Goal: Task Accomplishment & Management: Manage account settings

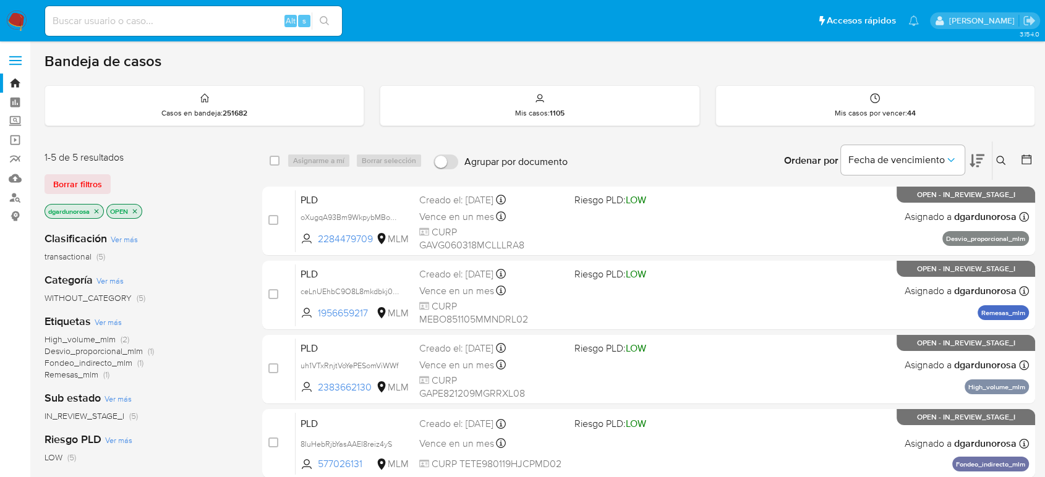
click at [1001, 156] on icon at bounding box center [1001, 161] width 10 height 10
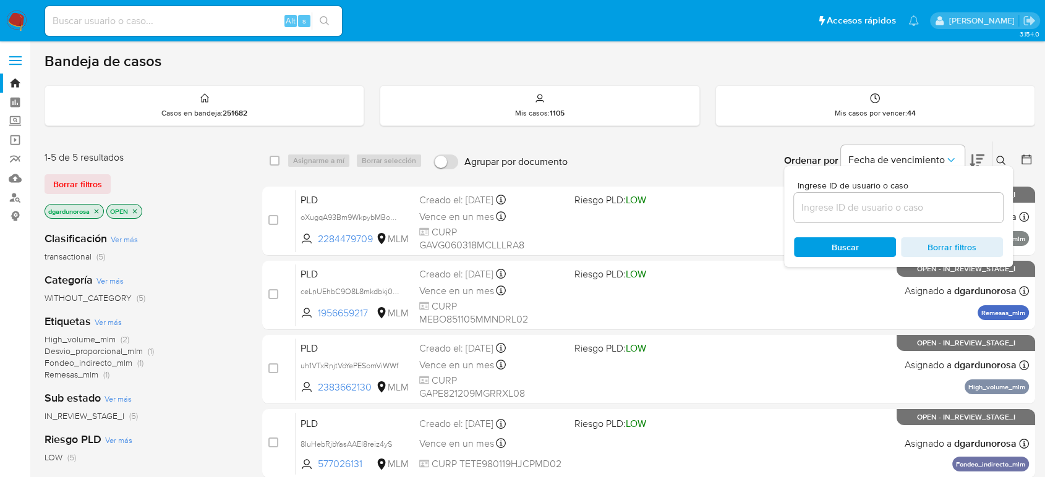
click at [900, 200] on input at bounding box center [898, 208] width 209 height 16
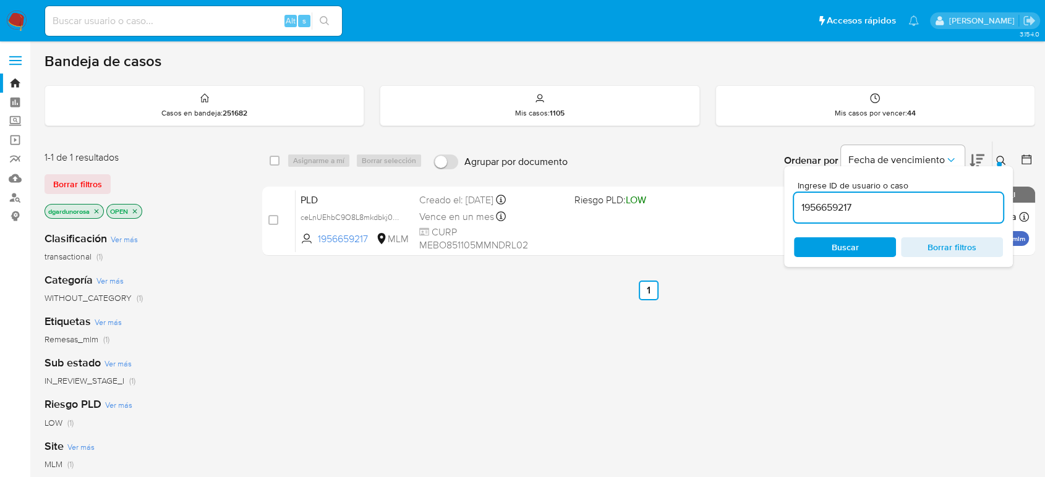
click at [836, 205] on input "1956659217" at bounding box center [898, 208] width 209 height 16
paste input "218825885"
click at [999, 158] on icon at bounding box center [1001, 161] width 10 height 10
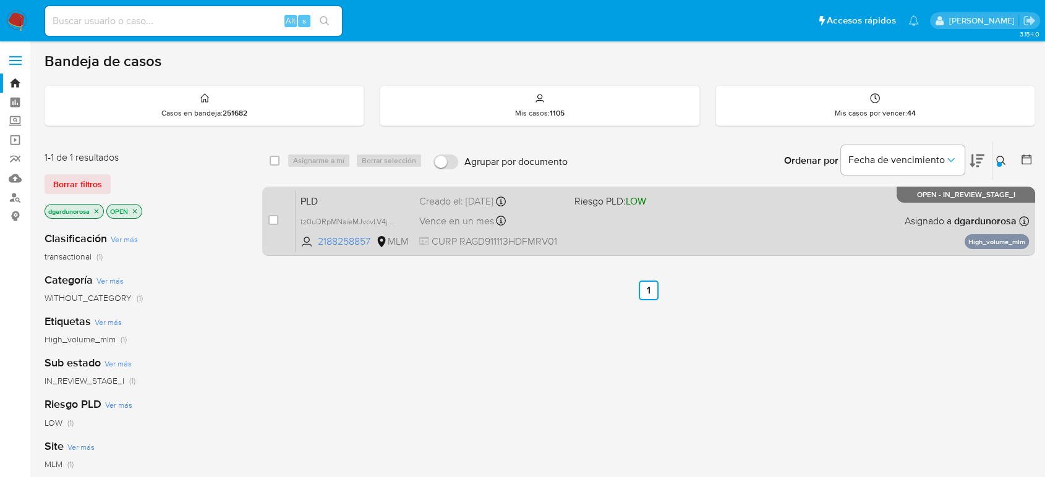
click at [800, 210] on div "PLD tz0uDRpMNsieMJvcvLV4jOzZ 2188258857 MLM Riesgo PLD: LOW Creado el: 12/07/20…" at bounding box center [662, 221] width 733 height 62
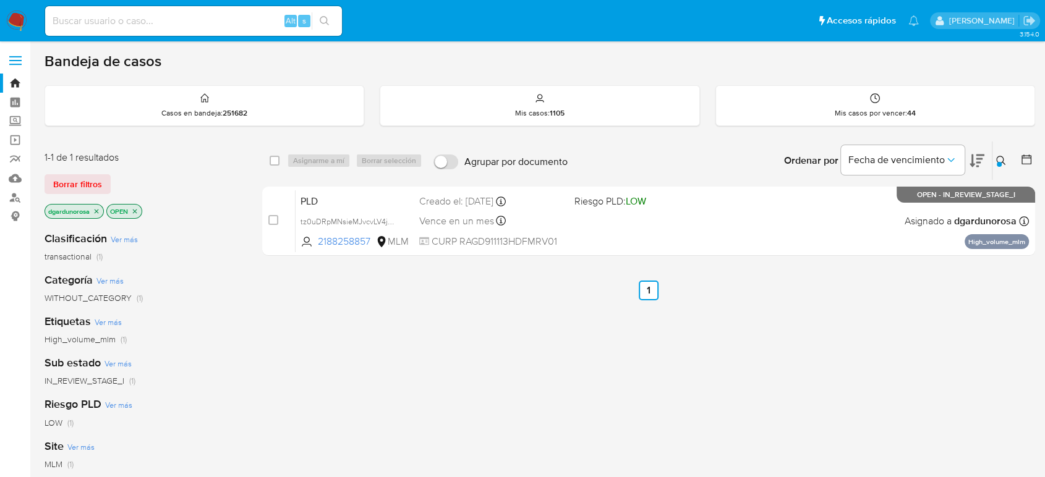
click at [1003, 159] on icon at bounding box center [1001, 161] width 10 height 10
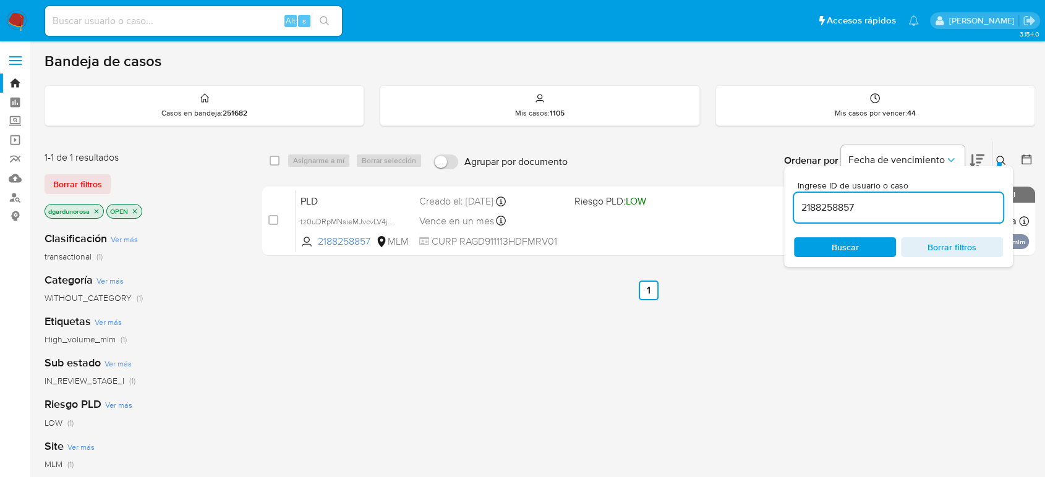
click at [846, 205] on input "2188258857" at bounding box center [898, 208] width 209 height 16
click at [827, 202] on input "577026131" at bounding box center [898, 208] width 209 height 16
paste input "2383662130"
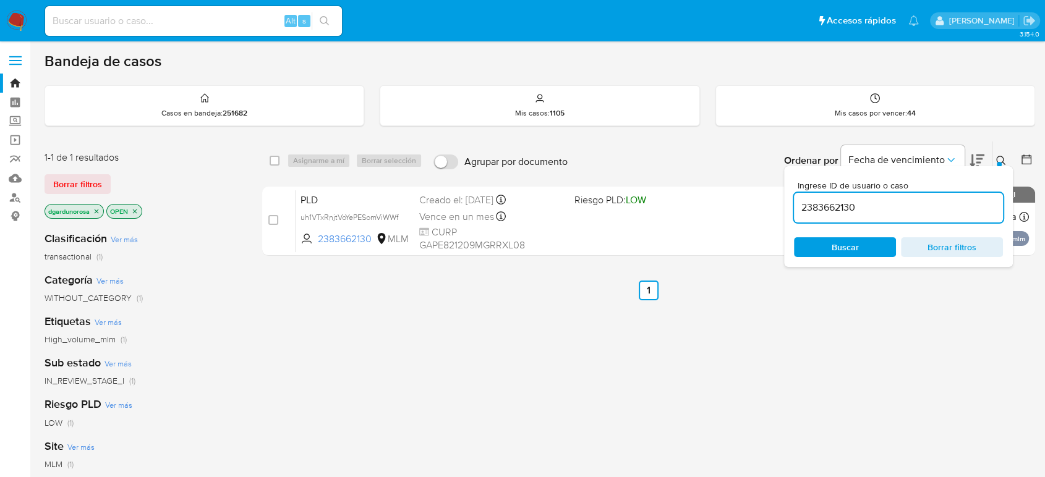
click at [1005, 162] on icon at bounding box center [1001, 161] width 10 height 10
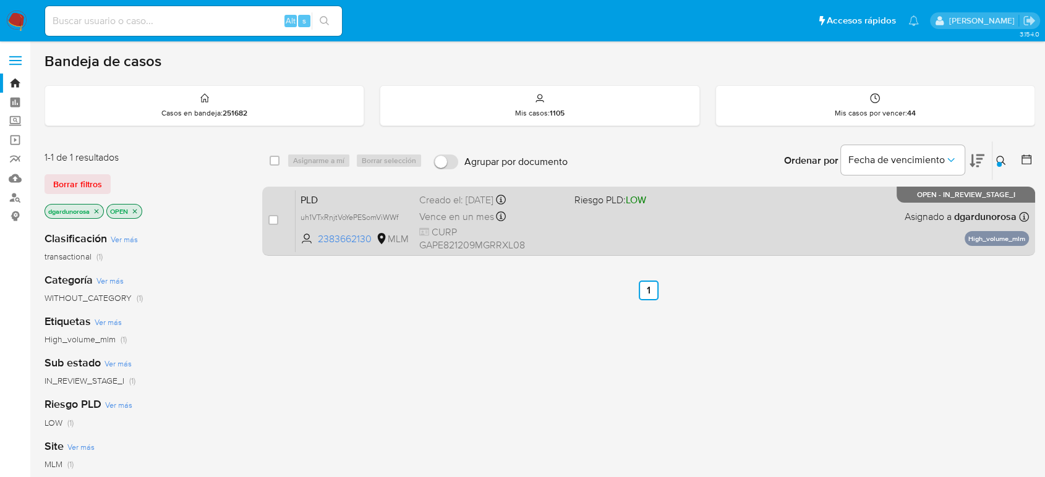
click at [629, 239] on div "PLD uh1VTxRnjtVoYePESomViWWf 2383662130 MLM Riesgo PLD: LOW Creado el: 12/07/20…" at bounding box center [662, 221] width 733 height 62
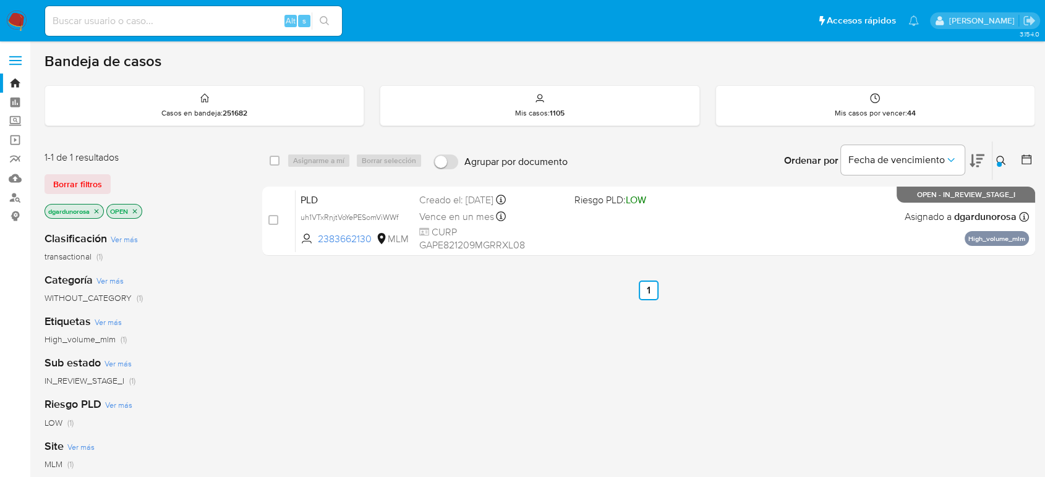
click at [1002, 162] on icon at bounding box center [1001, 161] width 10 height 10
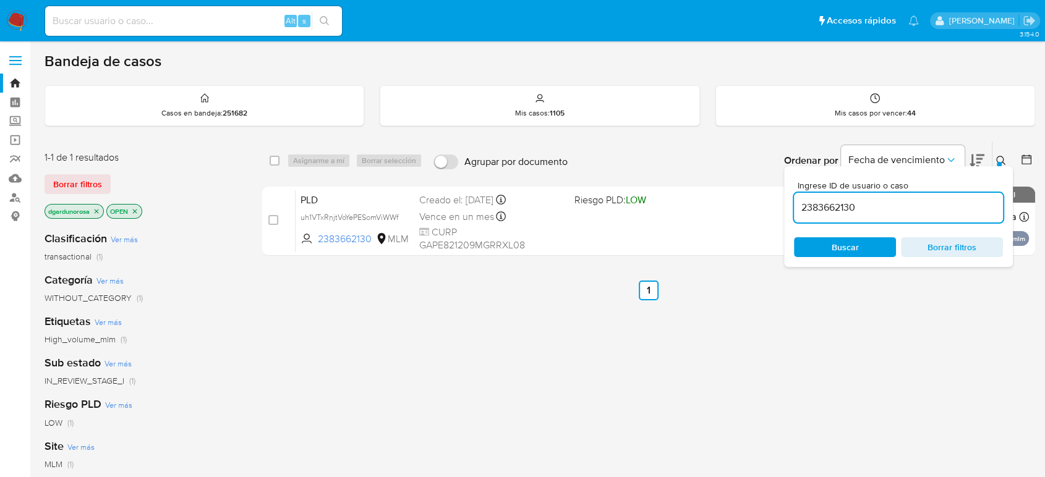
click at [849, 202] on input "2383662130" at bounding box center [898, 208] width 209 height 16
type input "2237737893"
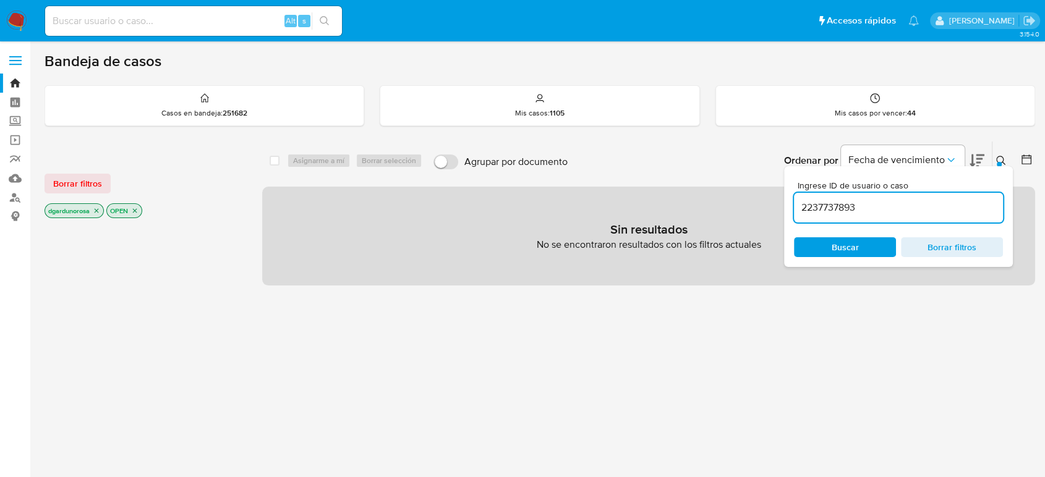
click at [96, 189] on span "Borrar filtros" at bounding box center [77, 183] width 49 height 17
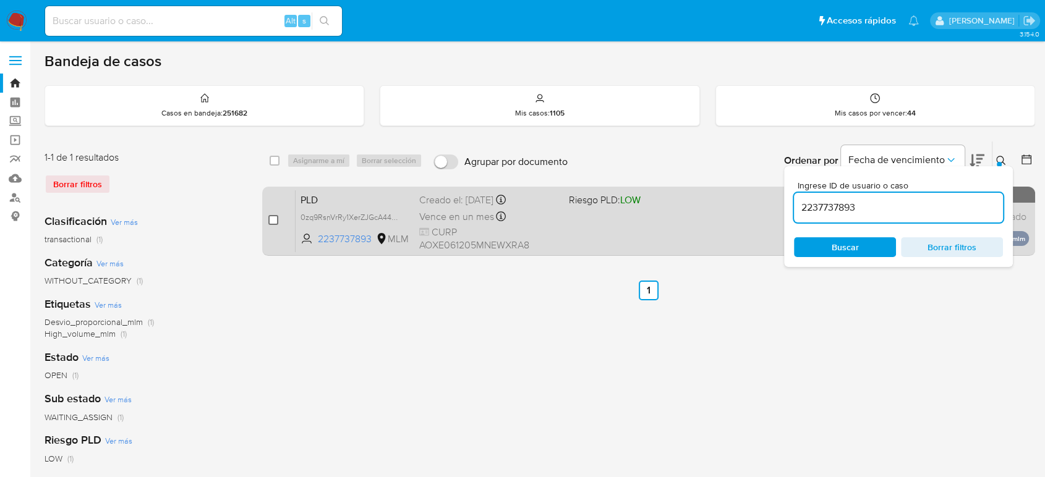
click at [275, 220] on input "checkbox" at bounding box center [273, 220] width 10 height 10
checkbox input "true"
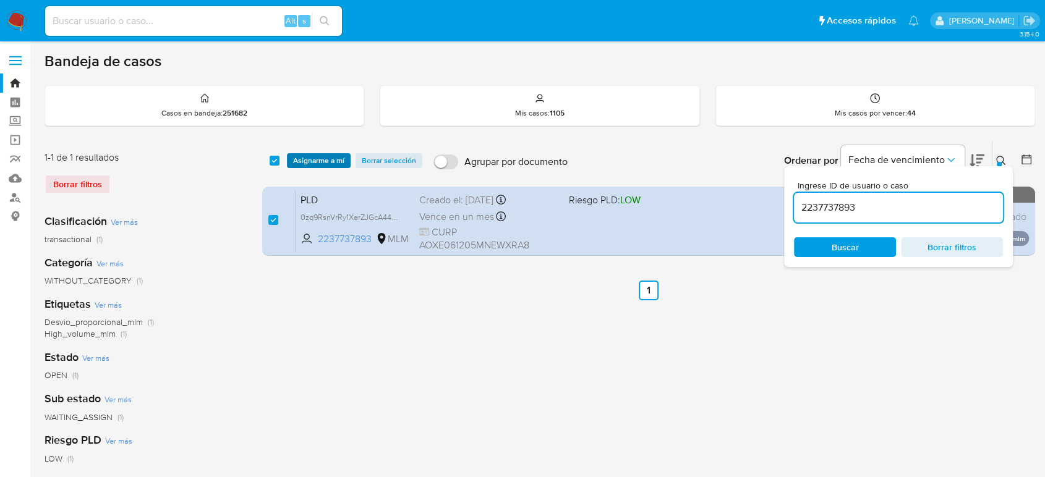
click at [313, 165] on span "Asignarme a mí" at bounding box center [318, 161] width 51 height 12
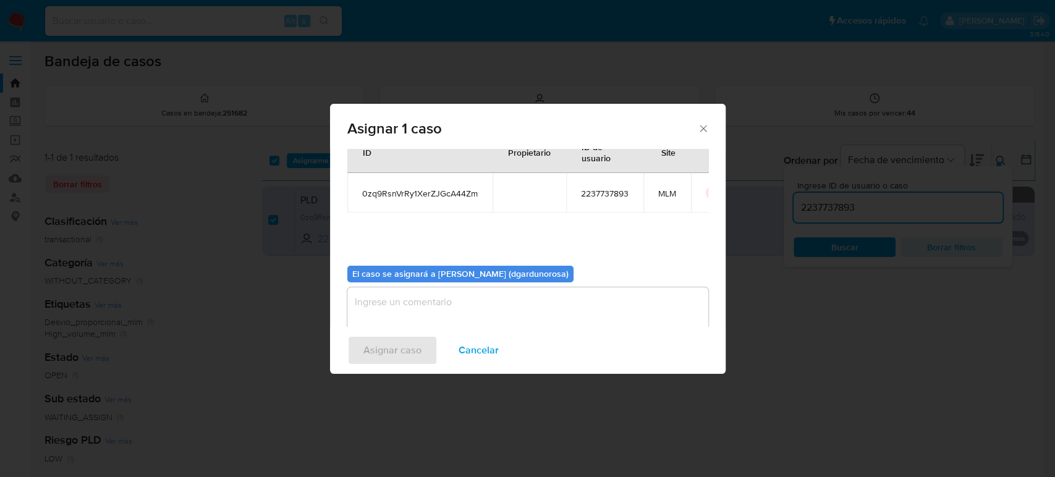
scroll to position [63, 0]
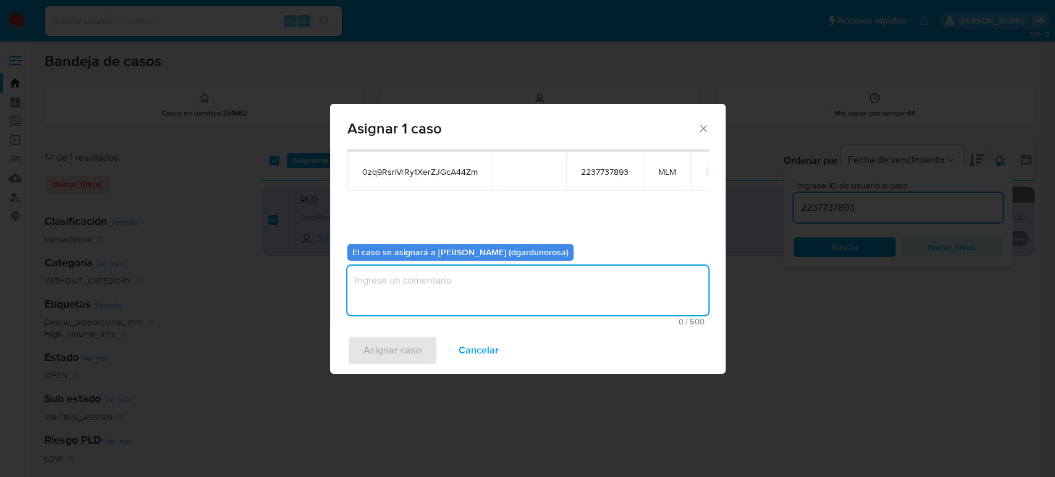
click at [478, 279] on textarea "assign-modal" at bounding box center [527, 290] width 361 height 49
type textarea "diego"
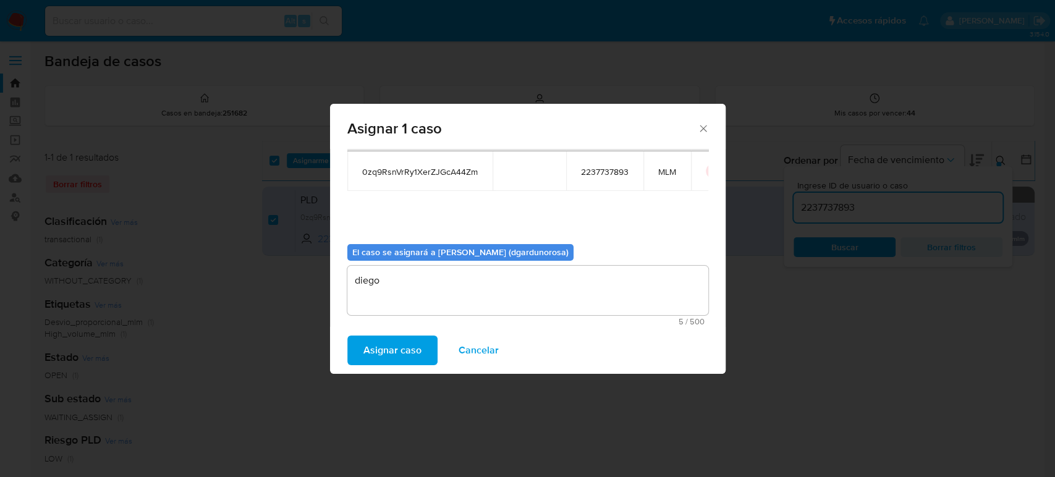
click at [453, 169] on span "0zq9RsnVrRy1XerZJGcA44Zm" at bounding box center [420, 171] width 116 height 11
copy span "0zq9RsnVrRy1XerZJGcA44Zm"
click at [401, 349] on span "Asignar caso" at bounding box center [393, 350] width 58 height 27
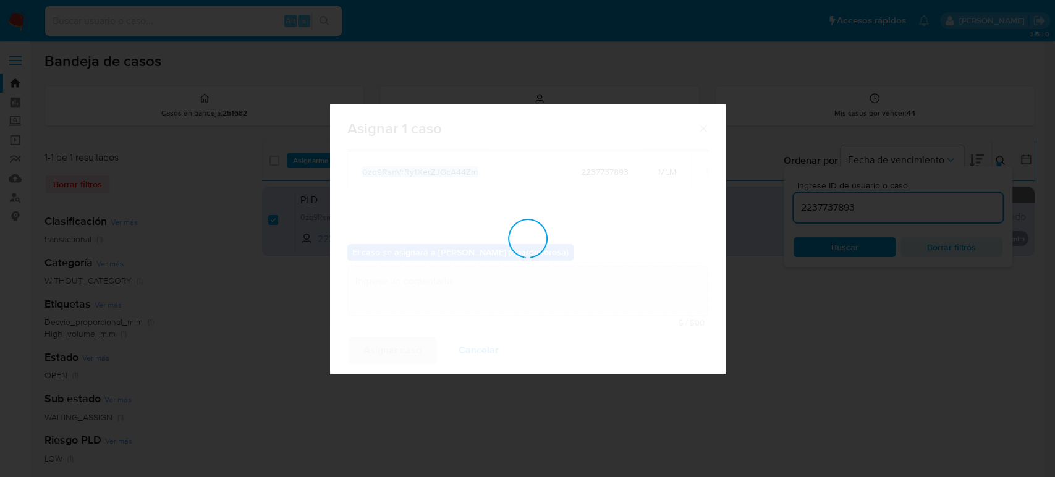
checkbox input "false"
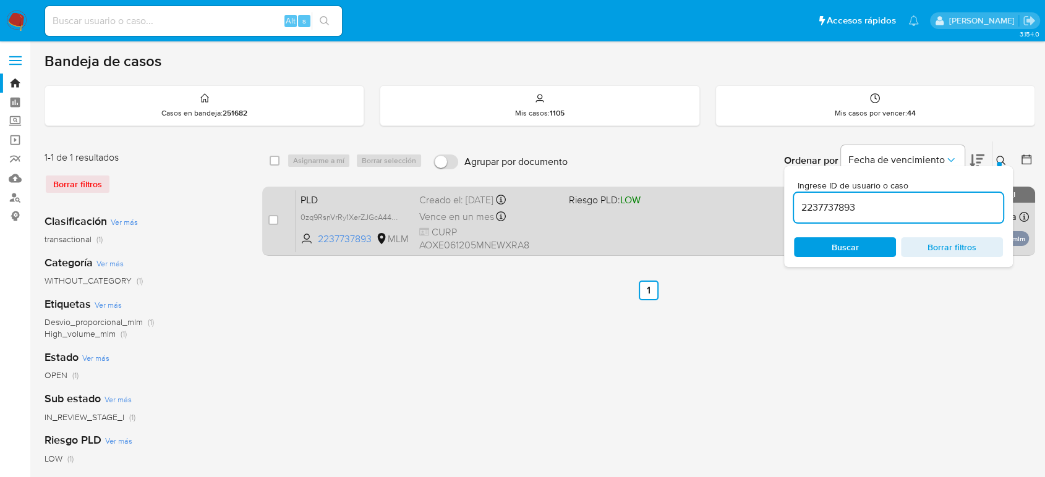
click at [718, 228] on div "PLD 0zq9RsnVrRy1XerZJGcA44Zm 2237737893 MLM Riesgo PLD: LOW Creado el: 12/07/20…" at bounding box center [662, 221] width 733 height 62
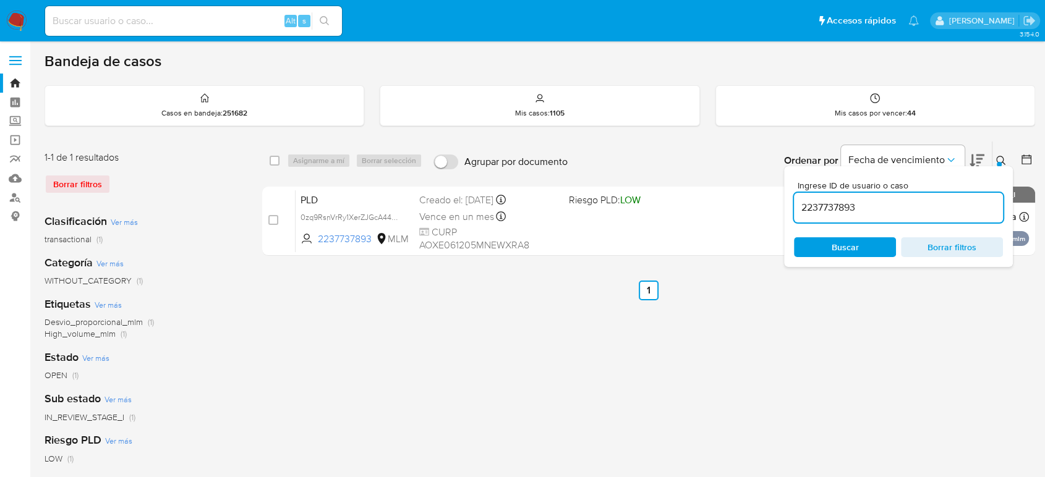
click at [846, 203] on input "2237737893" at bounding box center [898, 208] width 209 height 16
paste input "114633290"
type input "2114633290"
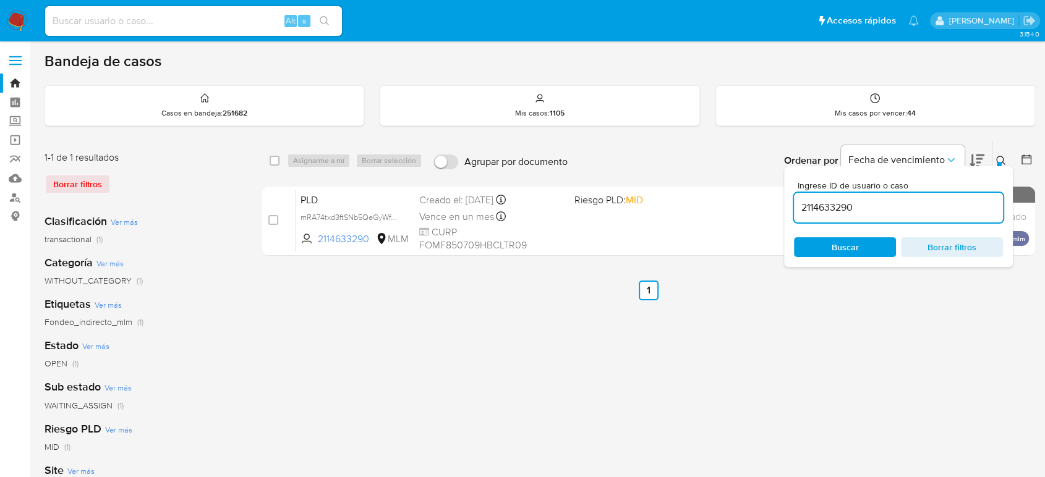
click at [1000, 160] on icon at bounding box center [1001, 161] width 10 height 10
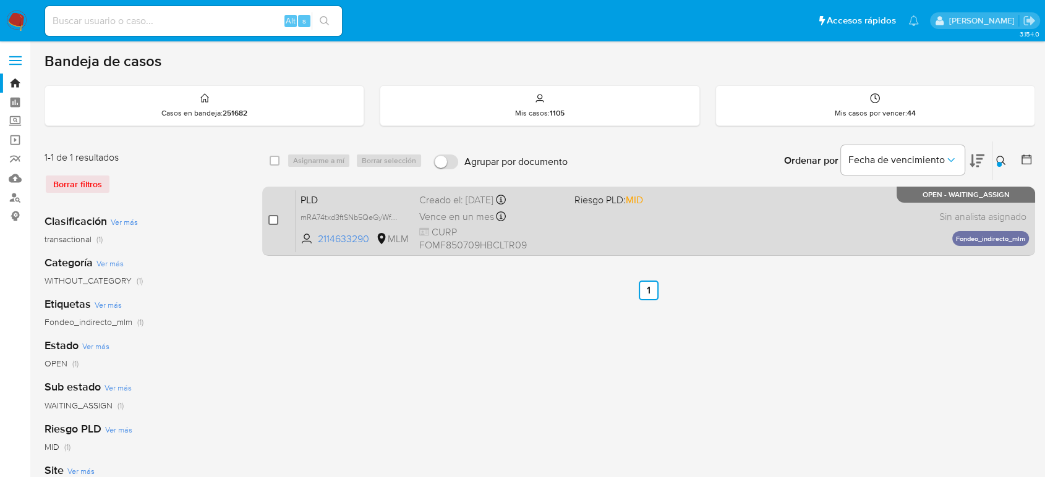
click at [274, 222] on input "checkbox" at bounding box center [273, 220] width 10 height 10
checkbox input "true"
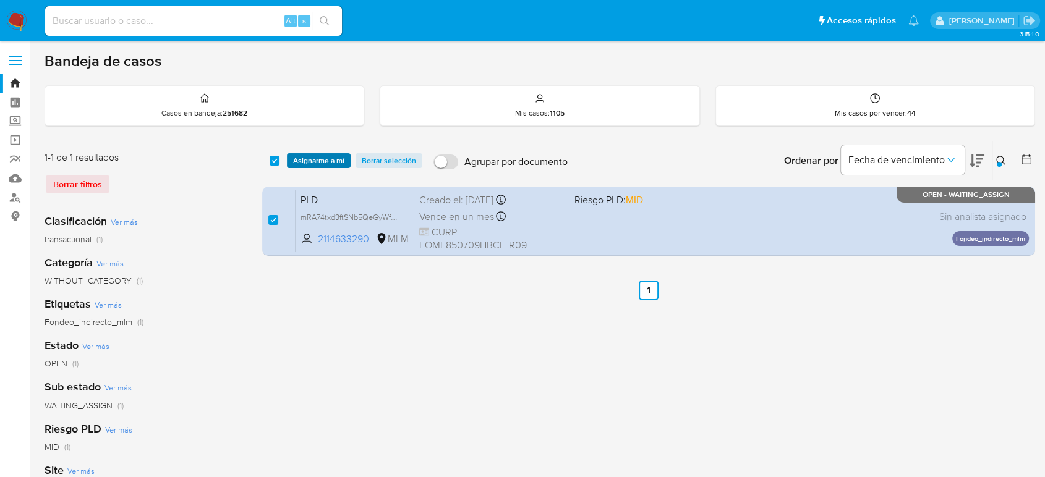
click at [321, 163] on span "Asignarme a mí" at bounding box center [318, 161] width 51 height 12
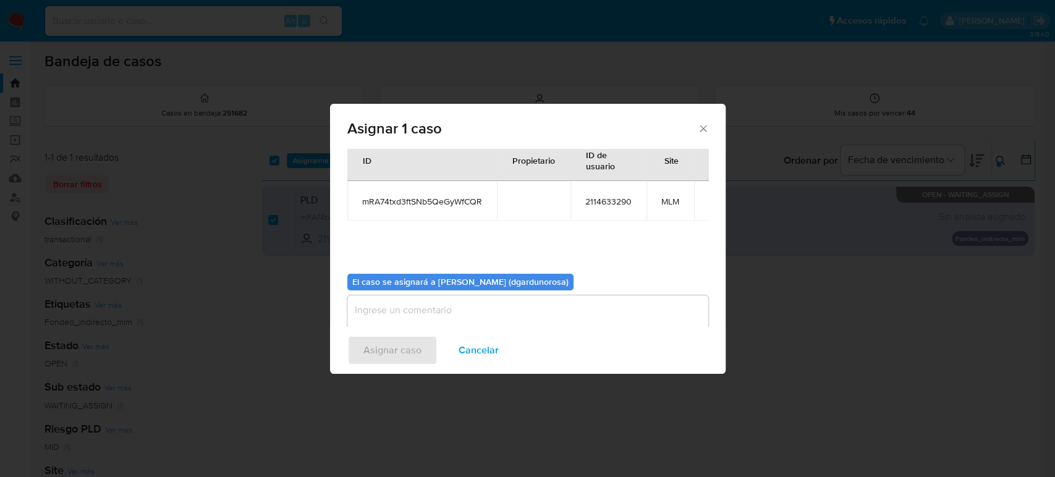
scroll to position [63, 0]
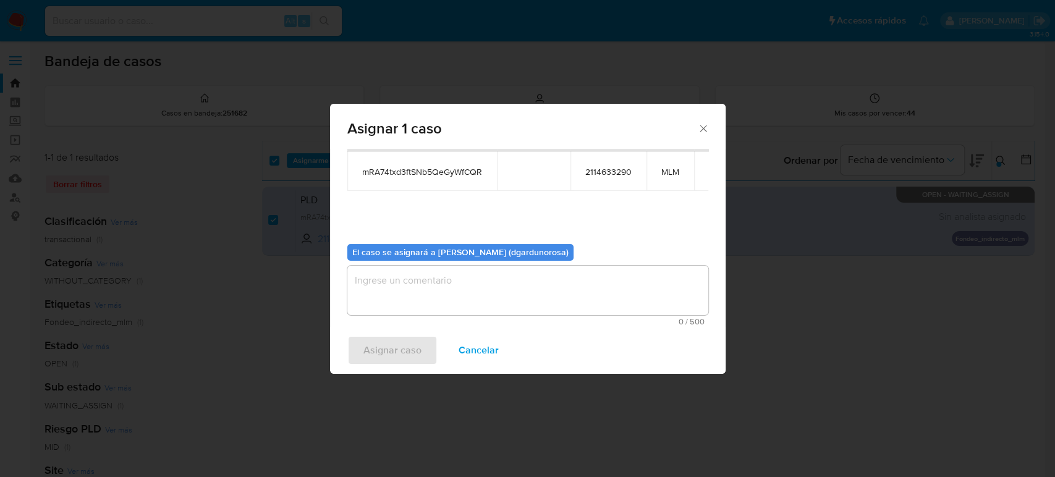
click at [490, 291] on textarea "assign-modal" at bounding box center [527, 290] width 361 height 49
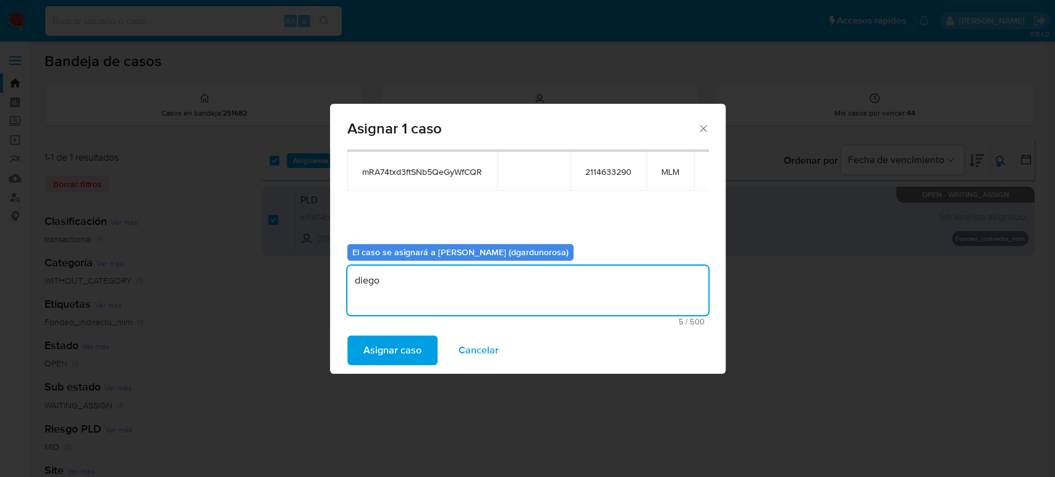
type textarea "diego"
click at [432, 166] on span "mRA74txd3ftSNb5QeGyWfCQR" at bounding box center [422, 171] width 120 height 11
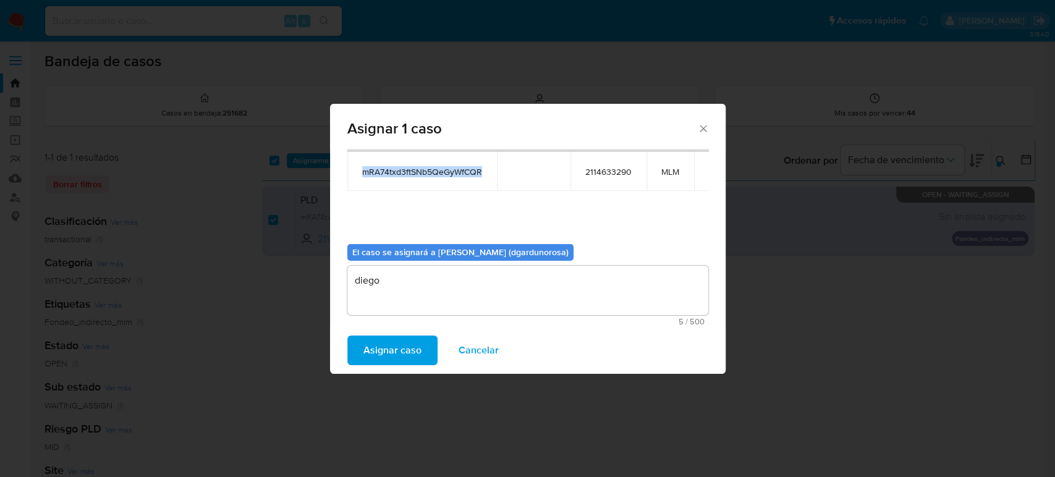
click at [432, 166] on span "mRA74txd3ftSNb5QeGyWfCQR" at bounding box center [422, 171] width 120 height 11
copy span "mRA74txd3ftSNb5QeGyWfCQR"
click at [409, 346] on span "Asignar caso" at bounding box center [393, 350] width 58 height 27
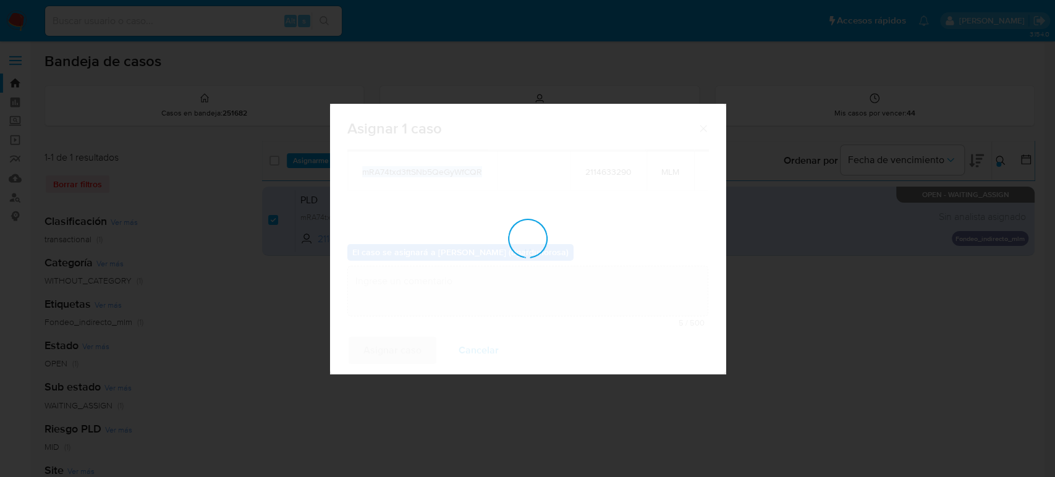
checkbox input "false"
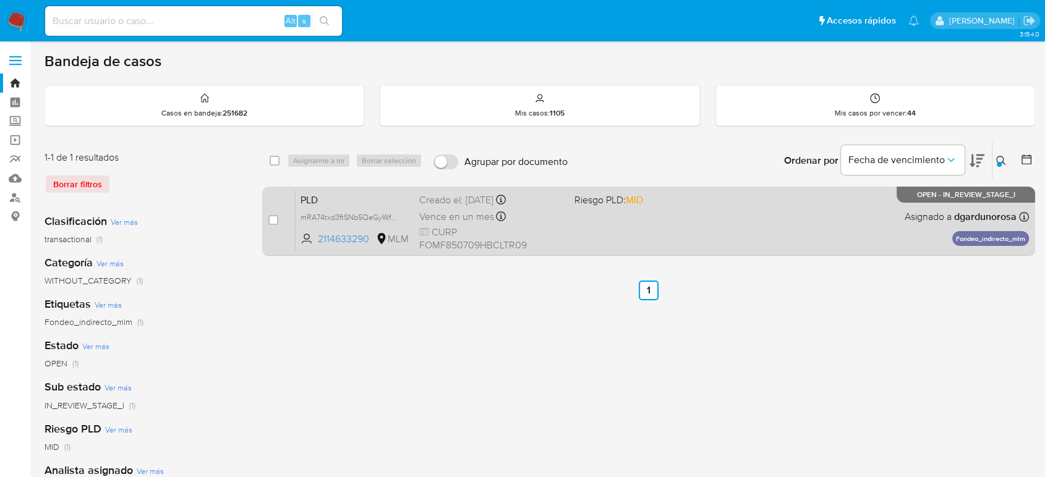
click at [778, 239] on div "PLD mRA74txd3ftSNb5QeGyWfCQR 2114633290 MLM Riesgo PLD: MID Creado el: 12/07/20…" at bounding box center [662, 221] width 733 height 62
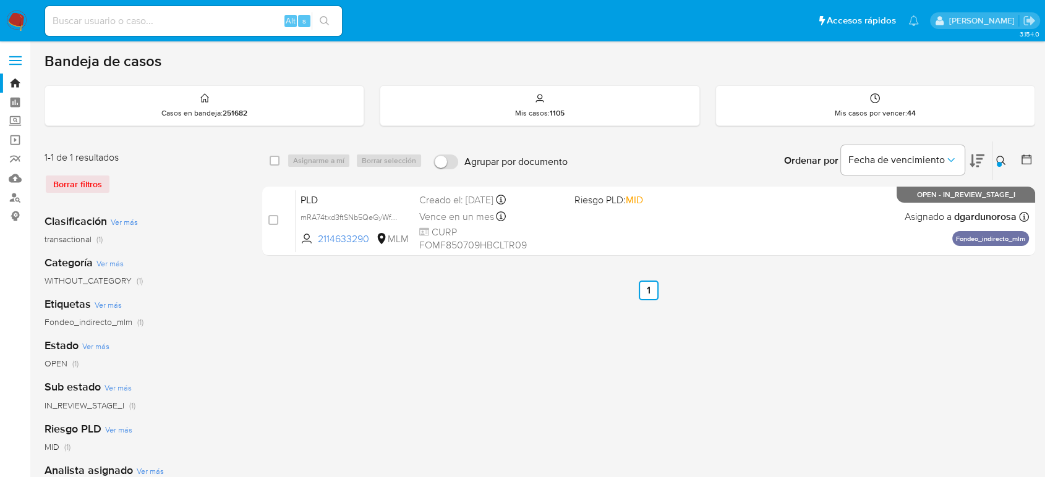
click at [1002, 156] on icon at bounding box center [1000, 160] width 9 height 9
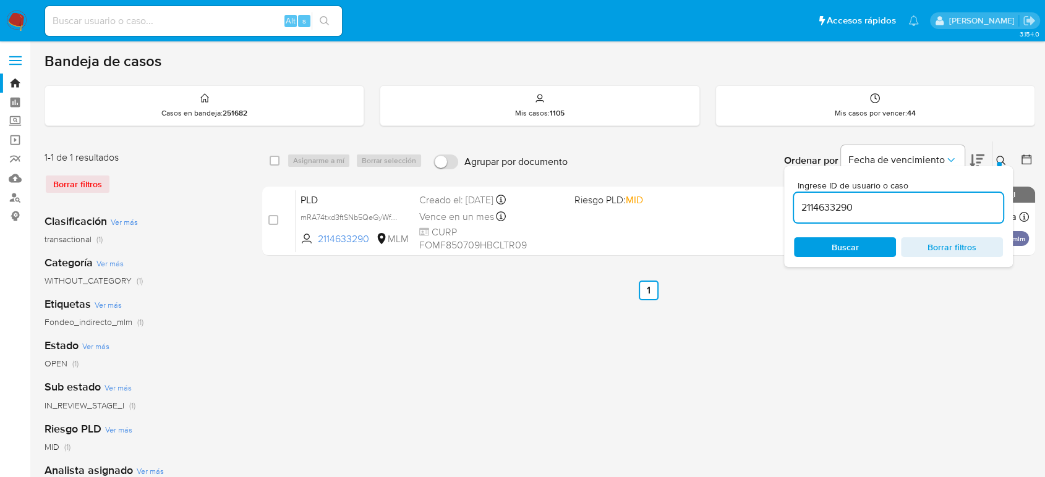
click at [835, 208] on input "2114633290" at bounding box center [898, 208] width 209 height 16
type input "675593228"
click at [998, 163] on div at bounding box center [999, 164] width 5 height 5
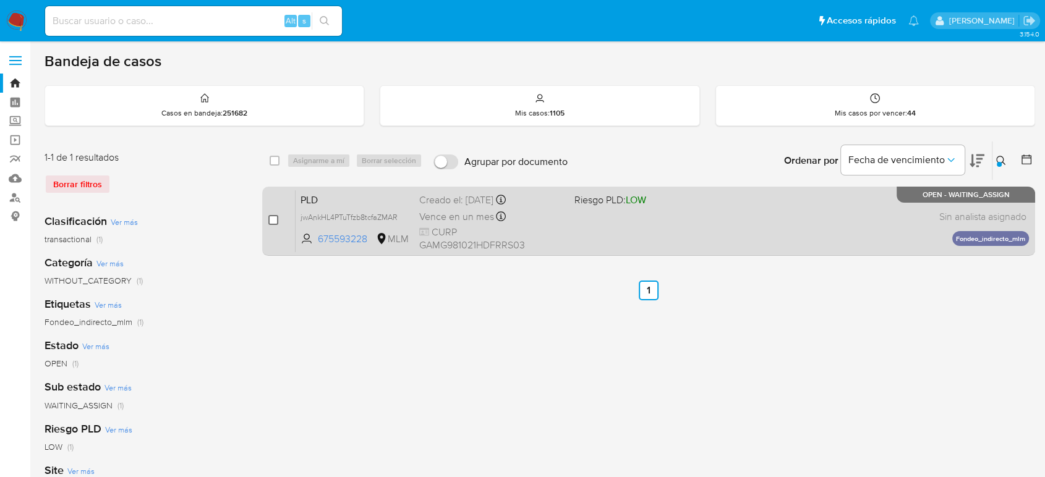
click at [275, 221] on input "checkbox" at bounding box center [273, 220] width 10 height 10
checkbox input "true"
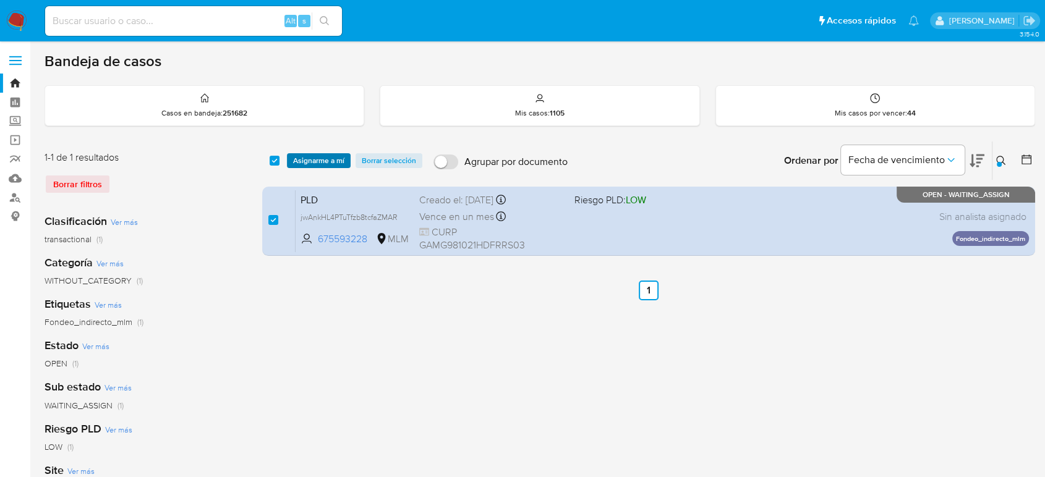
click at [321, 161] on span "Asignarme a mí" at bounding box center [318, 161] width 51 height 12
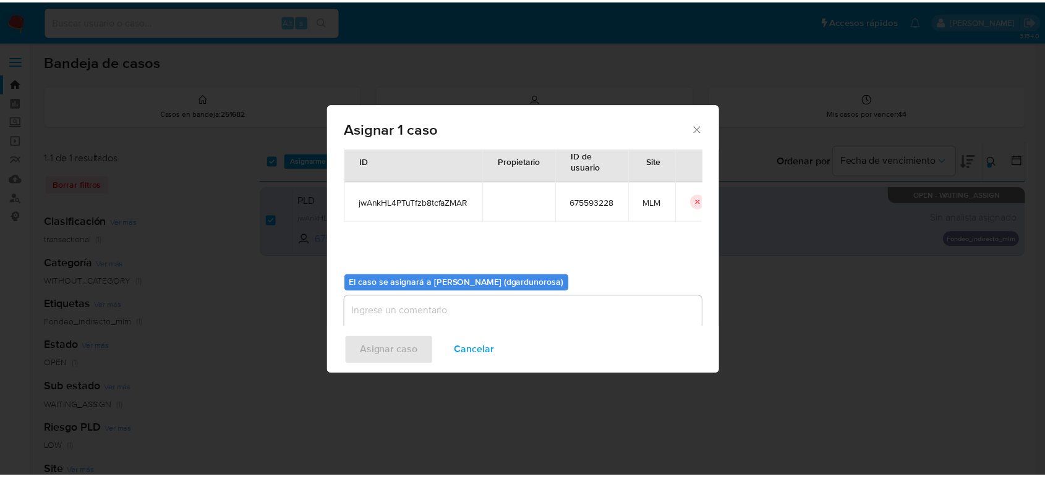
scroll to position [63, 0]
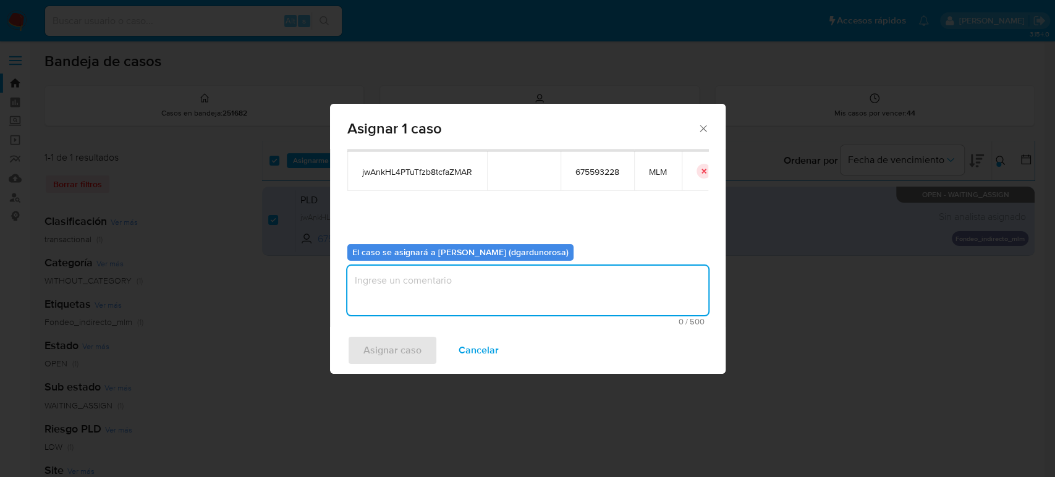
click at [504, 298] on textarea "assign-modal" at bounding box center [527, 290] width 361 height 49
type textarea "diego"
click at [448, 176] on span "jwAnkHL4PTuTfzb8tcfaZMAR" at bounding box center [417, 171] width 110 height 11
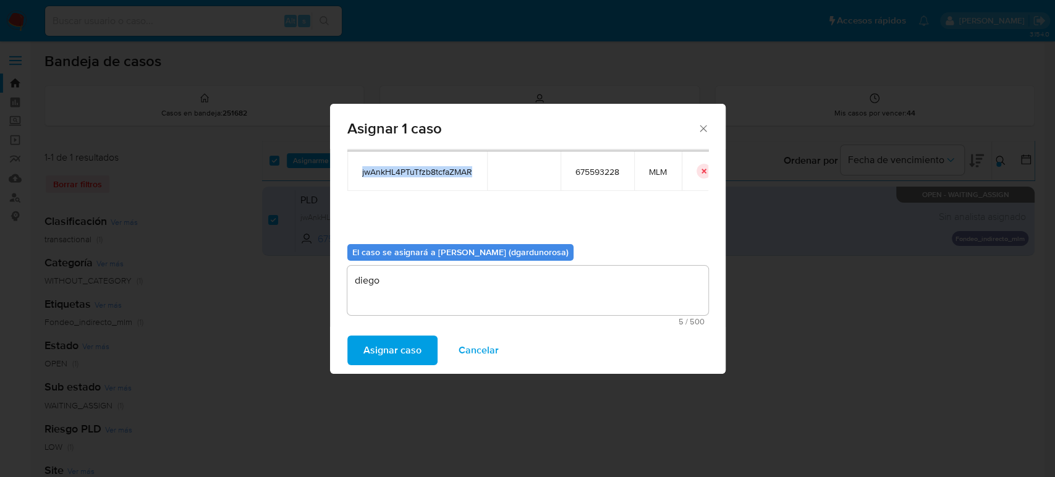
copy span "jwAnkHL4PTuTfzb8tcfaZMAR"
click at [392, 346] on span "Asignar caso" at bounding box center [393, 350] width 58 height 27
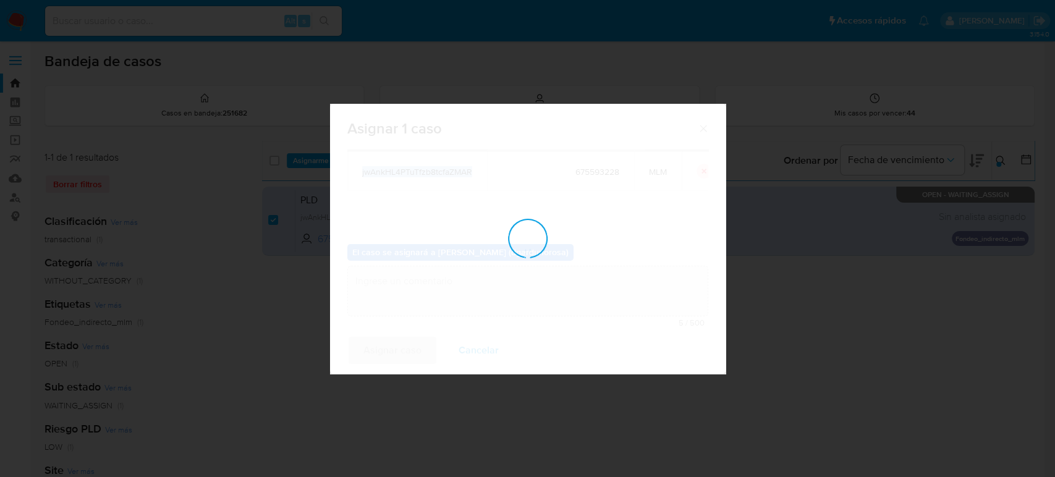
checkbox input "false"
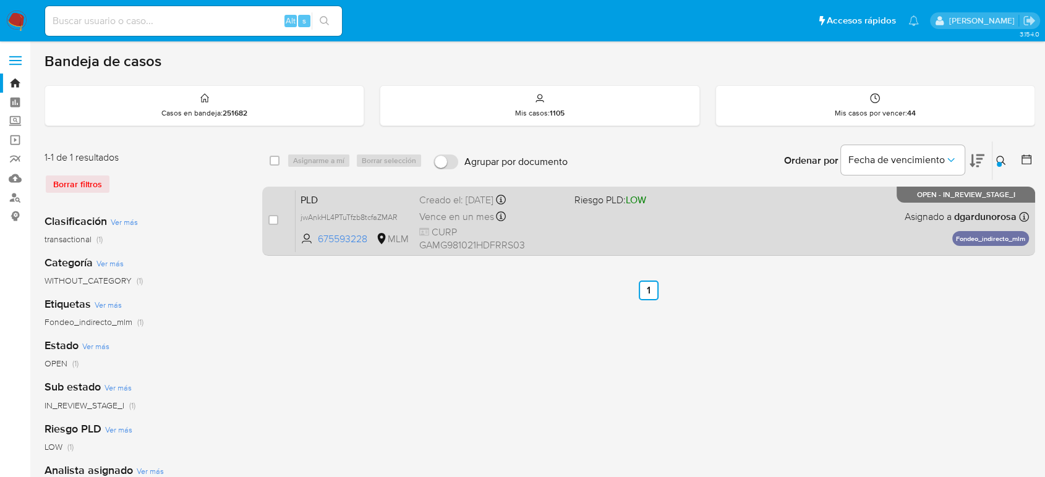
click at [749, 207] on div "PLD jwAnkHL4PTuTfzb8tcfaZMAR 675593228 MLM Riesgo PLD: LOW Creado el: 12/07/202…" at bounding box center [662, 221] width 733 height 62
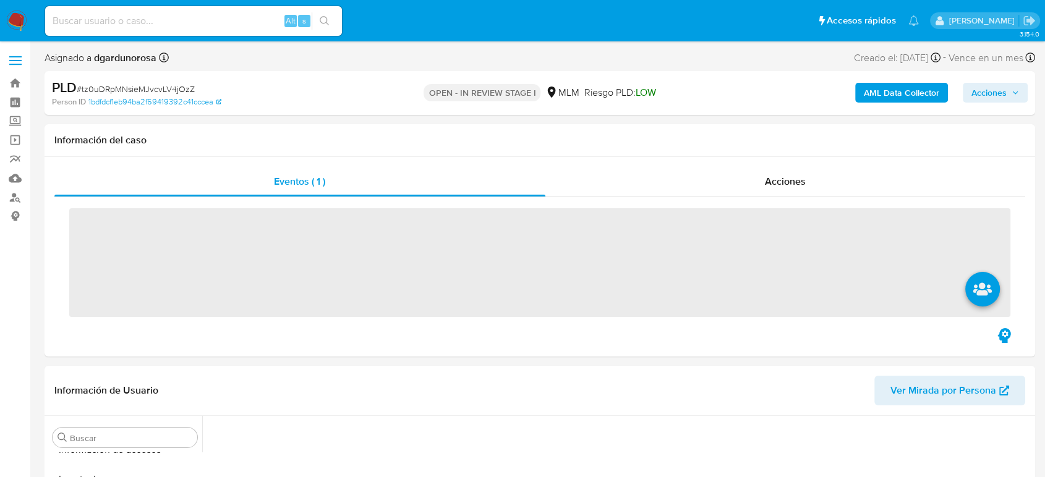
scroll to position [522, 0]
click at [550, 351] on div "Eventos ( 1 ) Acciones ‌" at bounding box center [540, 257] width 990 height 200
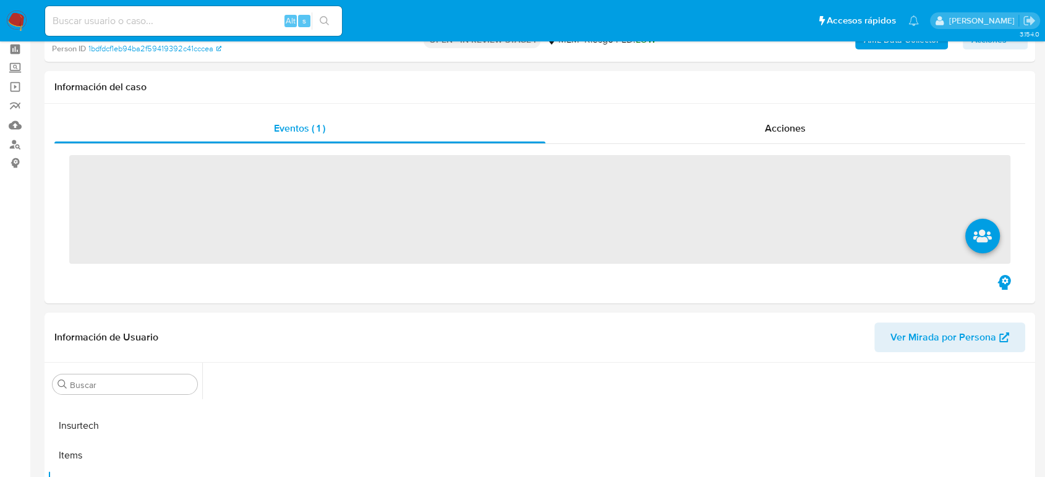
scroll to position [137, 0]
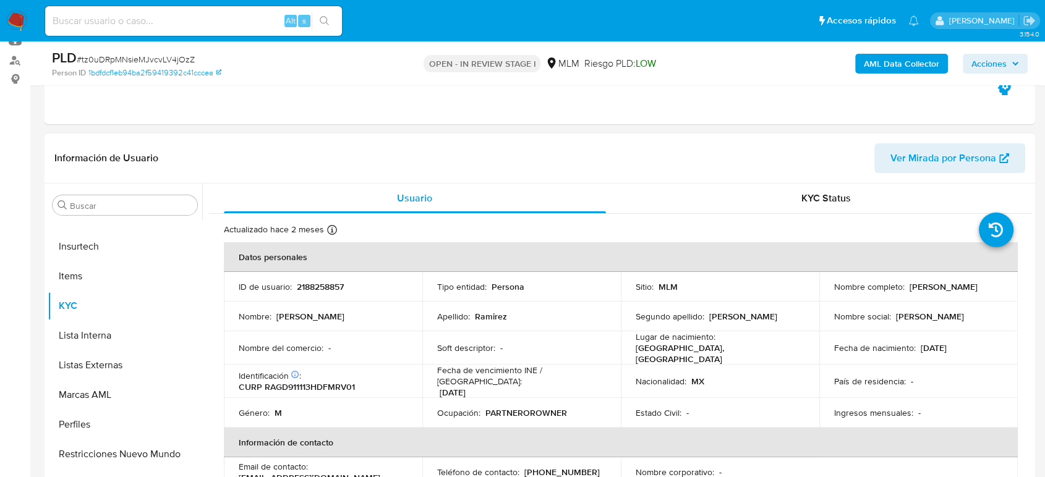
select select "10"
click at [111, 365] on button "Listas Externas" at bounding box center [120, 366] width 145 height 30
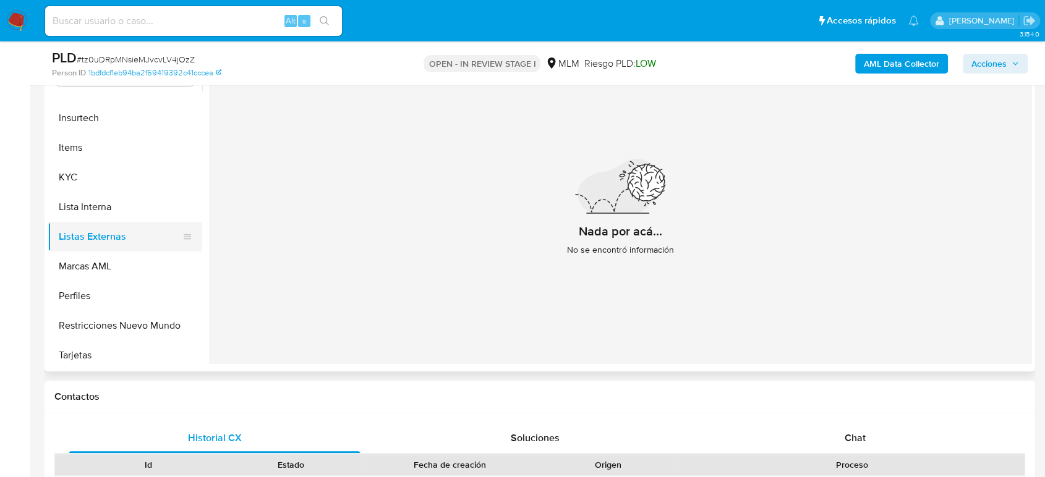
scroll to position [274, 0]
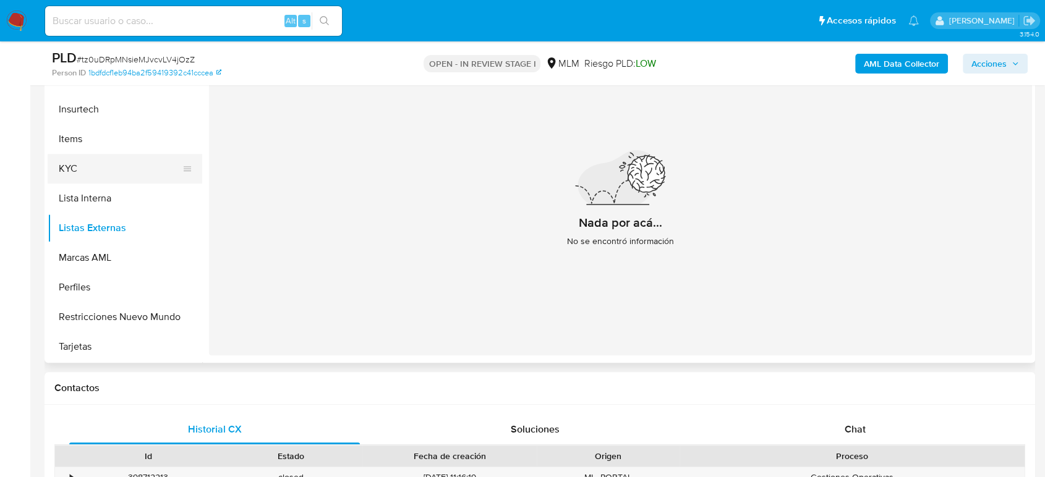
click at [91, 170] on button "KYC" at bounding box center [120, 169] width 145 height 30
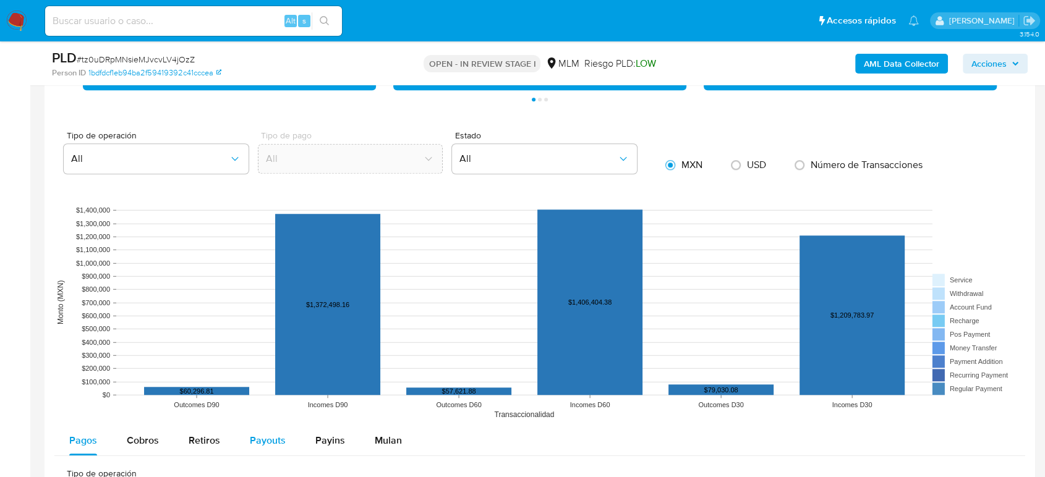
scroll to position [1099, 0]
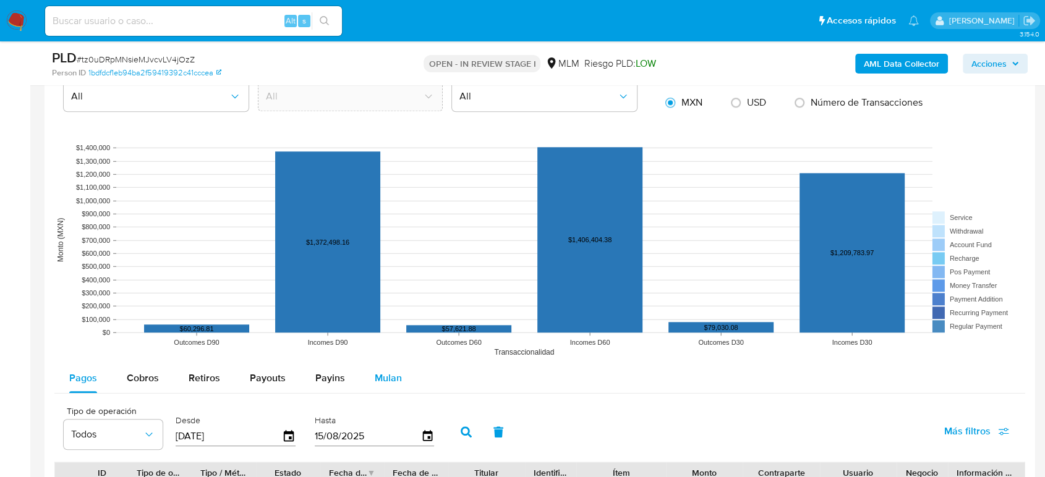
click at [383, 381] on span "Mulan" at bounding box center [388, 378] width 27 height 14
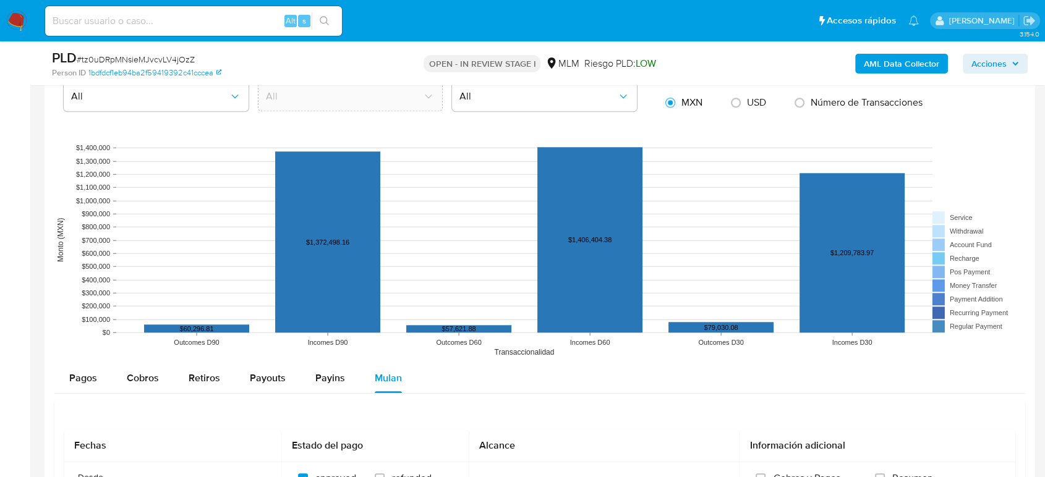
scroll to position [1305, 0]
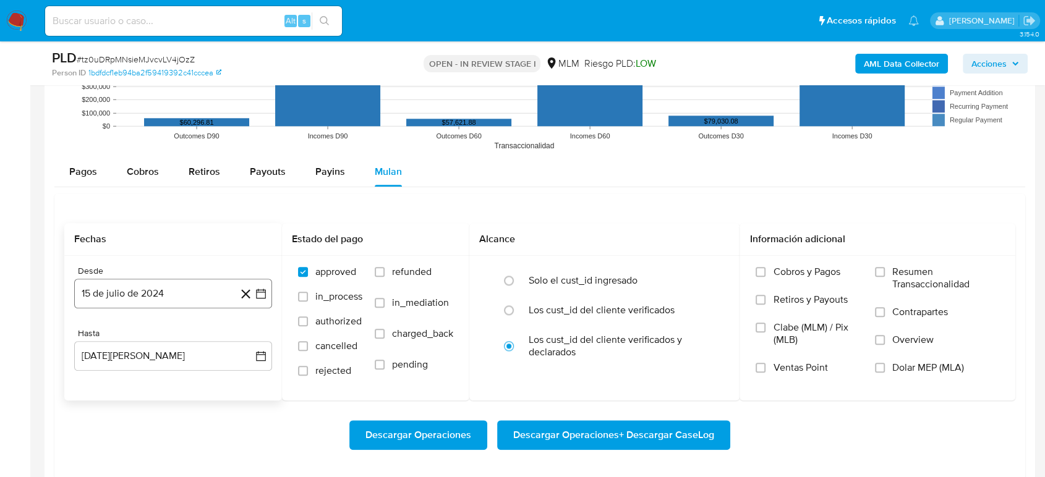
click at [262, 290] on icon "button" at bounding box center [261, 293] width 12 height 12
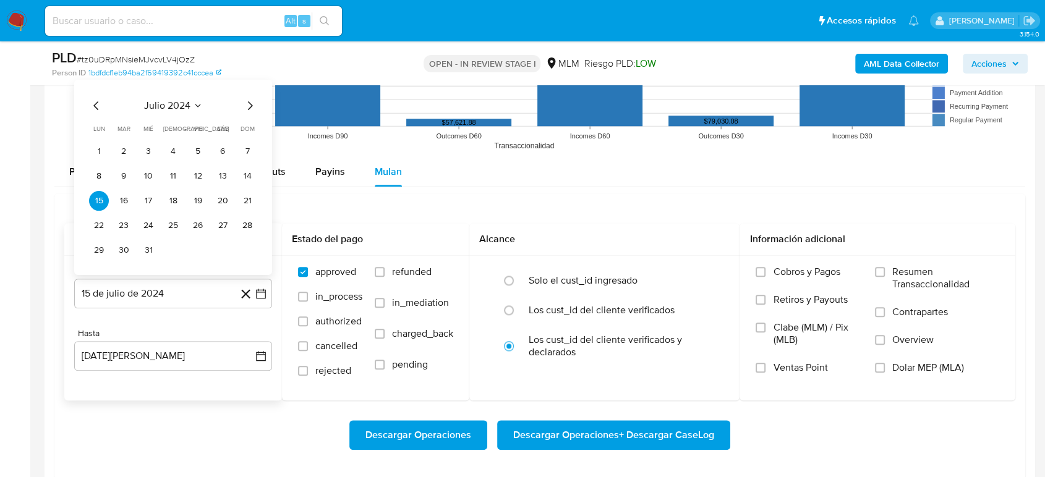
click at [196, 108] on icon "Seleccionar mes y año" at bounding box center [198, 105] width 10 height 10
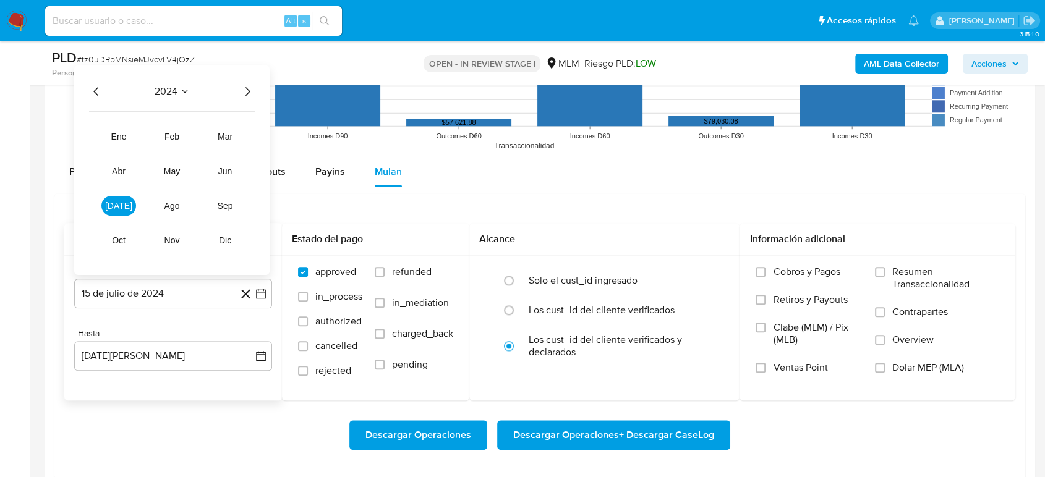
click at [244, 93] on icon "Año siguiente" at bounding box center [247, 90] width 15 height 15
click at [124, 132] on span "ene" at bounding box center [118, 136] width 15 height 10
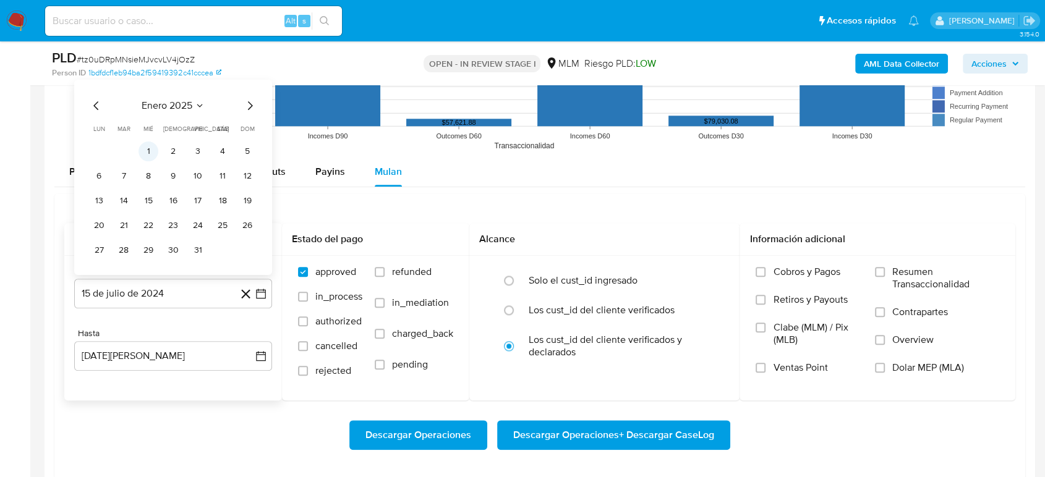
click at [148, 154] on button "1" at bounding box center [148, 151] width 20 height 20
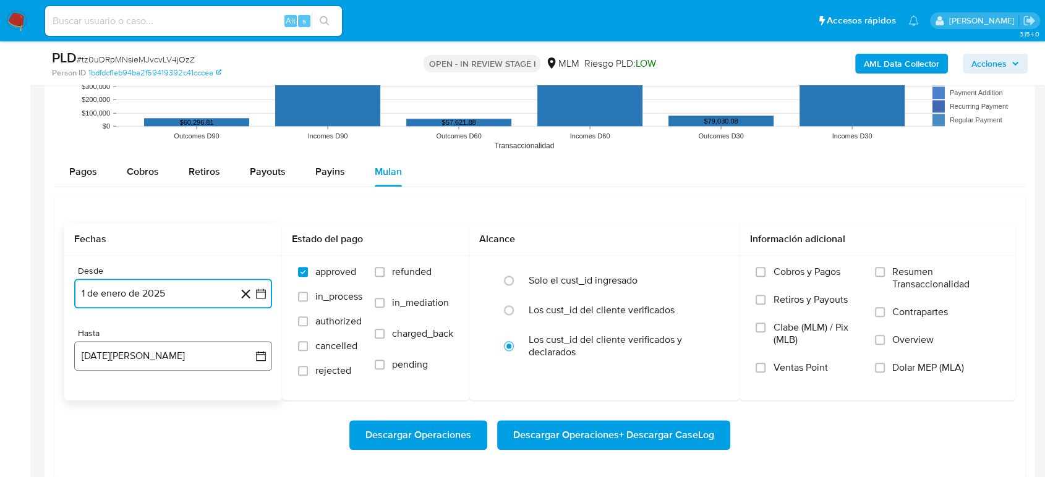
click at [255, 352] on icon "button" at bounding box center [261, 356] width 12 height 12
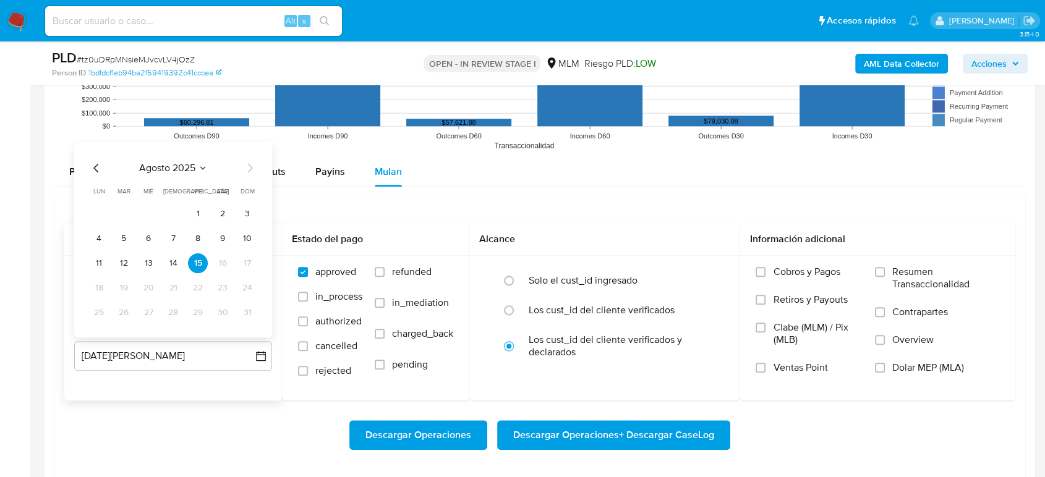
click at [88, 158] on div "agosto 2025 agosto 2025 lun lunes mar martes mié miércoles jue jueves vie viern…" at bounding box center [173, 239] width 198 height 195
click at [98, 166] on icon "Mes anterior" at bounding box center [96, 167] width 15 height 15
click at [174, 312] on button "31" at bounding box center [173, 312] width 20 height 20
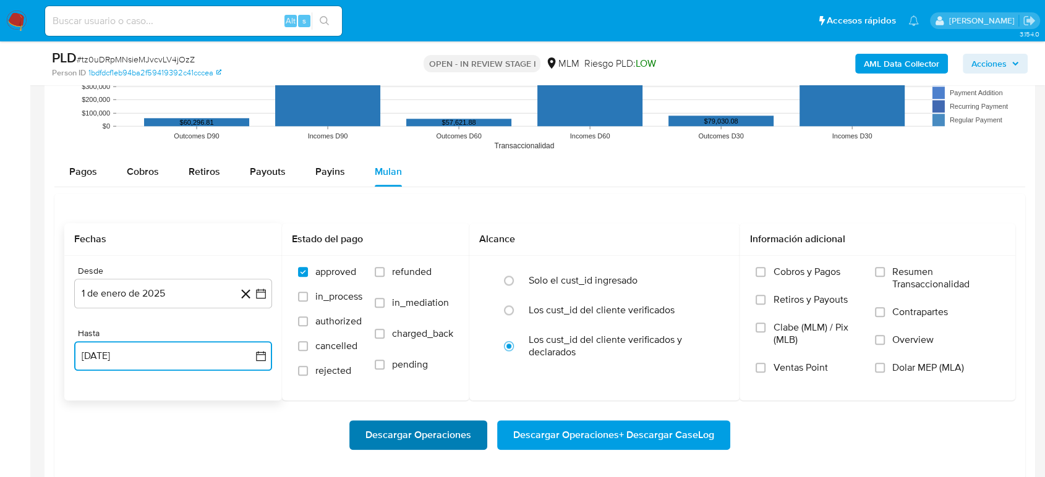
click at [406, 439] on span "Descargar Operaciones" at bounding box center [418, 435] width 106 height 27
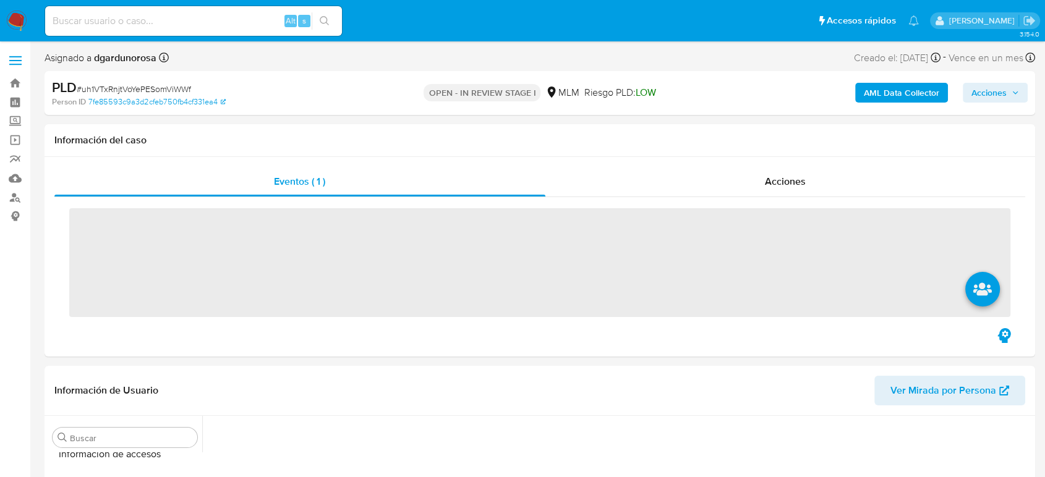
scroll to position [522, 0]
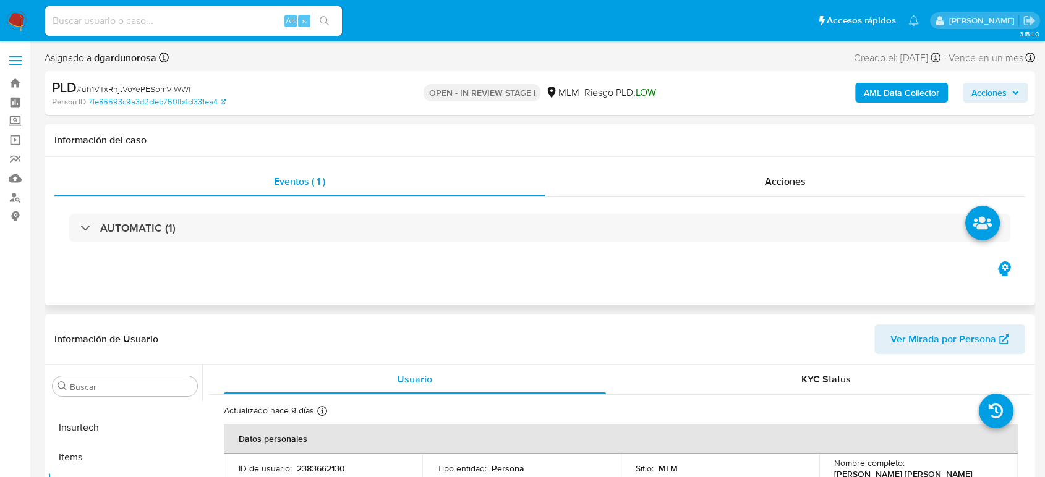
select select "10"
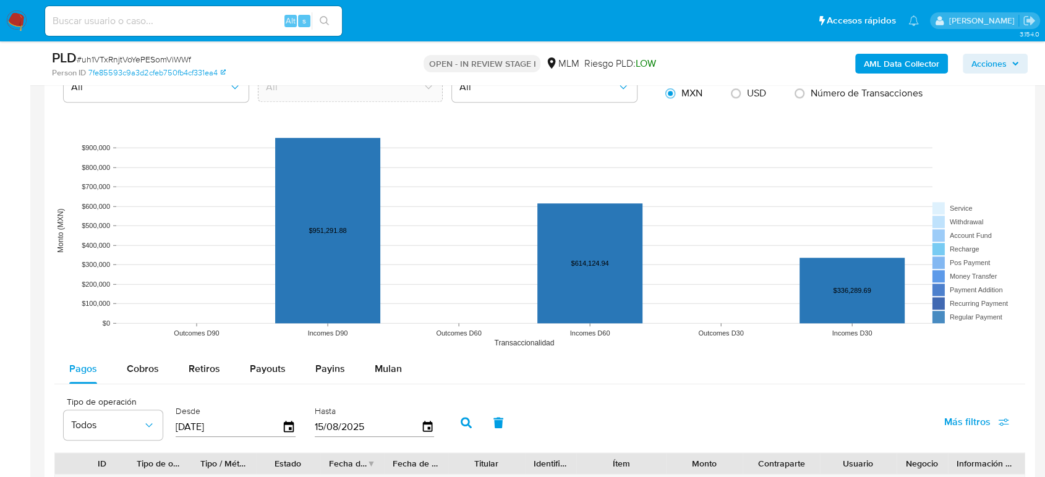
scroll to position [1167, 0]
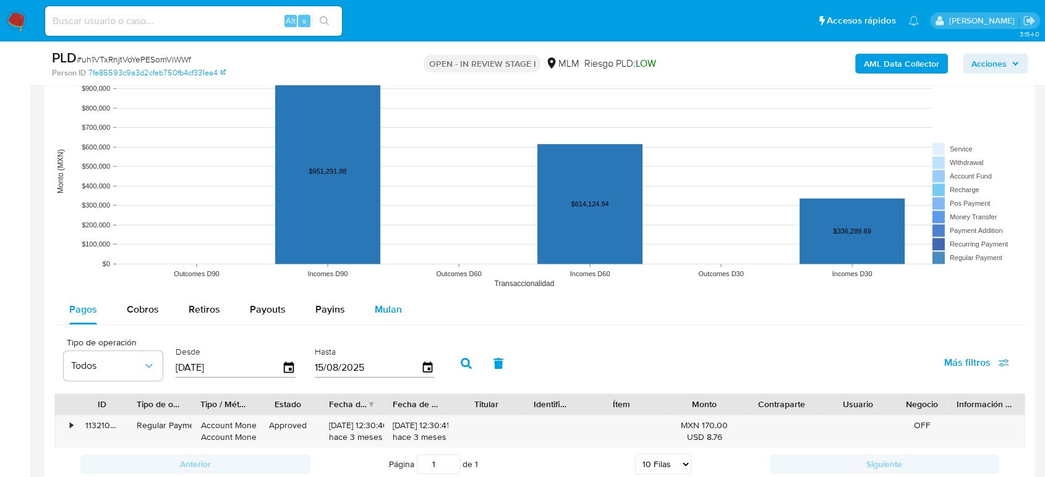
click at [387, 313] on span "Mulan" at bounding box center [388, 309] width 27 height 14
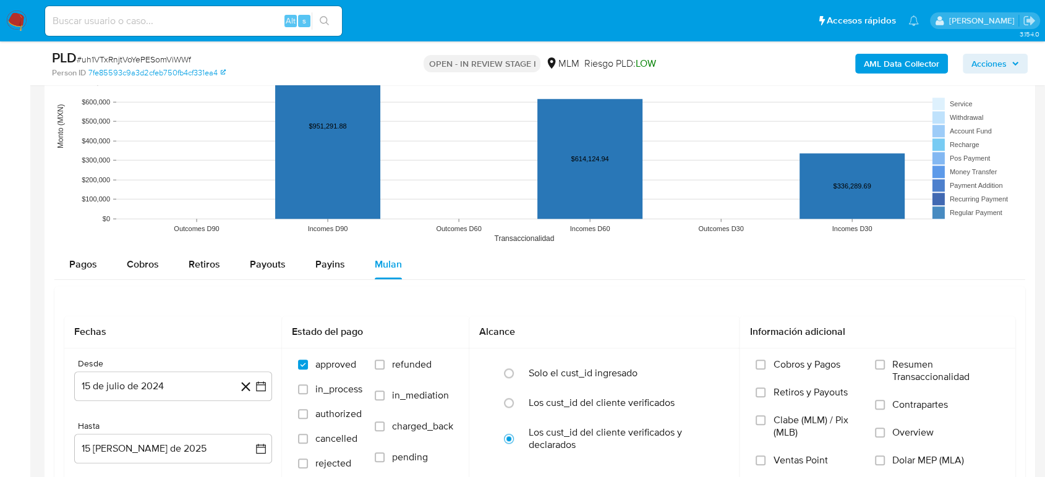
scroll to position [1236, 0]
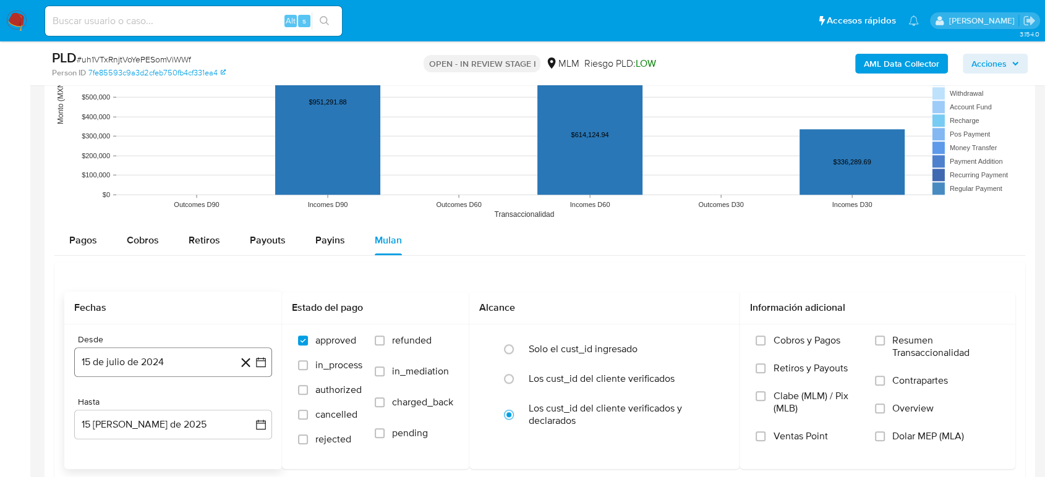
click at [262, 360] on icon "button" at bounding box center [261, 362] width 10 height 10
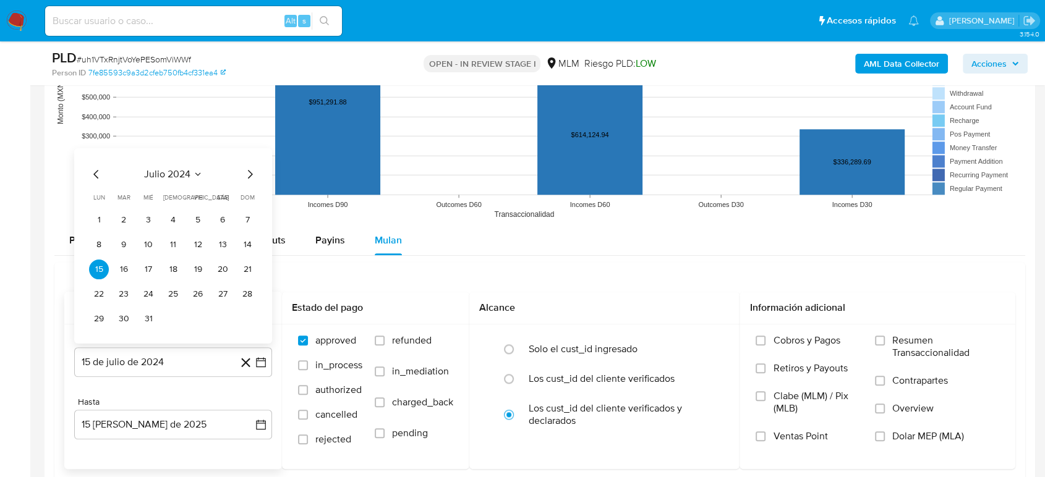
click at [194, 174] on icon "Seleccionar mes y año" at bounding box center [198, 174] width 10 height 10
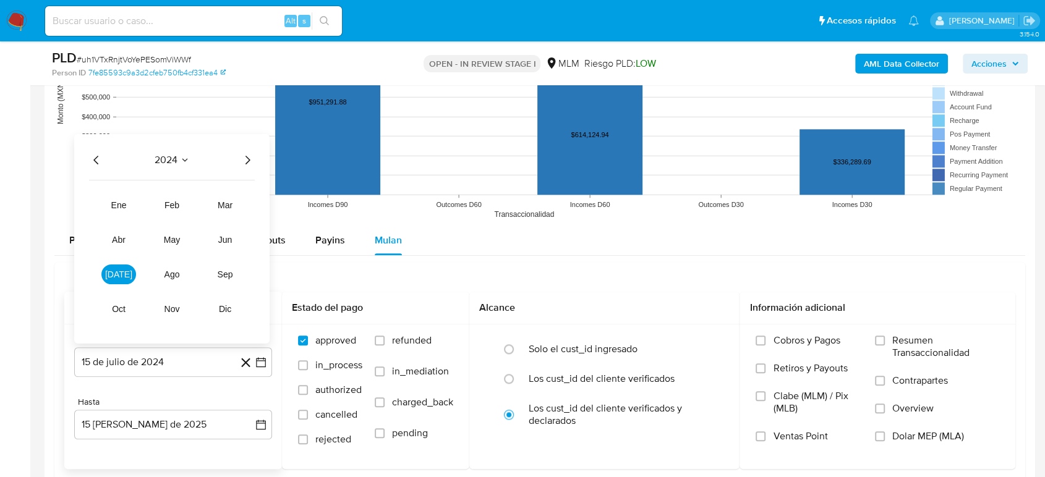
click at [245, 158] on icon "Año siguiente" at bounding box center [247, 159] width 15 height 15
click at [116, 205] on span "ene" at bounding box center [118, 205] width 15 height 10
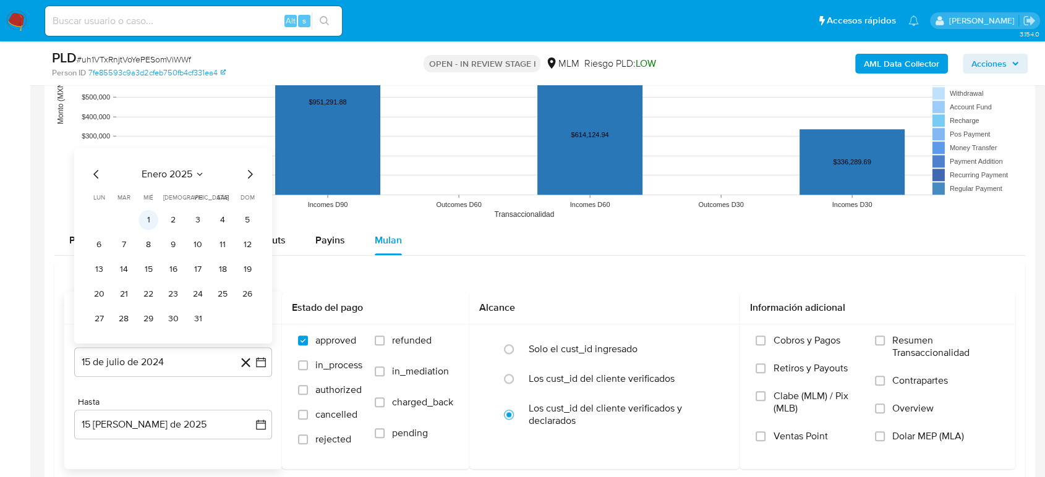
click at [146, 221] on button "1" at bounding box center [148, 220] width 20 height 20
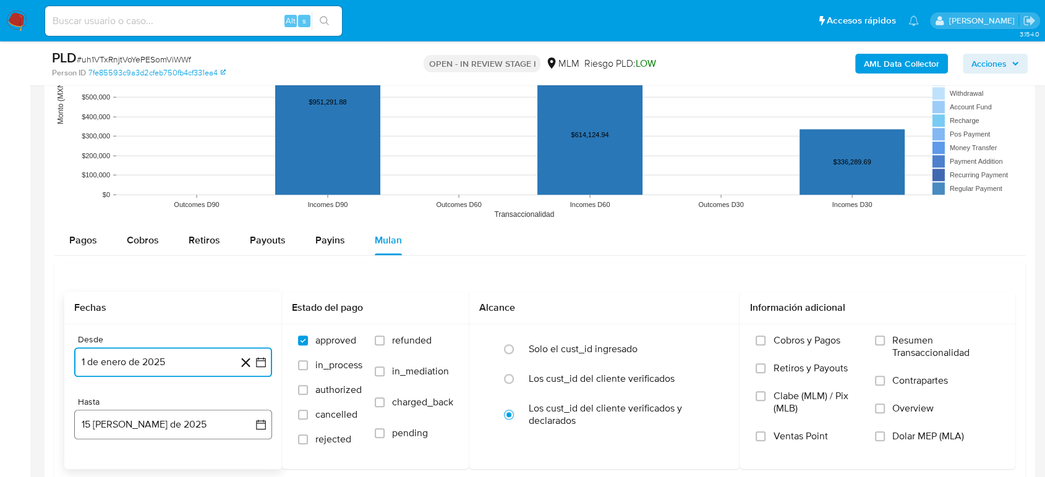
click at [257, 431] on button "15 de agosto de 2025" at bounding box center [173, 425] width 198 height 30
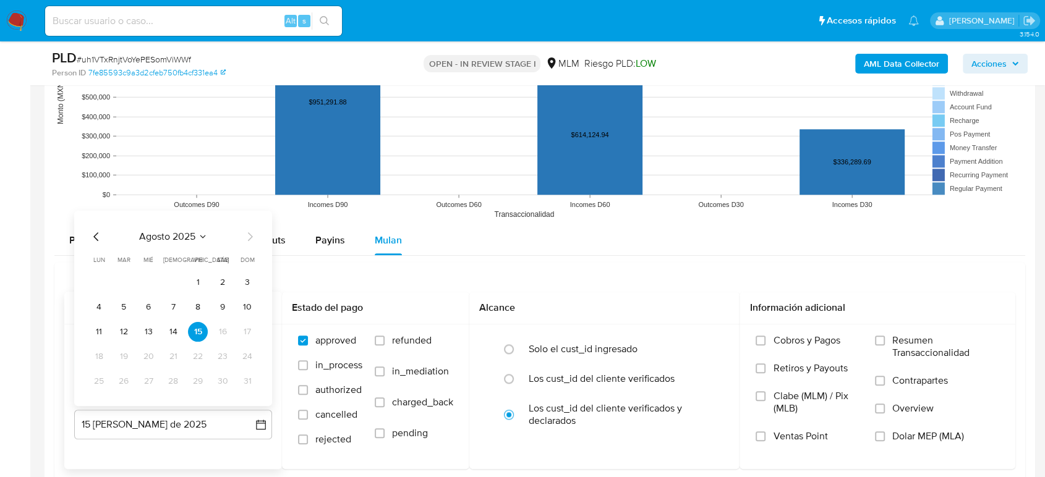
click at [97, 241] on icon "Mes anterior" at bounding box center [96, 236] width 15 height 15
click at [174, 384] on button "31" at bounding box center [173, 381] width 20 height 20
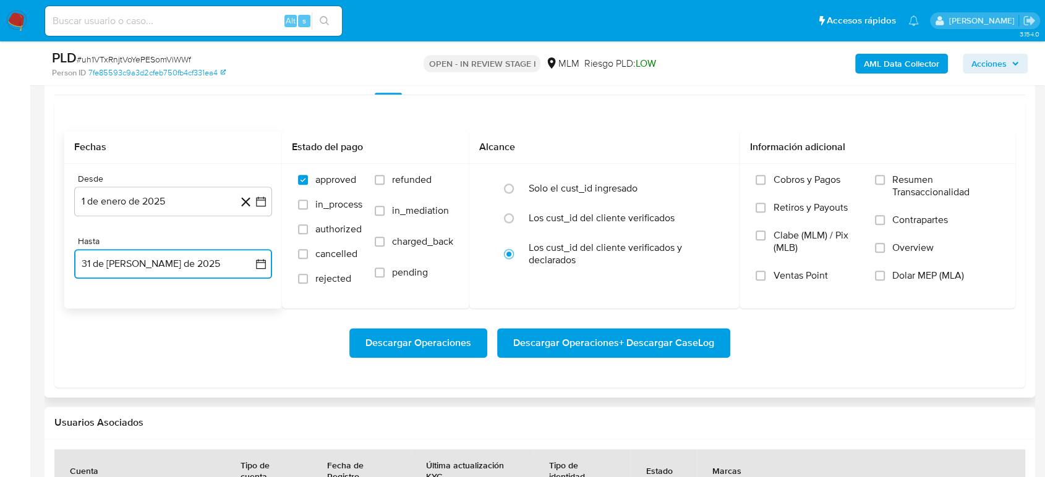
scroll to position [1511, 0]
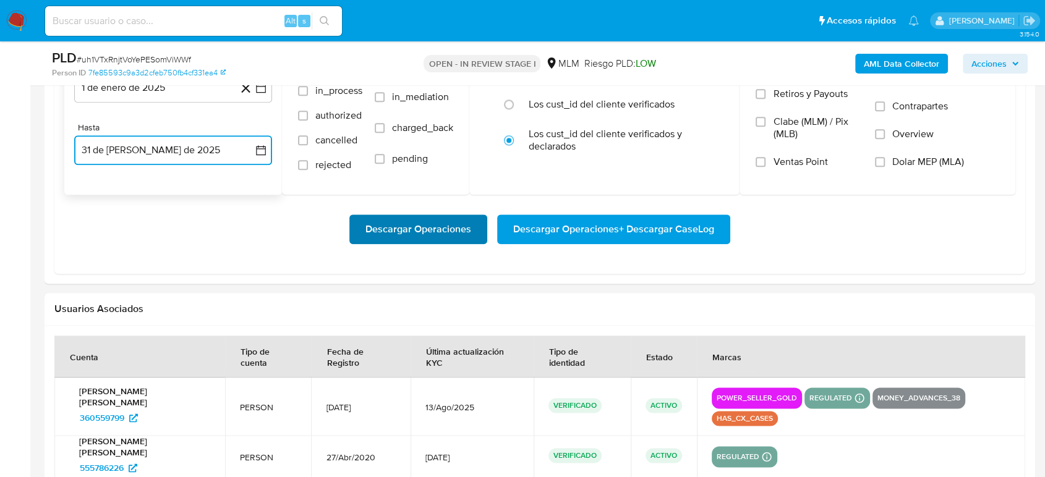
click at [438, 235] on span "Descargar Operaciones" at bounding box center [418, 229] width 106 height 27
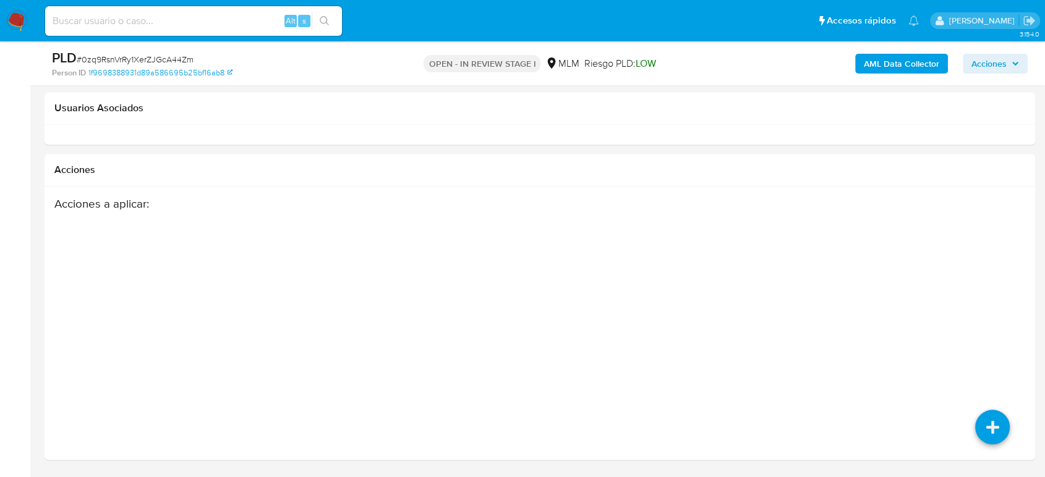
scroll to position [851, 0]
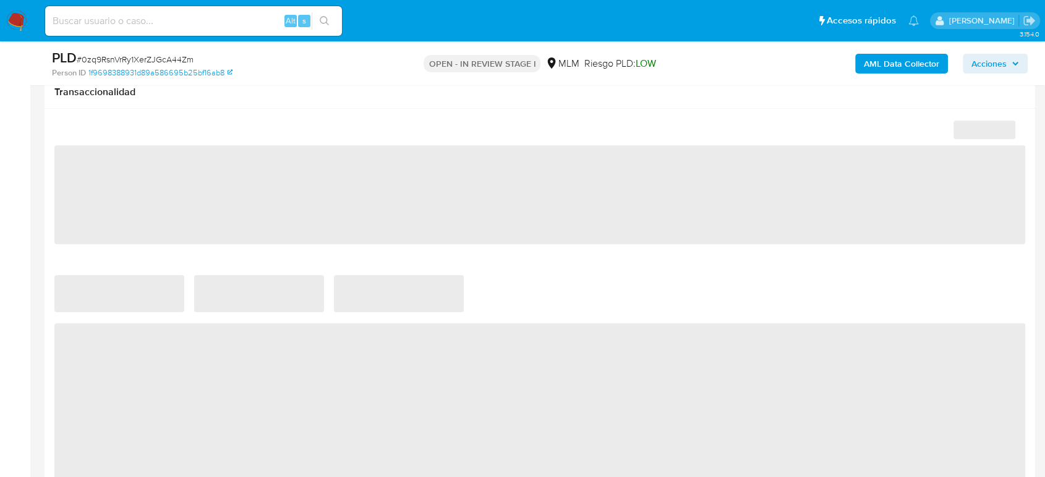
select select "10"
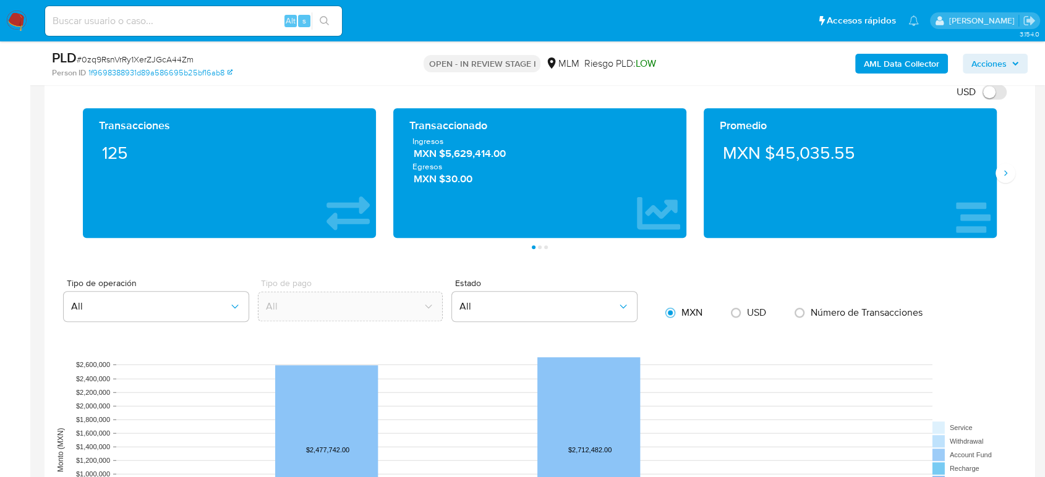
scroll to position [1195, 0]
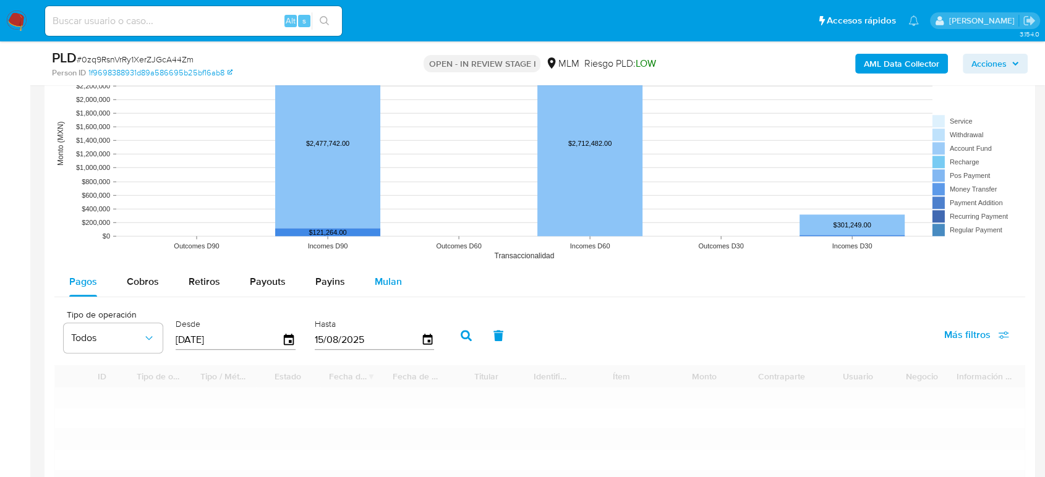
drag, startPoint x: 378, startPoint y: 290, endPoint x: 443, endPoint y: 283, distance: 65.3
click at [378, 291] on div "Mulan" at bounding box center [388, 282] width 27 height 30
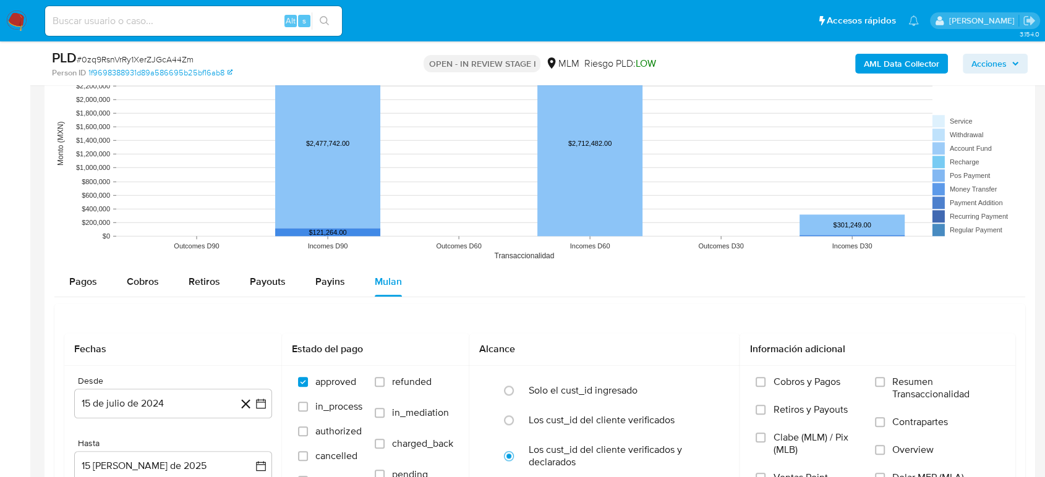
scroll to position [1332, 0]
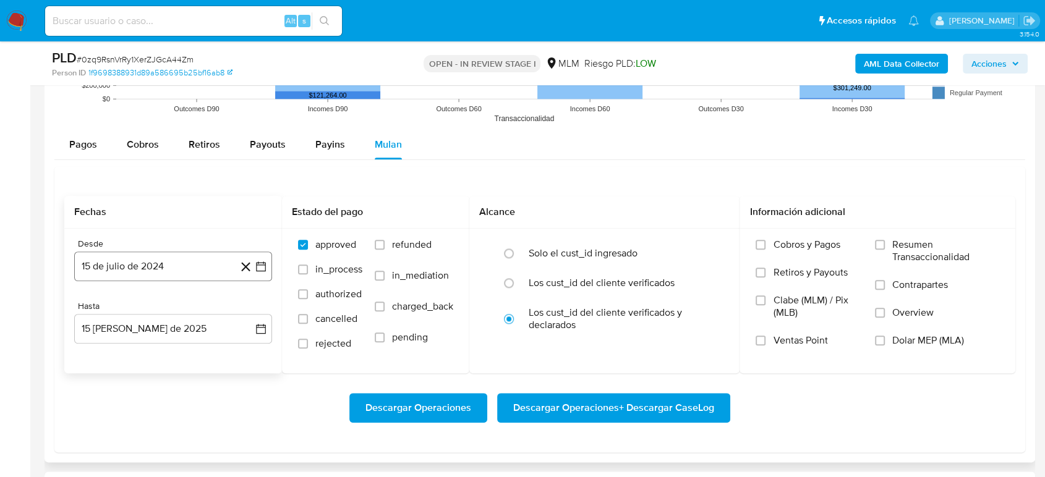
click at [263, 270] on icon "button" at bounding box center [261, 267] width 10 height 10
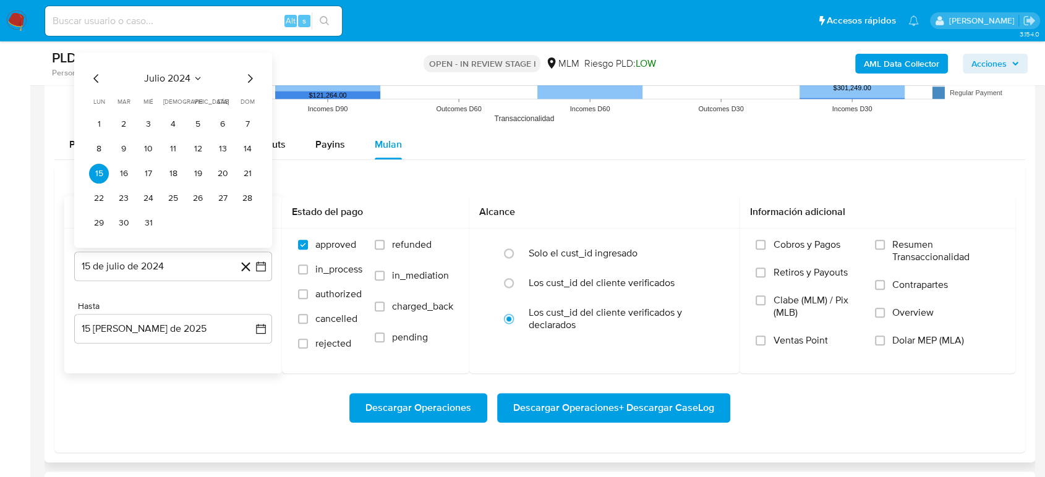
click at [198, 77] on icon "Seleccionar mes y año" at bounding box center [198, 78] width 10 height 10
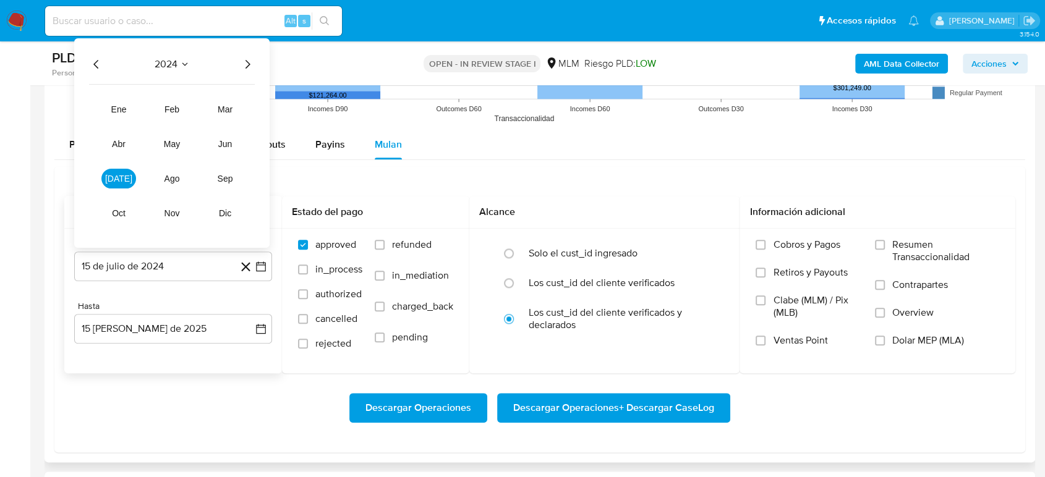
click at [245, 63] on icon "Año siguiente" at bounding box center [247, 63] width 15 height 15
click at [127, 109] on button "ene" at bounding box center [118, 109] width 35 height 20
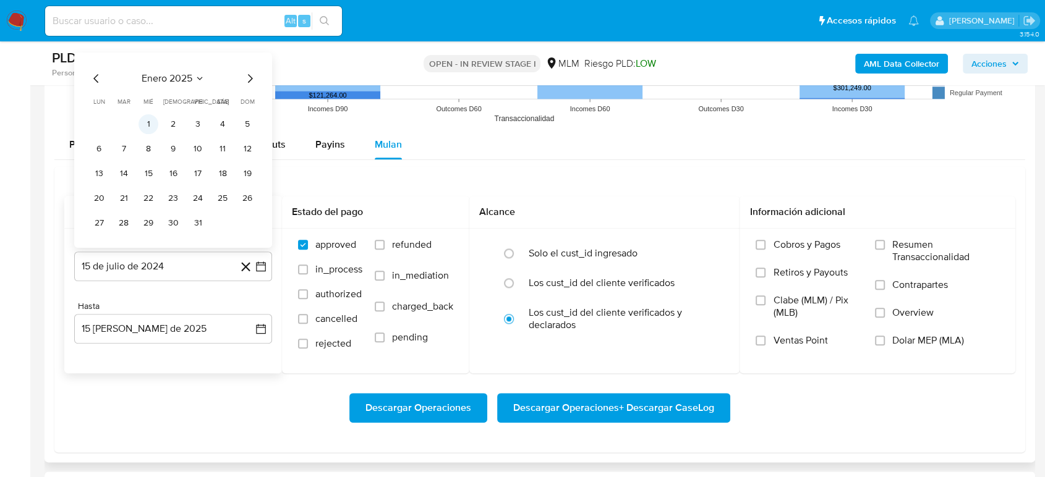
click at [151, 126] on button "1" at bounding box center [148, 124] width 20 height 20
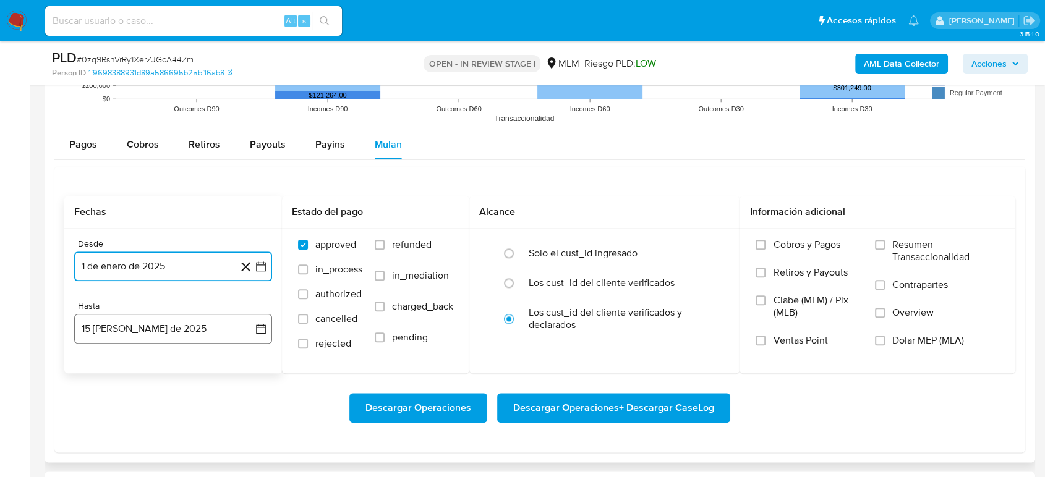
click at [260, 334] on button "15 de agosto de 2025" at bounding box center [173, 329] width 198 height 30
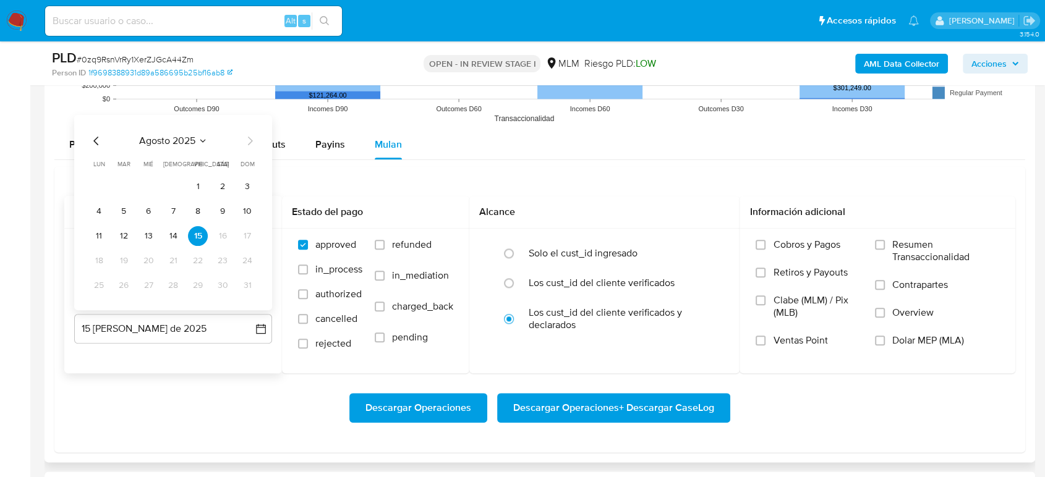
click at [90, 137] on icon "Mes anterior" at bounding box center [96, 140] width 15 height 15
click at [176, 290] on button "31" at bounding box center [173, 285] width 20 height 20
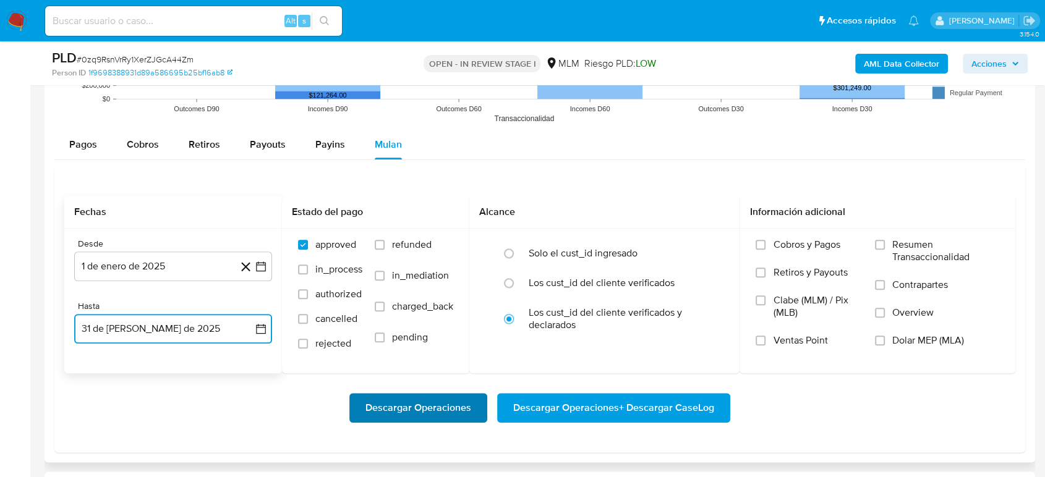
click at [412, 404] on span "Descargar Operaciones" at bounding box center [418, 407] width 106 height 27
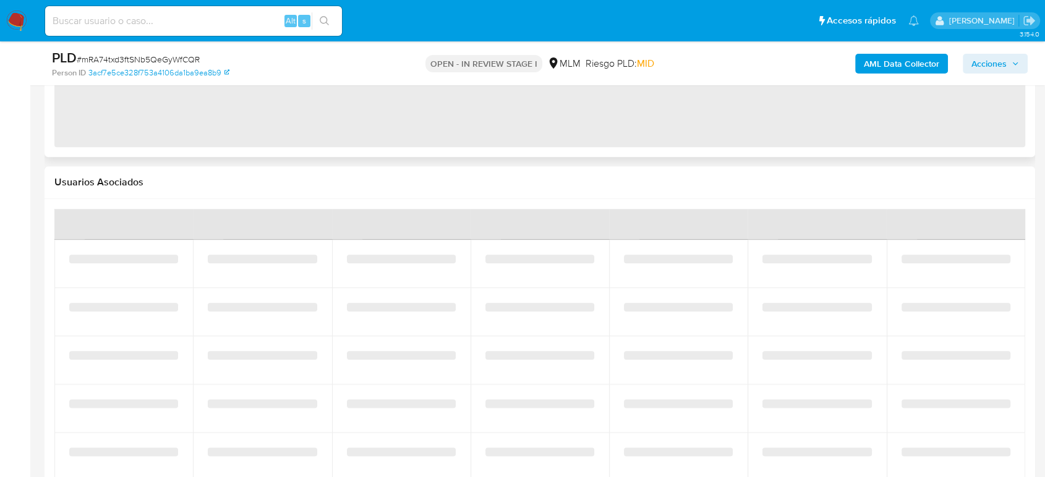
scroll to position [1442, 0]
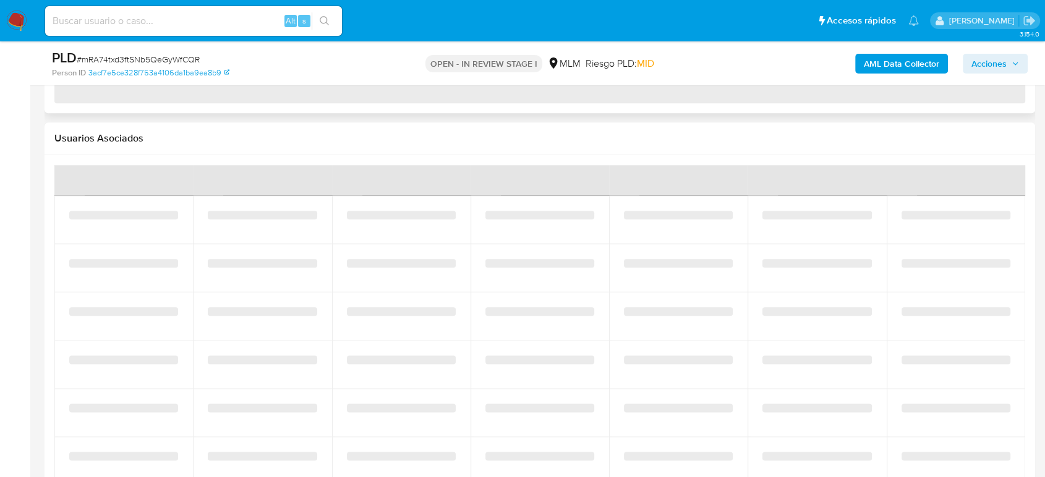
select select "10"
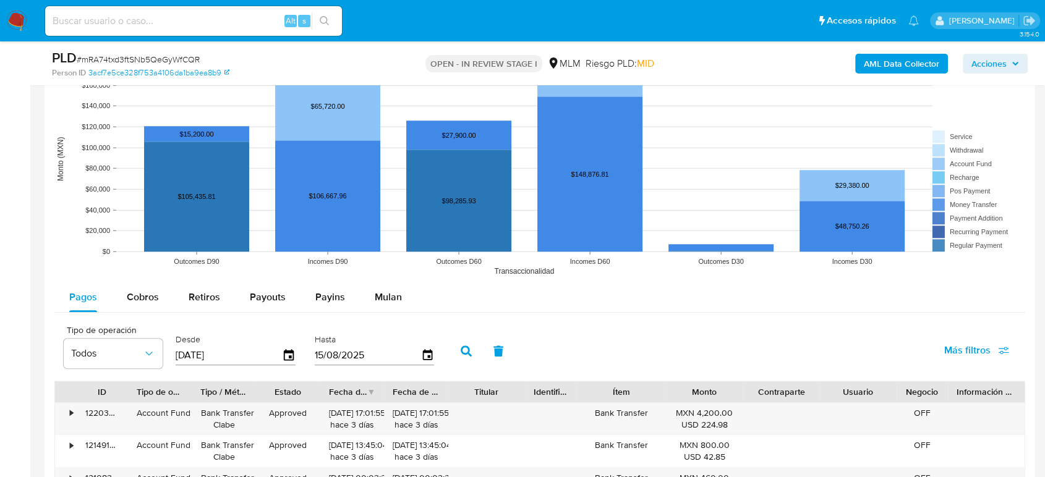
scroll to position [1175, 0]
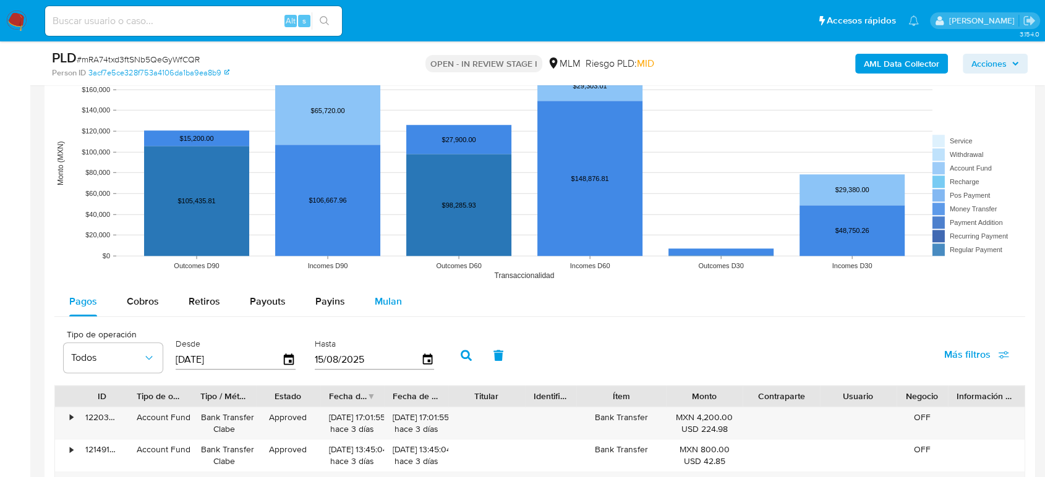
click at [375, 300] on span "Mulan" at bounding box center [388, 301] width 27 height 14
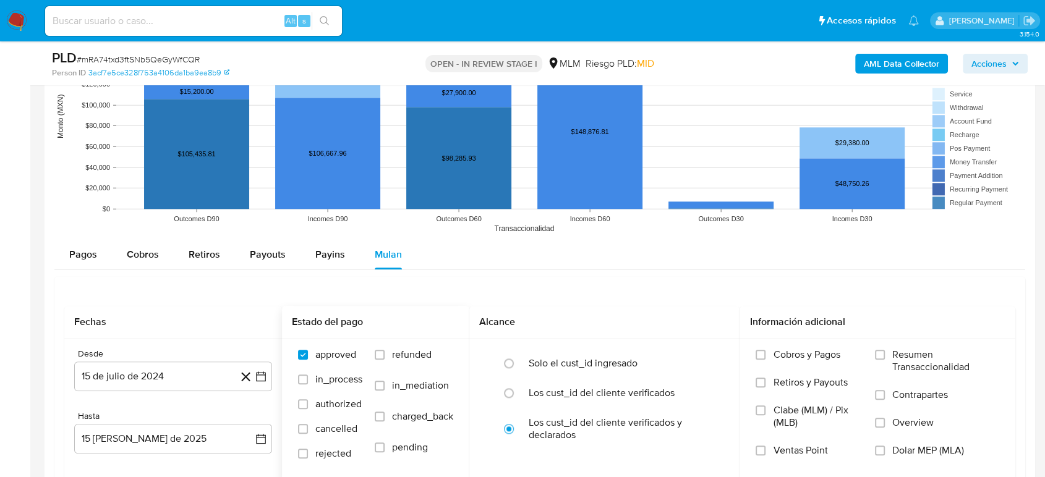
scroll to position [1244, 0]
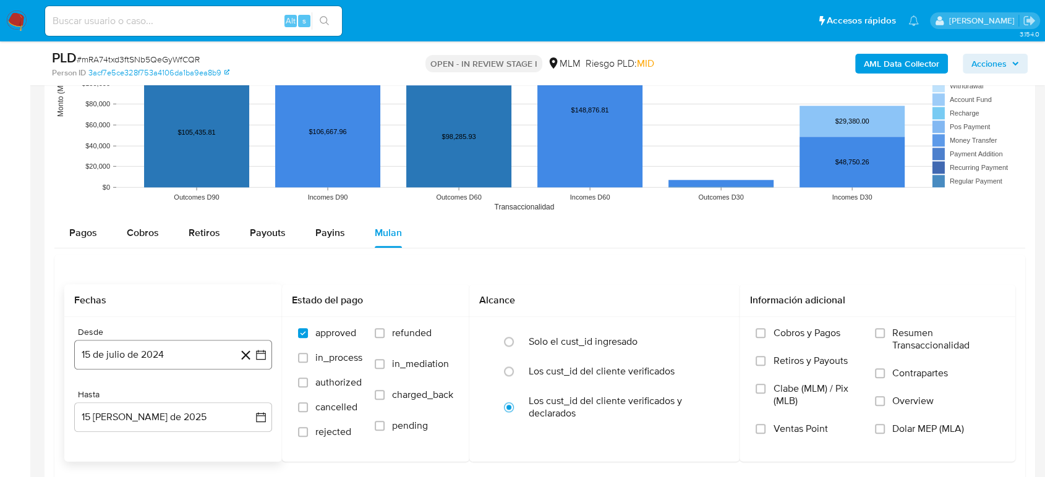
click at [259, 360] on button "15 de julio de 2024" at bounding box center [173, 355] width 198 height 30
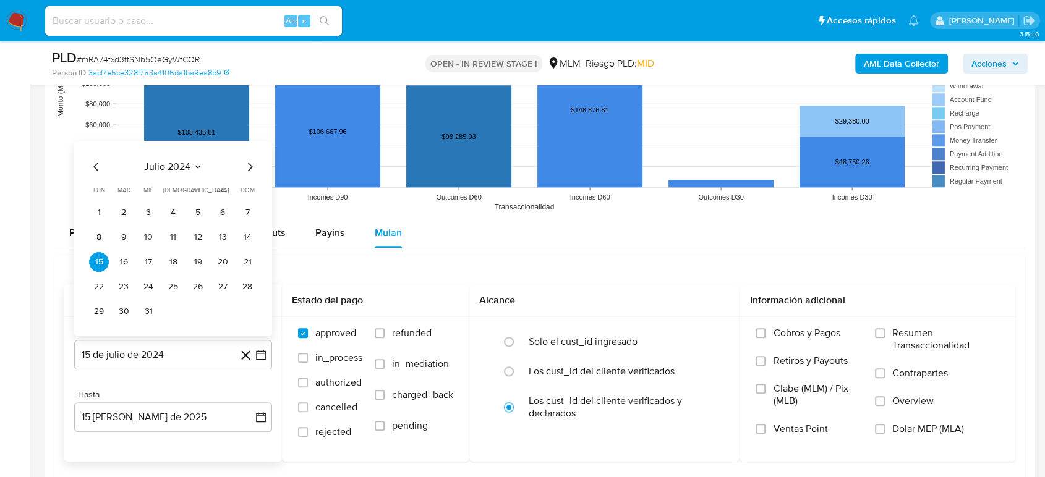
click at [200, 163] on icon "Seleccionar mes y año" at bounding box center [198, 166] width 10 height 10
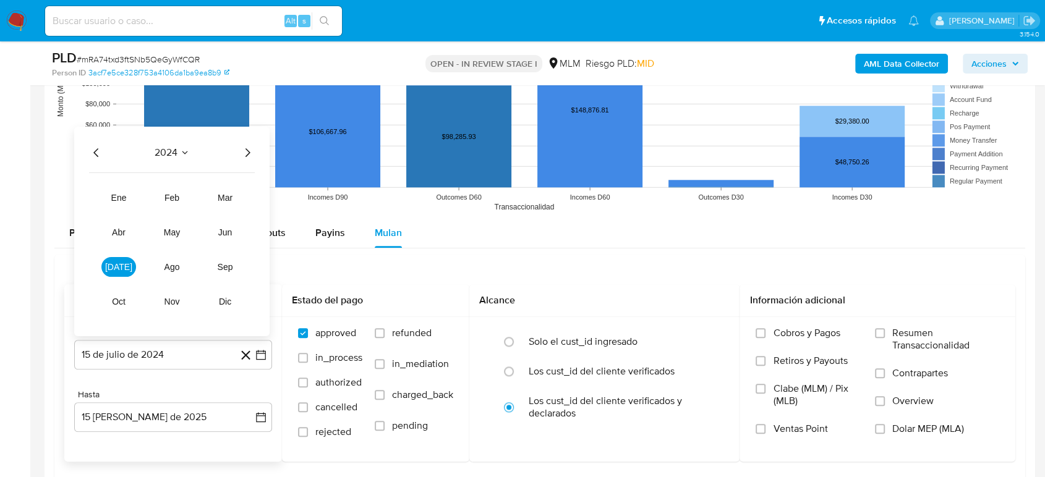
click at [244, 153] on icon "Año siguiente" at bounding box center [247, 152] width 15 height 15
click at [228, 202] on button "mar" at bounding box center [225, 197] width 35 height 20
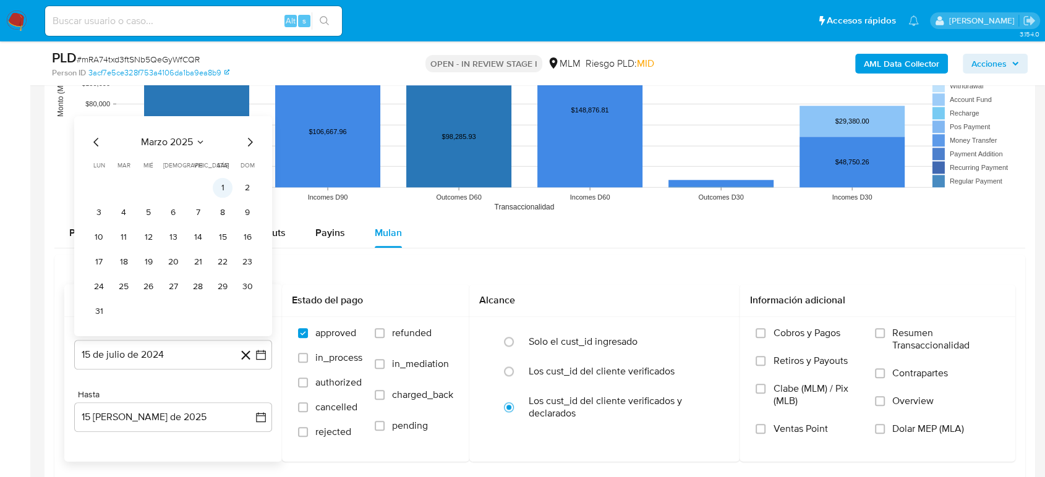
click at [223, 192] on button "1" at bounding box center [223, 187] width 20 height 20
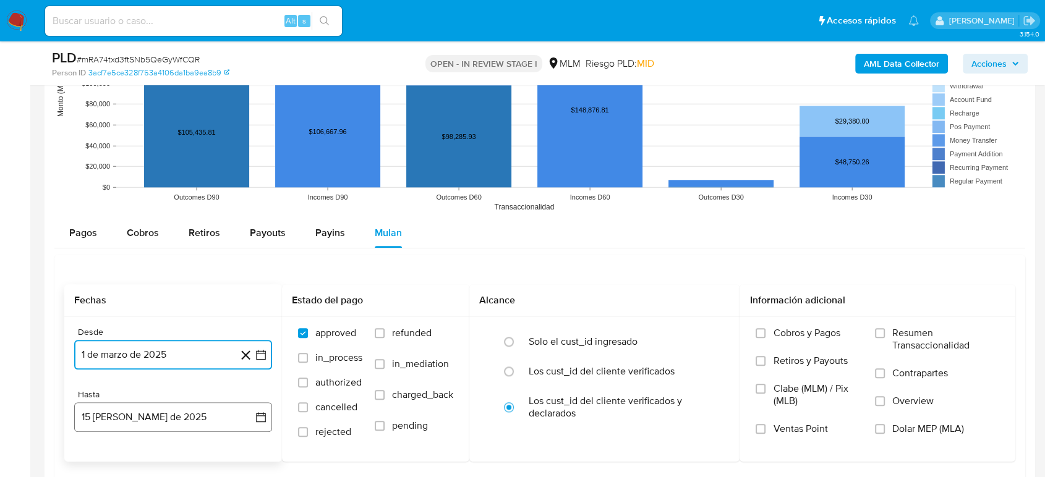
click at [266, 420] on button "15 [PERSON_NAME] de 2025" at bounding box center [173, 417] width 198 height 30
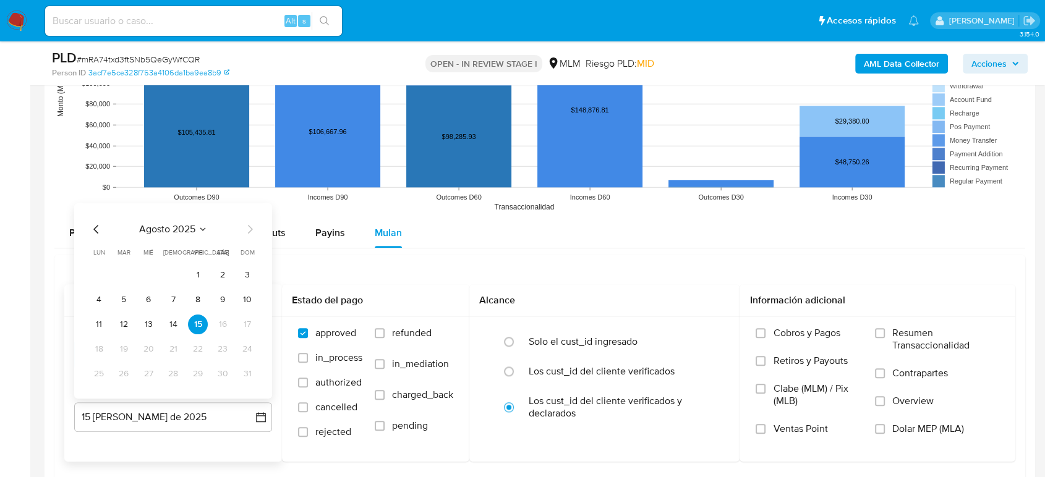
click at [98, 227] on icon "Mes anterior" at bounding box center [96, 228] width 15 height 15
click at [176, 380] on button "31" at bounding box center [173, 374] width 20 height 20
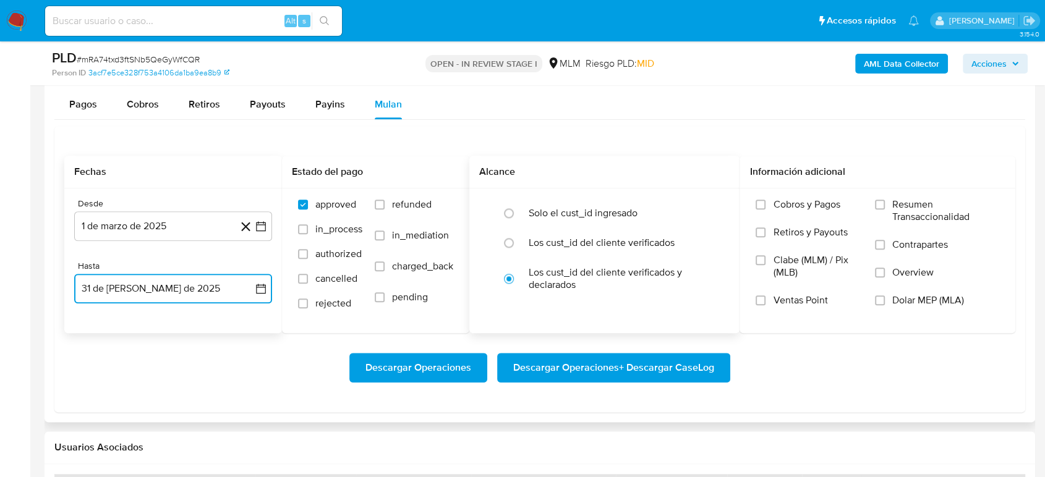
scroll to position [1381, 0]
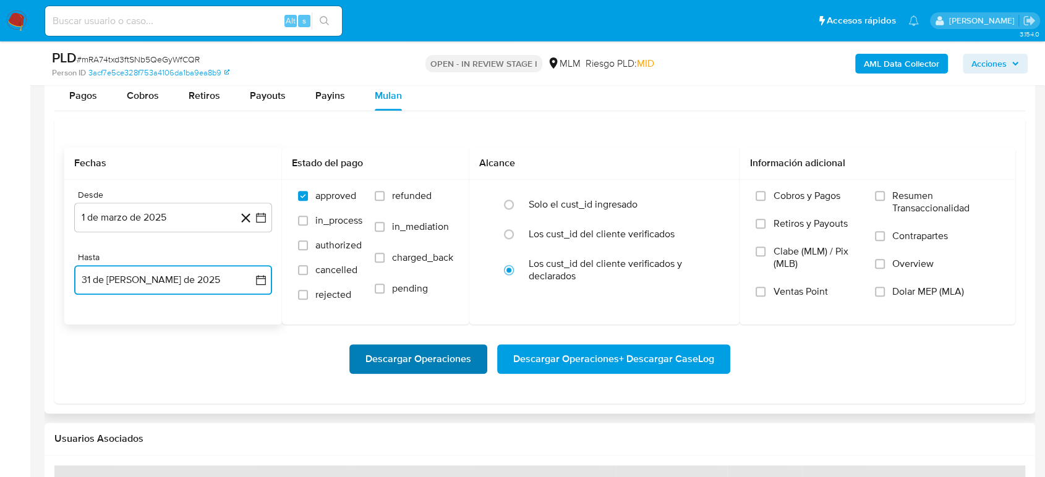
click at [465, 354] on span "Descargar Operaciones" at bounding box center [418, 359] width 106 height 27
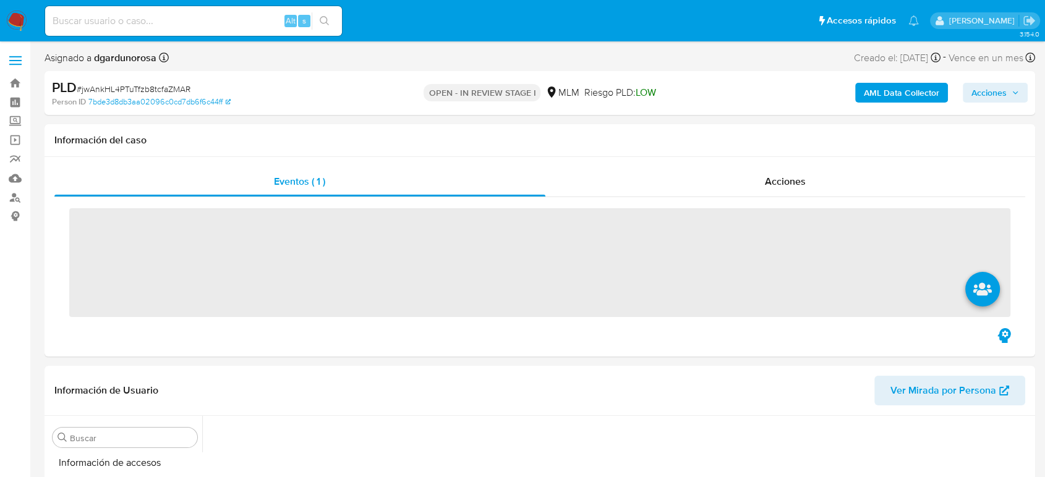
scroll to position [522, 0]
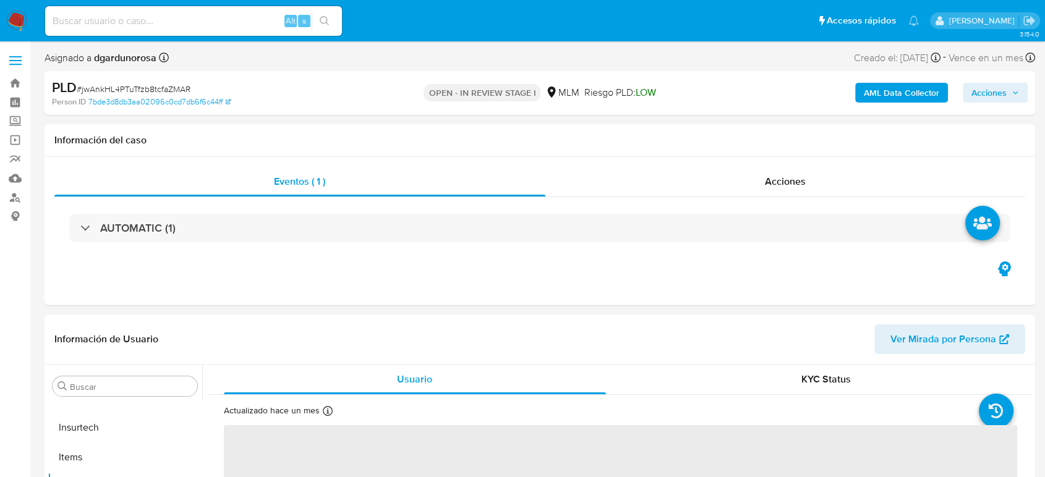
select select "10"
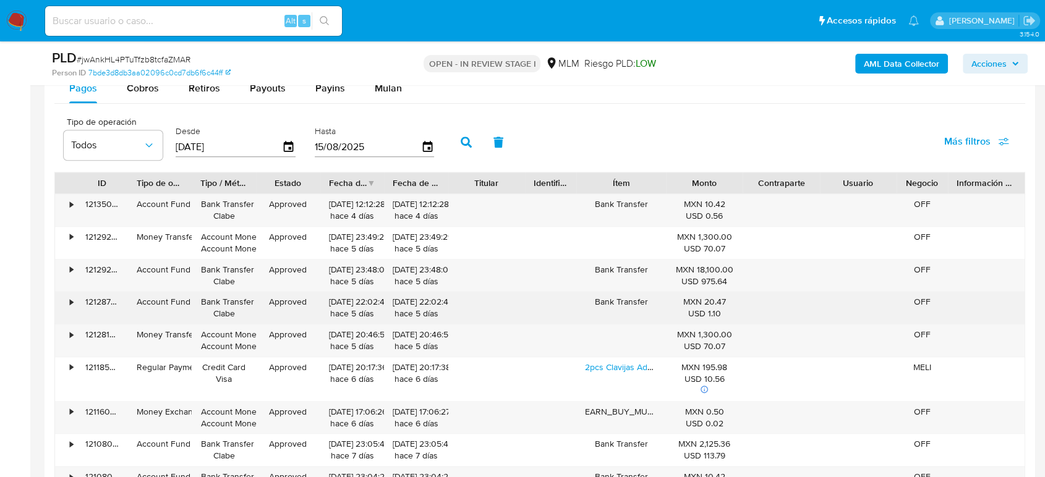
scroll to position [1305, 0]
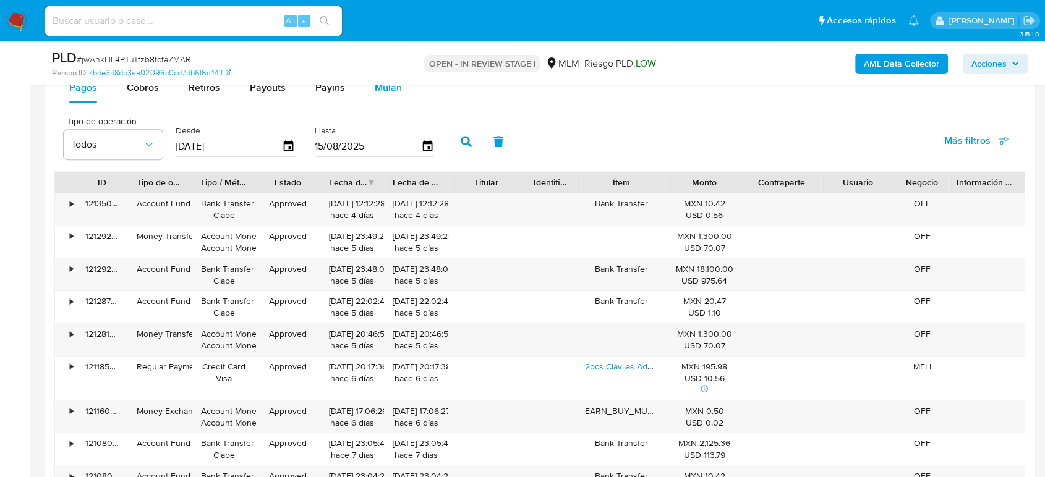
drag, startPoint x: 391, startPoint y: 88, endPoint x: 391, endPoint y: 98, distance: 9.9
click at [391, 88] on span "Mulan" at bounding box center [388, 87] width 27 height 14
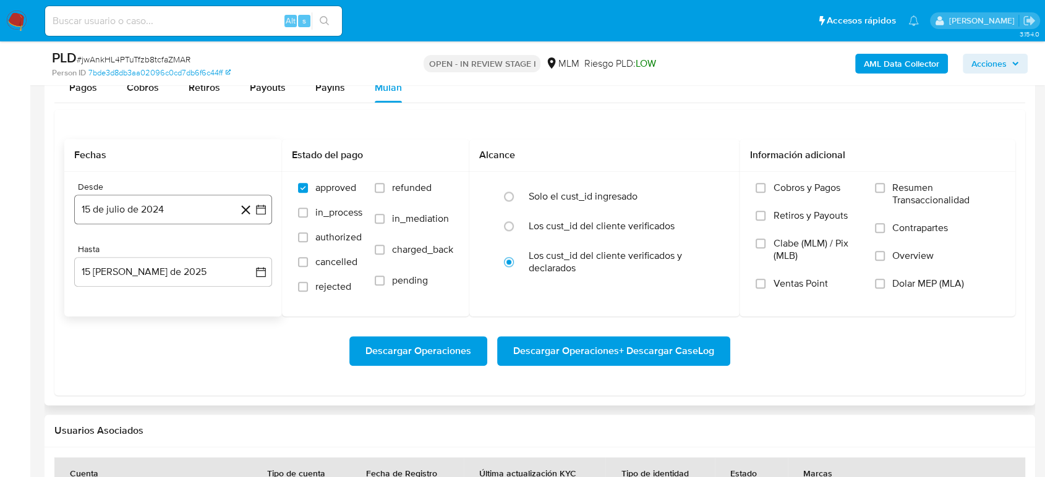
click at [263, 207] on icon "button" at bounding box center [261, 209] width 12 height 12
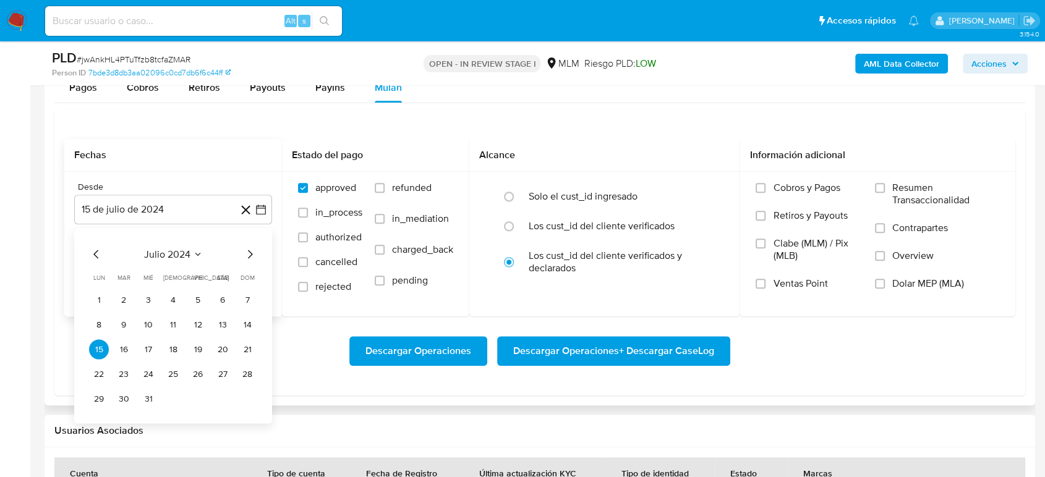
click at [195, 259] on button "julio 2024" at bounding box center [173, 254] width 59 height 12
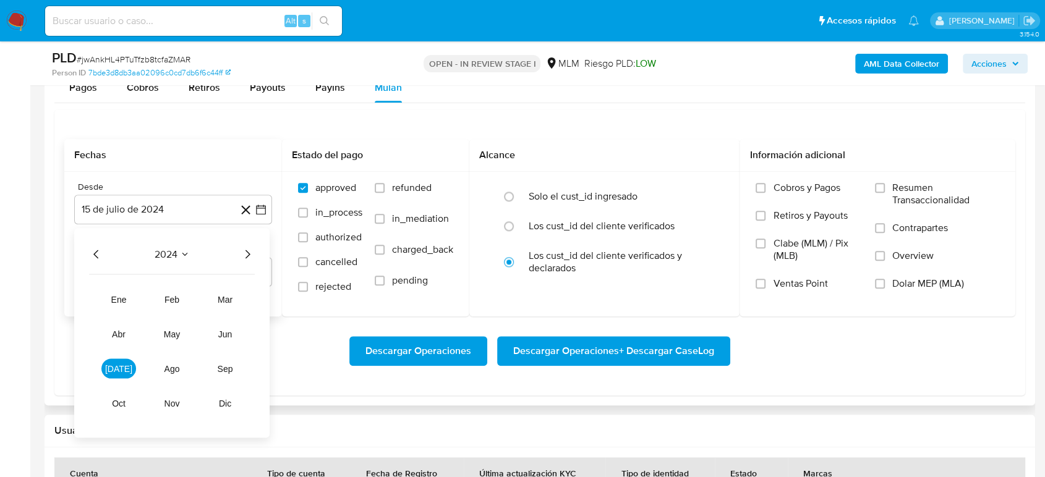
click at [244, 251] on icon "Año siguiente" at bounding box center [247, 254] width 15 height 15
click at [231, 296] on span "mar" at bounding box center [225, 299] width 15 height 10
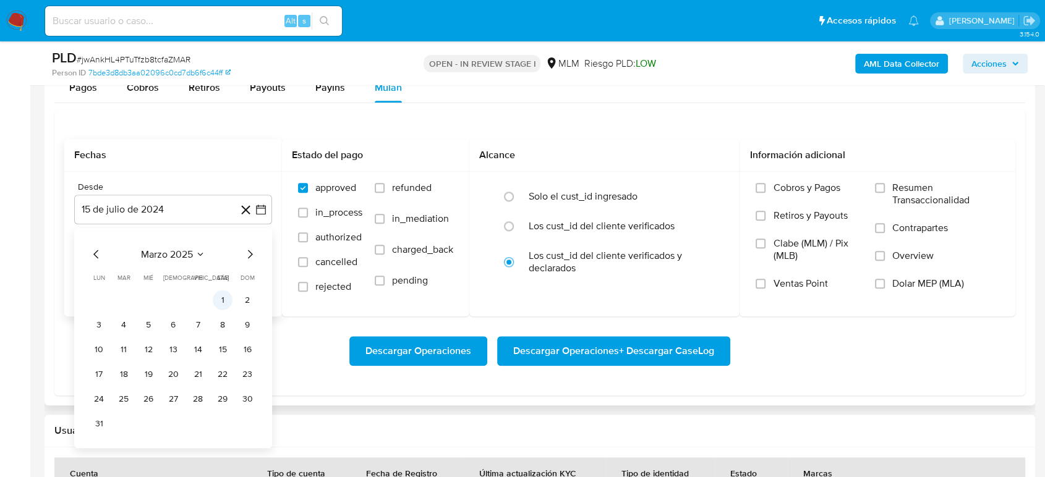
click at [218, 300] on button "1" at bounding box center [223, 300] width 20 height 20
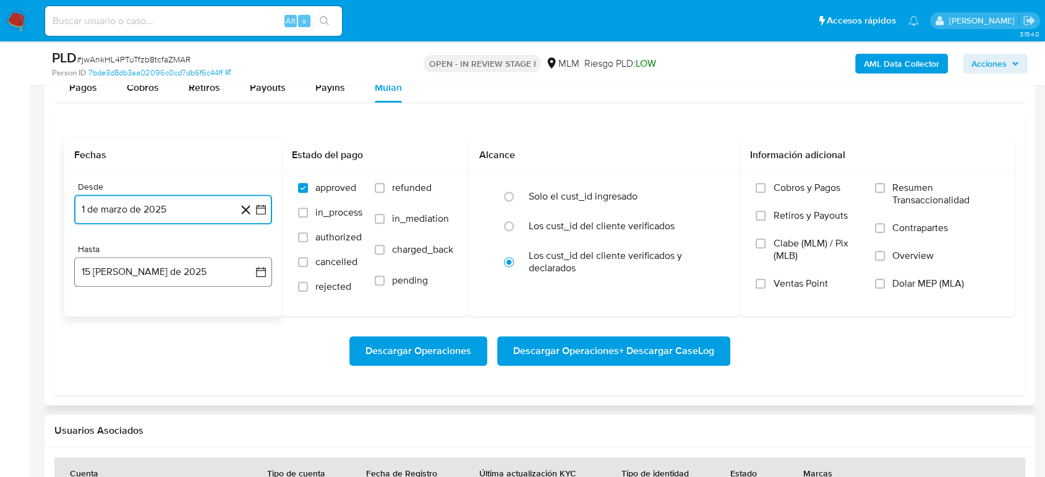
click at [262, 278] on icon "button" at bounding box center [261, 272] width 12 height 12
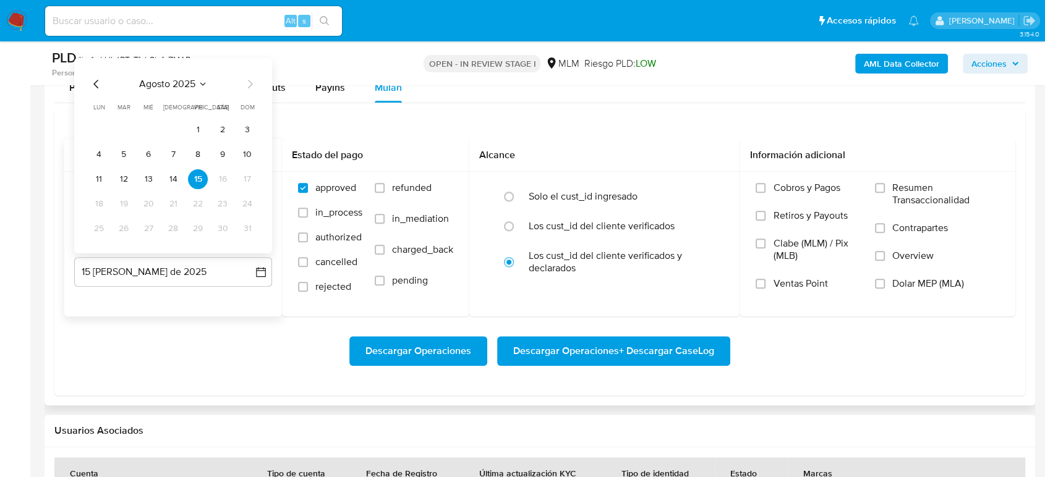
click at [107, 90] on div "agosto 2025" at bounding box center [173, 84] width 168 height 15
click at [97, 88] on icon "Mes anterior" at bounding box center [96, 84] width 15 height 15
click at [178, 226] on button "31" at bounding box center [173, 229] width 20 height 20
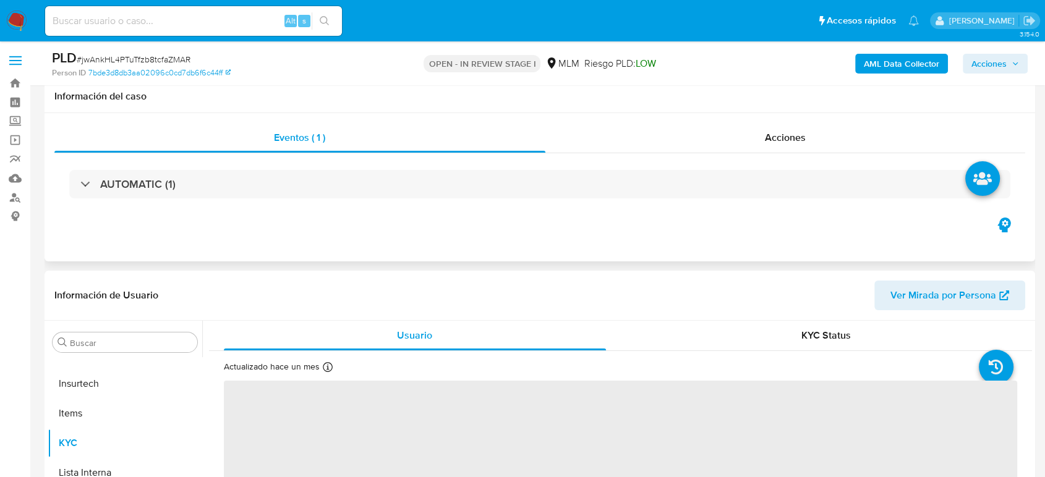
scroll to position [274, 0]
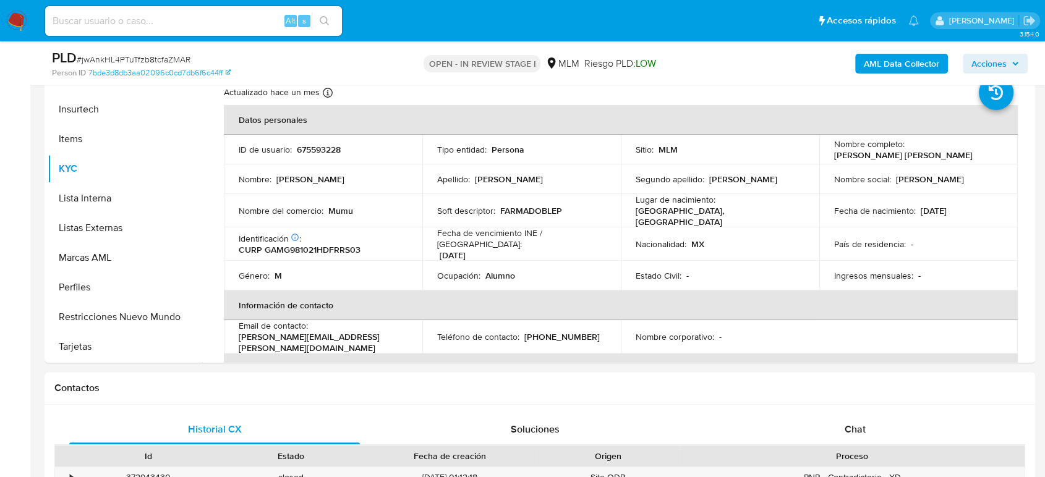
select select "10"
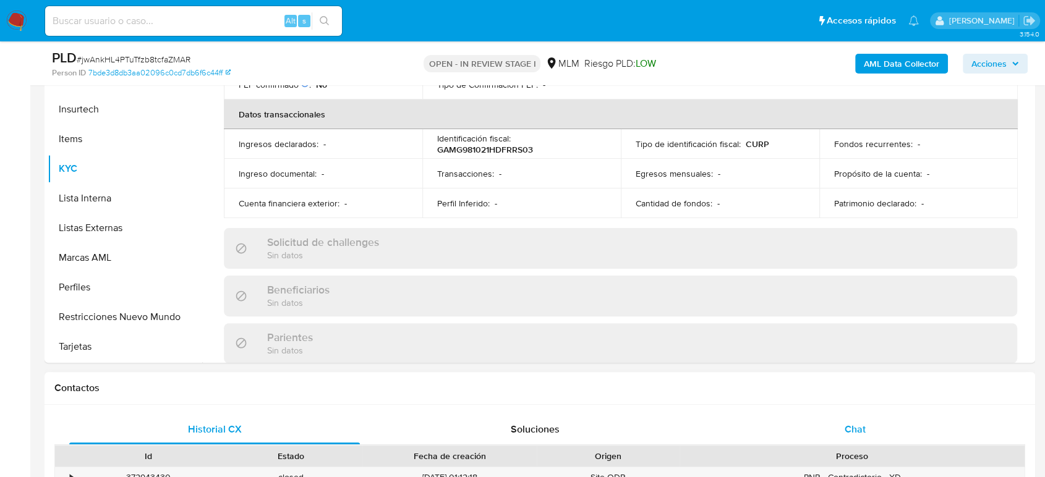
scroll to position [687, 0]
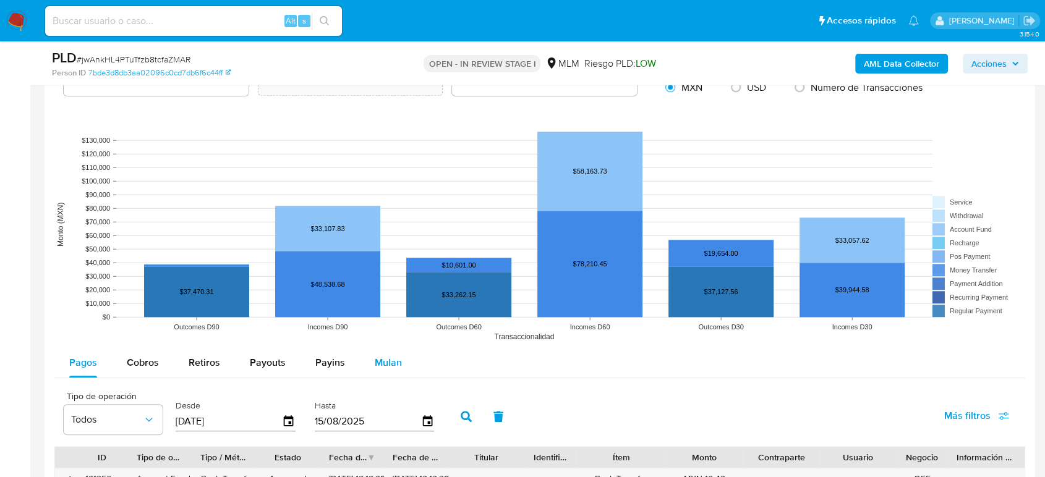
click at [375, 360] on span "Mulan" at bounding box center [388, 362] width 27 height 14
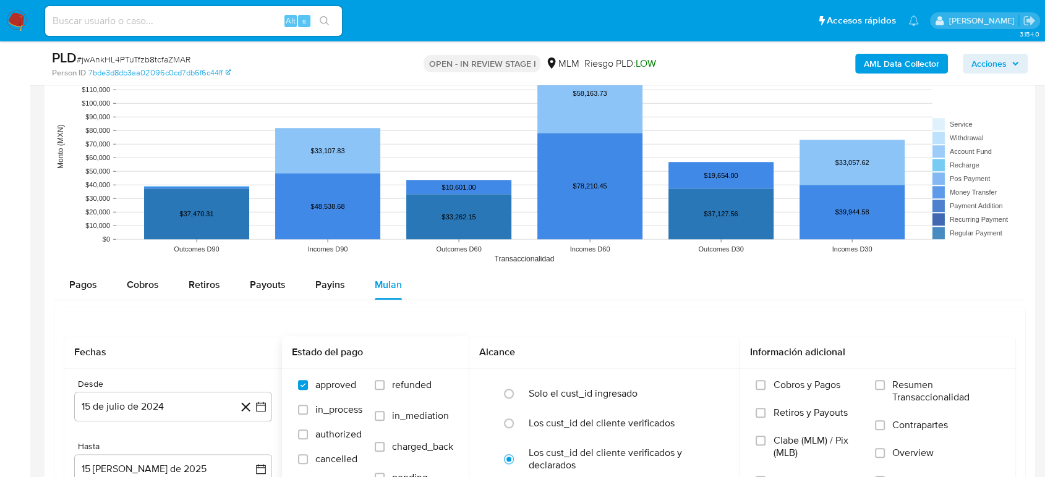
scroll to position [1236, 0]
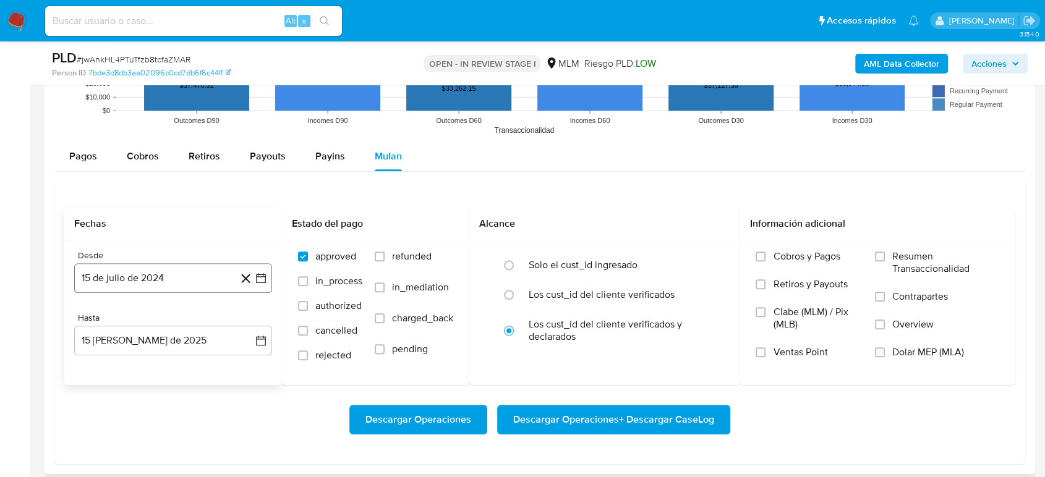
click at [266, 275] on icon "button" at bounding box center [261, 278] width 12 height 12
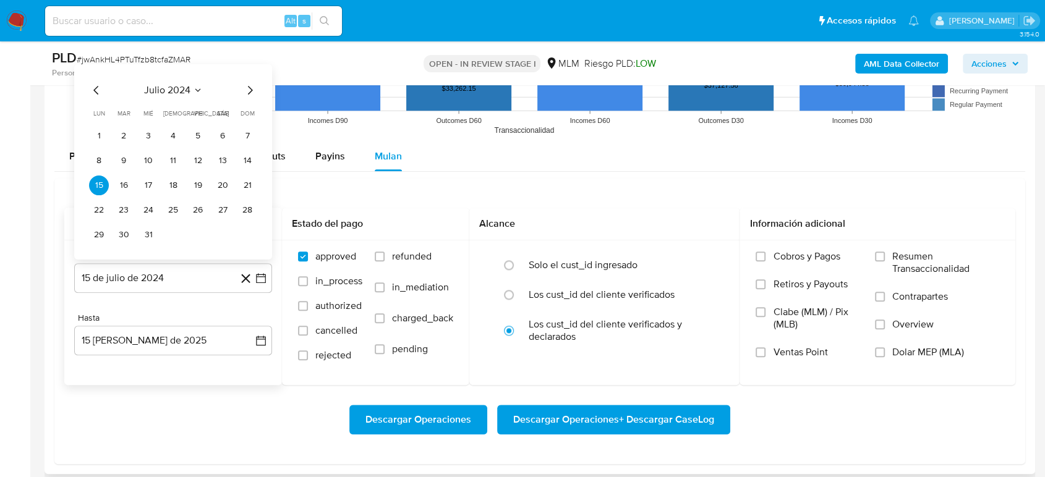
click at [198, 89] on icon "Seleccionar mes y año" at bounding box center [198, 89] width 6 height 3
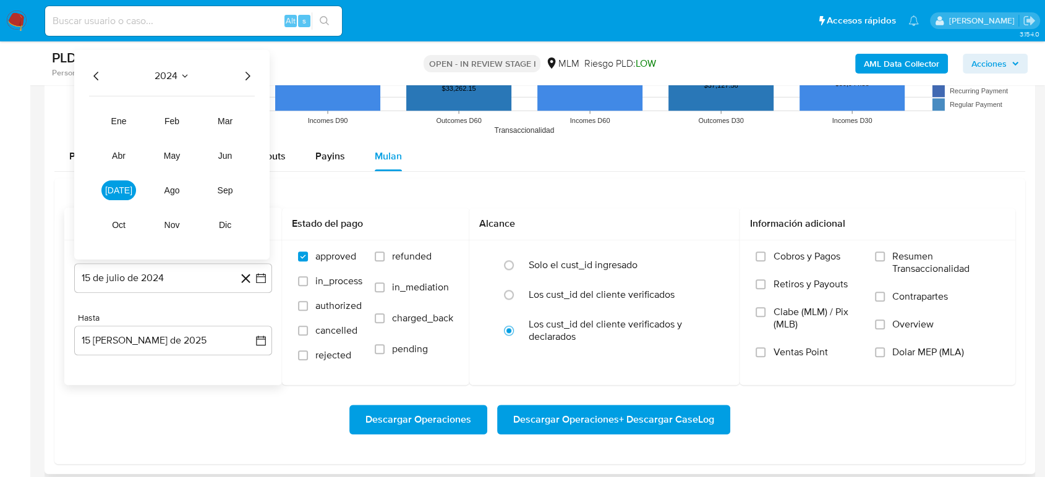
click at [243, 85] on div "2024 2024 ene feb mar abr may jun jul ago sep oct nov dic" at bounding box center [171, 155] width 195 height 210
click at [247, 82] on icon "Año siguiente" at bounding box center [247, 76] width 15 height 15
click at [223, 117] on span "mar" at bounding box center [225, 121] width 15 height 10
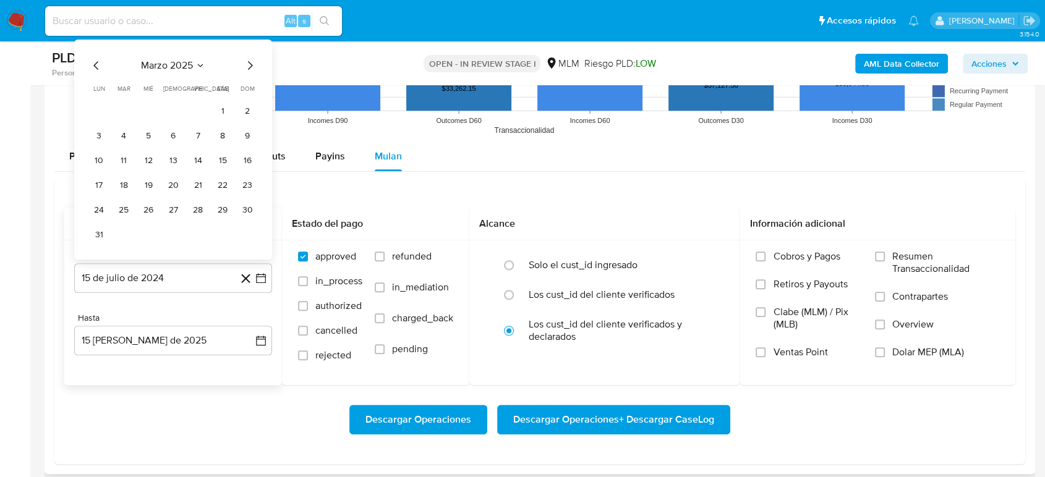
click at [225, 103] on button "1" at bounding box center [223, 111] width 20 height 20
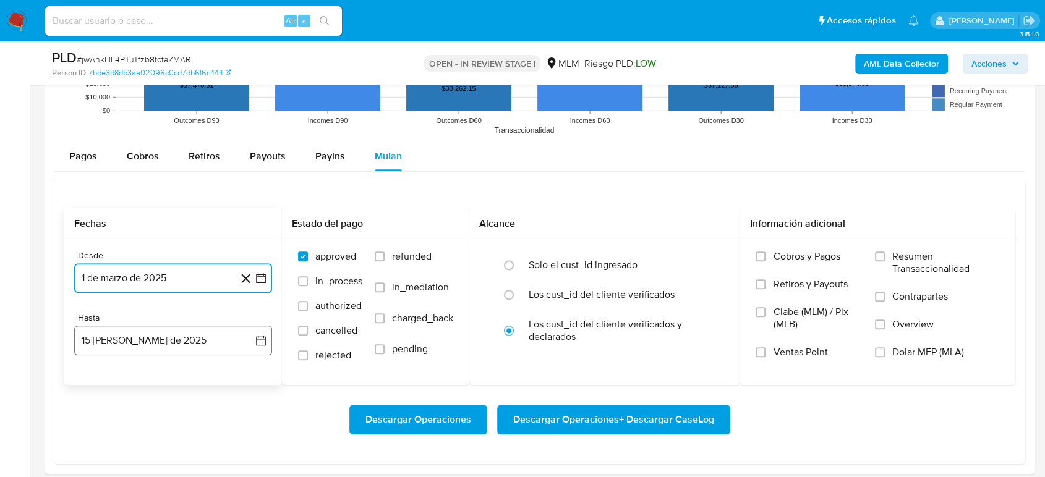
click at [262, 346] on icon "button" at bounding box center [261, 340] width 12 height 12
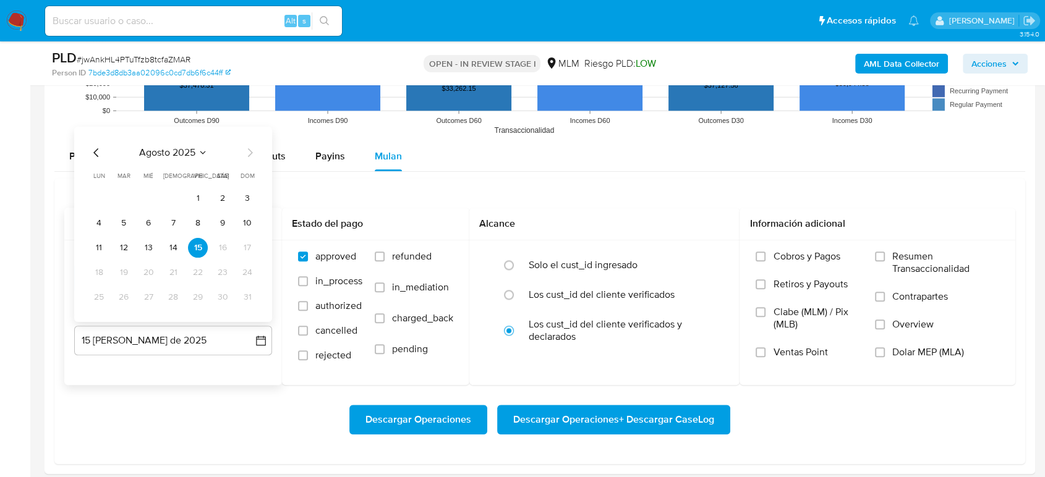
click at [98, 152] on icon "Mes anterior" at bounding box center [96, 152] width 15 height 15
click at [168, 300] on button "31" at bounding box center [173, 297] width 20 height 20
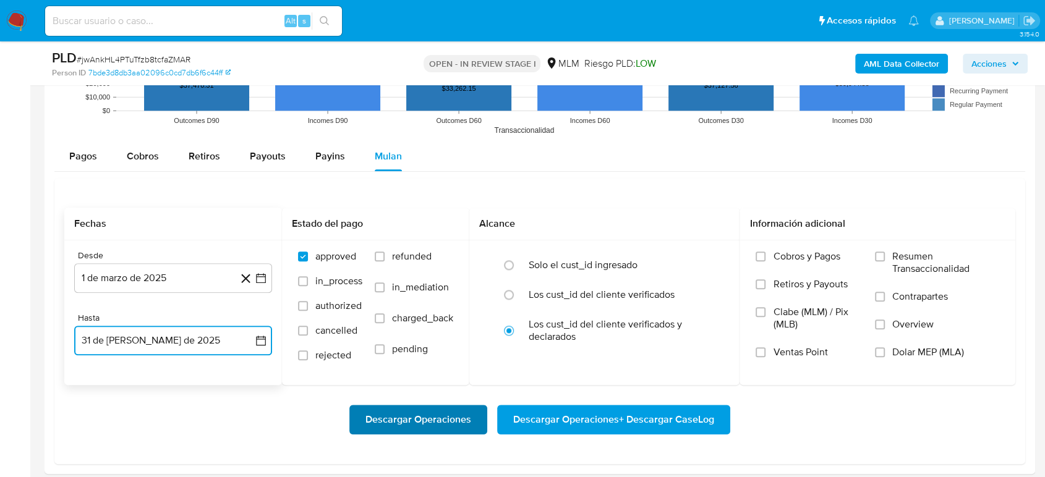
click at [420, 419] on span "Descargar Operaciones" at bounding box center [418, 419] width 106 height 27
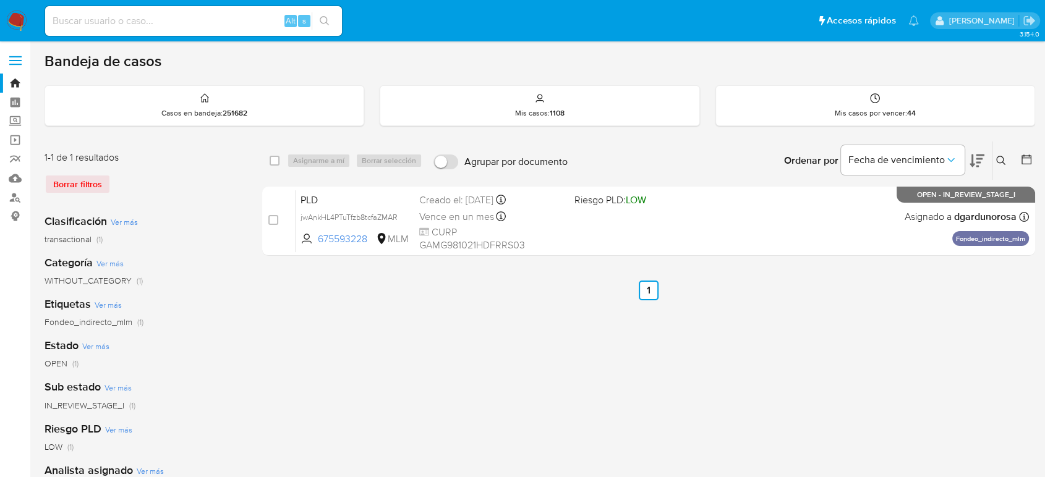
click at [1000, 164] on icon at bounding box center [1001, 161] width 10 height 10
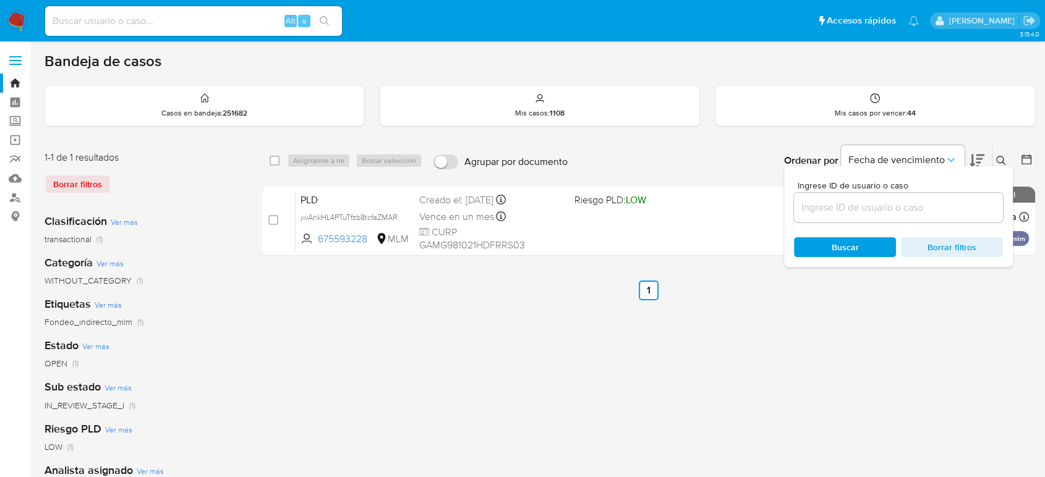
click at [843, 202] on input at bounding box center [898, 208] width 209 height 16
type input "2281282003"
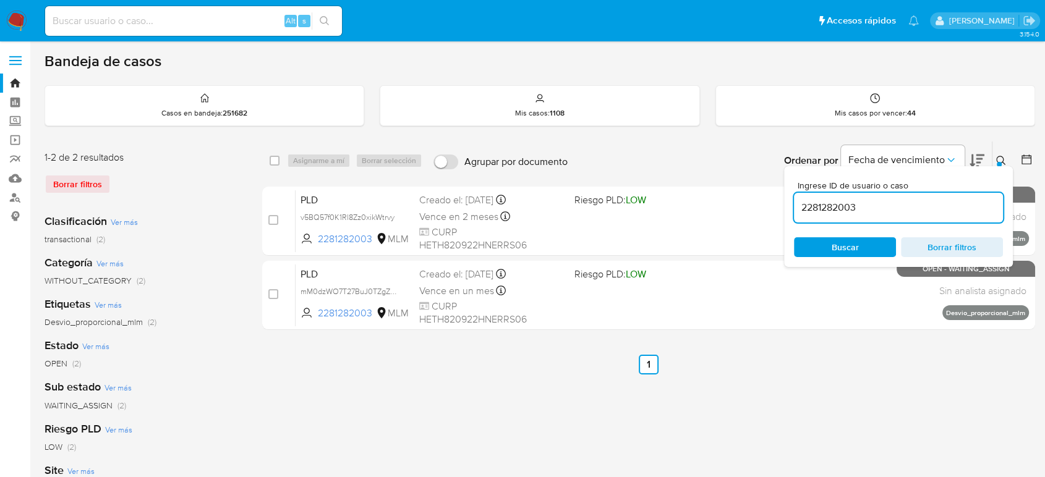
click at [996, 167] on div "Ingrese ID de usuario o caso 2281282003 Buscar Borrar filtros" at bounding box center [898, 216] width 229 height 101
click at [998, 163] on div at bounding box center [999, 164] width 5 height 5
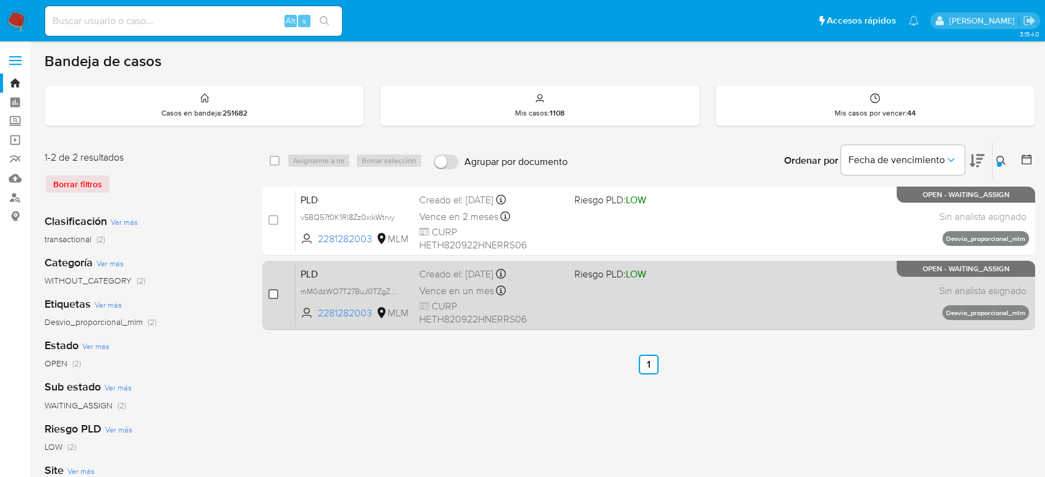
click at [272, 294] on input "checkbox" at bounding box center [273, 294] width 10 height 10
checkbox input "true"
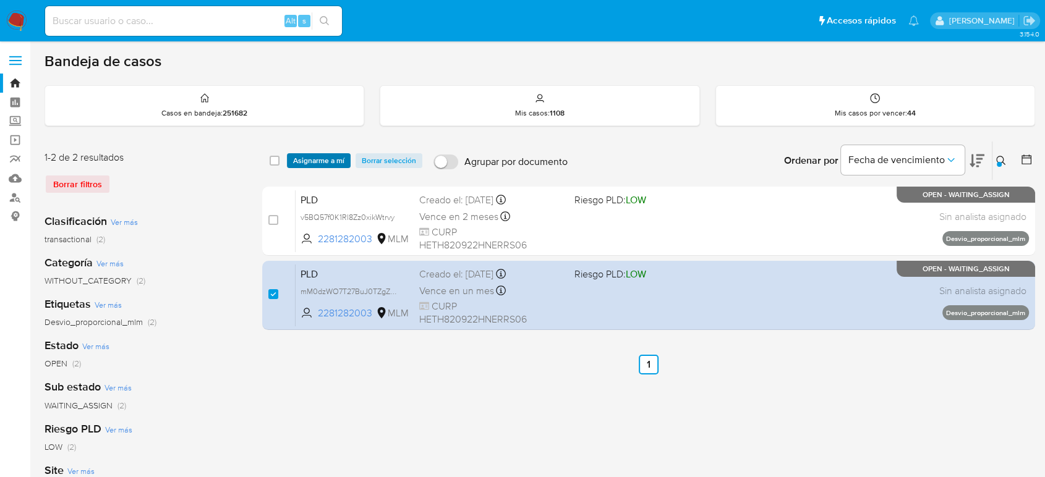
click at [332, 160] on span "Asignarme a mí" at bounding box center [318, 161] width 51 height 12
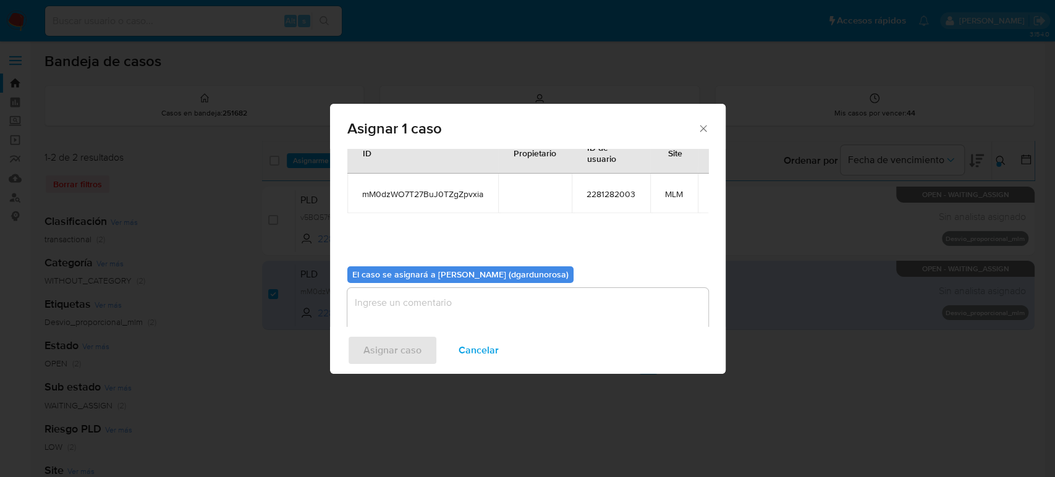
scroll to position [63, 0]
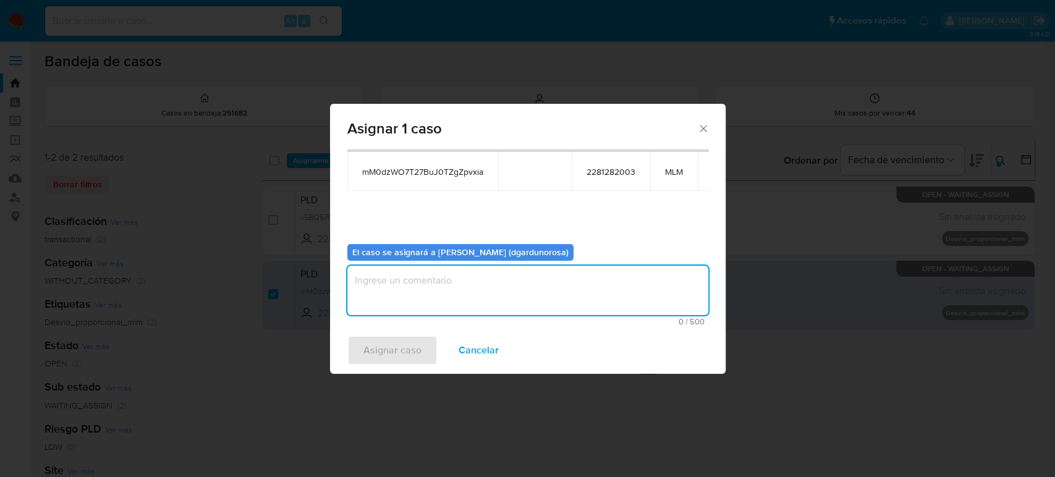
click at [425, 285] on textarea "assign-modal" at bounding box center [527, 290] width 361 height 49
type textarea "diego"
click at [450, 161] on td "mM0dzWO7T27BuJ0TZgZpvxia" at bounding box center [422, 171] width 151 height 40
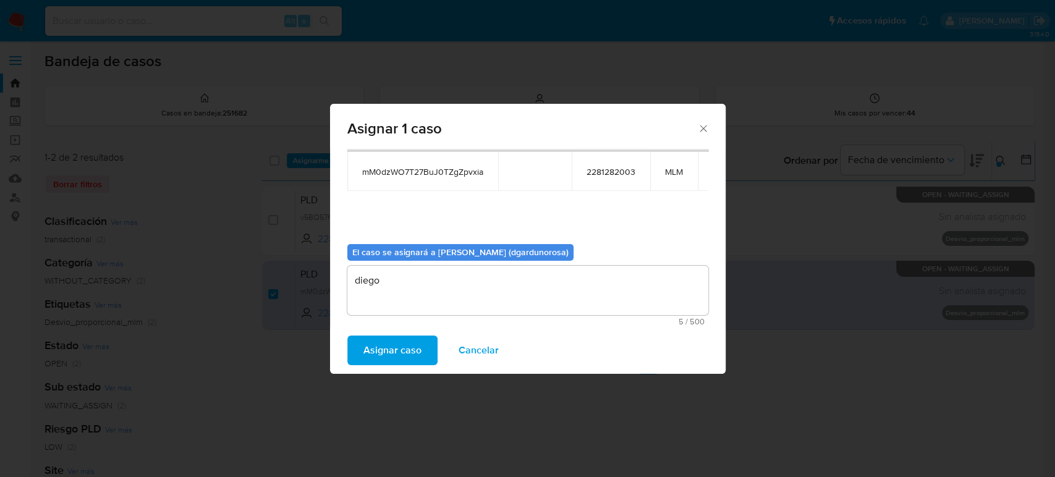
click at [448, 167] on span "mM0dzWO7T27BuJ0TZgZpvxia" at bounding box center [422, 171] width 121 height 11
copy span "mM0dzWO7T27BuJ0TZgZpvxia"
click at [404, 352] on span "Asignar caso" at bounding box center [393, 350] width 58 height 27
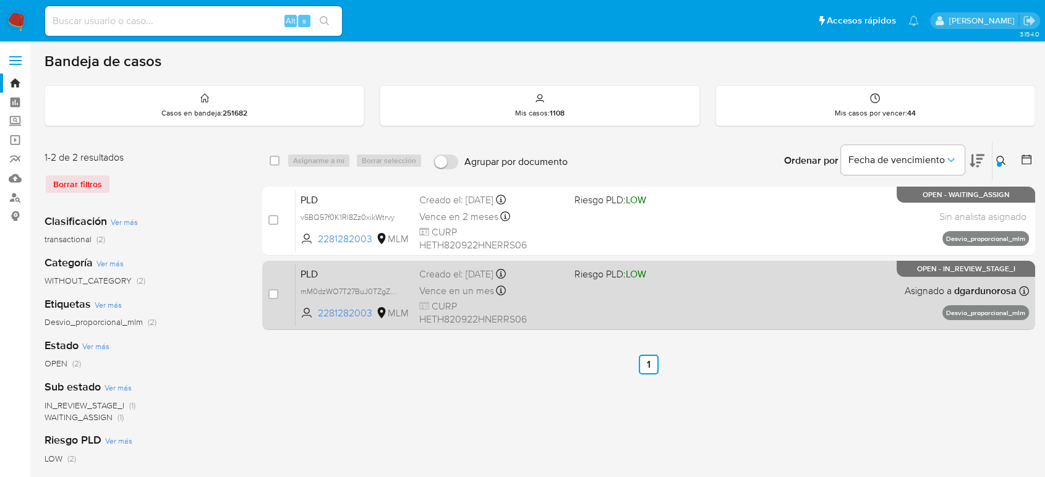
click at [602, 287] on div "PLD mM0dzWO7T27BuJ0TZgZpvxia 2281282003 MLM Riesgo PLD: LOW Creado el: [DATE] C…" at bounding box center [662, 295] width 733 height 62
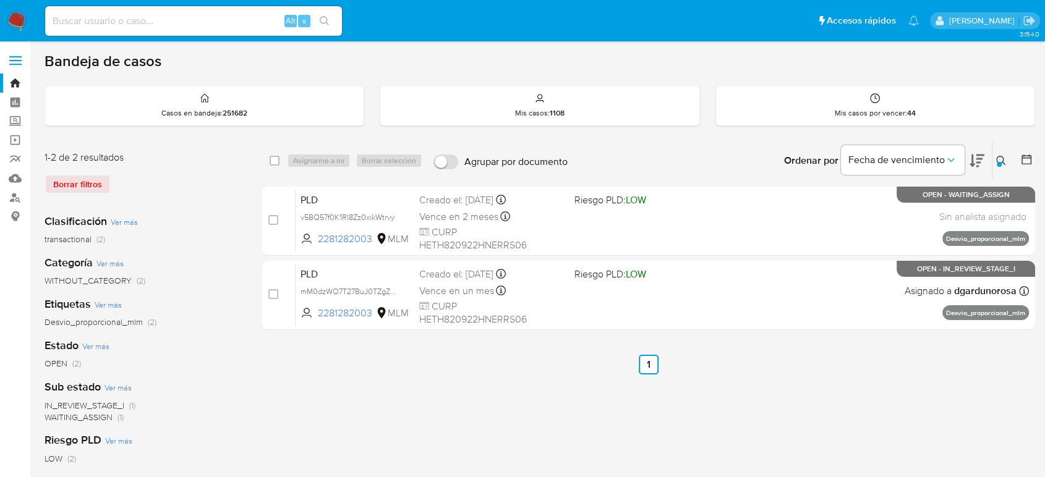
click at [1000, 162] on div at bounding box center [999, 164] width 5 height 5
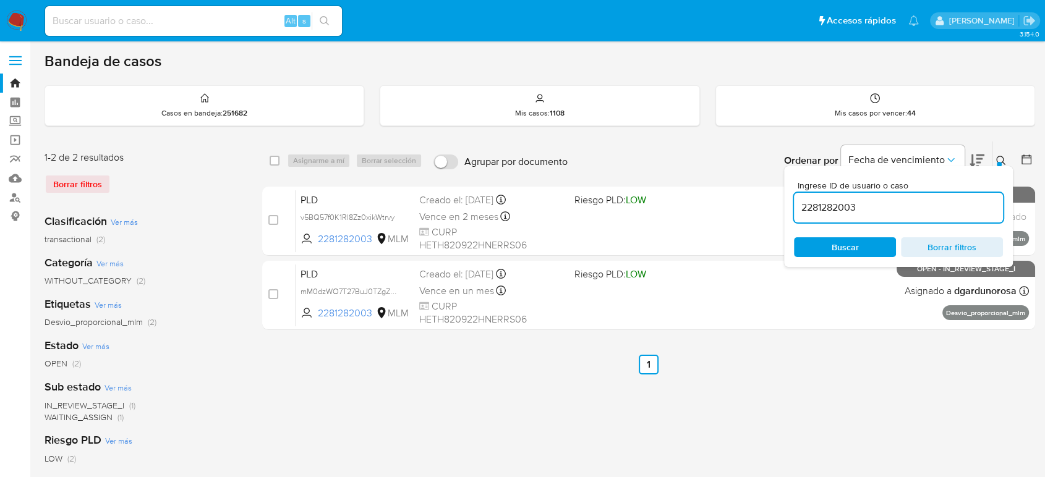
click at [833, 197] on div "2281282003" at bounding box center [898, 208] width 209 height 30
click at [830, 205] on input "2281282003" at bounding box center [898, 208] width 209 height 16
paste input "1289886299"
type input "1289886299"
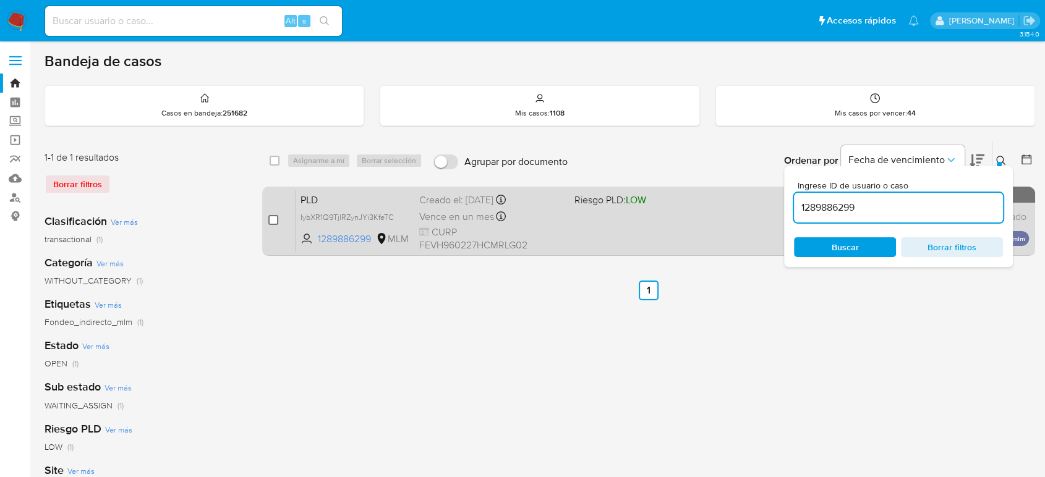
click at [272, 222] on input "checkbox" at bounding box center [273, 220] width 10 height 10
checkbox input "true"
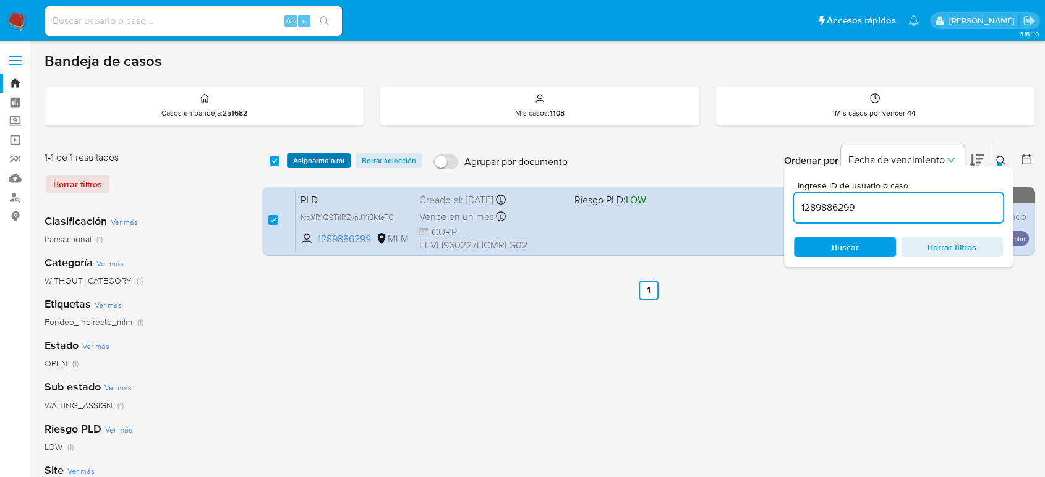
click at [312, 164] on span "Asignarme a mí" at bounding box center [318, 161] width 51 height 12
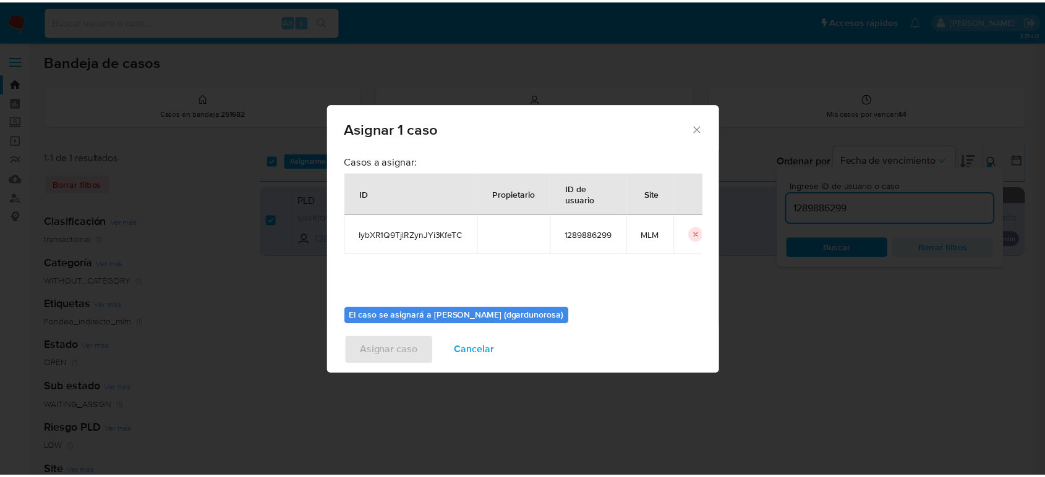
scroll to position [63, 0]
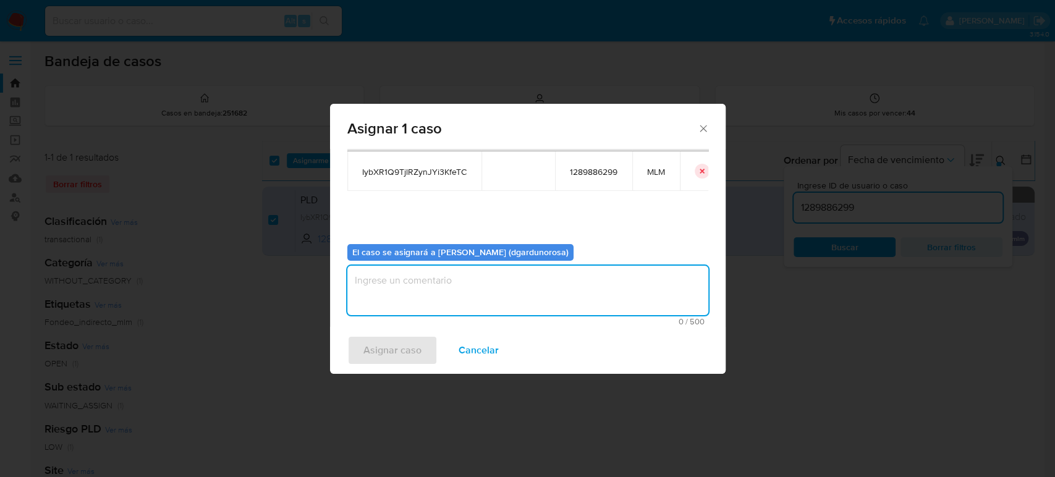
click at [446, 291] on textarea "assign-modal" at bounding box center [527, 290] width 361 height 49
type textarea "diego"
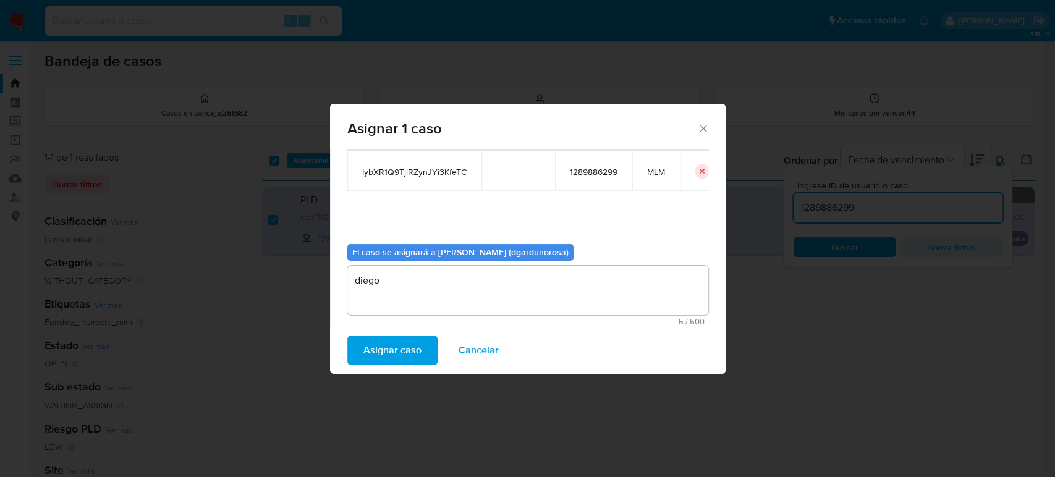
click at [442, 169] on span "IybXR1Q9TjlRZynJYi3KfeTC" at bounding box center [414, 171] width 104 height 11
copy span "IybXR1Q9TjlRZynJYi3KfeTC"
click at [385, 345] on span "Asignar caso" at bounding box center [393, 350] width 58 height 27
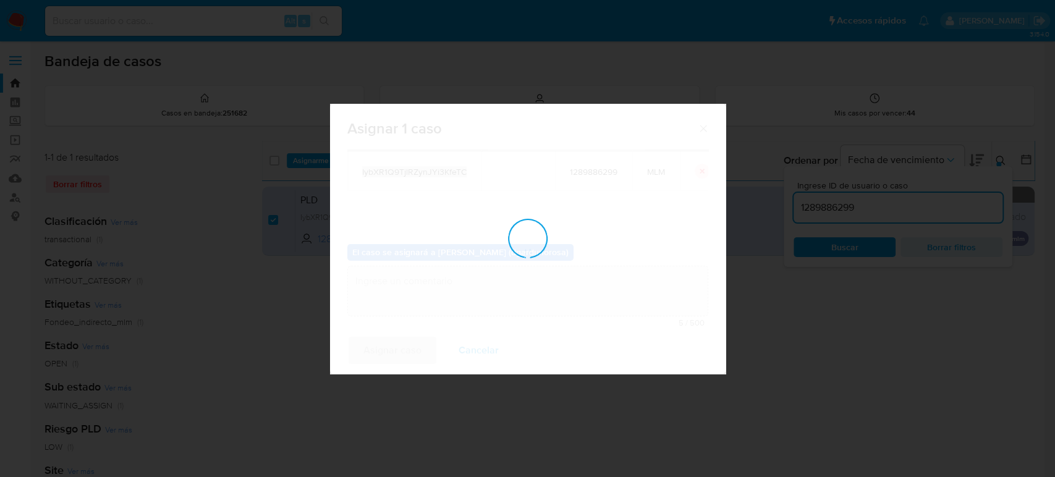
checkbox input "false"
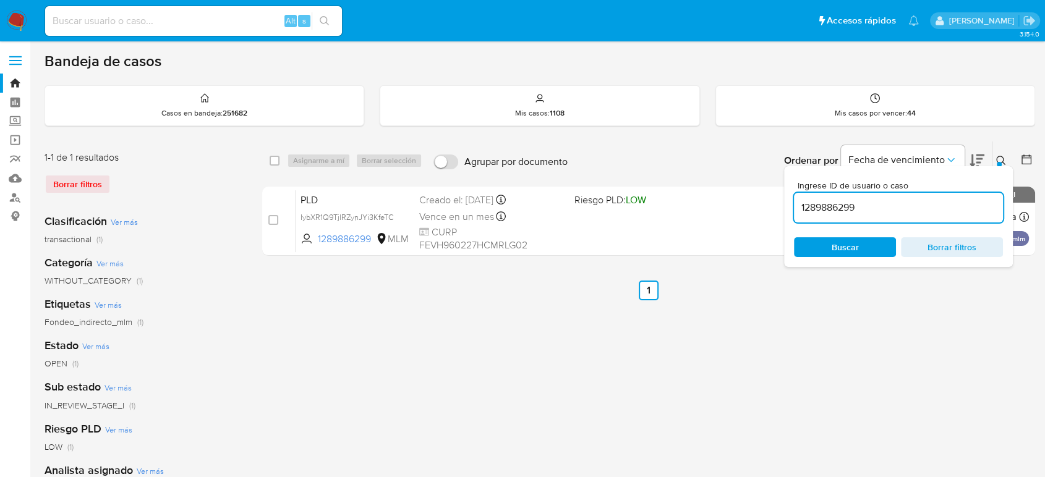
click at [823, 310] on div "select-all-cases-checkbox Asignarme a mí Borrar selección Agrupar por documento…" at bounding box center [648, 412] width 773 height 543
click at [1000, 158] on icon at bounding box center [1001, 161] width 10 height 10
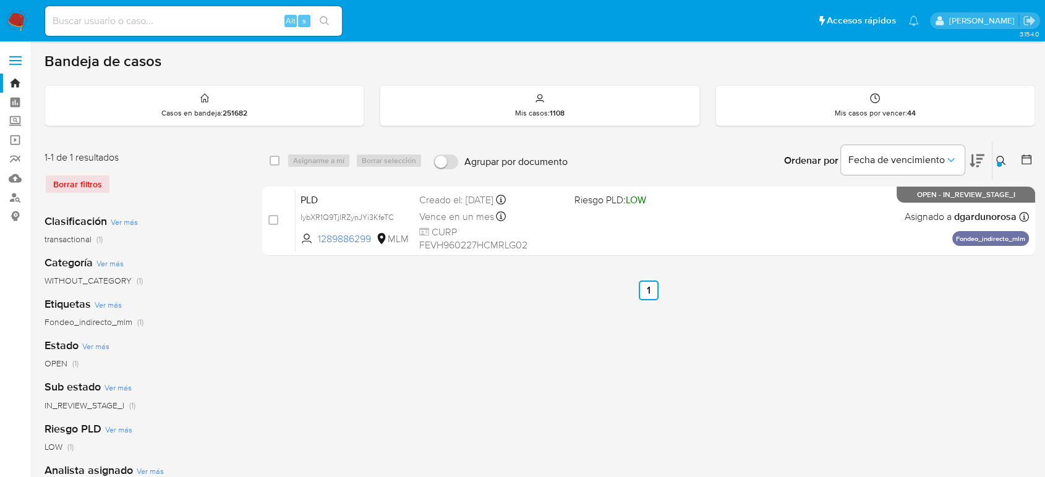
click at [670, 336] on div "select-all-cases-checkbox Asignarme a mí Borrar selección Agrupar por documento…" at bounding box center [648, 412] width 773 height 543
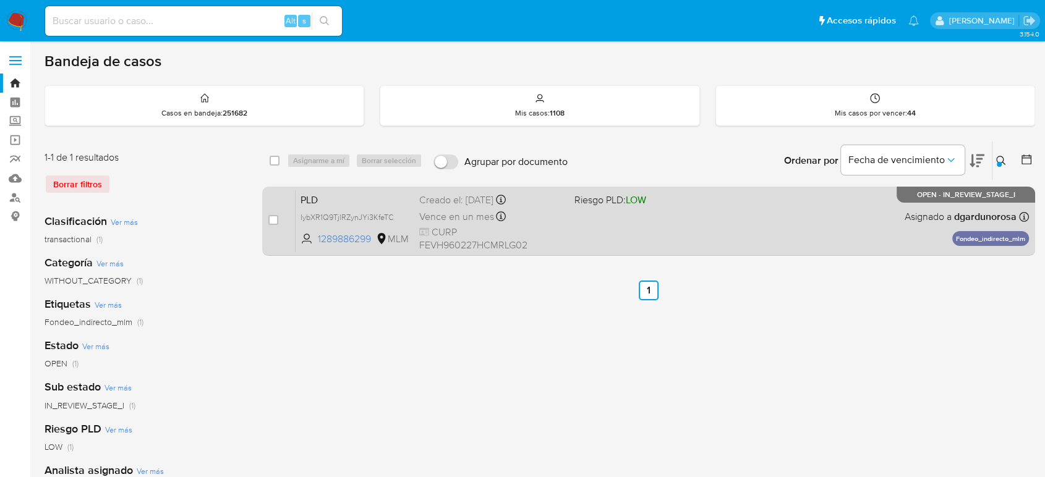
click at [680, 238] on div "PLD IybXR1Q9TjlRZynJYi3KfeTC 1289886299 MLM Riesgo PLD: LOW Creado el: 12/07/20…" at bounding box center [662, 221] width 733 height 62
click at [653, 227] on div "PLD IybXR1Q9TjlRZynJYi3KfeTC 1289886299 MLM Riesgo PLD: LOW Creado el: 12/07/20…" at bounding box center [662, 221] width 733 height 62
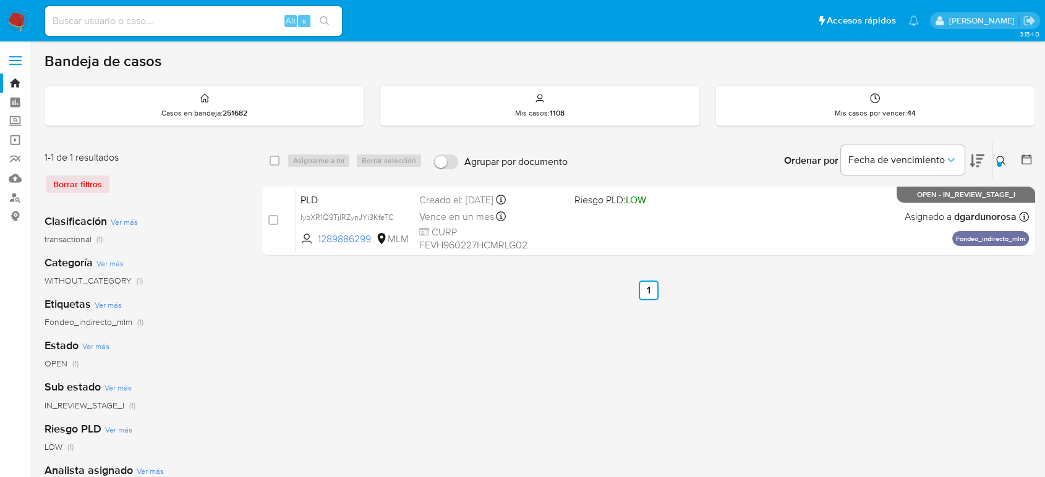
click at [1003, 159] on icon at bounding box center [1001, 161] width 10 height 10
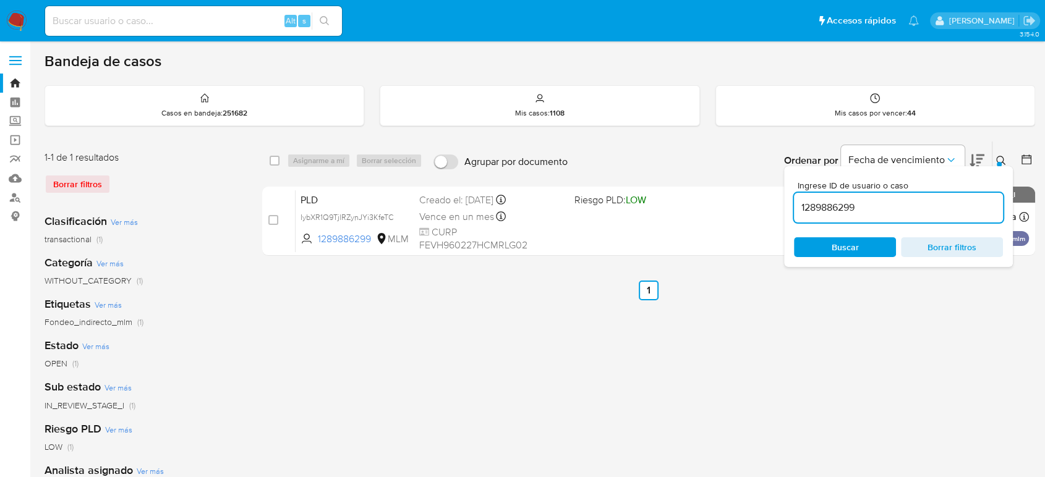
click at [842, 208] on input "1289886299" at bounding box center [898, 208] width 209 height 16
type input "1956659217"
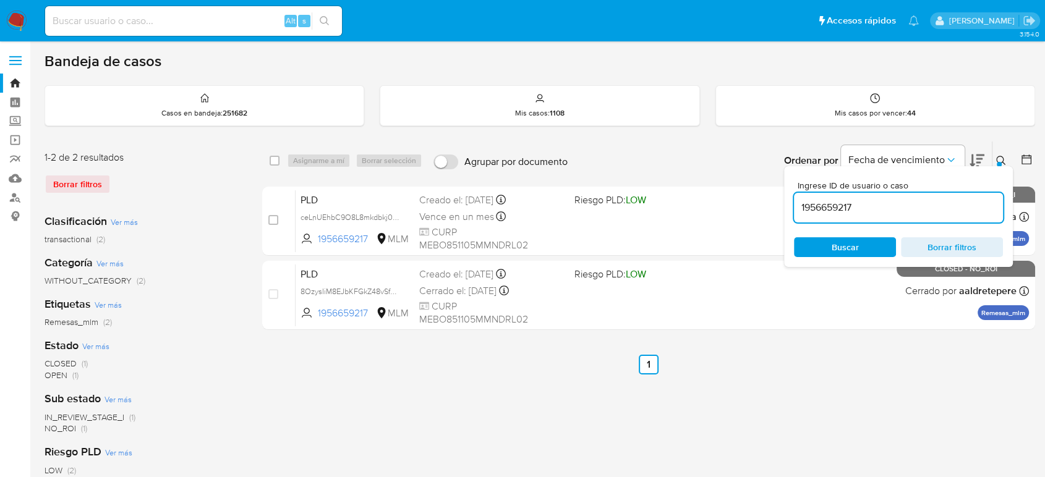
click at [998, 153] on button at bounding box center [1002, 160] width 20 height 15
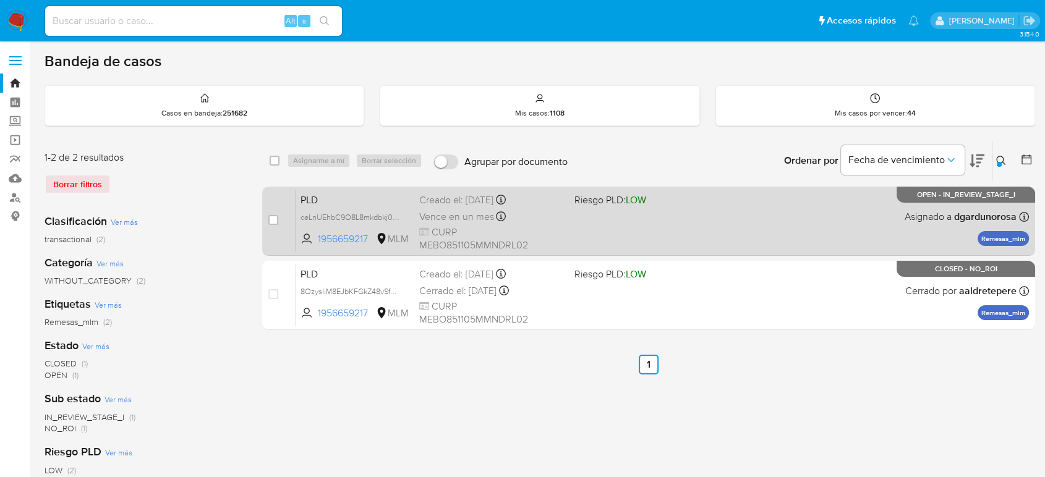
click at [707, 227] on div "PLD ceLnUEhbC9O8L8mkdbkj0a9r 1956659217 MLM Riesgo PLD: LOW Creado el: 12/07/20…" at bounding box center [662, 221] width 733 height 62
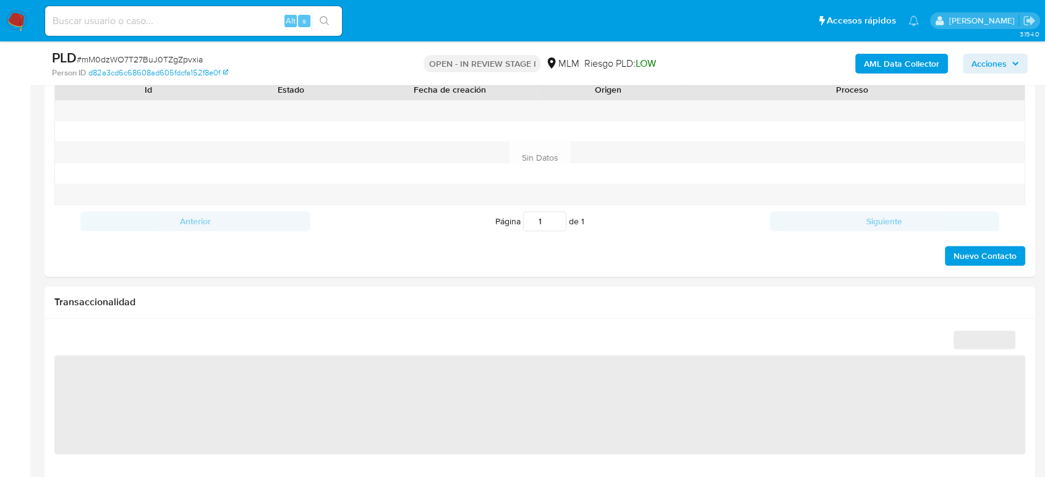
scroll to position [366, 0]
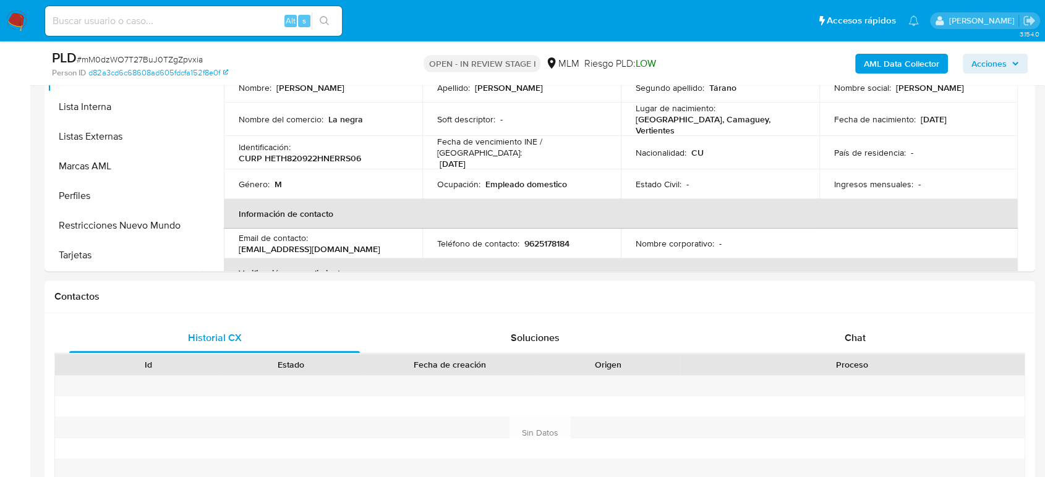
select select "10"
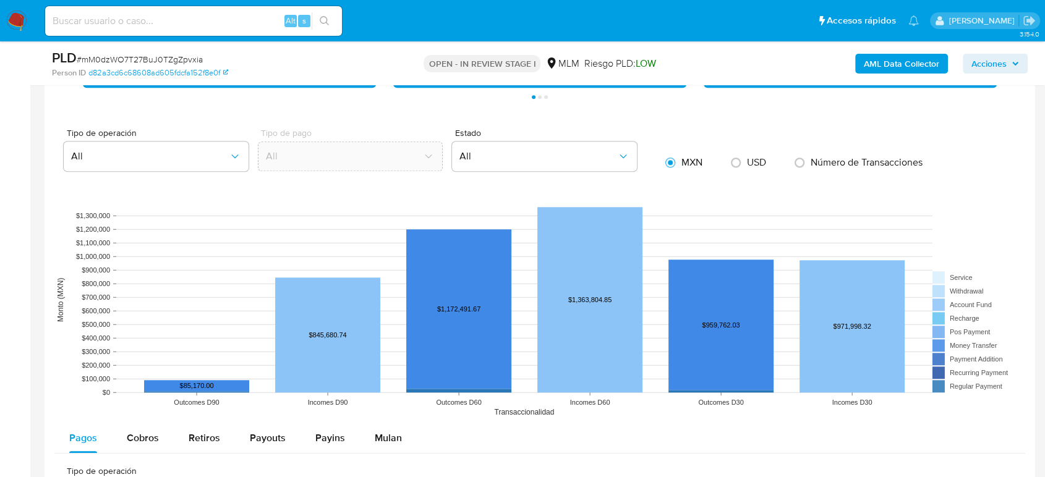
scroll to position [1122, 0]
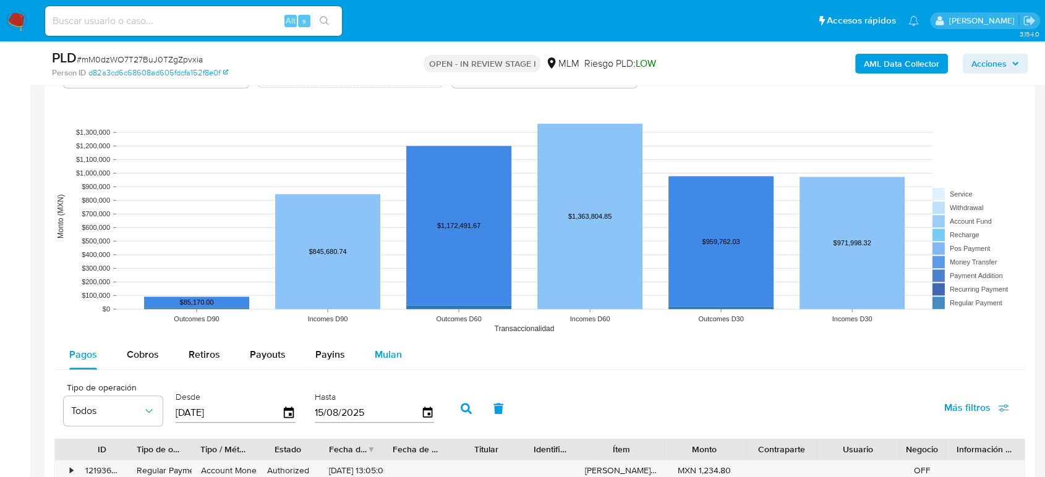
click at [386, 349] on span "Mulan" at bounding box center [388, 354] width 27 height 14
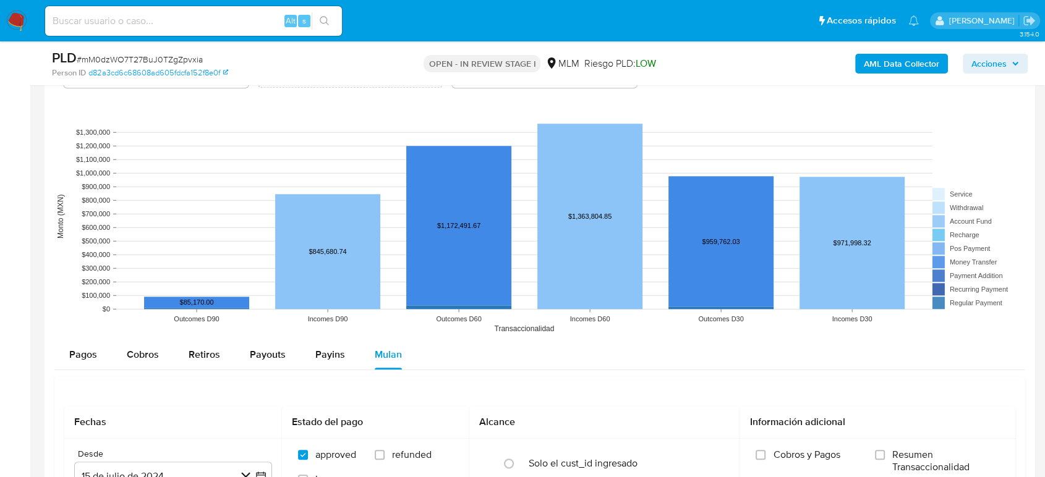
scroll to position [1397, 0]
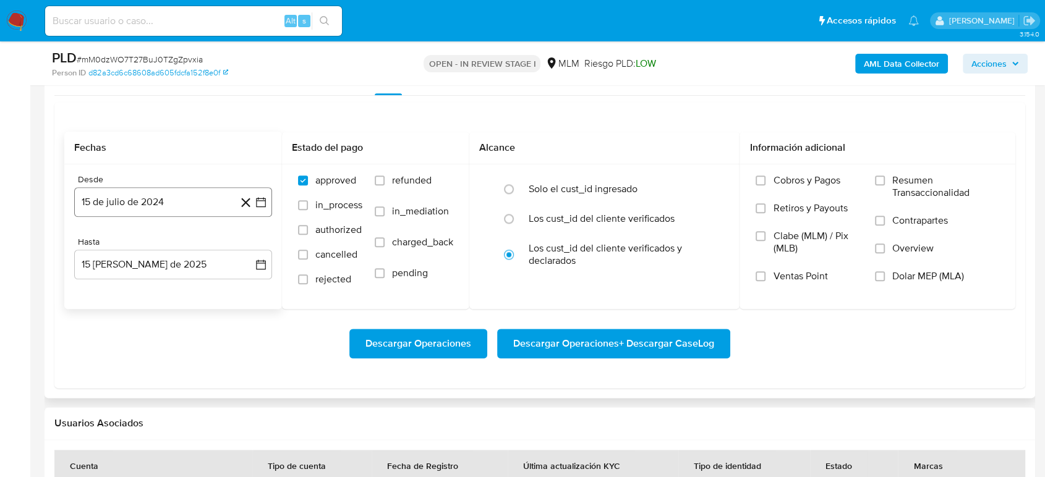
click at [263, 202] on icon "button" at bounding box center [261, 202] width 12 height 12
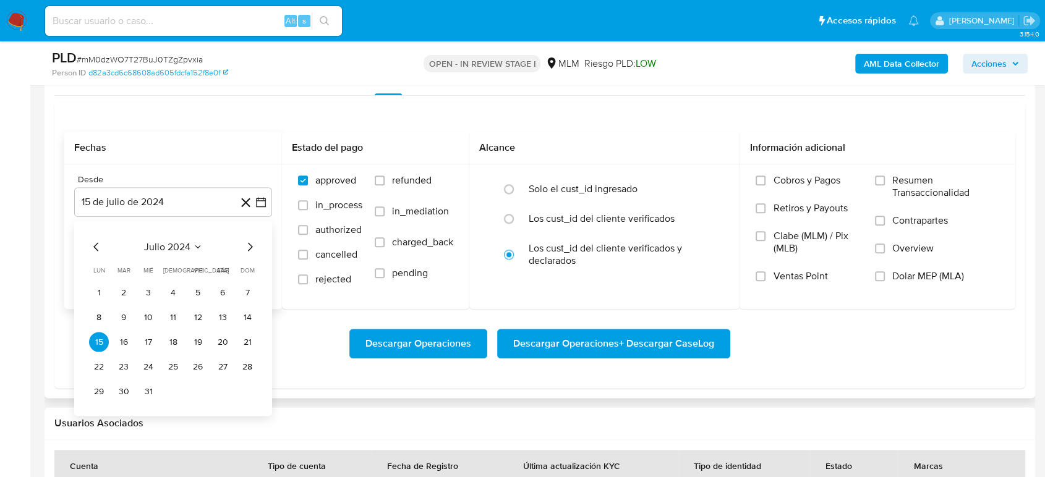
click at [194, 250] on icon "Seleccionar mes y año" at bounding box center [198, 247] width 10 height 10
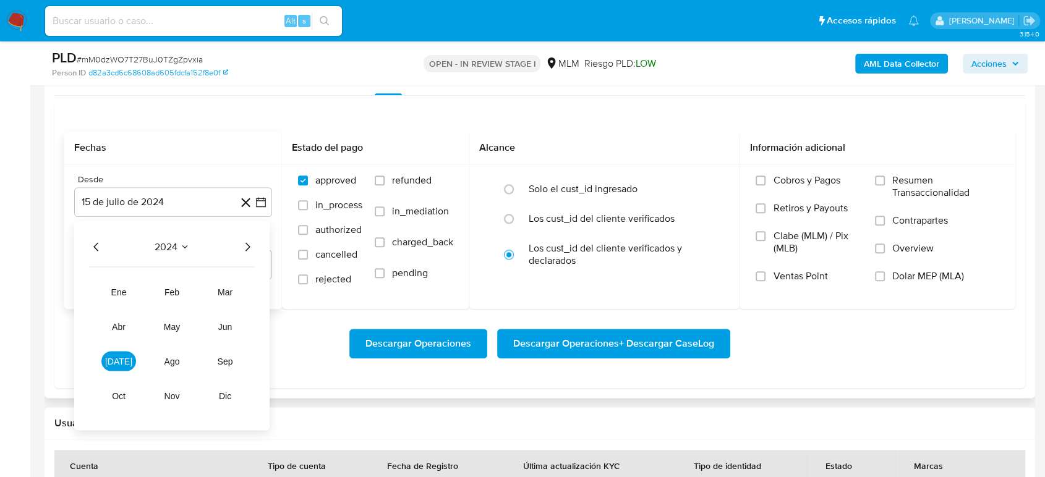
click at [249, 249] on icon "Año siguiente" at bounding box center [247, 246] width 15 height 15
click at [117, 294] on span "ene" at bounding box center [118, 292] width 15 height 10
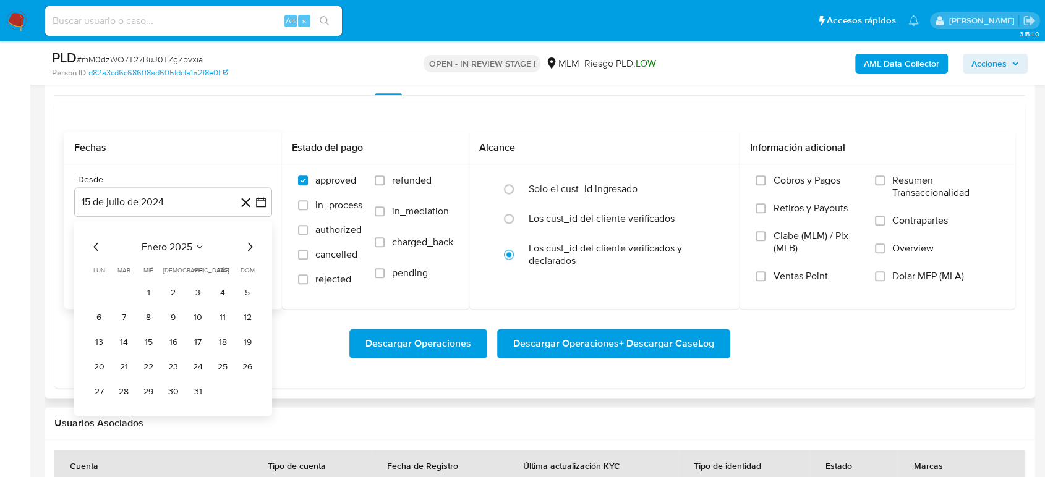
click at [148, 292] on button "1" at bounding box center [148, 293] width 20 height 20
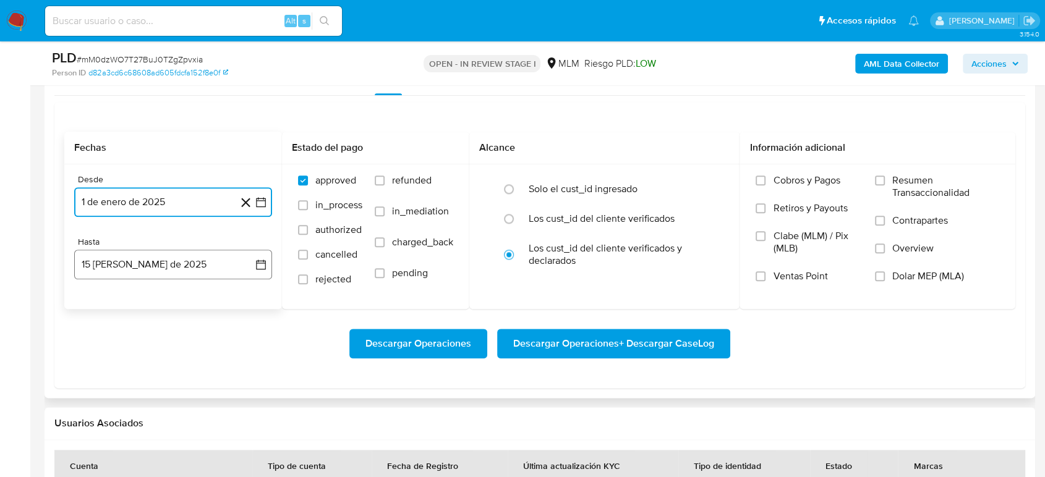
click at [255, 269] on icon "button" at bounding box center [261, 264] width 12 height 12
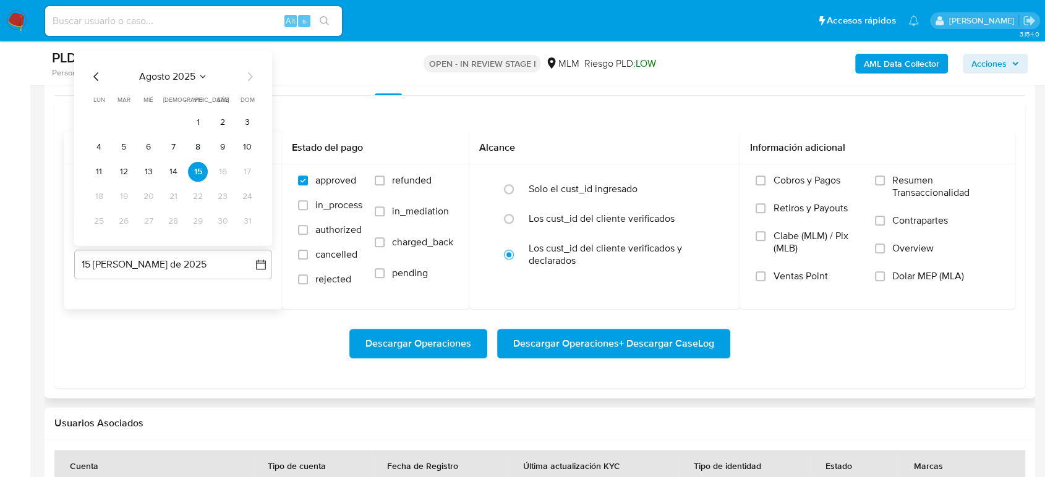
click at [98, 80] on icon "Mes anterior" at bounding box center [96, 76] width 15 height 15
click at [172, 224] on button "31" at bounding box center [173, 221] width 20 height 20
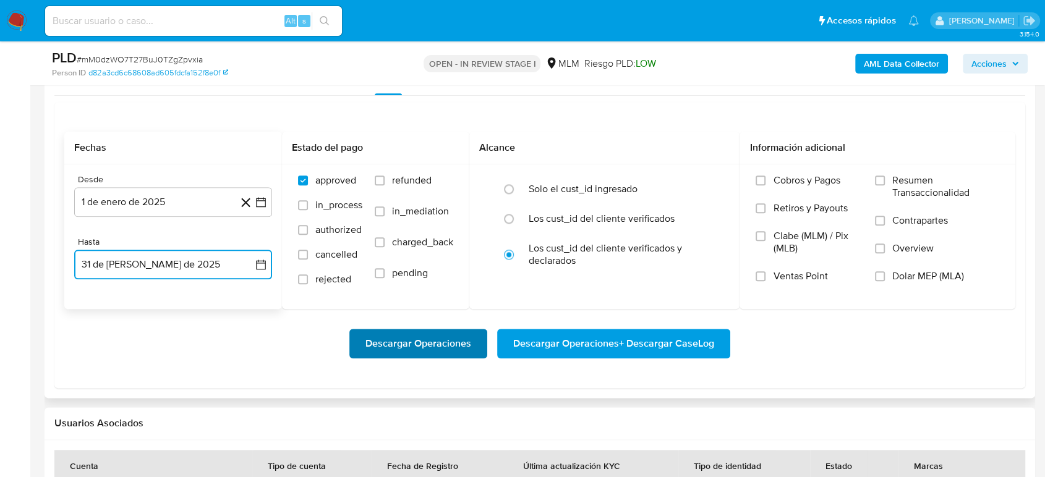
click at [456, 341] on span "Descargar Operaciones" at bounding box center [418, 343] width 106 height 27
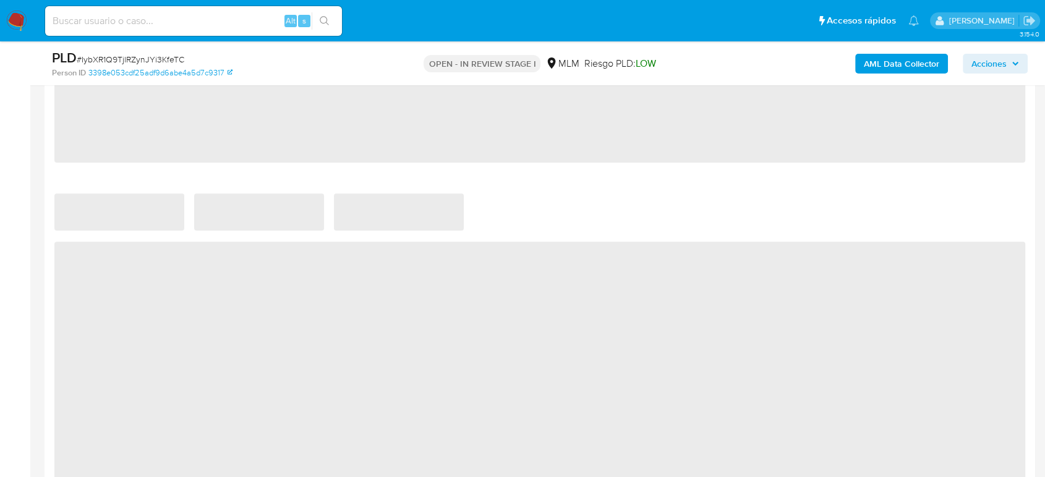
scroll to position [1023, 0]
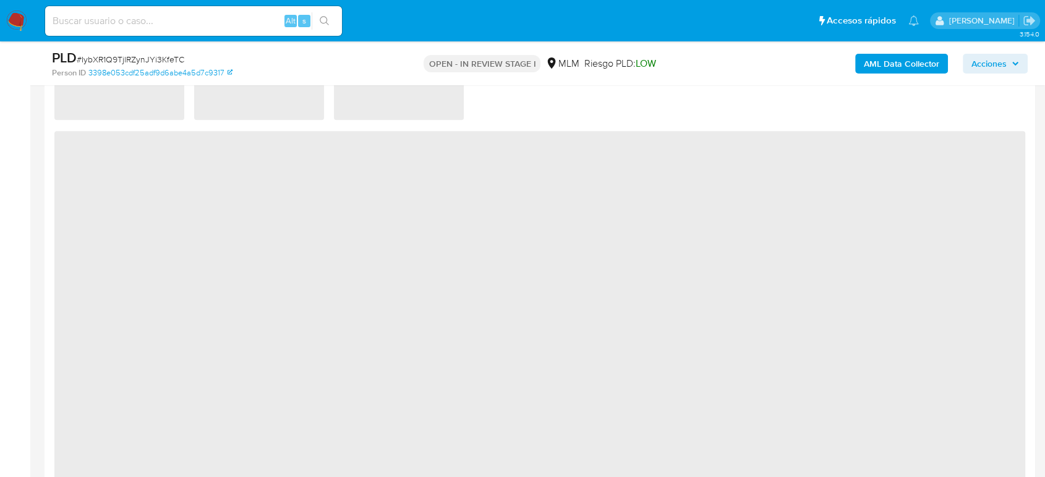
select select "10"
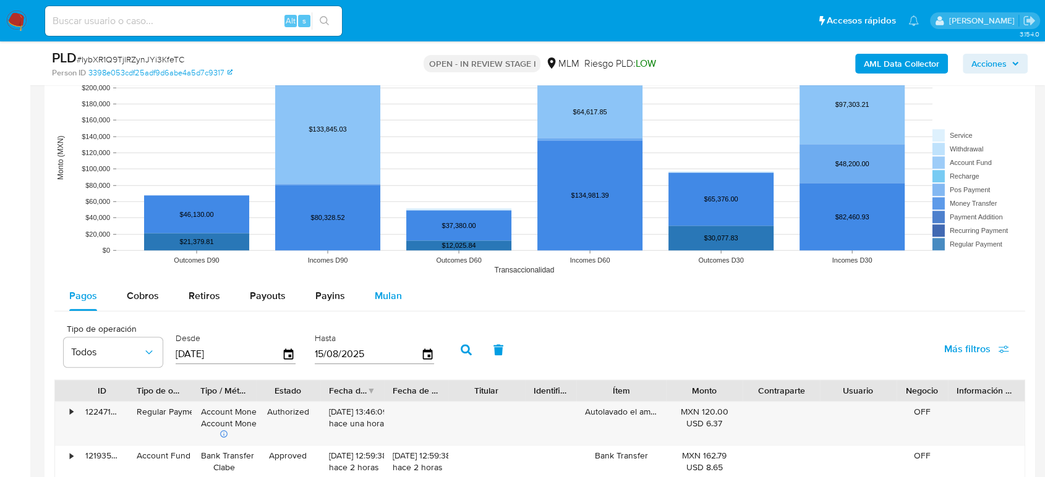
click at [399, 307] on button "Mulan" at bounding box center [388, 296] width 57 height 30
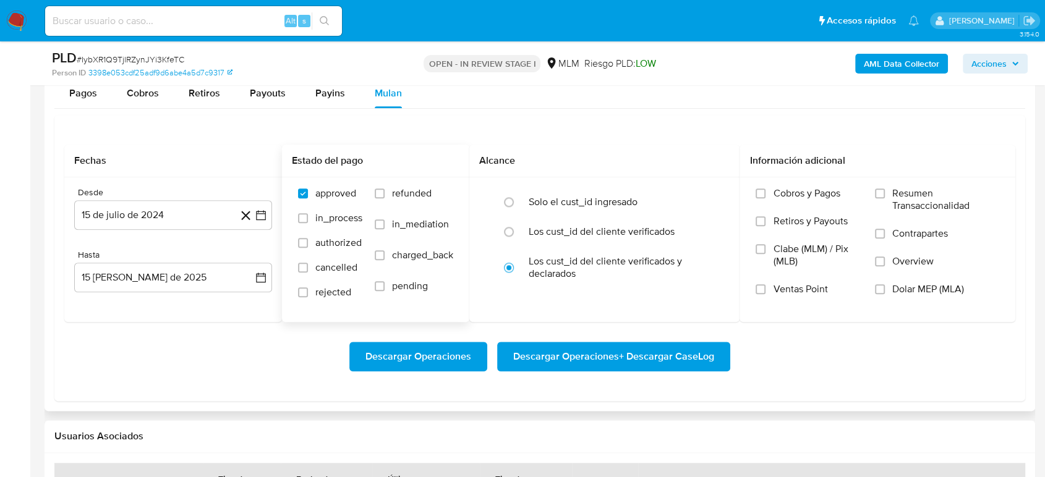
scroll to position [1366, 0]
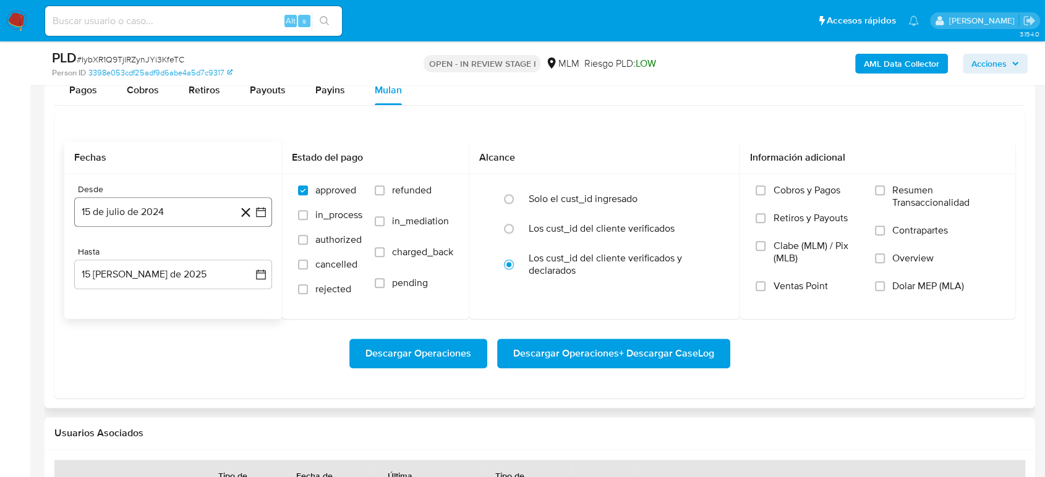
click at [262, 204] on button "15 de julio de 2024" at bounding box center [173, 212] width 198 height 30
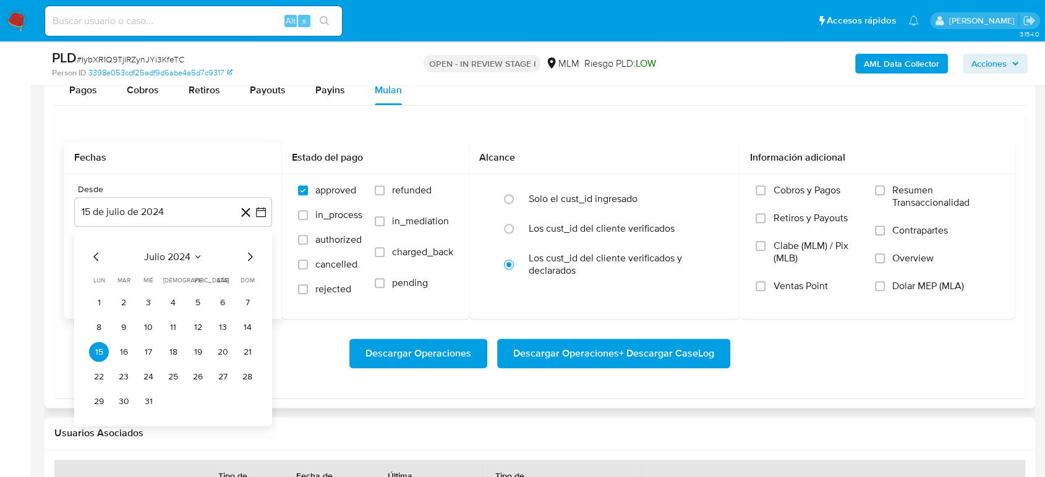
click at [197, 257] on icon "Seleccionar mes y año" at bounding box center [198, 257] width 10 height 10
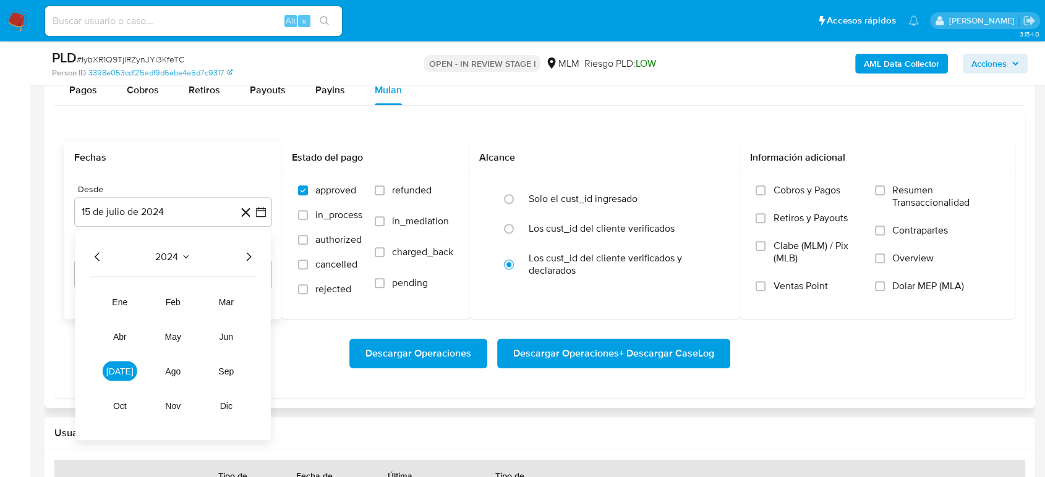
click at [249, 258] on icon "Año siguiente" at bounding box center [248, 256] width 15 height 15
click at [231, 297] on span "mar" at bounding box center [226, 302] width 15 height 10
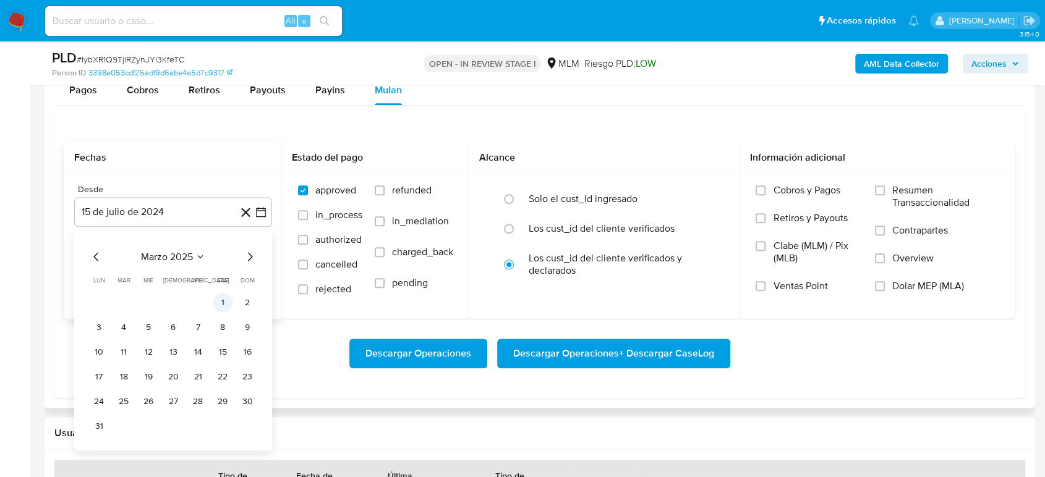
click at [223, 297] on button "1" at bounding box center [223, 302] width 20 height 20
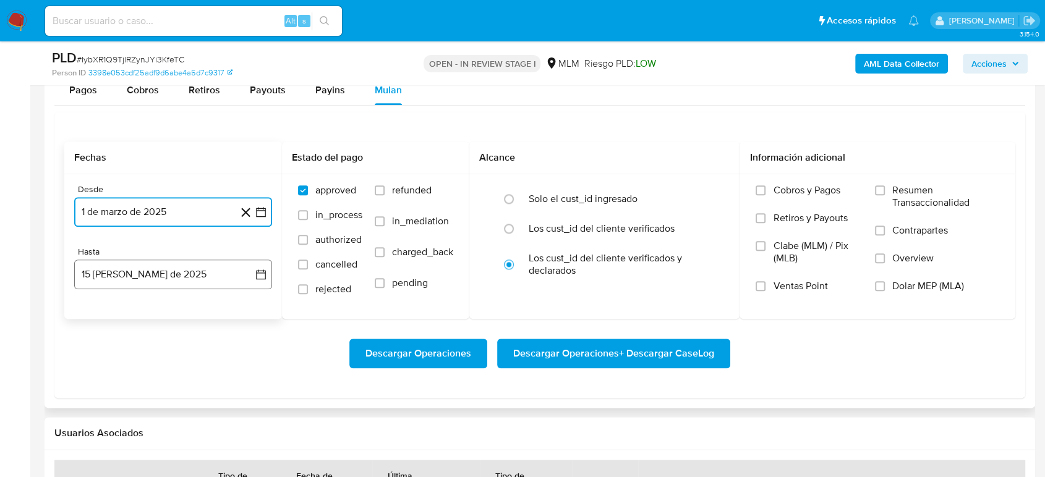
drag, startPoint x: 262, startPoint y: 274, endPoint x: 246, endPoint y: 280, distance: 17.0
click at [263, 274] on icon "button" at bounding box center [261, 274] width 12 height 12
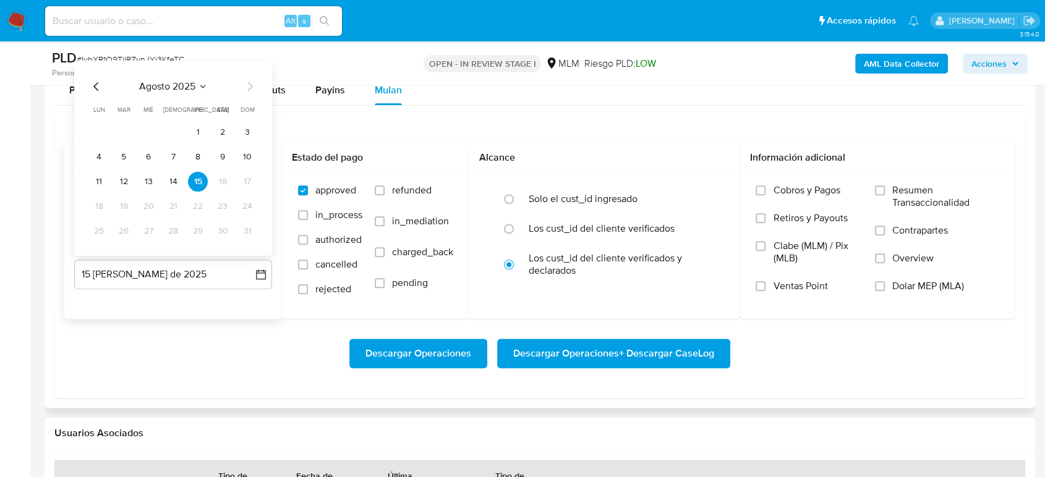
click at [95, 83] on icon "Mes anterior" at bounding box center [96, 86] width 15 height 15
click at [169, 232] on button "31" at bounding box center [173, 231] width 20 height 20
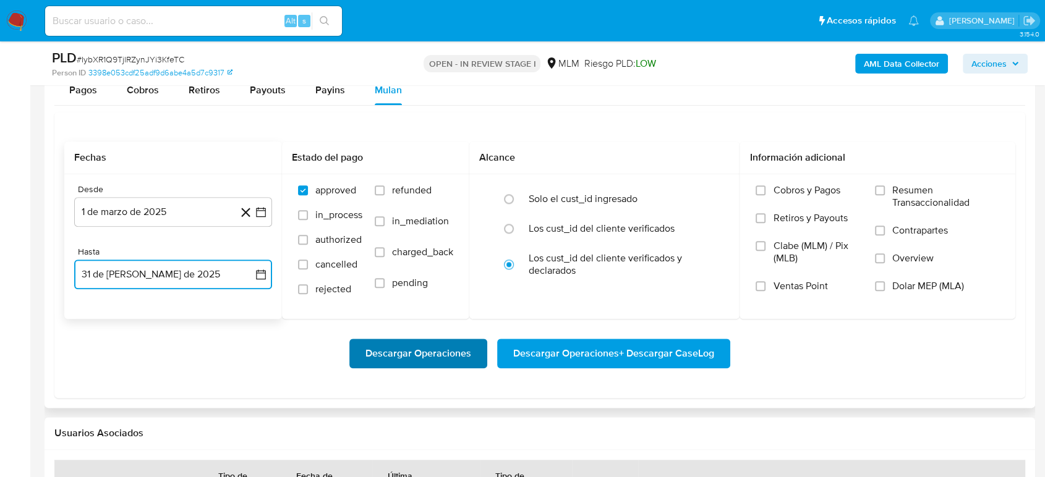
click at [373, 355] on span "Descargar Operaciones" at bounding box center [418, 353] width 106 height 27
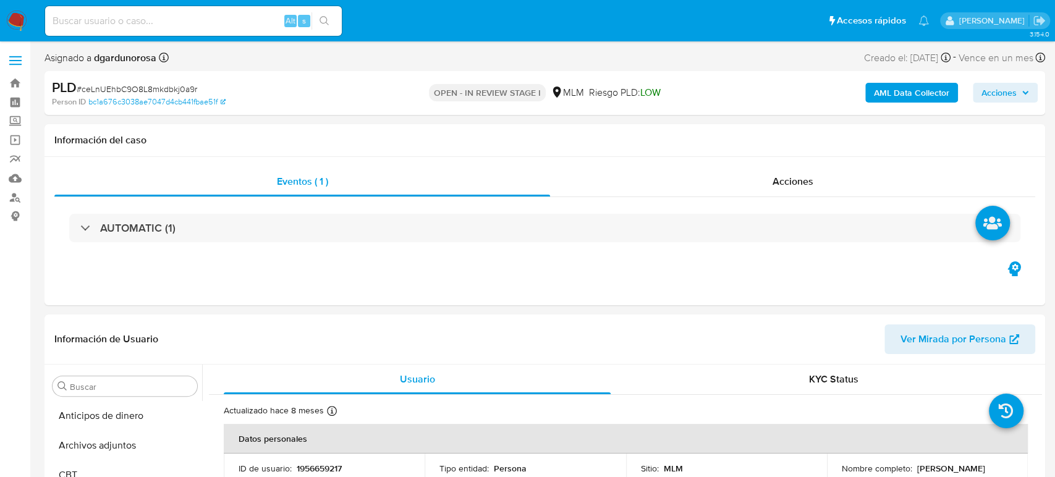
select select "10"
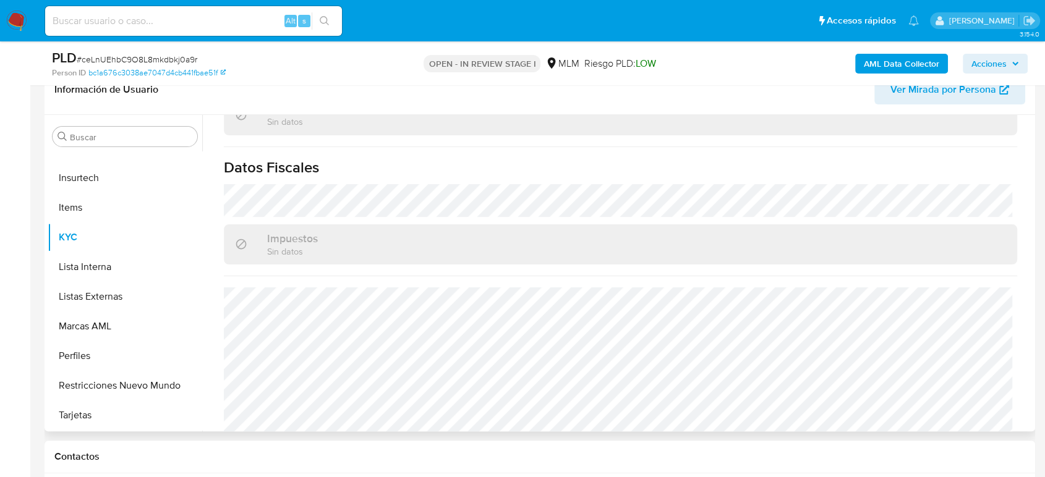
scroll to position [777, 0]
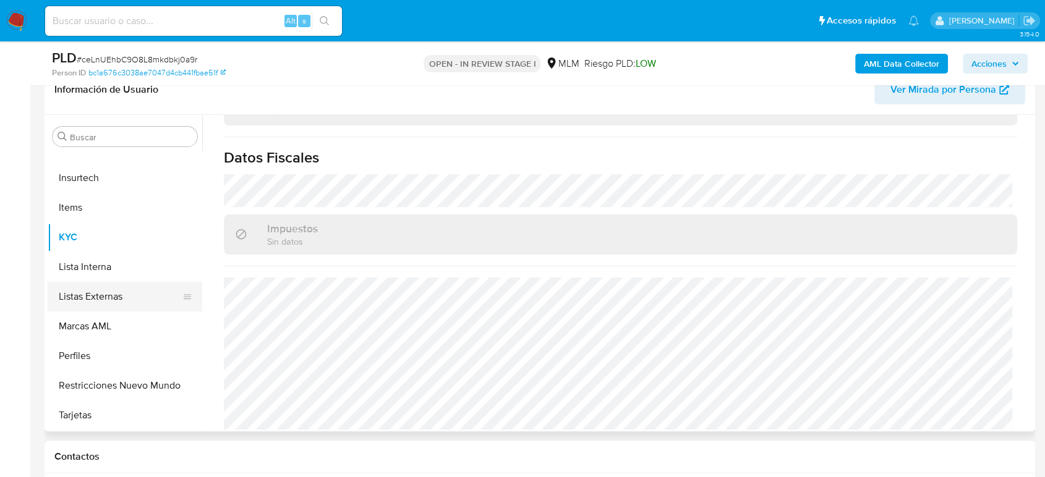
click at [104, 300] on button "Listas Externas" at bounding box center [120, 297] width 145 height 30
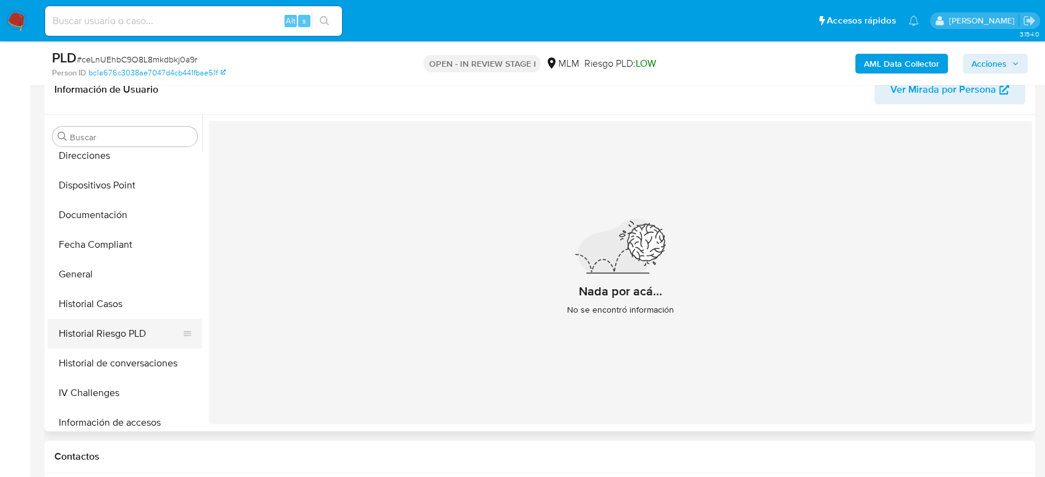
scroll to position [247, 0]
click at [98, 270] on button "General" at bounding box center [120, 275] width 145 height 30
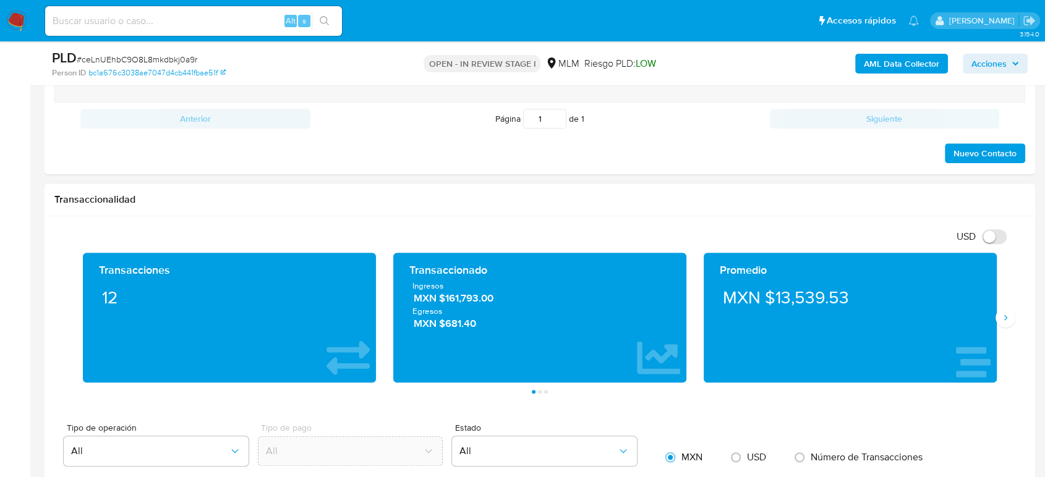
scroll to position [824, 0]
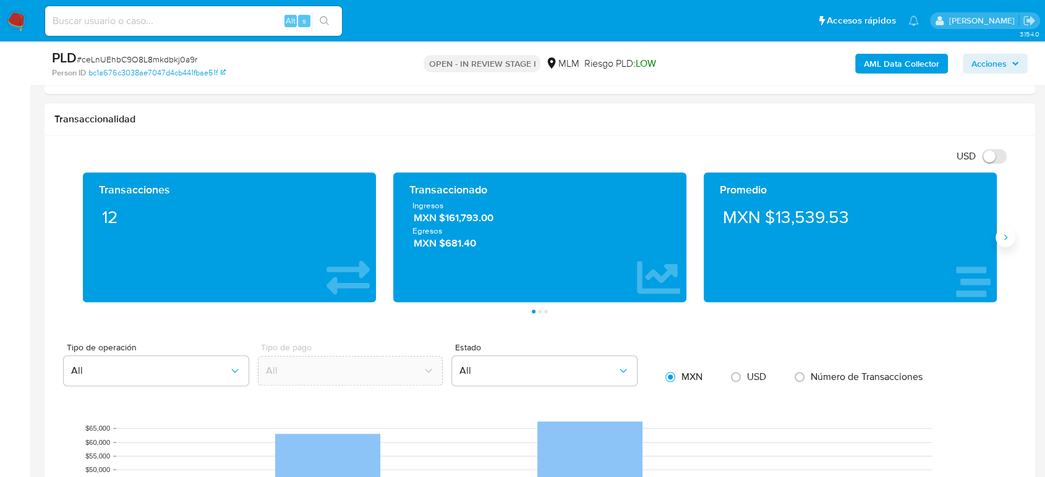
click at [1005, 239] on icon "Siguiente" at bounding box center [1005, 237] width 10 height 10
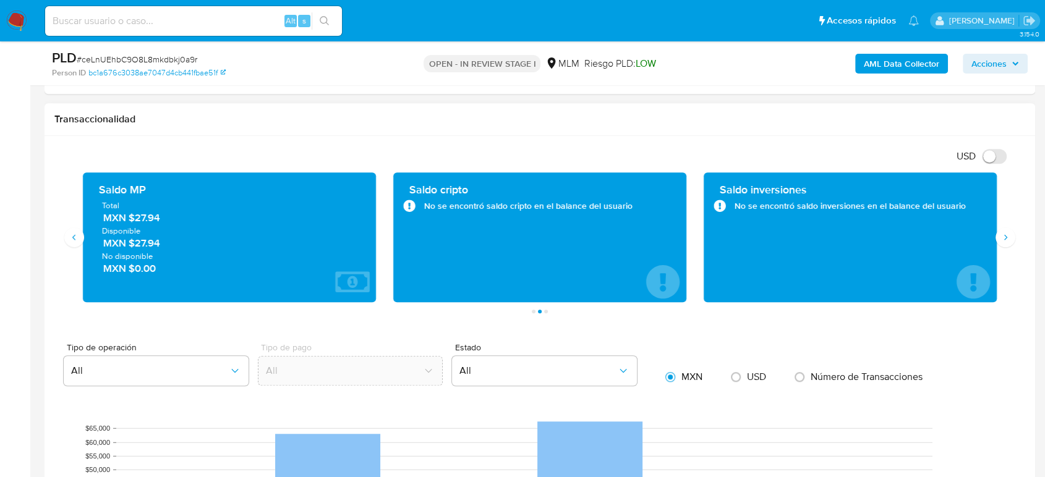
drag, startPoint x: 168, startPoint y: 220, endPoint x: 127, endPoint y: 220, distance: 40.8
click at [127, 220] on span "MXN $27.94" at bounding box center [229, 218] width 253 height 14
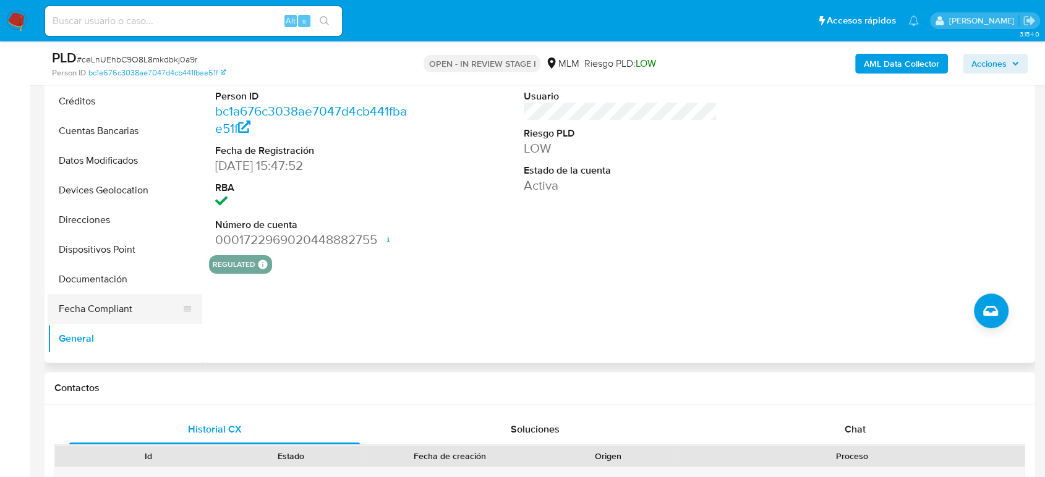
scroll to position [110, 0]
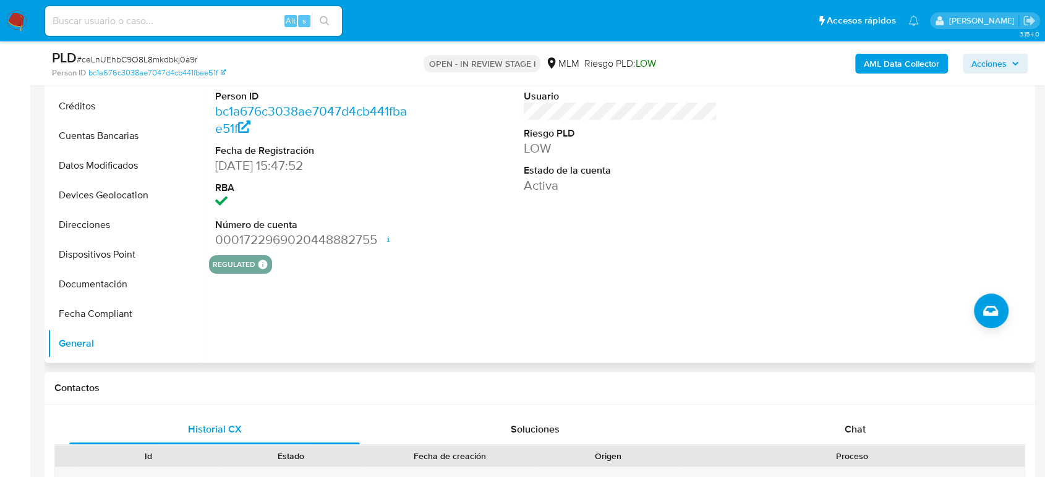
drag, startPoint x: 119, startPoint y: 195, endPoint x: 742, endPoint y: 280, distance: 629.0
click at [119, 195] on button "Devices Geolocation" at bounding box center [125, 196] width 155 height 30
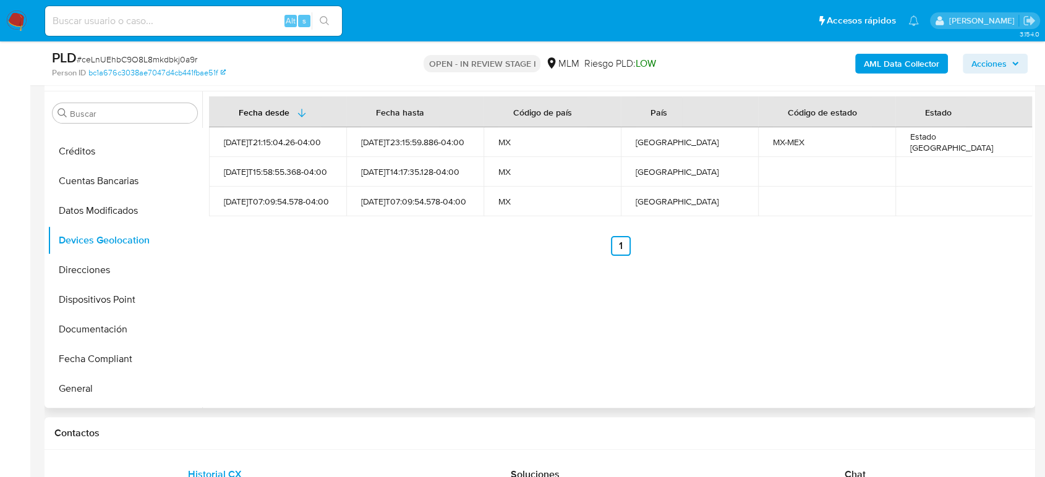
scroll to position [206, 0]
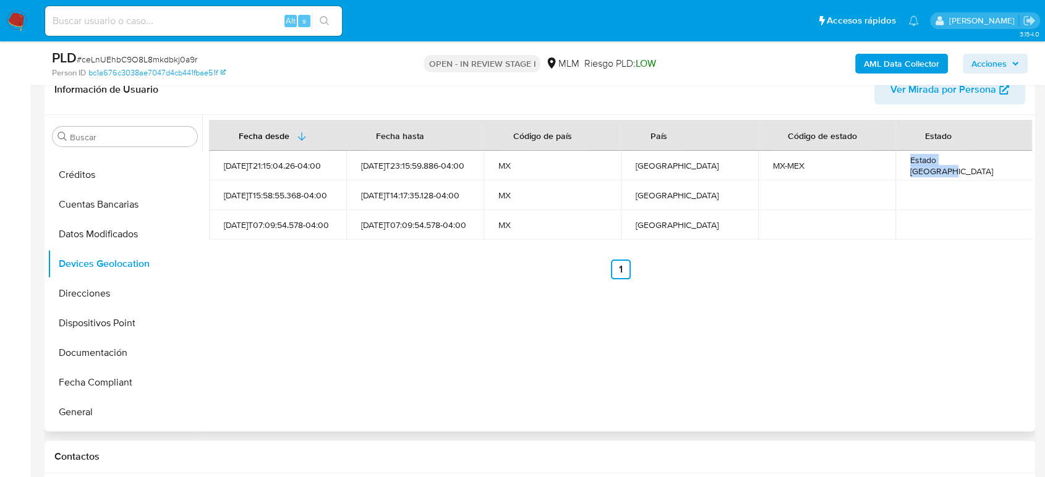
drag, startPoint x: 994, startPoint y: 165, endPoint x: 907, endPoint y: 167, distance: 86.6
click at [910, 167] on div "Estado [GEOGRAPHIC_DATA]" at bounding box center [964, 166] width 108 height 22
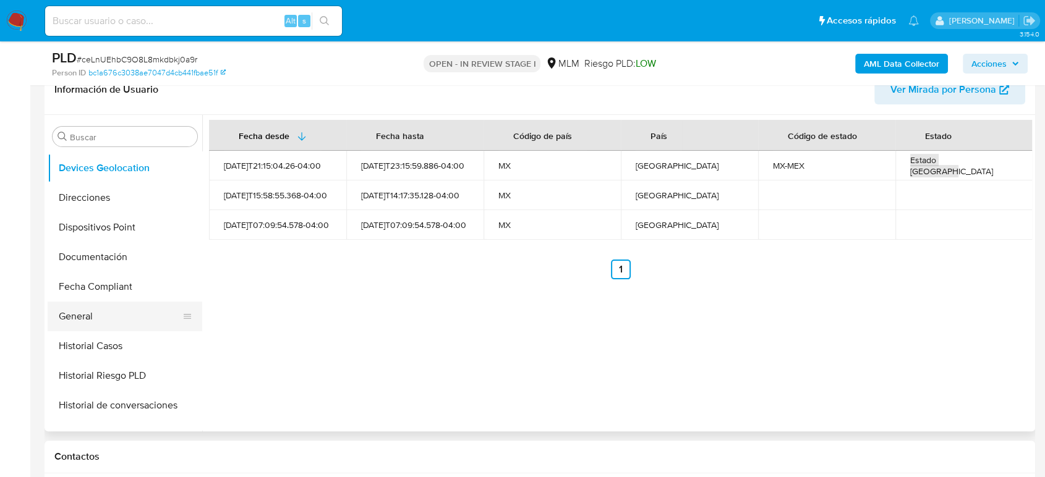
scroll to position [274, 0]
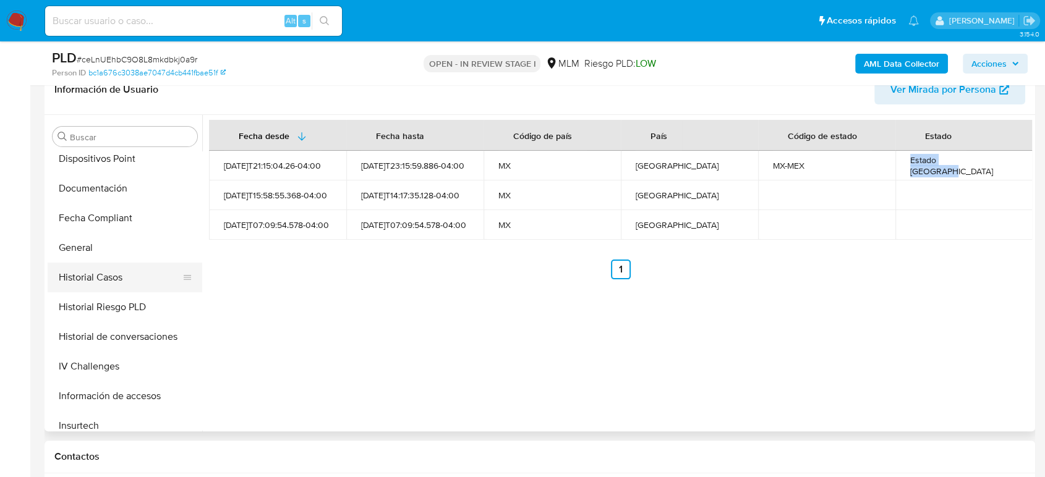
click at [124, 287] on button "Historial Casos" at bounding box center [120, 278] width 145 height 30
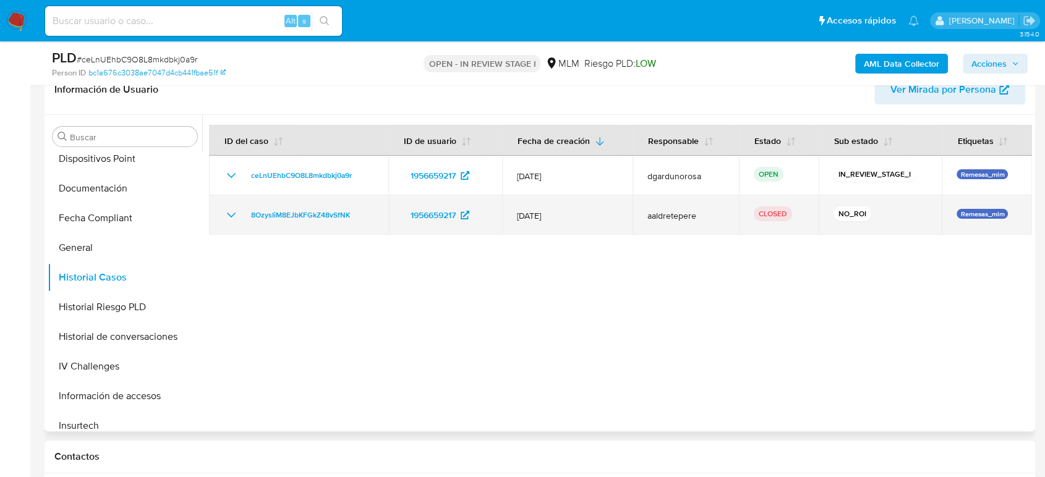
click at [226, 216] on icon "Mostrar/Ocultar" at bounding box center [231, 215] width 15 height 15
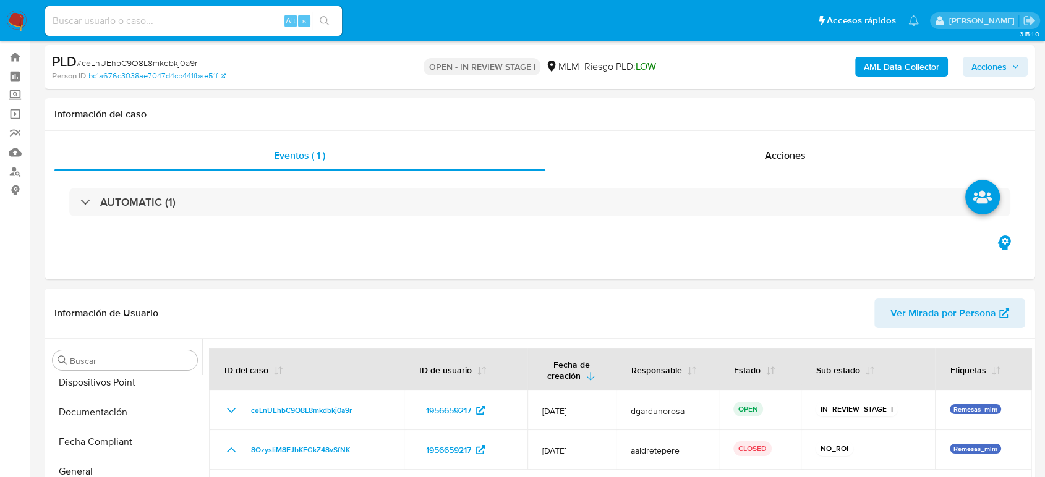
scroll to position [0, 0]
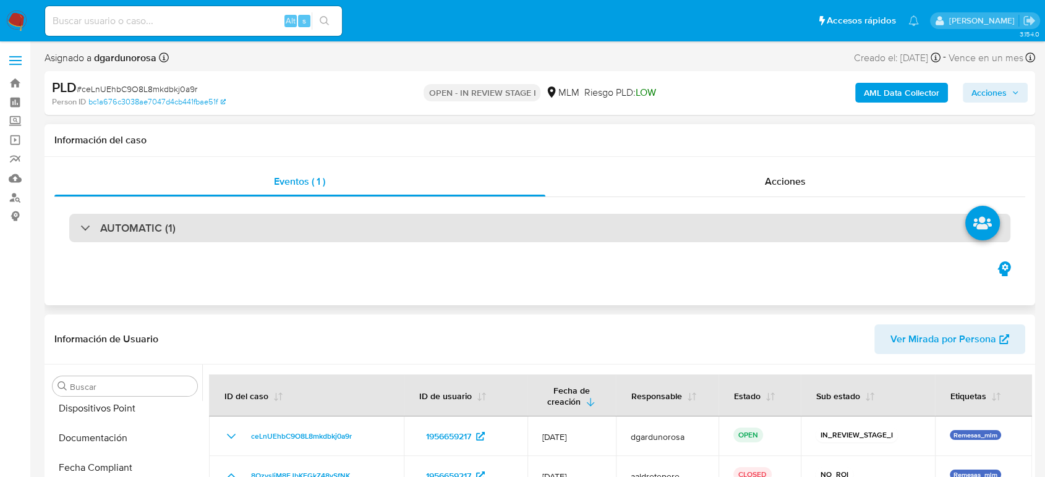
click at [171, 225] on h3 "AUTOMATIC (1)" at bounding box center [137, 228] width 75 height 14
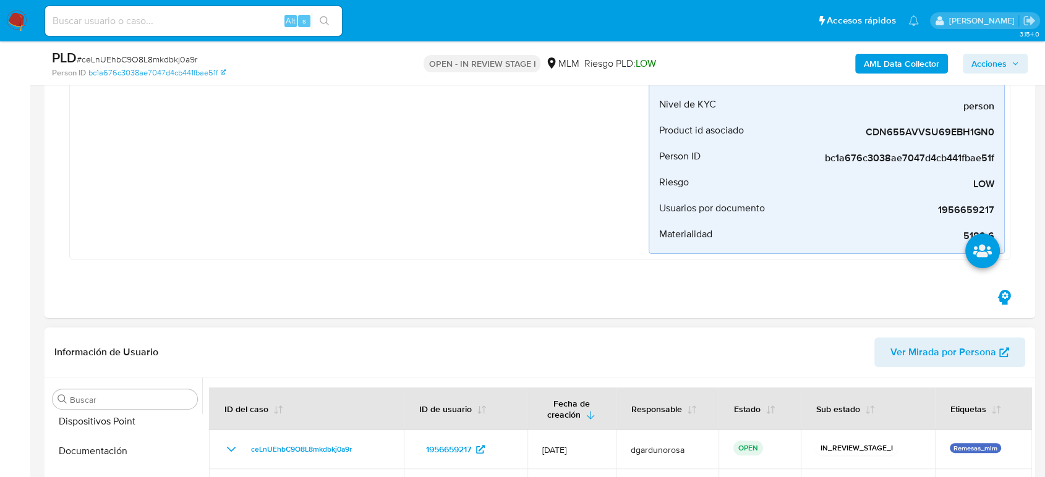
scroll to position [343, 0]
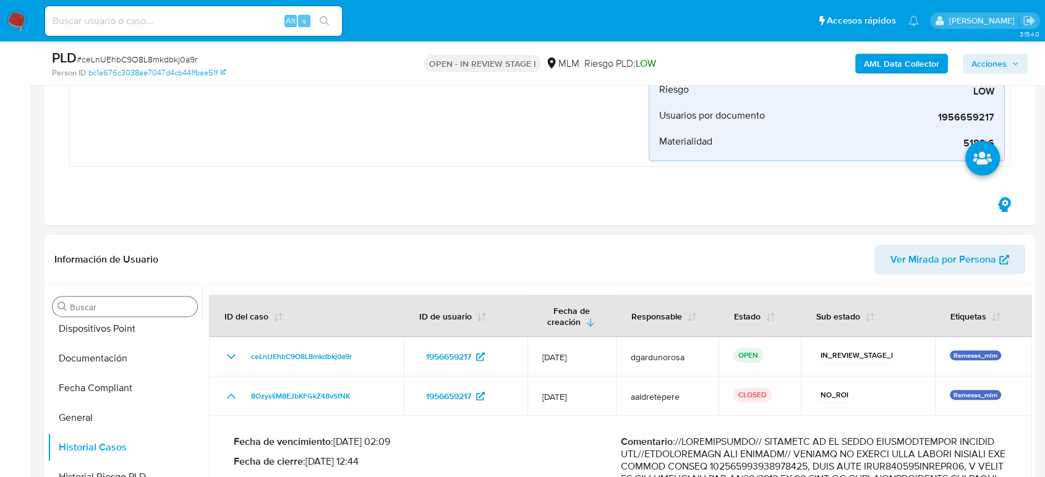
click at [133, 308] on input "Buscar" at bounding box center [131, 307] width 122 height 11
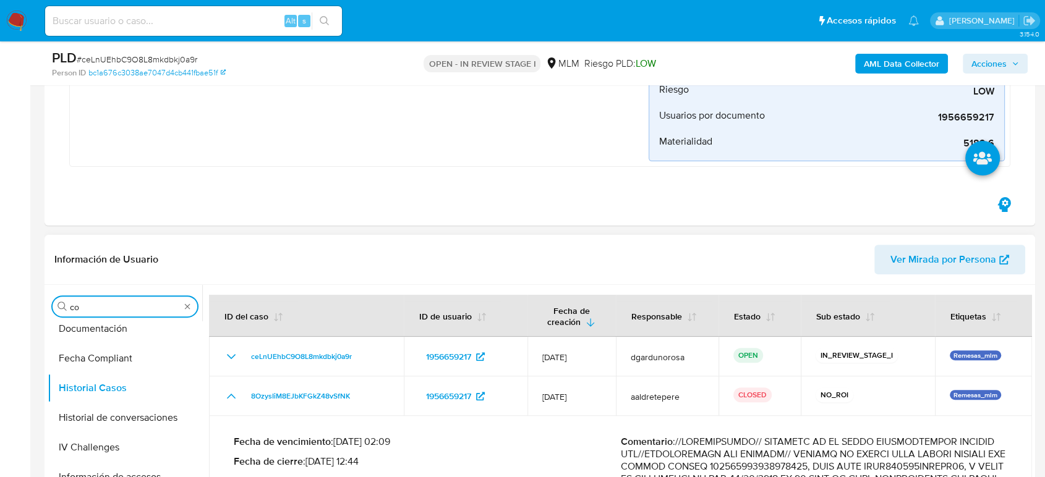
scroll to position [0, 0]
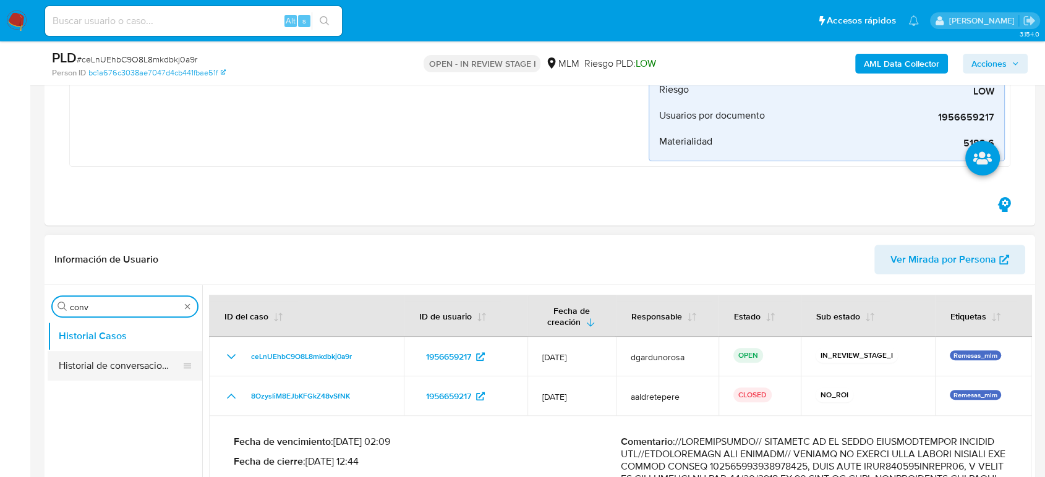
type input "conv"
click at [132, 368] on button "Historial de conversaciones" at bounding box center [120, 366] width 145 height 30
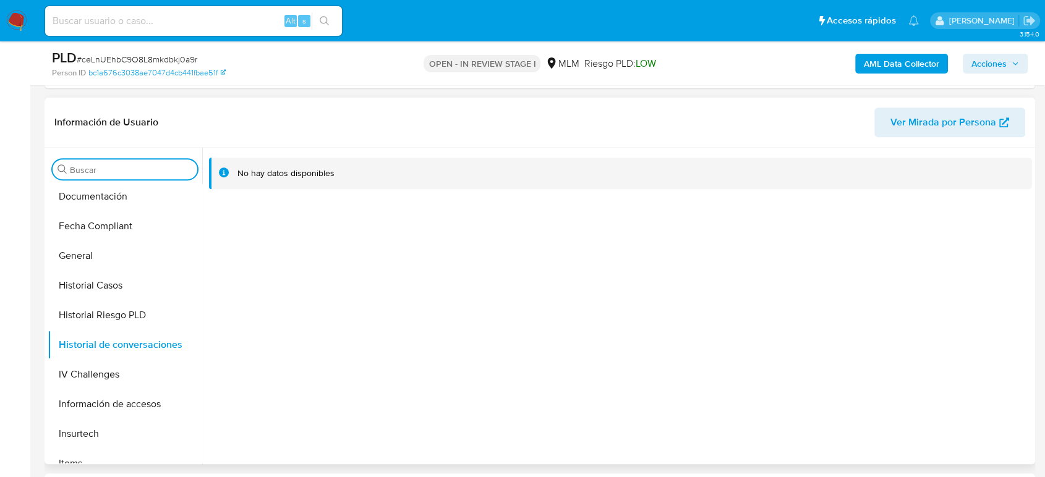
scroll to position [412, 0]
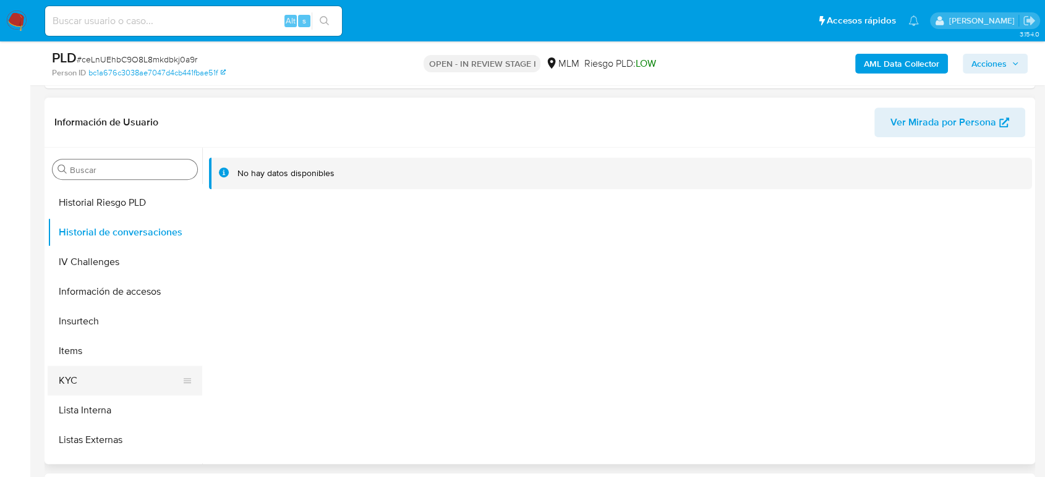
click at [98, 385] on button "KYC" at bounding box center [120, 381] width 145 height 30
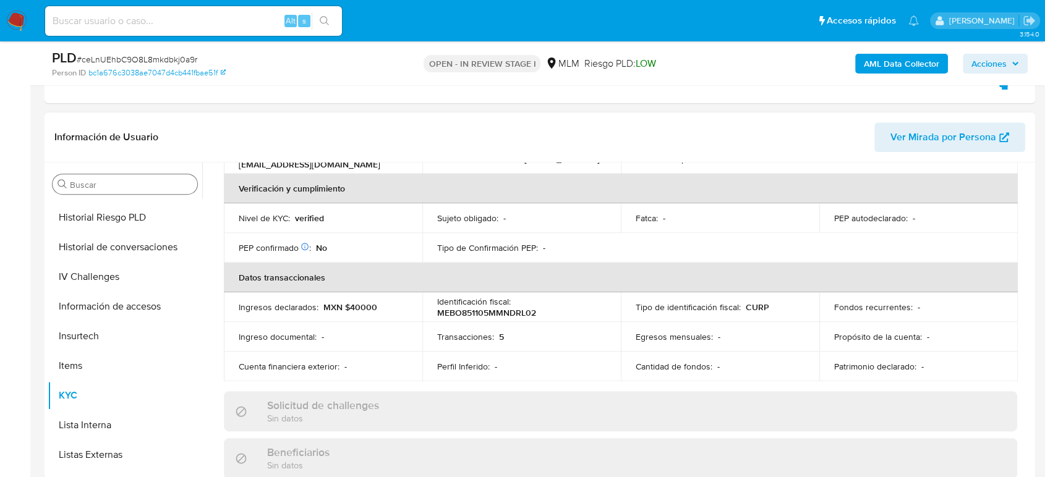
scroll to position [158, 0]
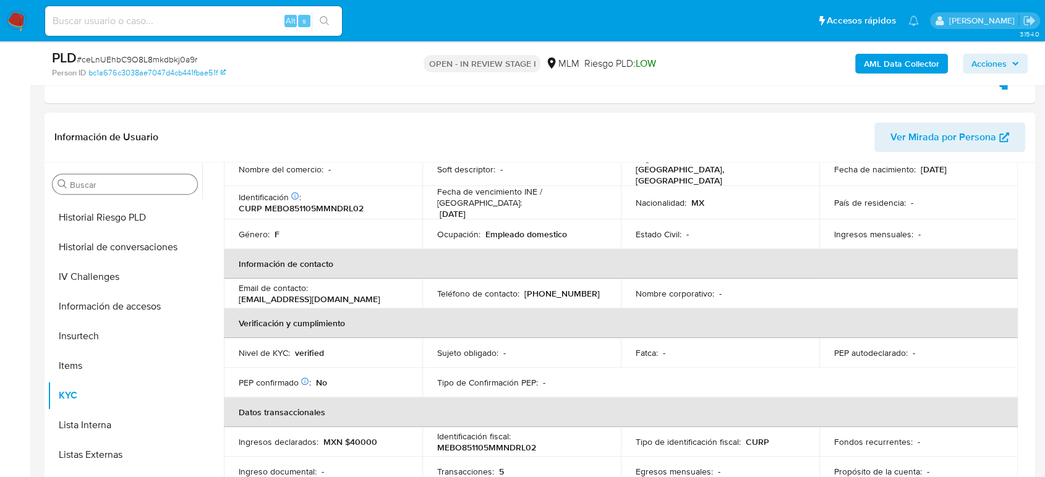
click at [559, 289] on p "(55) 63728883" at bounding box center [561, 293] width 75 height 11
click at [561, 288] on p "(55) 63728883" at bounding box center [561, 293] width 75 height 11
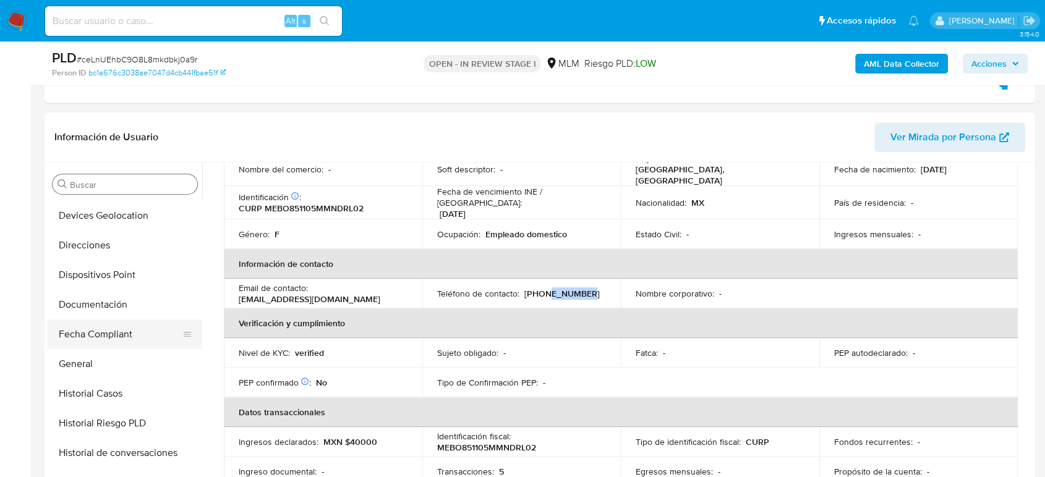
scroll to position [0, 0]
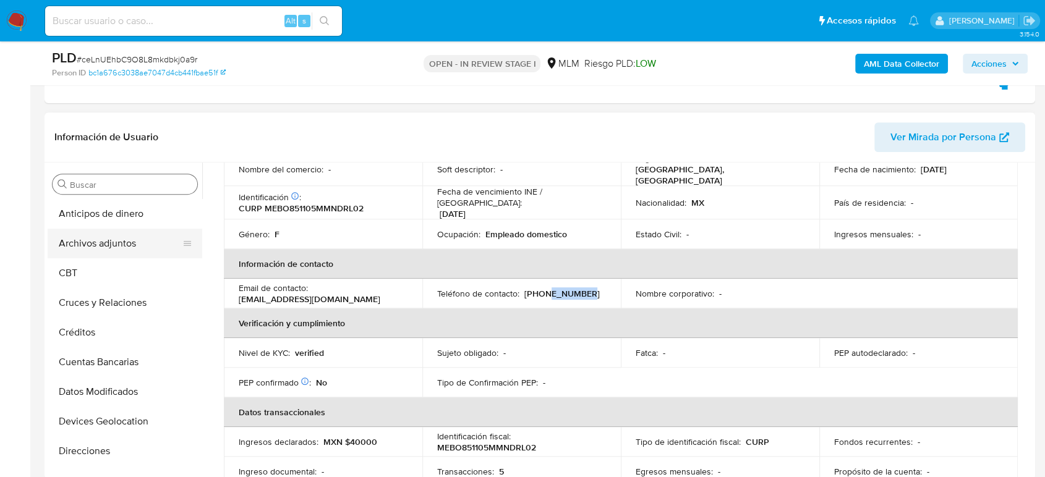
click at [64, 249] on button "Archivos adjuntos" at bounding box center [120, 244] width 145 height 30
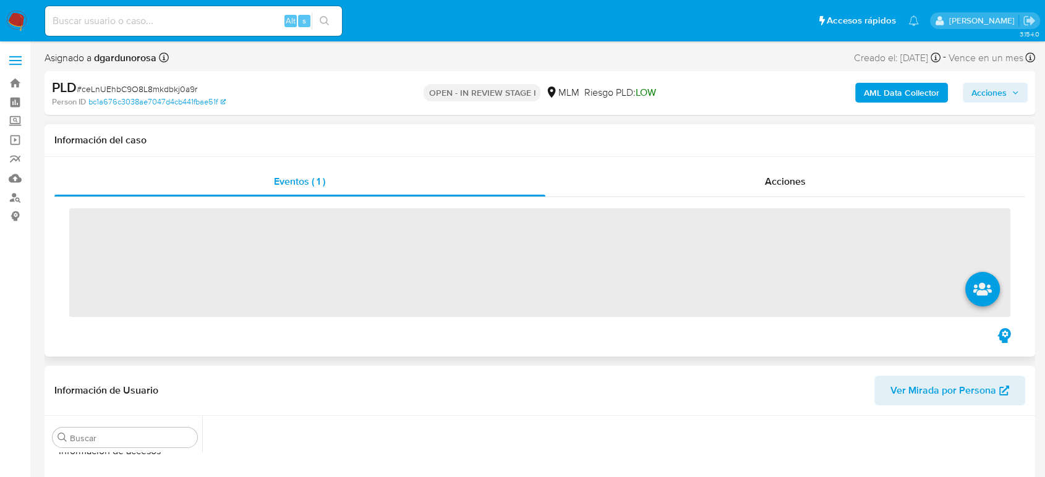
scroll to position [522, 0]
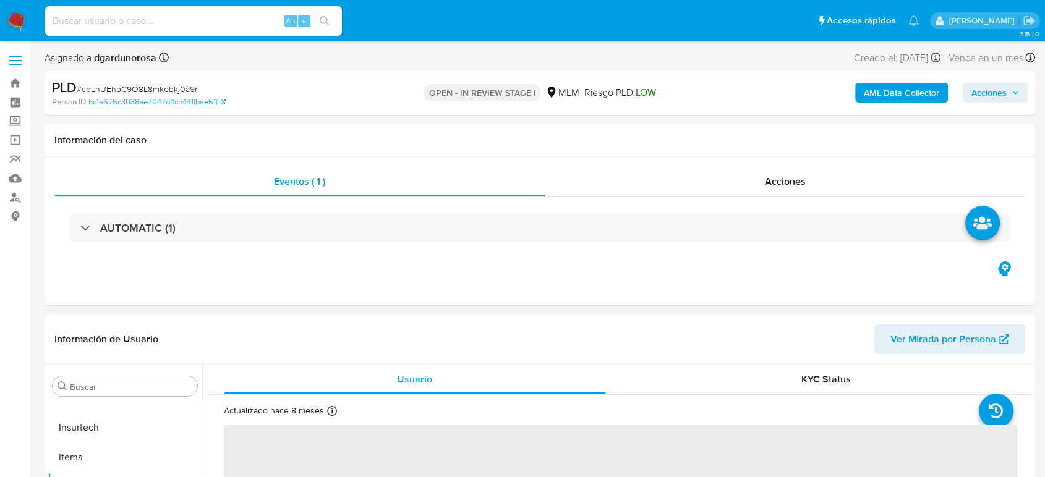
select select "10"
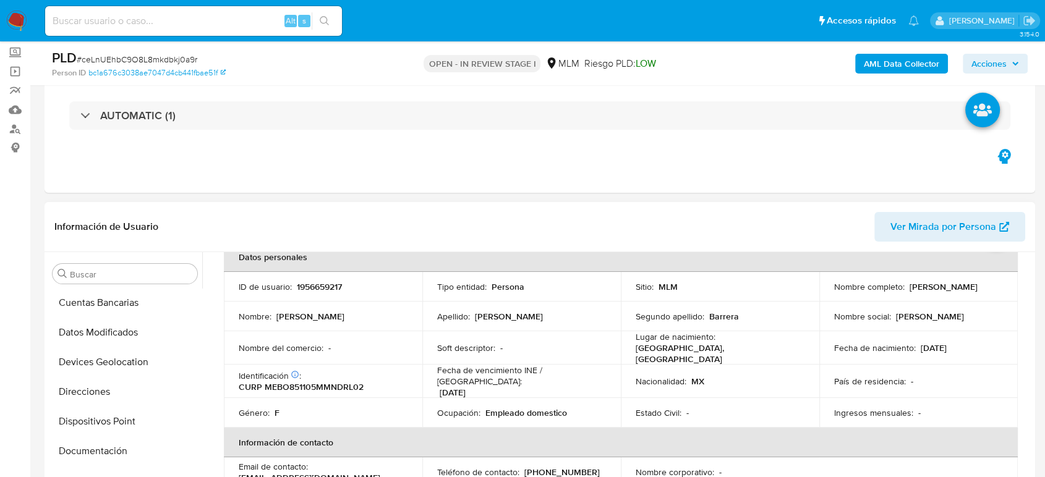
scroll to position [41, 0]
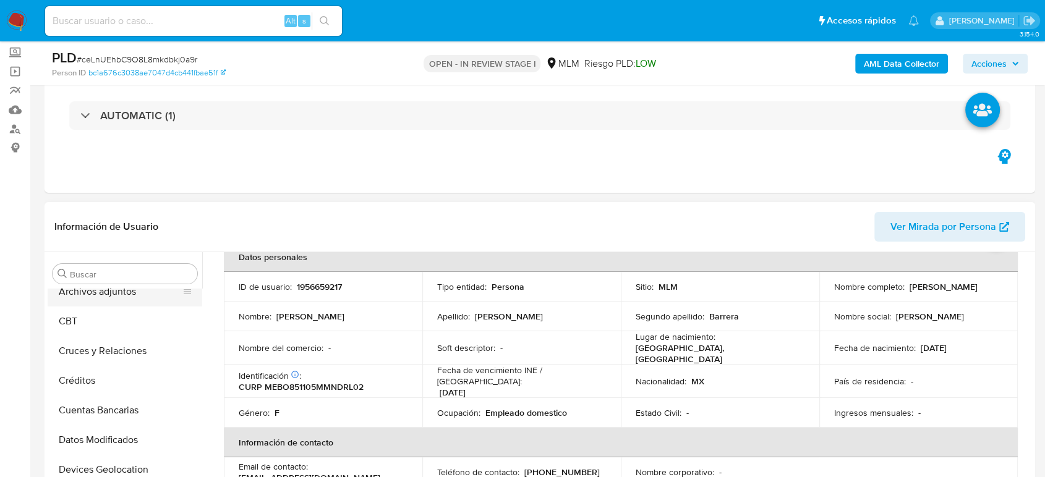
click at [108, 298] on button "Archivos adjuntos" at bounding box center [120, 292] width 145 height 30
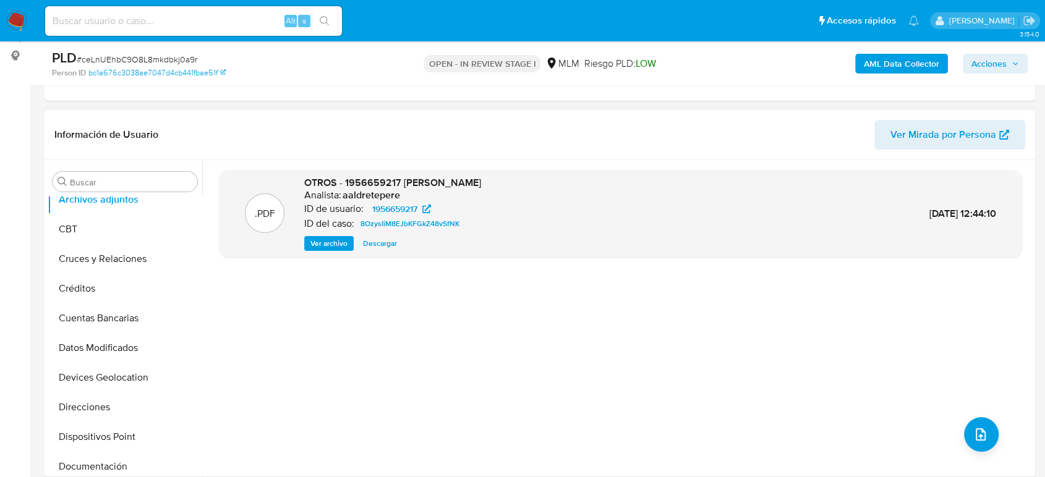
scroll to position [137, 0]
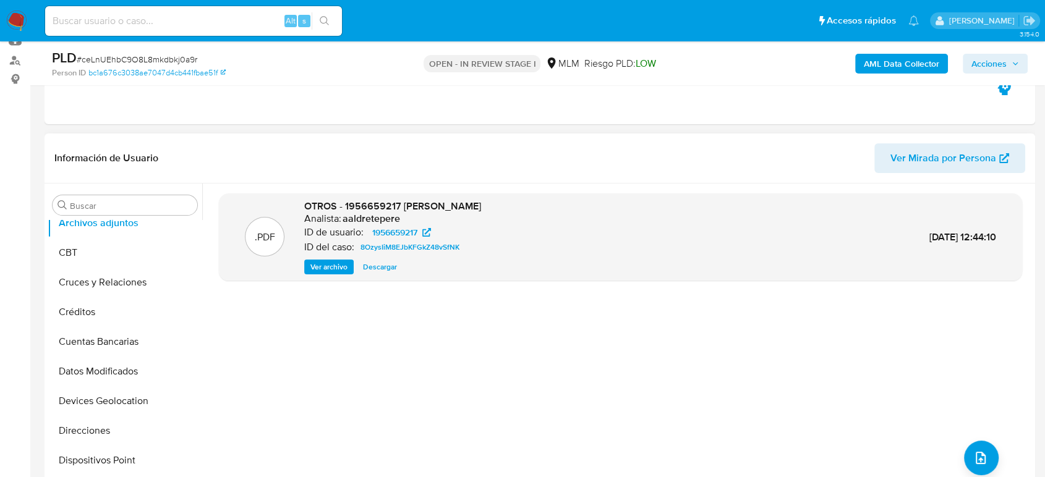
click at [340, 265] on span "Ver archivo" at bounding box center [328, 267] width 37 height 12
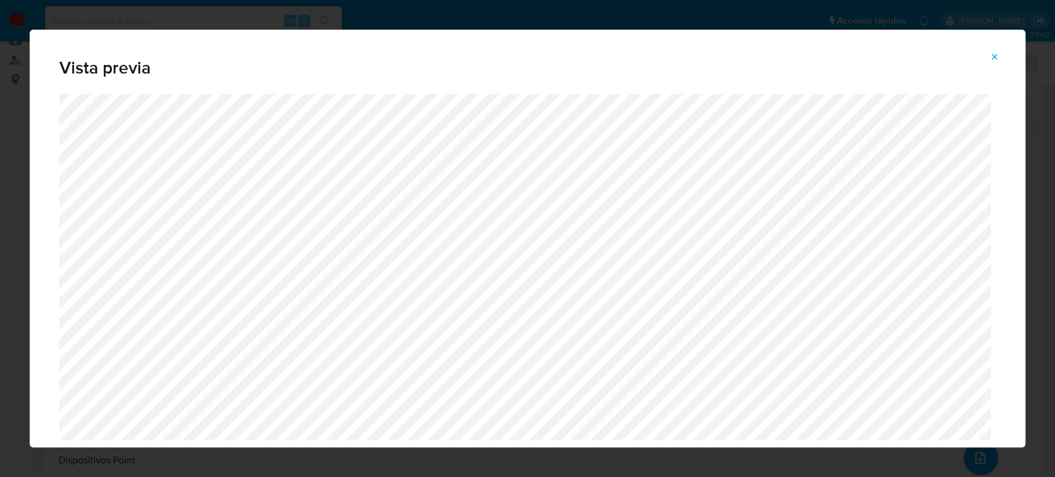
click at [991, 56] on icon "Attachment preview" at bounding box center [995, 57] width 10 height 10
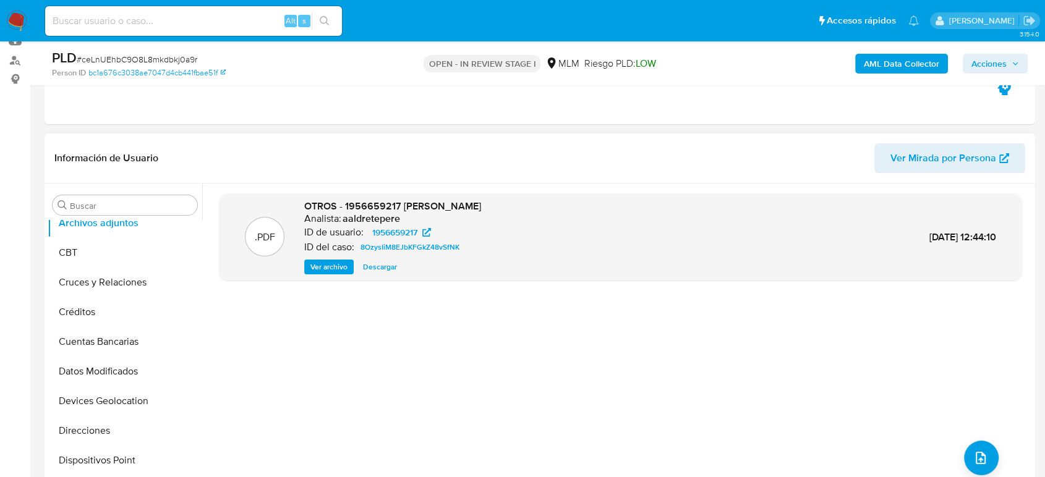
click at [344, 256] on div "OTROS - 1956659217 OLGA MEDINA BARRERA Analista: aaldretepere ID de usuario: 19…" at bounding box center [392, 237] width 177 height 75
click at [336, 262] on span "Ver archivo" at bounding box center [328, 267] width 37 height 12
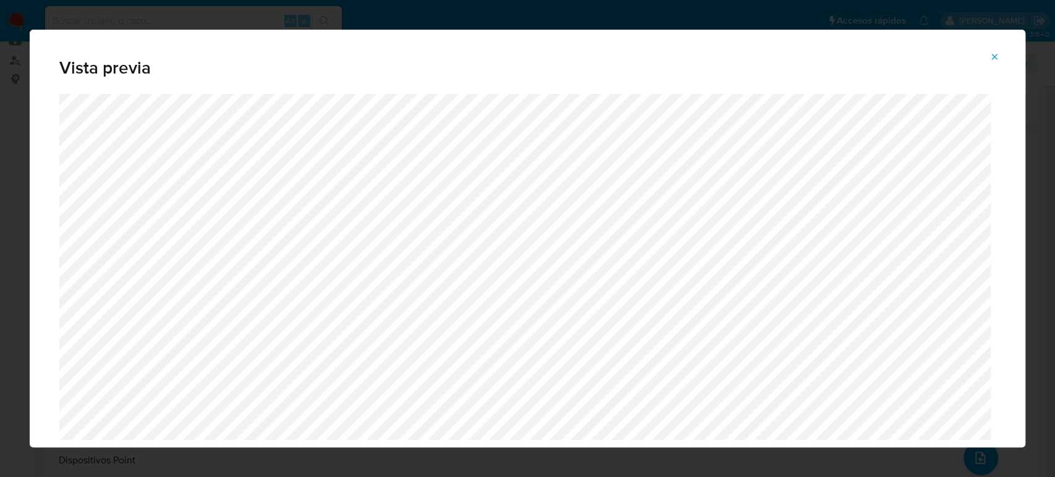
click at [995, 59] on icon "Attachment preview" at bounding box center [995, 57] width 10 height 10
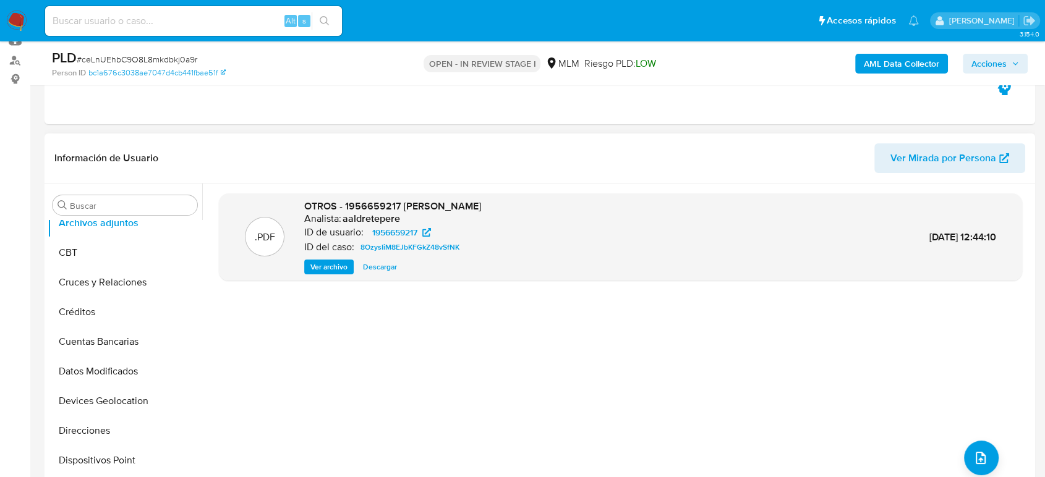
click at [346, 267] on span "Ver archivo" at bounding box center [328, 267] width 37 height 12
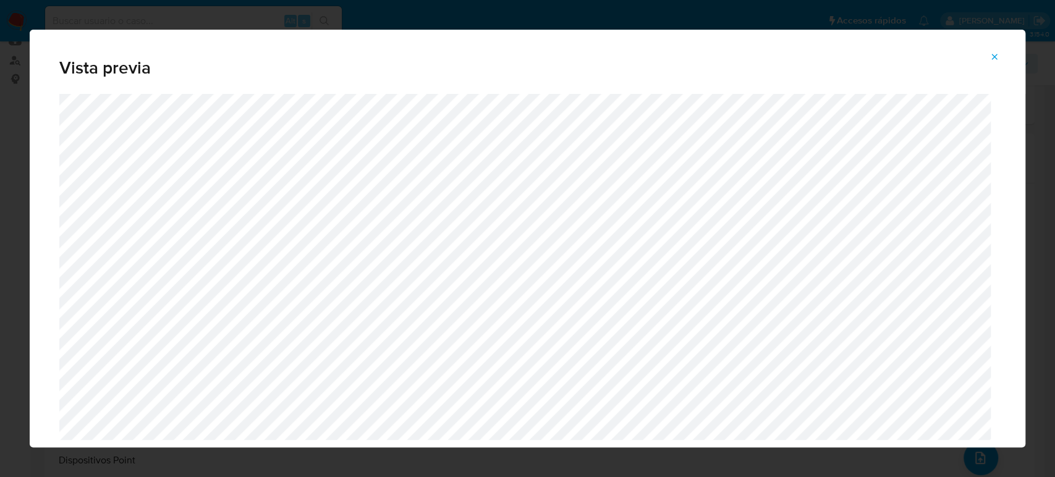
click at [1002, 57] on button "Attachment preview" at bounding box center [994, 57] width 27 height 20
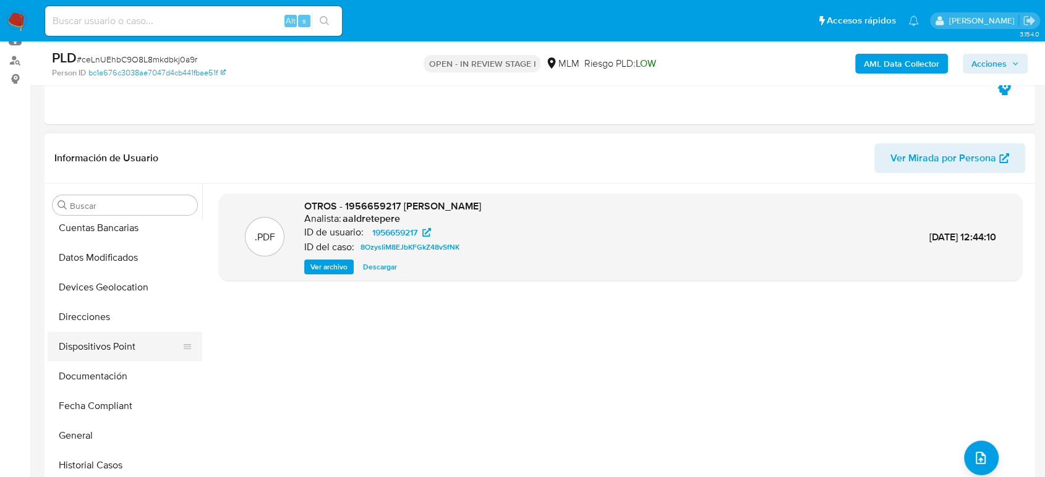
scroll to position [179, 0]
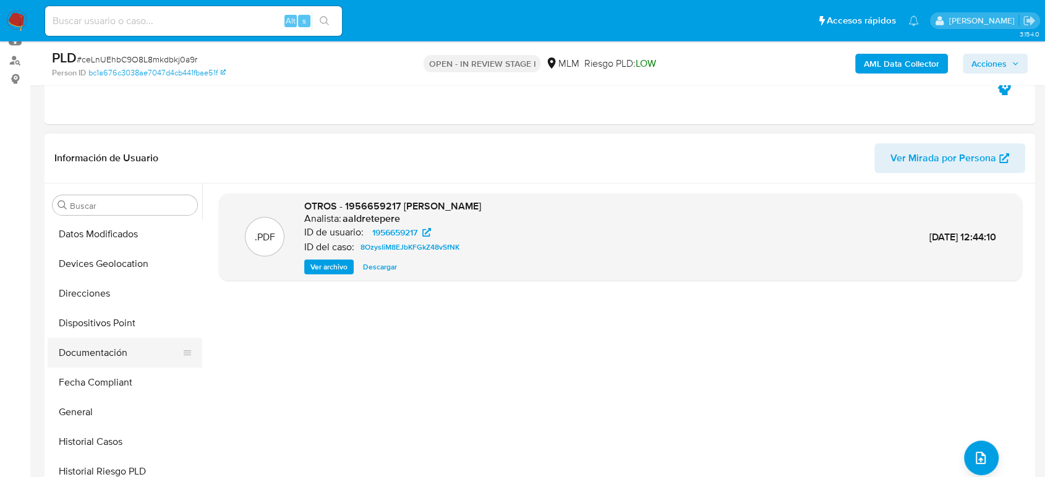
click at [96, 352] on button "Documentación" at bounding box center [120, 353] width 145 height 30
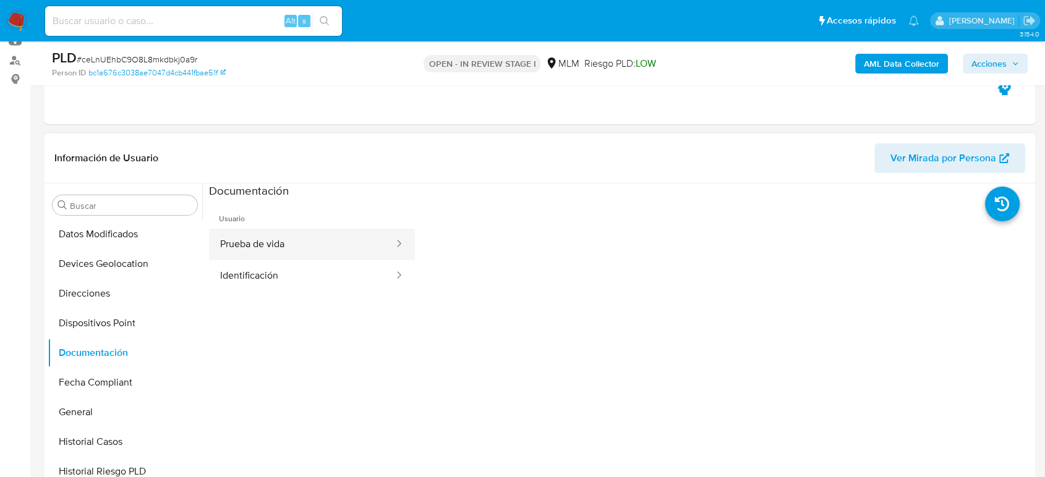
click at [313, 236] on button "Prueba de vida" at bounding box center [302, 245] width 186 height 32
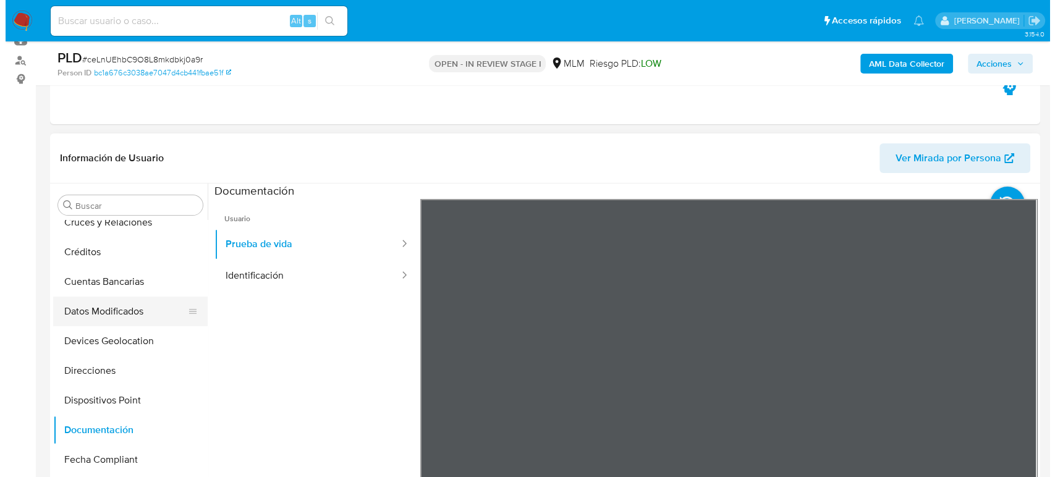
scroll to position [0, 0]
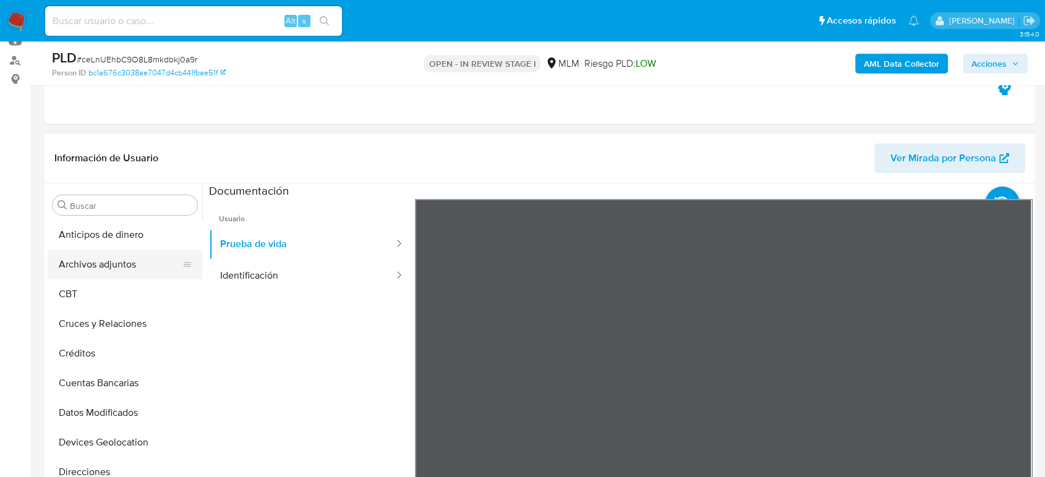
click at [99, 268] on button "Archivos adjuntos" at bounding box center [120, 265] width 145 height 30
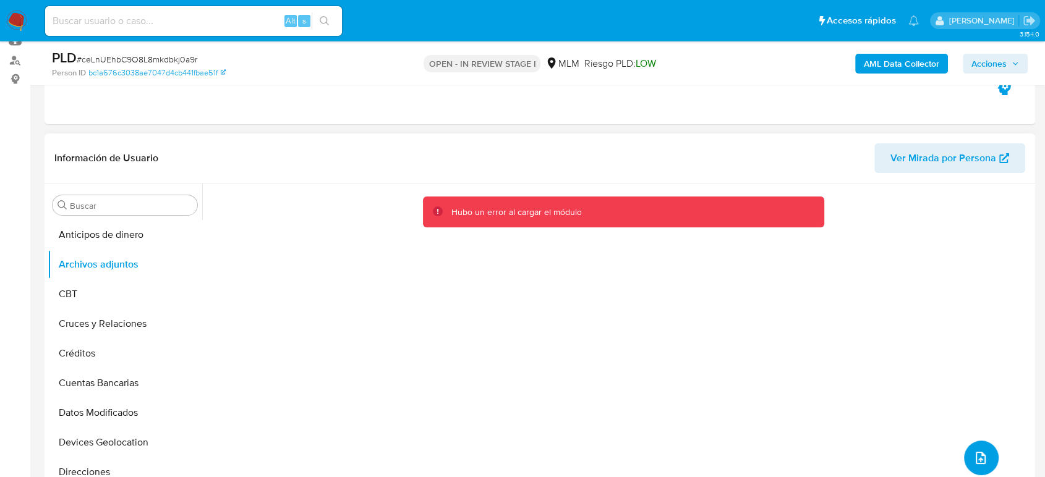
click at [989, 454] on button "upload-file" at bounding box center [981, 458] width 35 height 35
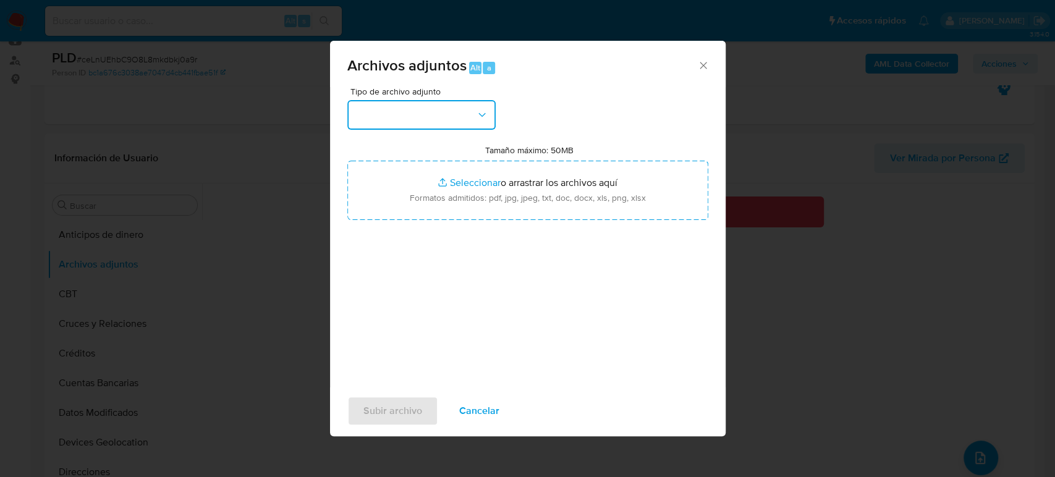
click at [440, 109] on button "button" at bounding box center [421, 115] width 148 height 30
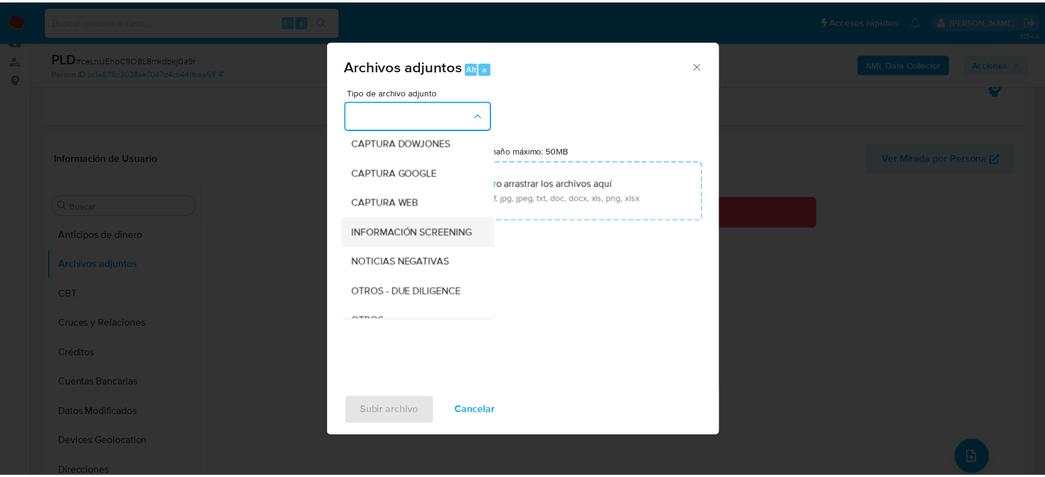
scroll to position [69, 0]
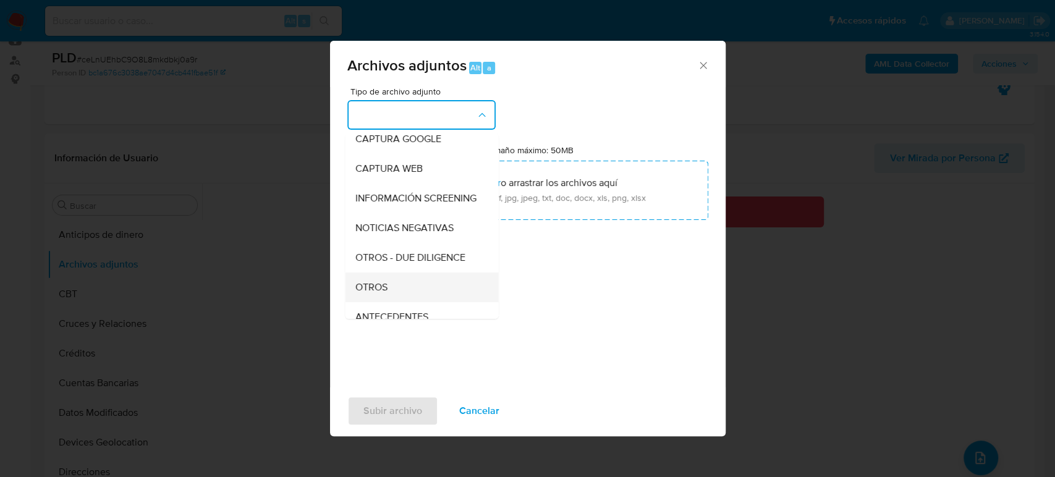
click at [397, 302] on div "OTROS" at bounding box center [418, 288] width 126 height 30
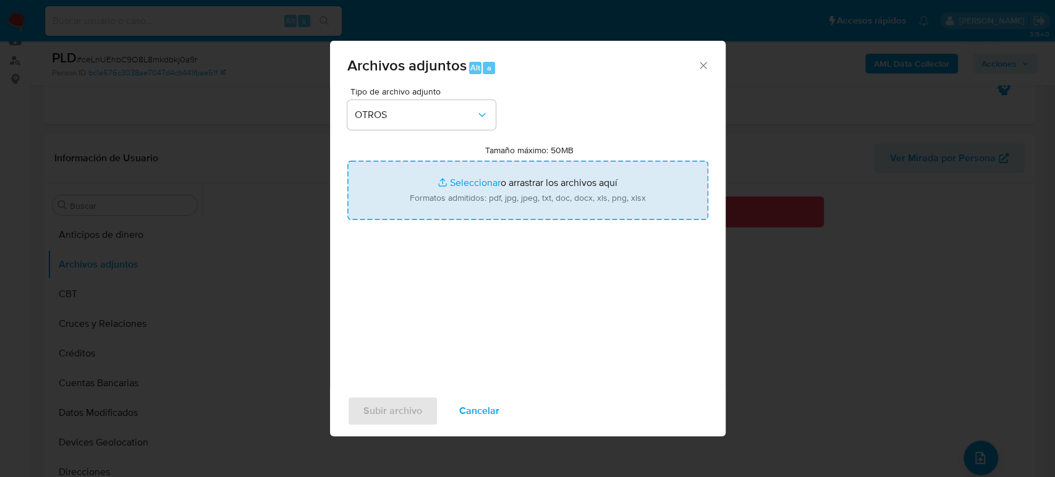
type input "C:\fakepath\1956659217_Olga Medina_Julio2025.pdf"
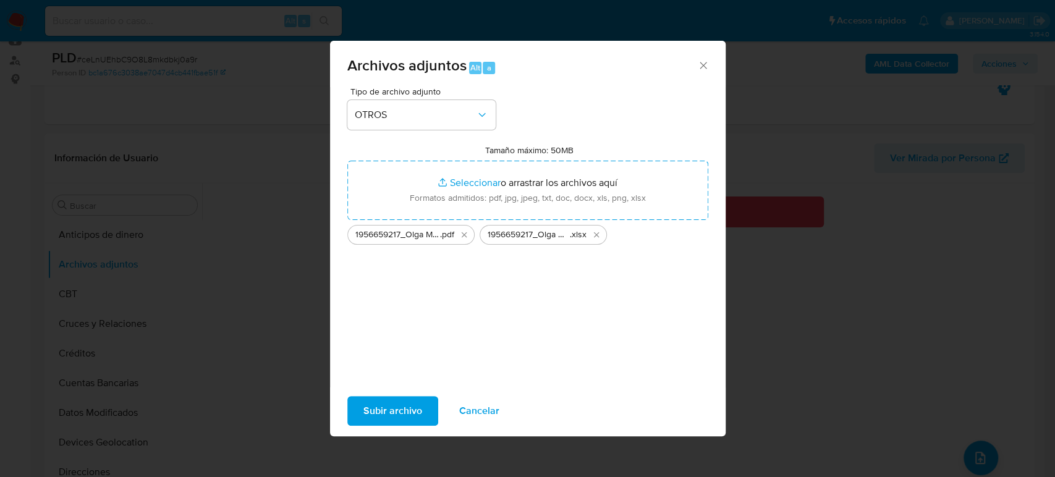
click at [393, 409] on span "Subir archivo" at bounding box center [393, 411] width 59 height 27
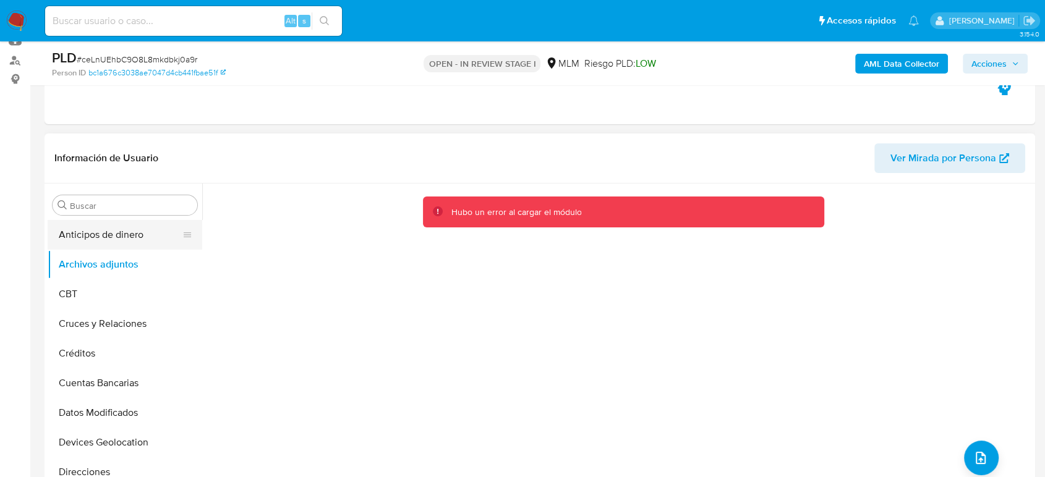
click at [91, 241] on button "Anticipos de dinero" at bounding box center [120, 235] width 145 height 30
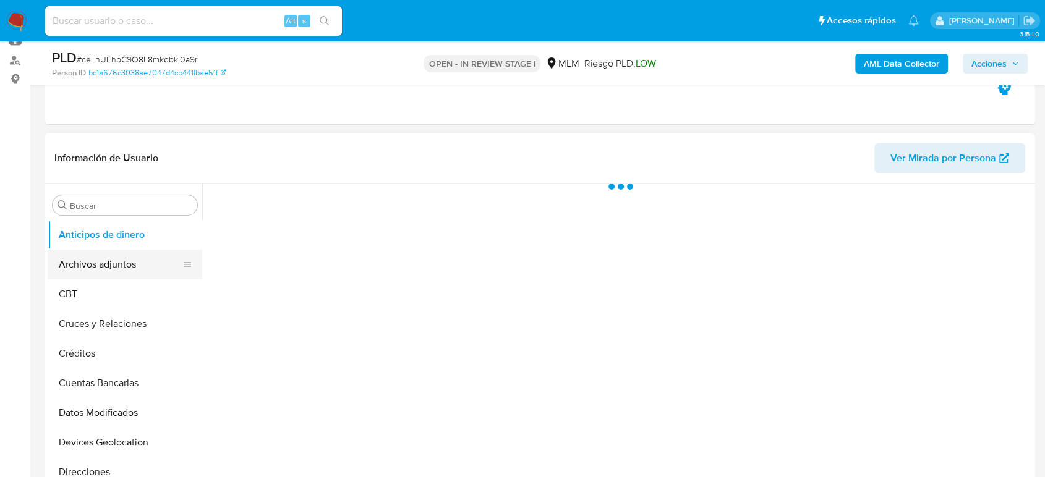
click at [95, 258] on button "Archivos adjuntos" at bounding box center [120, 265] width 145 height 30
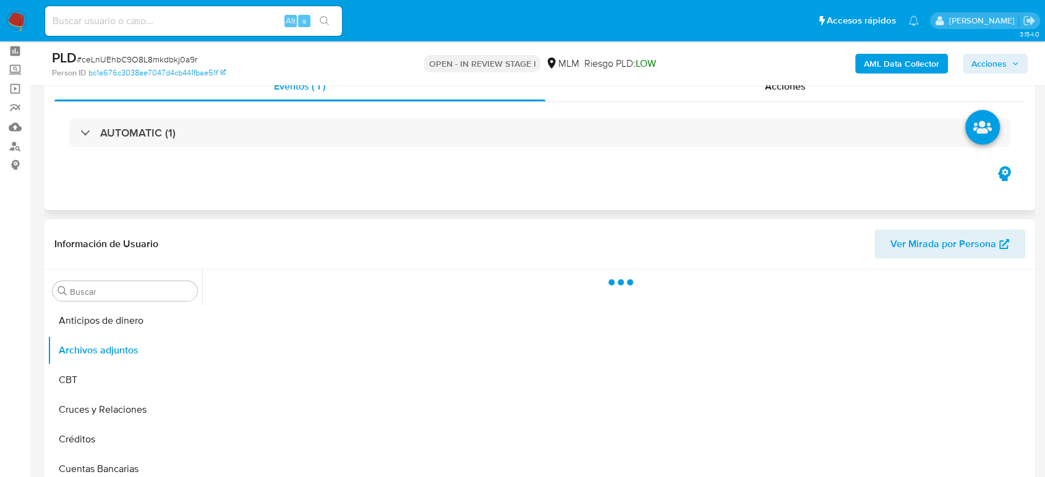
scroll to position [0, 0]
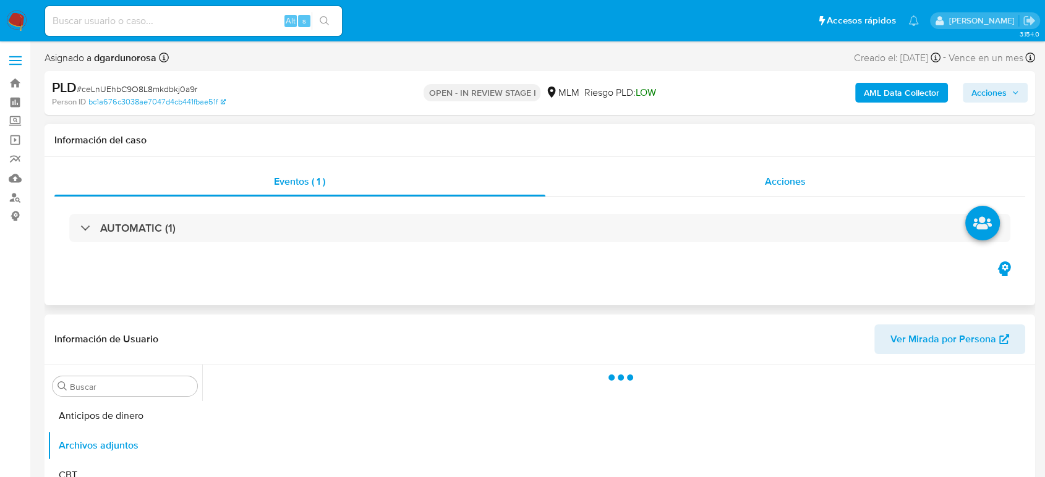
click at [749, 169] on div "Acciones" at bounding box center [785, 182] width 480 height 30
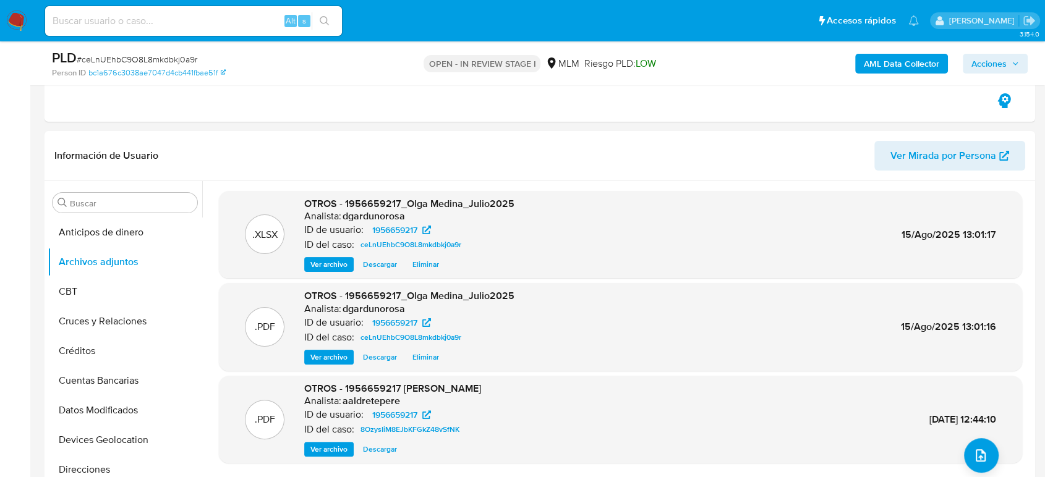
scroll to position [137, 0]
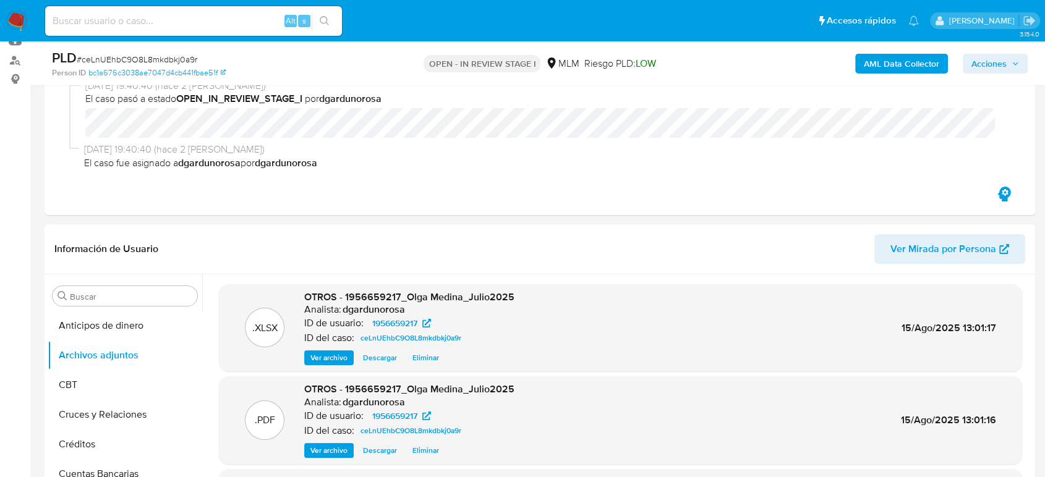
click at [1000, 61] on span "Acciones" at bounding box center [988, 64] width 35 height 20
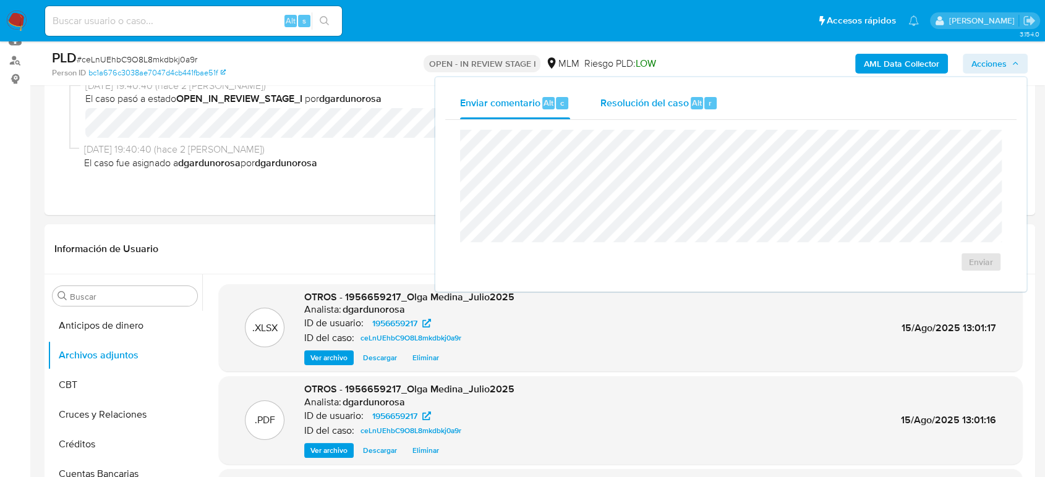
click at [652, 108] on span "Resolución del caso" at bounding box center [644, 102] width 88 height 14
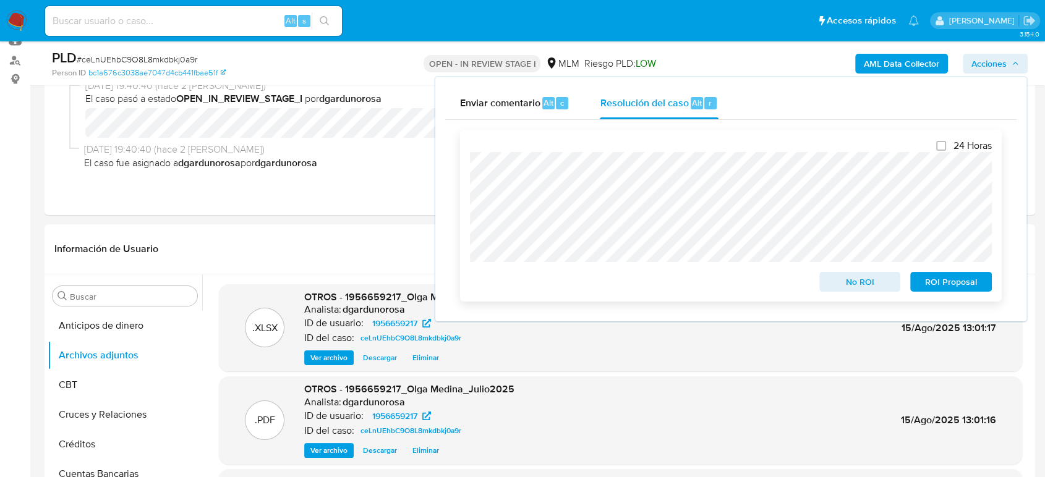
click at [847, 289] on span "No ROI" at bounding box center [860, 281] width 64 height 17
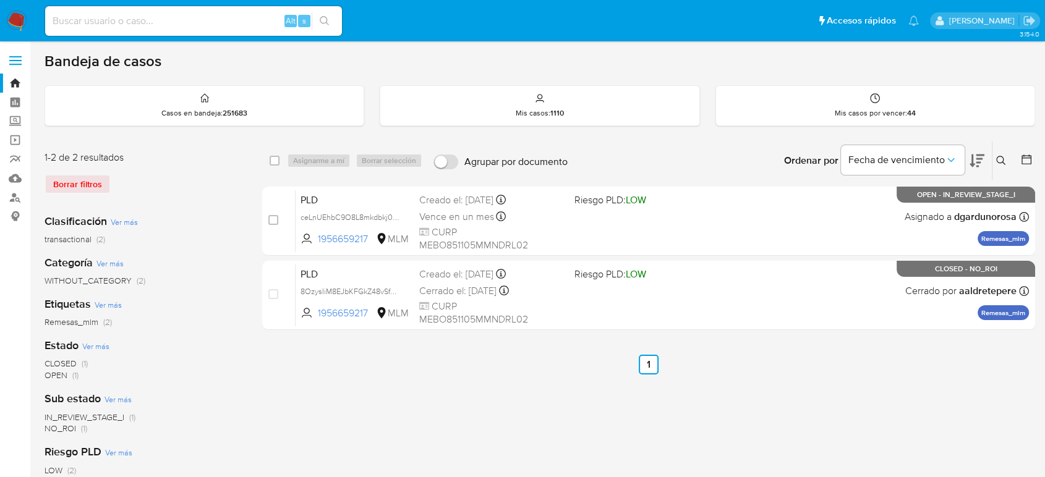
drag, startPoint x: 1002, startPoint y: 160, endPoint x: 991, endPoint y: 167, distance: 13.0
click at [1002, 160] on icon at bounding box center [1001, 161] width 10 height 10
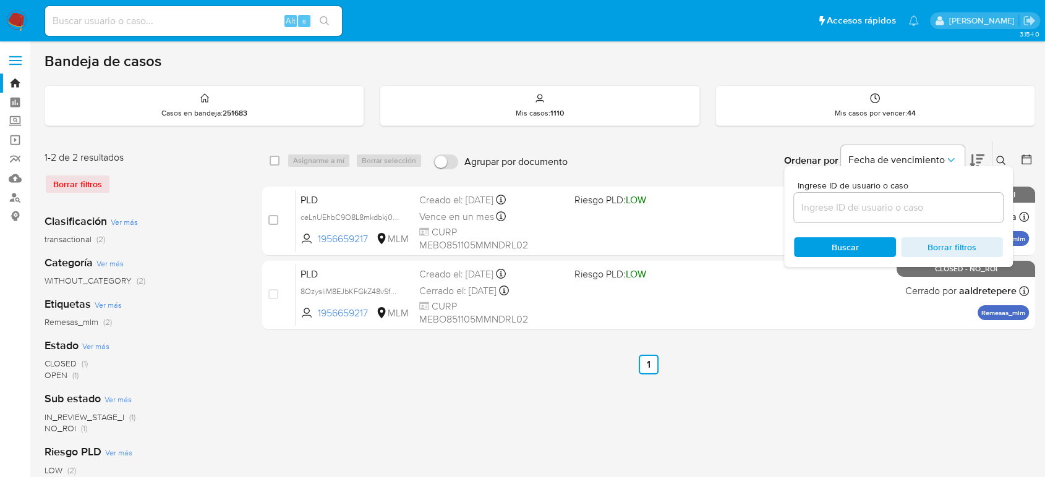
click at [926, 216] on div at bounding box center [898, 208] width 209 height 30
click at [921, 208] on input at bounding box center [898, 208] width 209 height 16
paste input "2284479709"
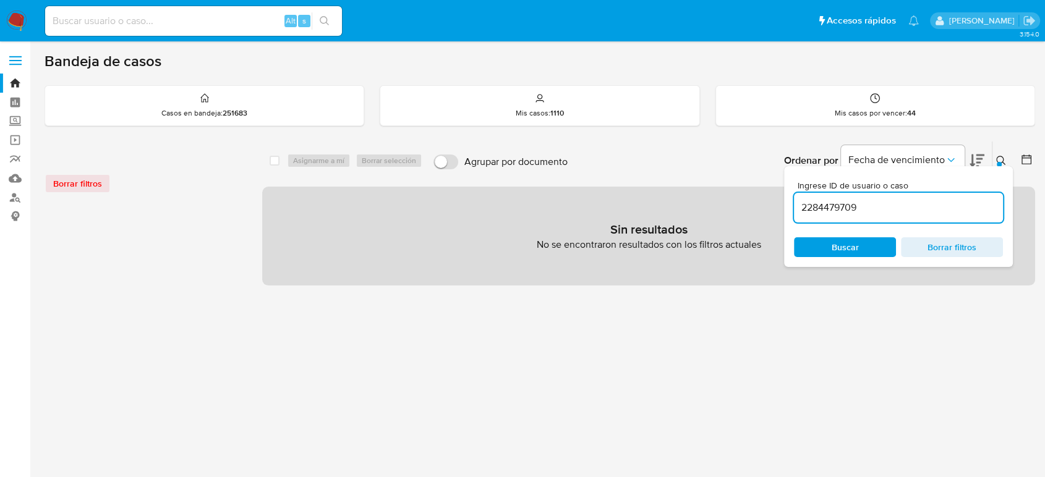
click at [921, 208] on input "2284479709" at bounding box center [898, 208] width 209 height 16
type input "2284479709"
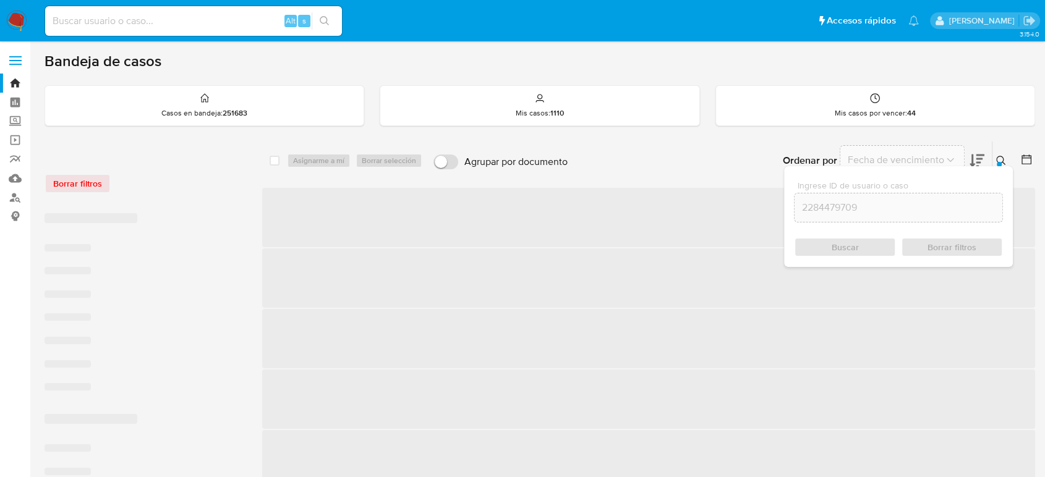
click at [1002, 160] on icon at bounding box center [1001, 161] width 10 height 10
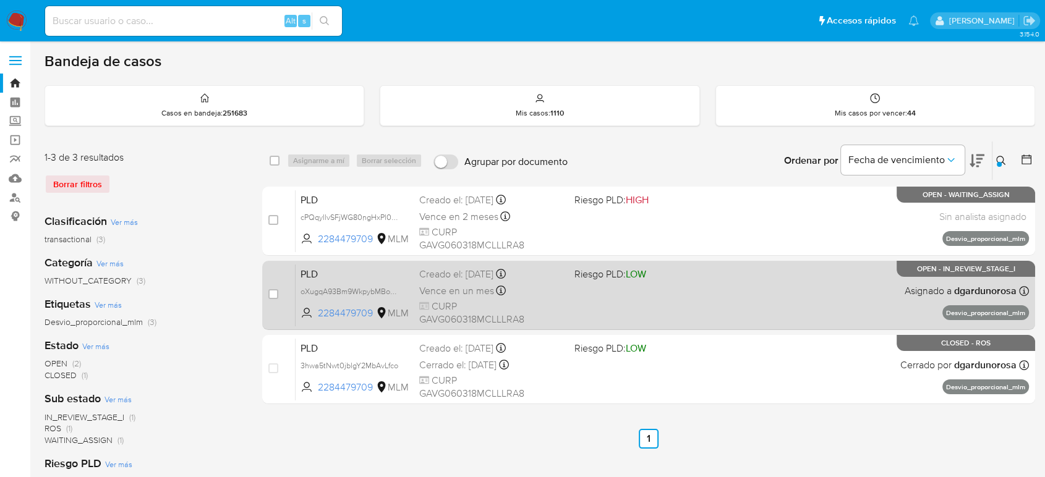
click at [846, 308] on div "PLD oXugqA93Bm9WkpybMBoFnRFP 2284479709 MLM Riesgo PLD: LOW Creado el: [DATE] C…" at bounding box center [662, 295] width 733 height 62
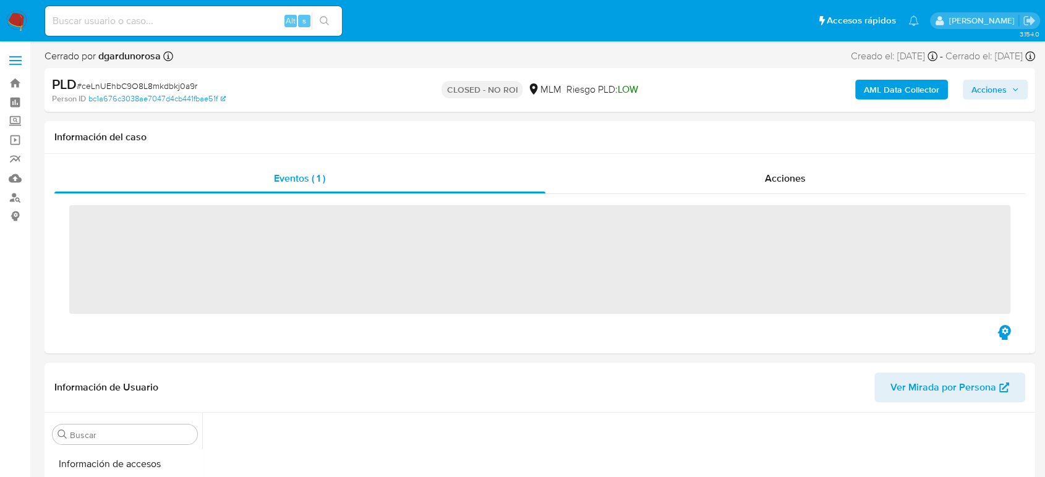
scroll to position [522, 0]
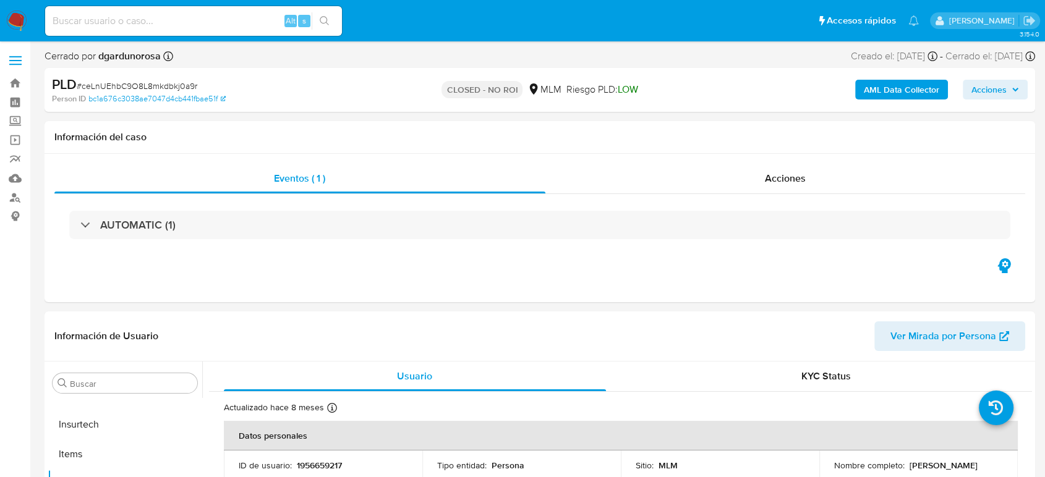
select select "10"
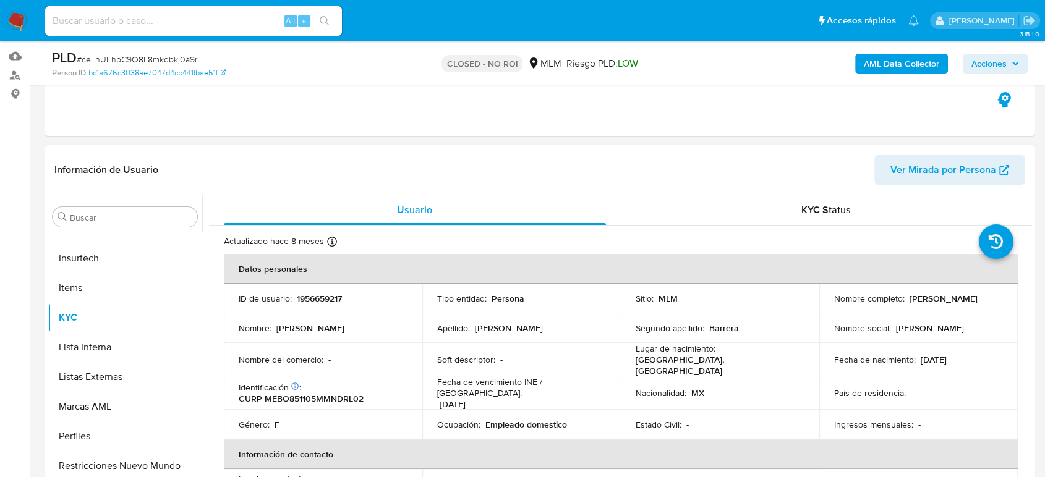
scroll to position [206, 0]
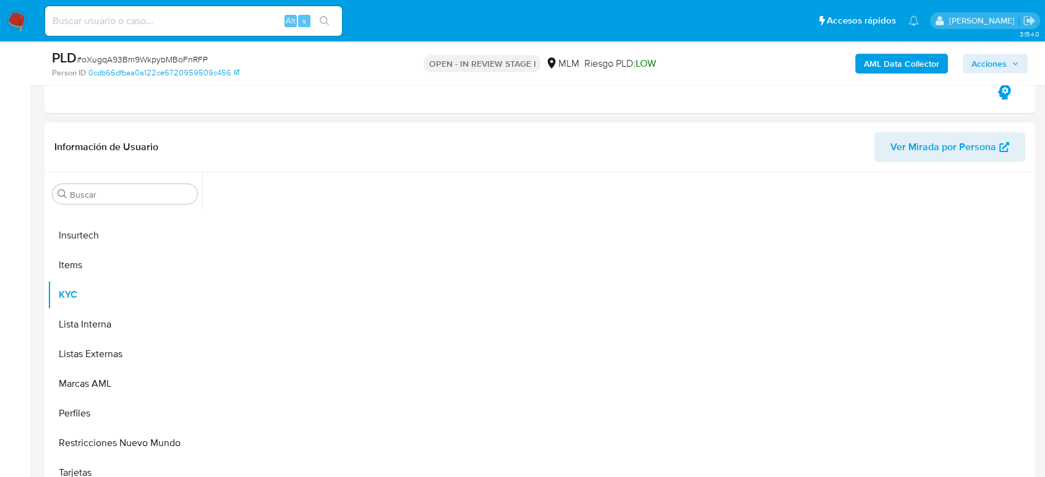
scroll to position [206, 0]
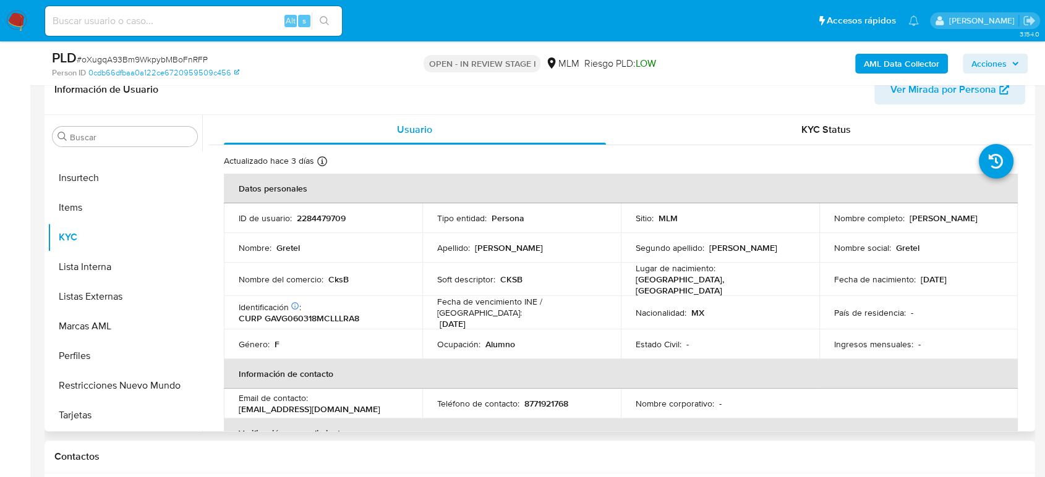
select select "10"
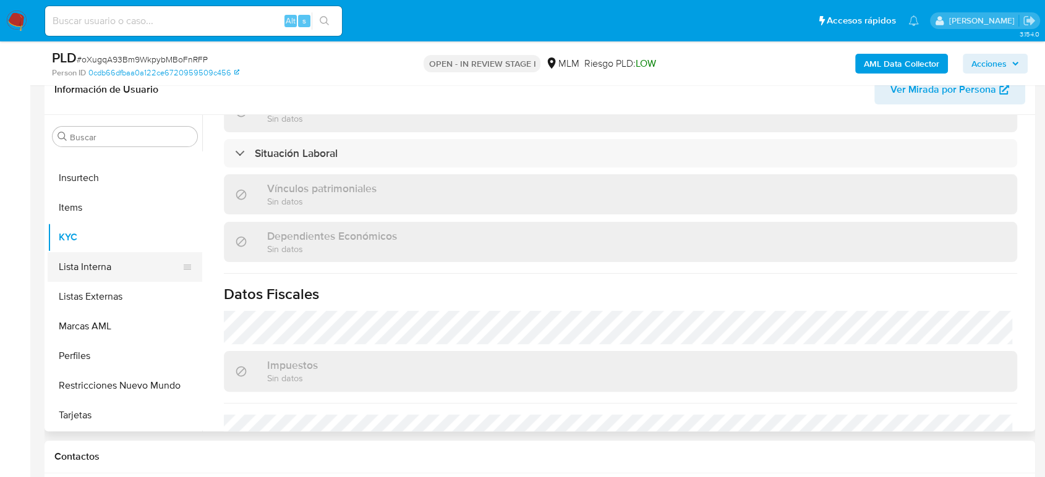
scroll to position [247, 0]
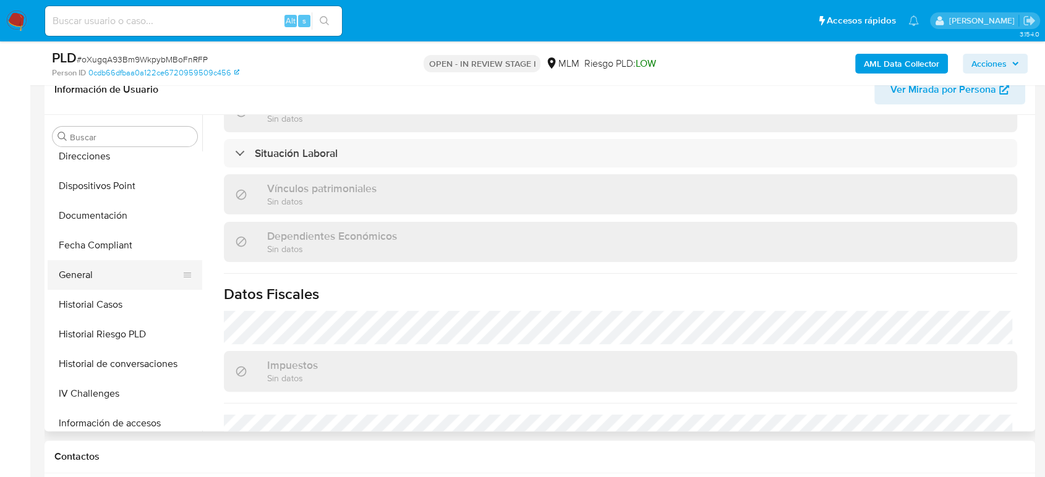
click at [106, 271] on button "General" at bounding box center [120, 275] width 145 height 30
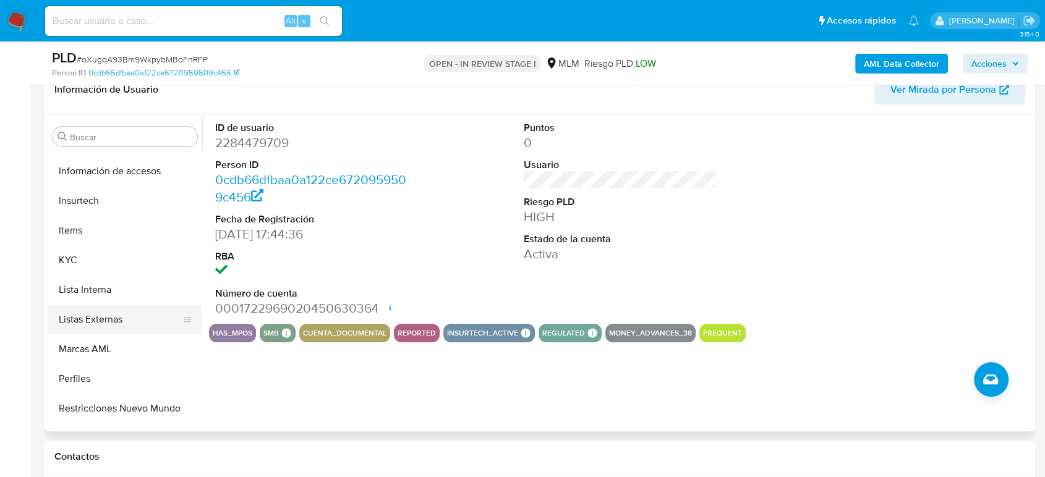
scroll to position [522, 0]
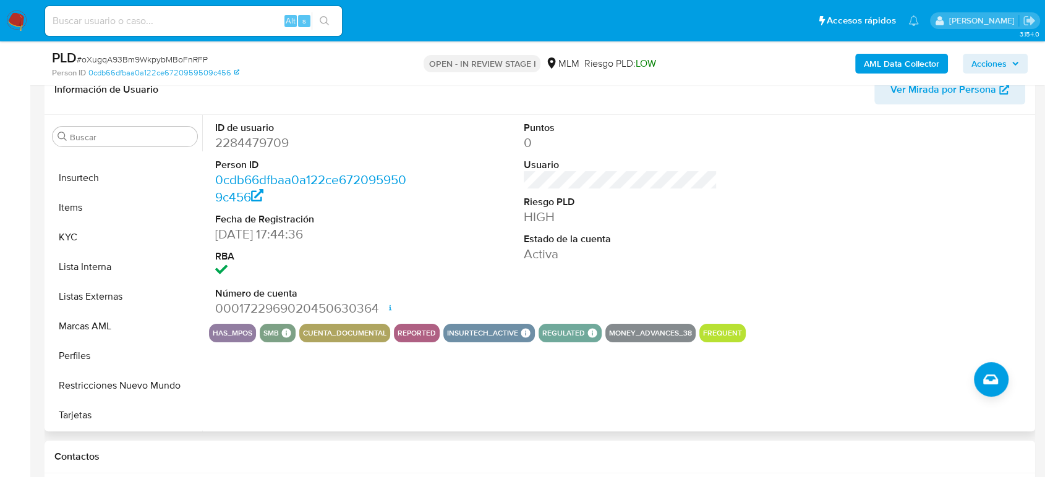
drag, startPoint x: 129, startPoint y: 389, endPoint x: 535, endPoint y: 418, distance: 407.8
click at [129, 391] on button "Restricciones Nuevo Mundo" at bounding box center [125, 386] width 155 height 30
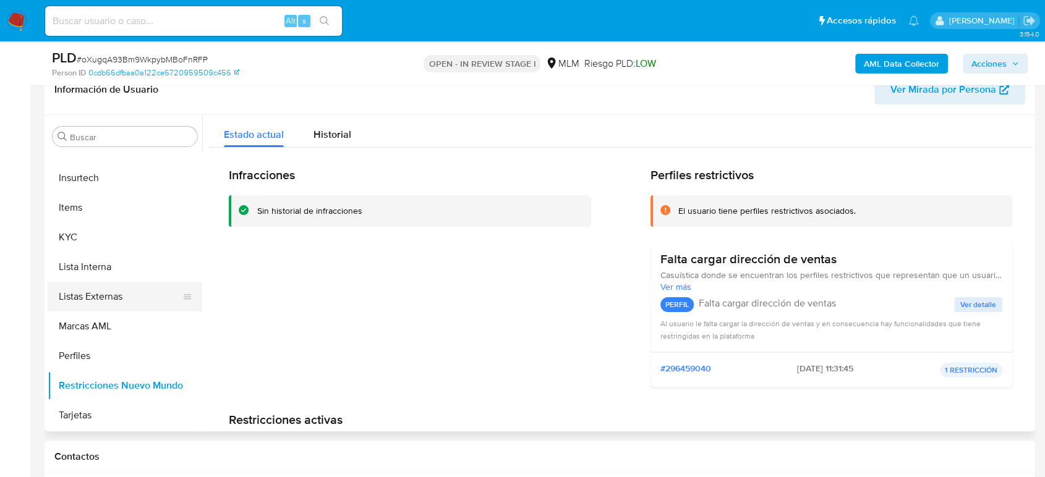
click at [105, 292] on button "Listas Externas" at bounding box center [120, 297] width 145 height 30
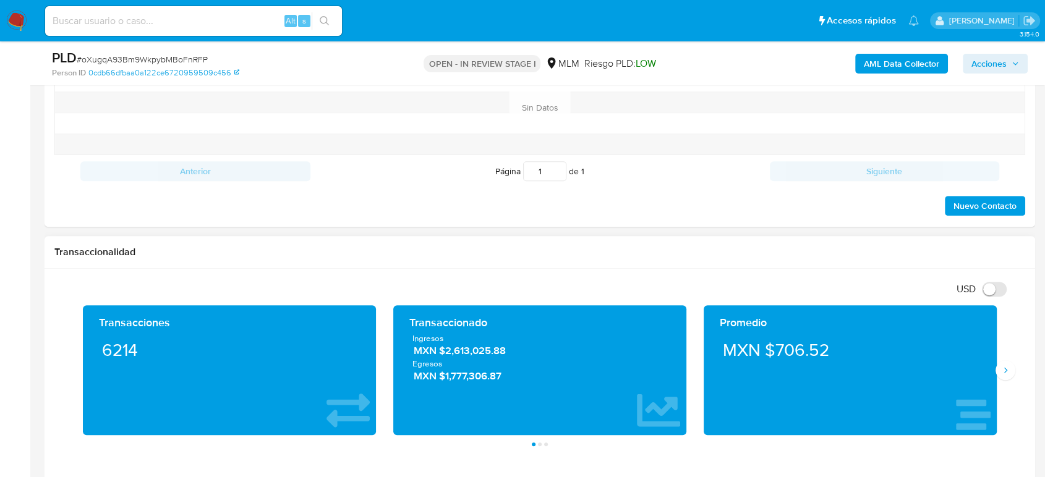
scroll to position [824, 0]
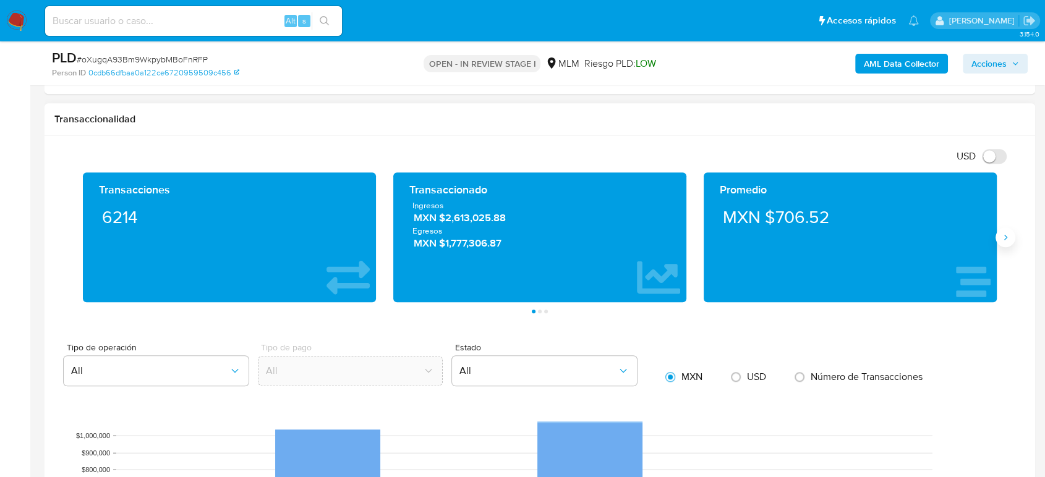
click at [1007, 242] on button "Siguiente" at bounding box center [1005, 238] width 20 height 20
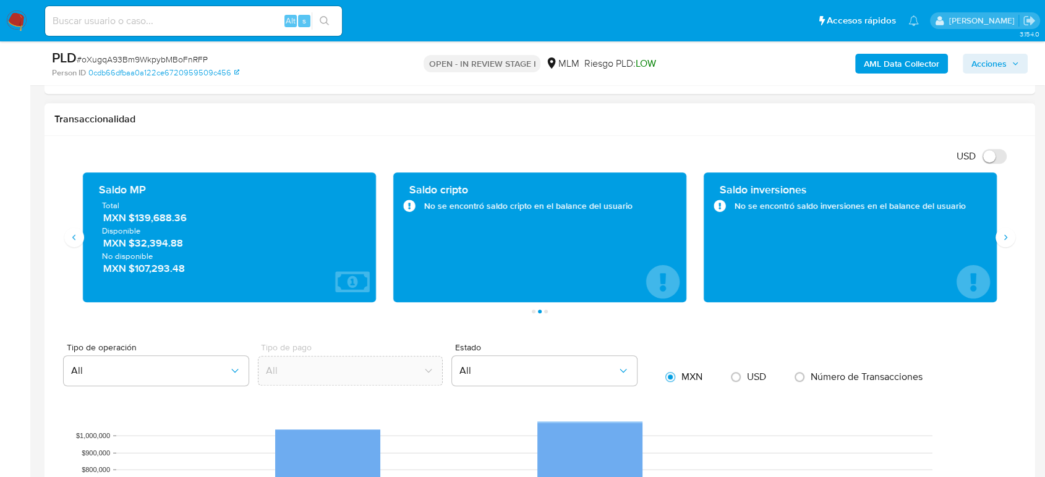
drag, startPoint x: 193, startPoint y: 218, endPoint x: 129, endPoint y: 220, distance: 63.7
click at [129, 220] on span "MXN $139,688.36" at bounding box center [229, 218] width 253 height 14
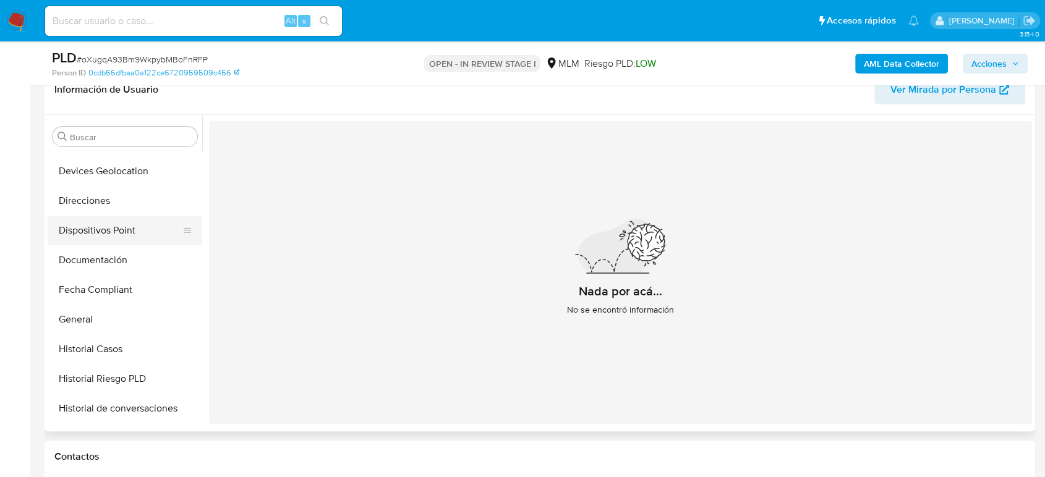
scroll to position [179, 0]
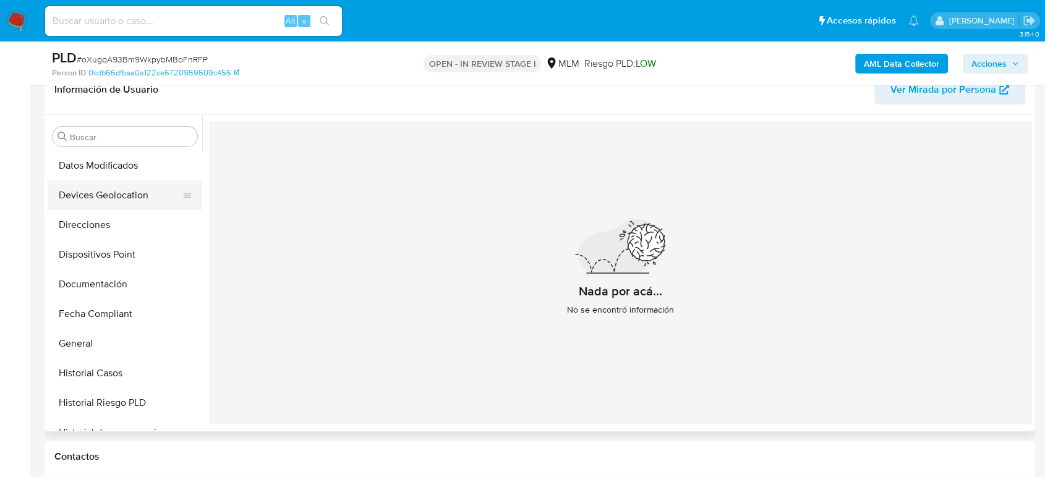
click at [113, 197] on button "Devices Geolocation" at bounding box center [120, 196] width 145 height 30
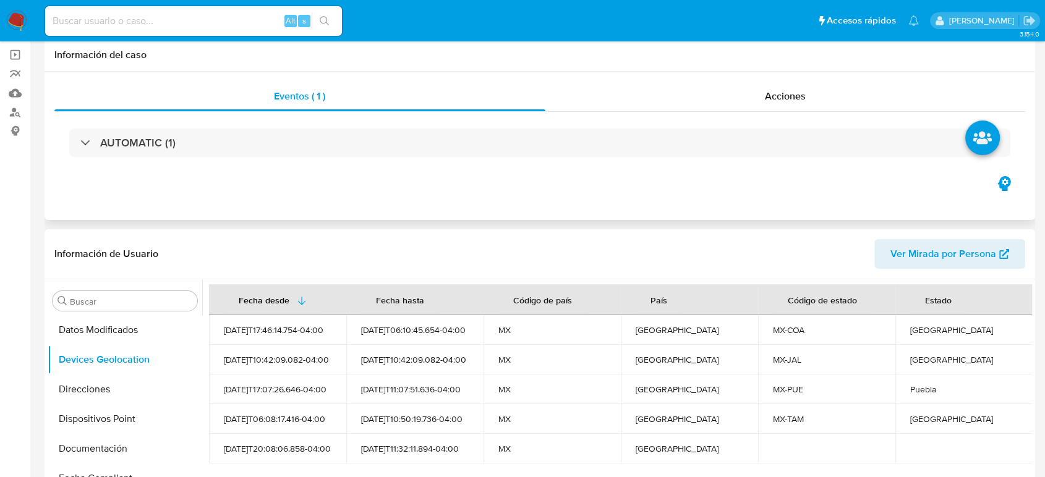
scroll to position [0, 0]
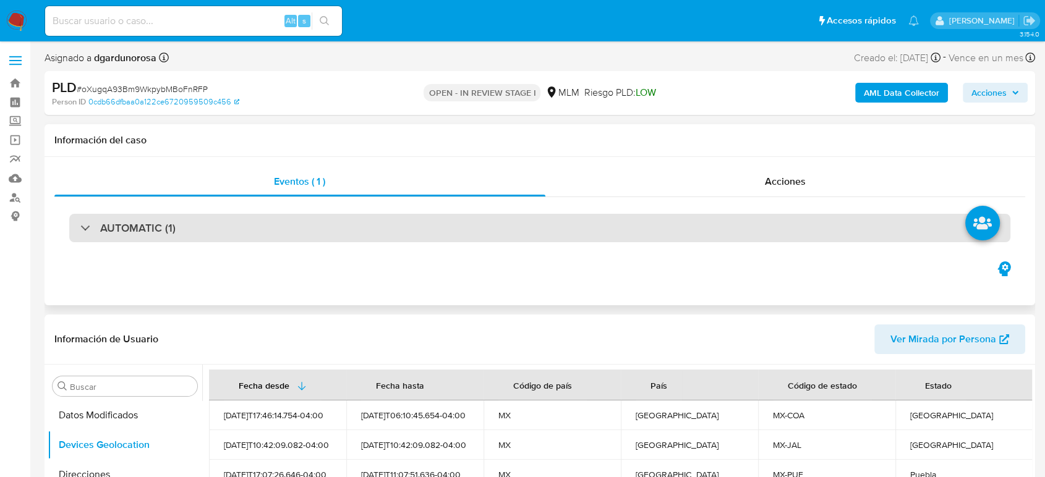
click at [382, 239] on div "AUTOMATIC (1)" at bounding box center [539, 228] width 941 height 28
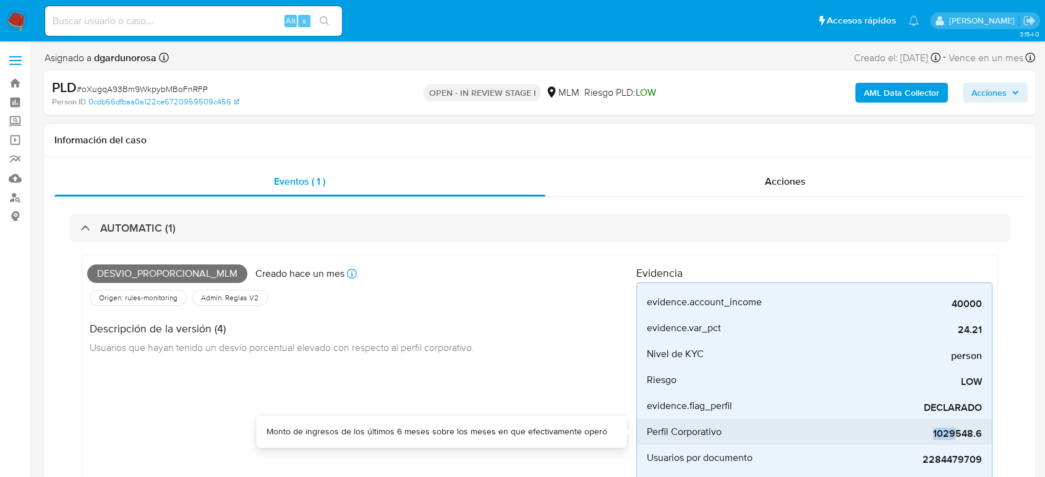
drag, startPoint x: 929, startPoint y: 432, endPoint x: 956, endPoint y: 439, distance: 27.4
click at [956, 439] on span "1029548.6" at bounding box center [888, 434] width 185 height 12
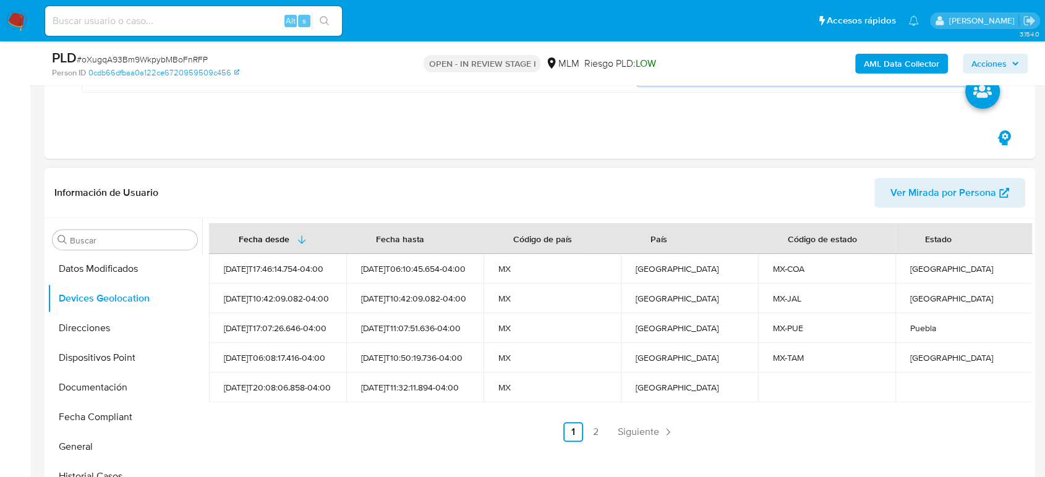
scroll to position [549, 0]
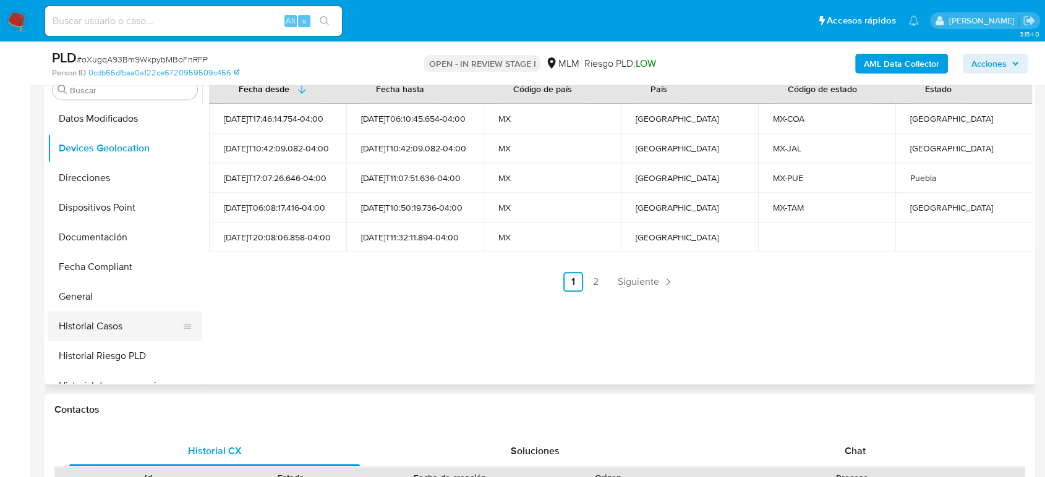
click at [108, 331] on button "Historial Casos" at bounding box center [120, 327] width 145 height 30
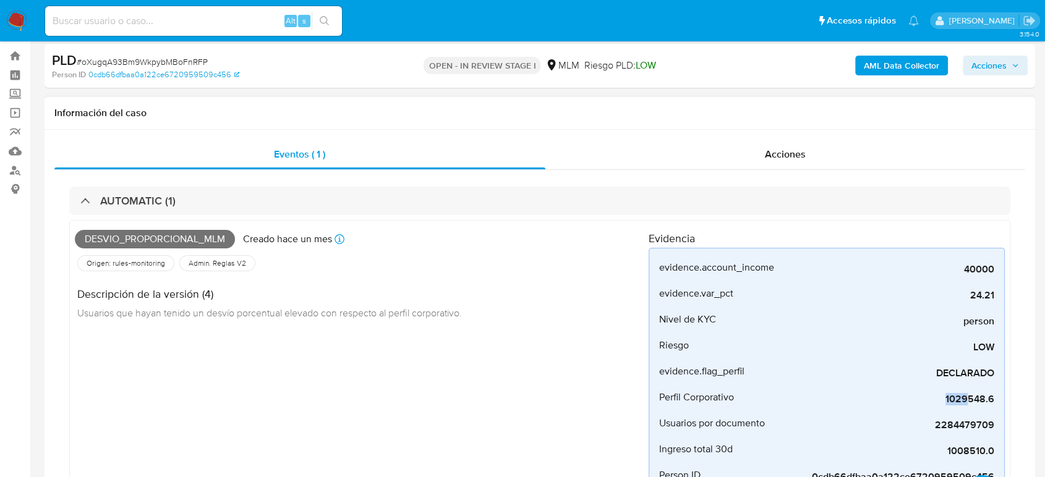
scroll to position [69, 0]
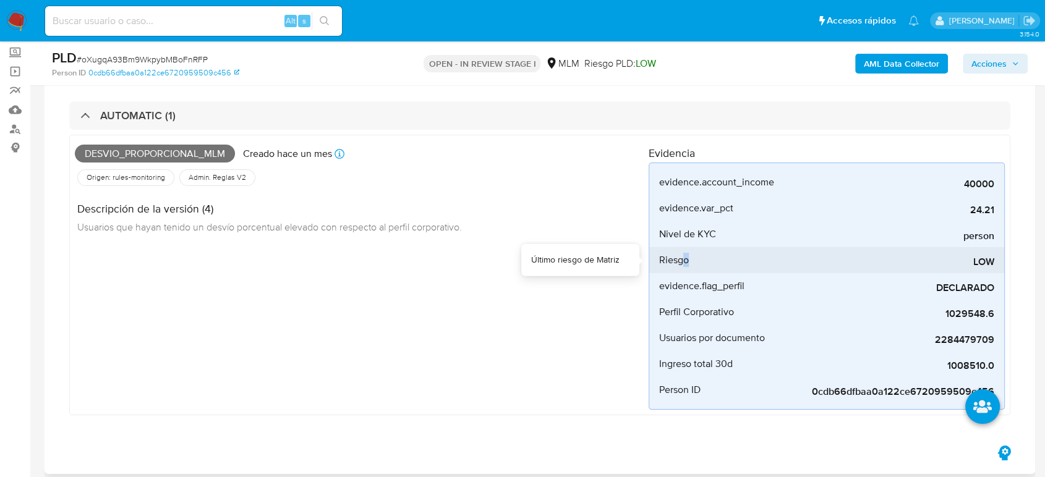
click at [687, 255] on span "Riesgo" at bounding box center [674, 260] width 30 height 12
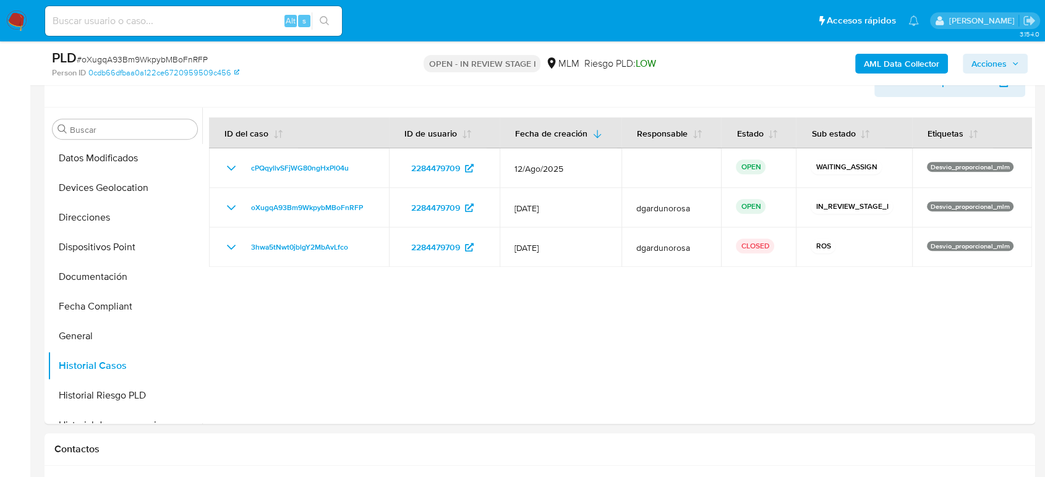
scroll to position [480, 0]
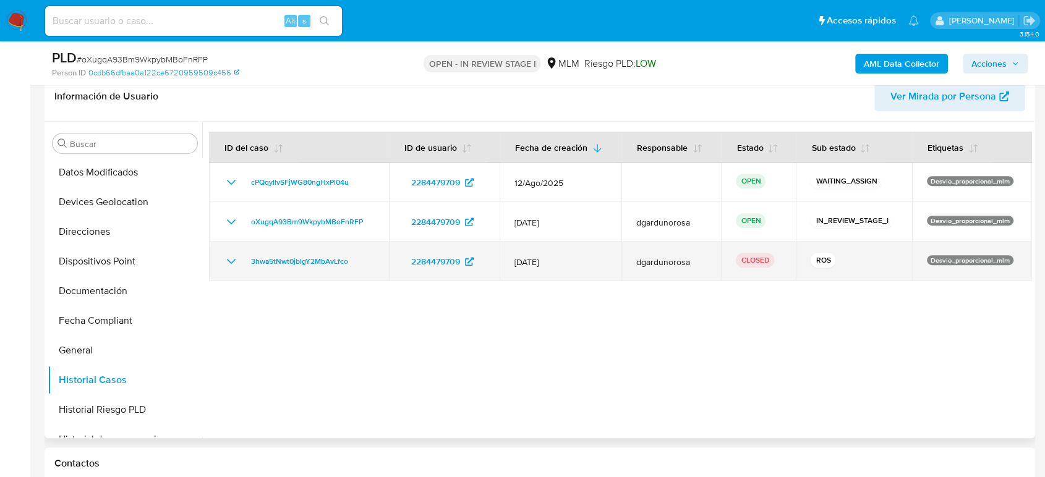
click at [229, 264] on icon "Mostrar/Ocultar" at bounding box center [231, 261] width 15 height 15
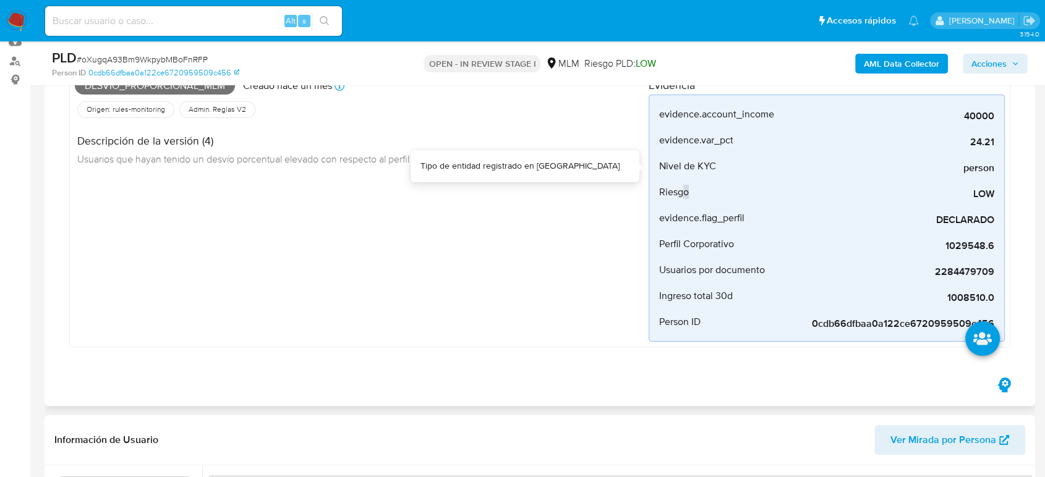
scroll to position [137, 0]
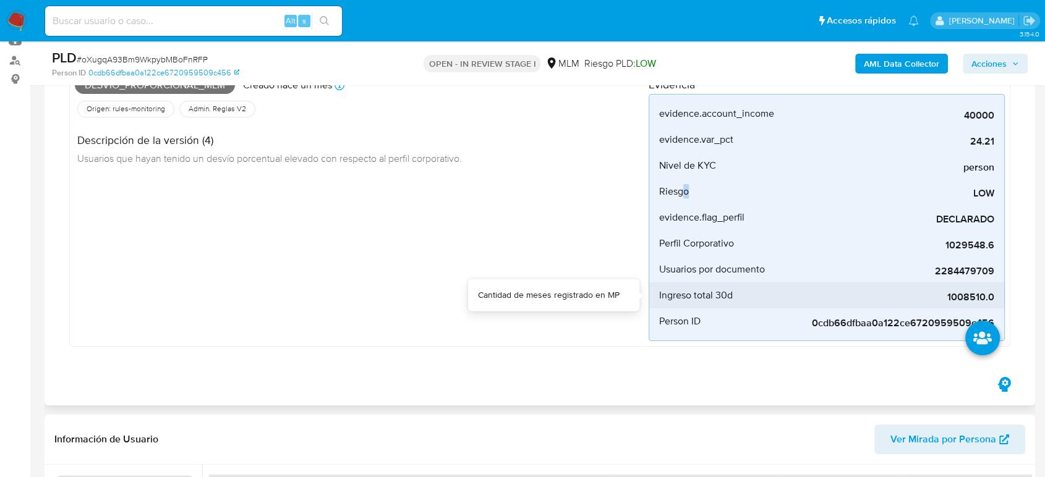
click at [964, 294] on span "1008510.0" at bounding box center [901, 297] width 185 height 12
copy span "1008510.0"
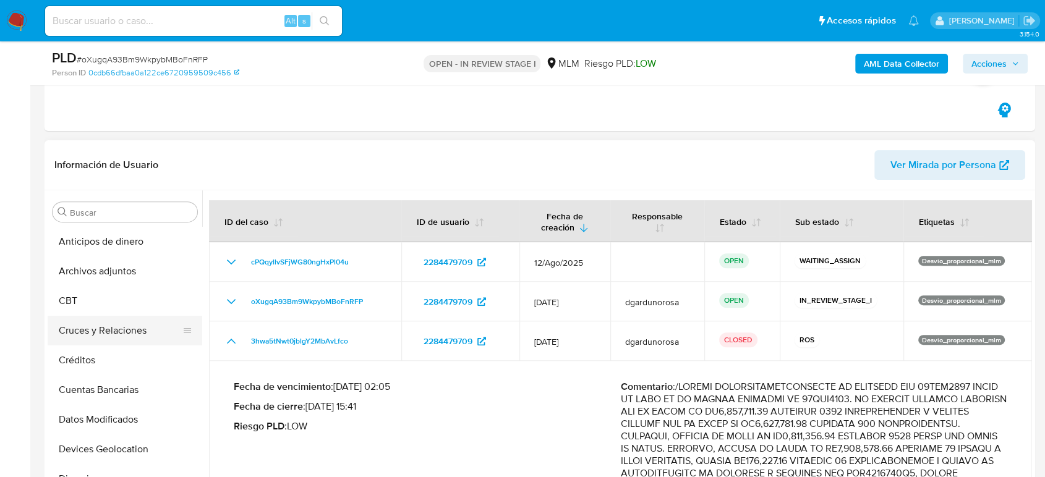
scroll to position [0, 0]
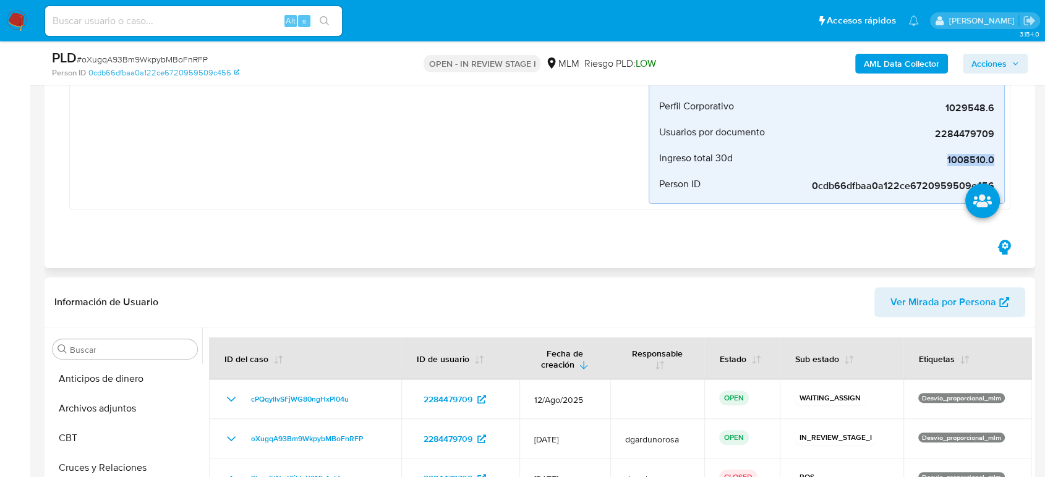
drag, startPoint x: 102, startPoint y: 409, endPoint x: 248, endPoint y: 254, distance: 213.0
click at [102, 409] on button "Archivos adjuntos" at bounding box center [125, 409] width 155 height 30
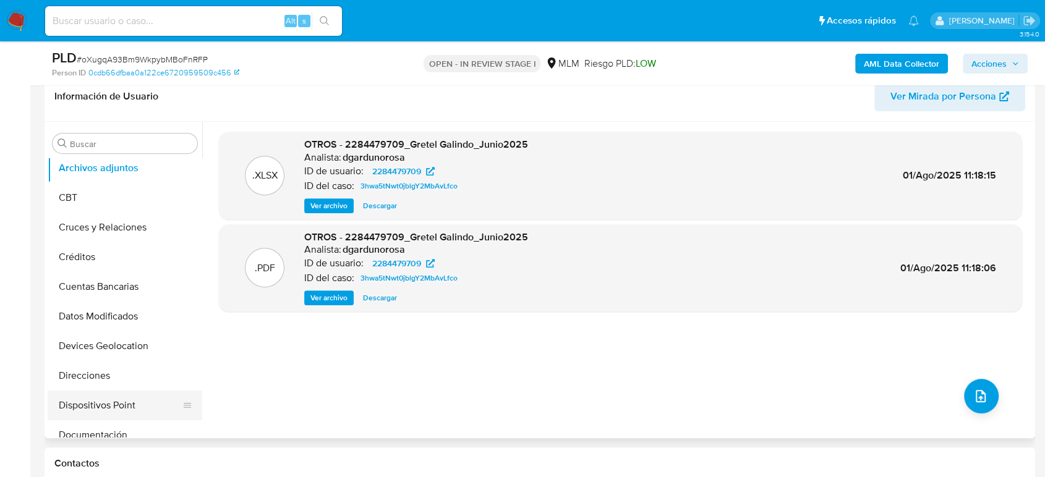
scroll to position [69, 0]
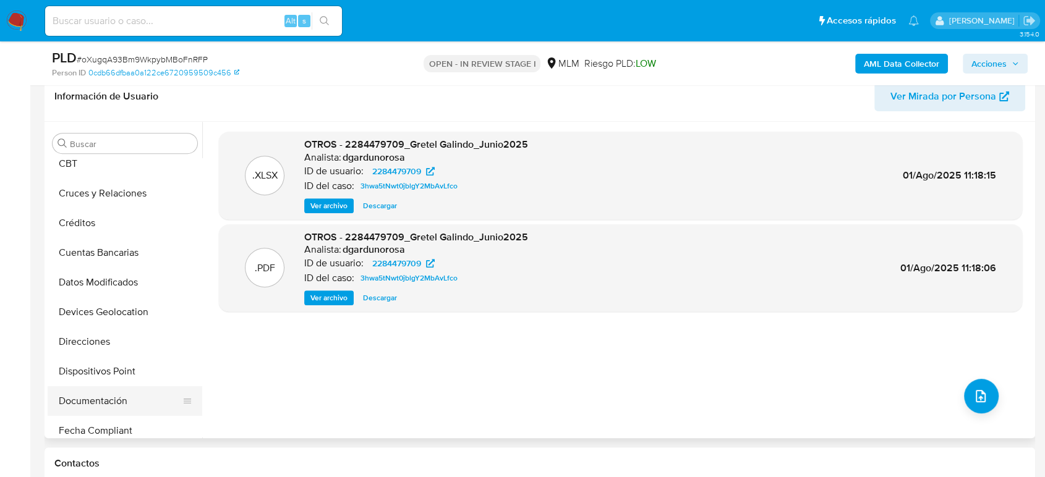
click at [107, 399] on button "Documentación" at bounding box center [120, 401] width 145 height 30
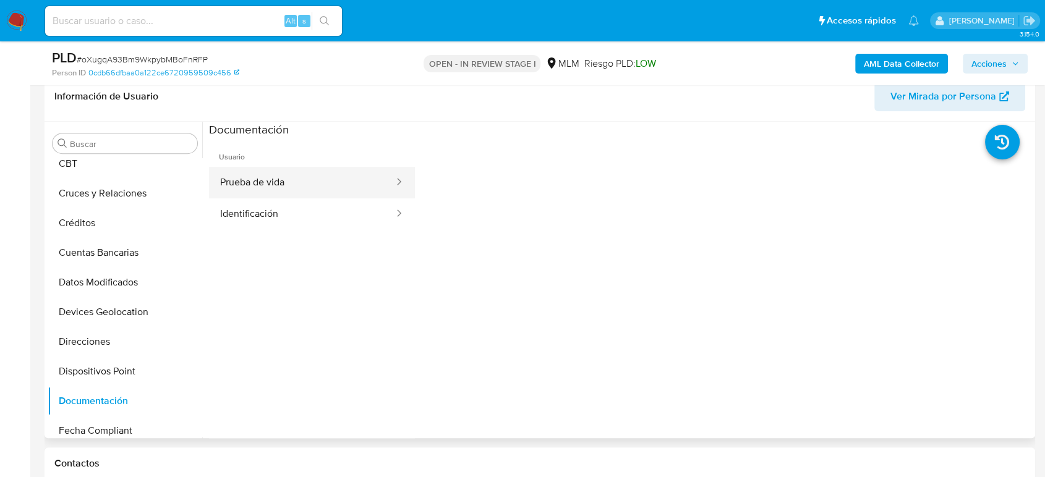
click at [313, 183] on button "Prueba de vida" at bounding box center [302, 183] width 186 height 32
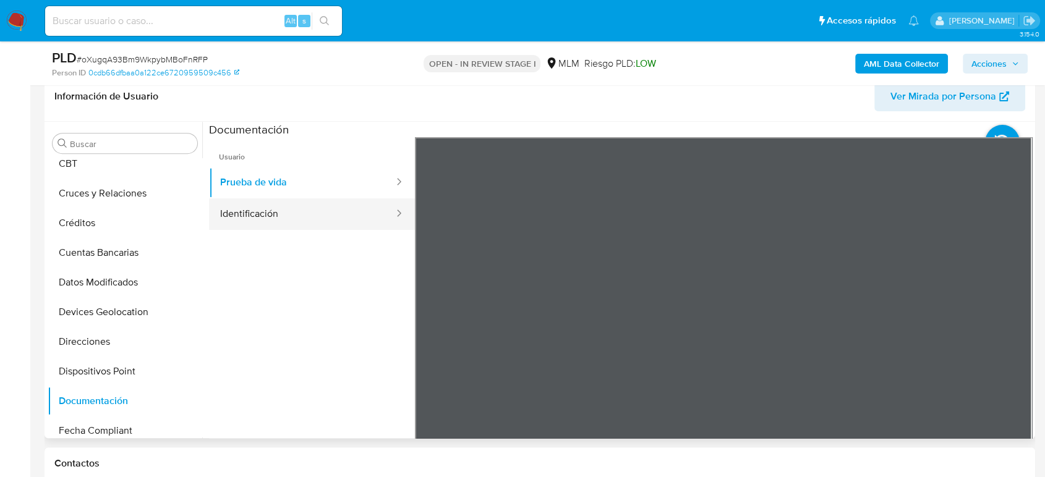
click at [320, 212] on button "Identificación" at bounding box center [302, 214] width 186 height 32
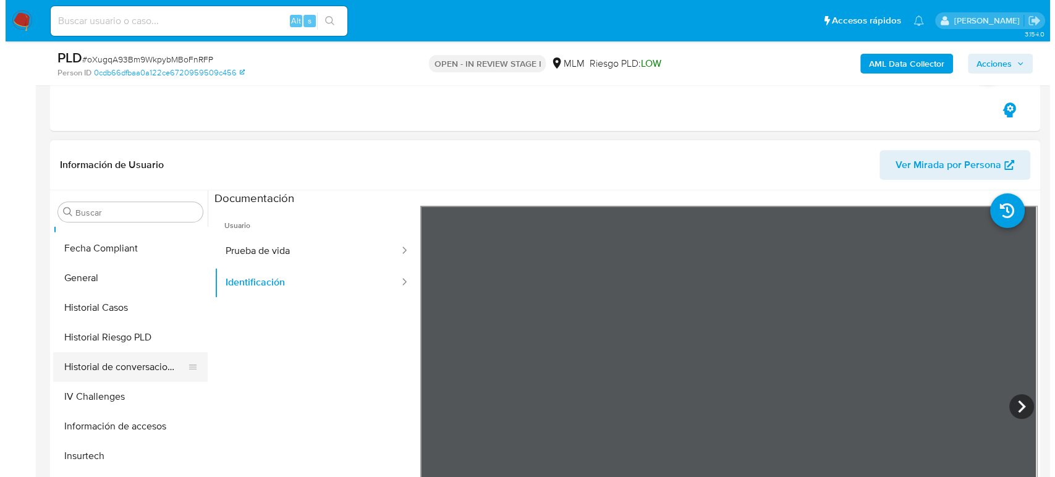
scroll to position [343, 0]
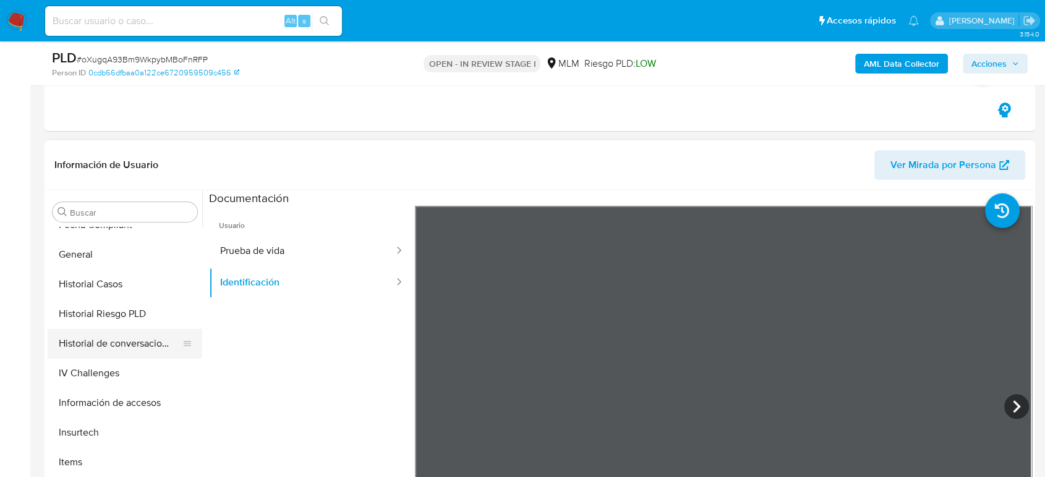
click at [133, 347] on button "Historial de conversaciones" at bounding box center [120, 344] width 145 height 30
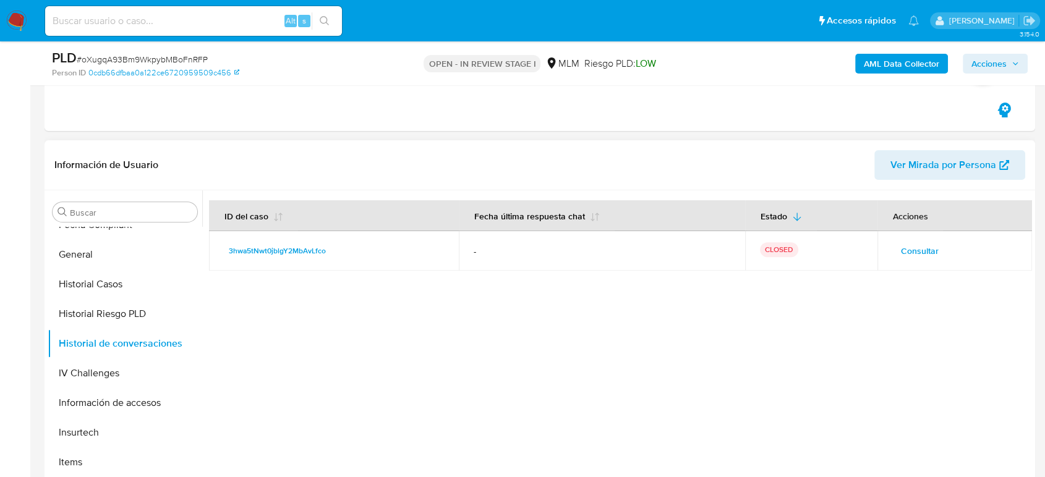
click at [916, 257] on span "Consultar" at bounding box center [920, 250] width 38 height 17
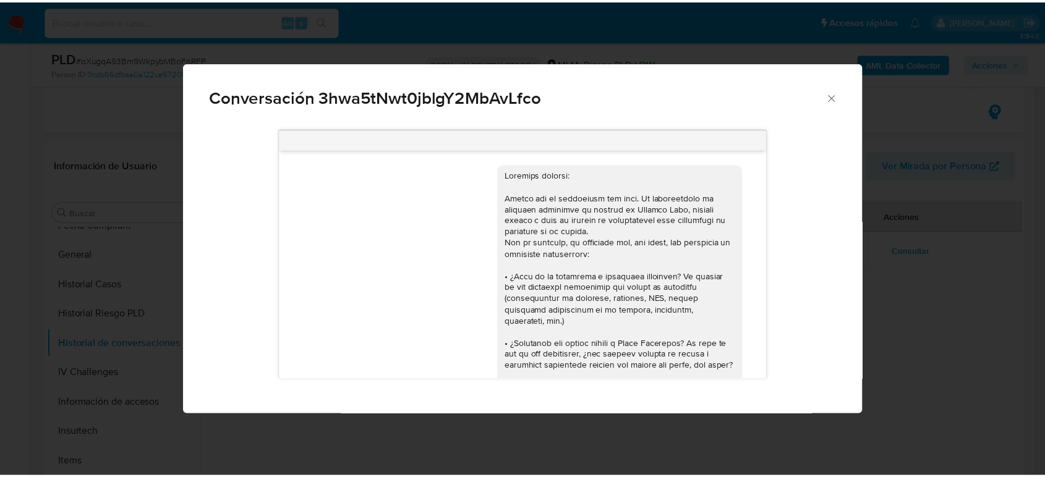
scroll to position [473, 0]
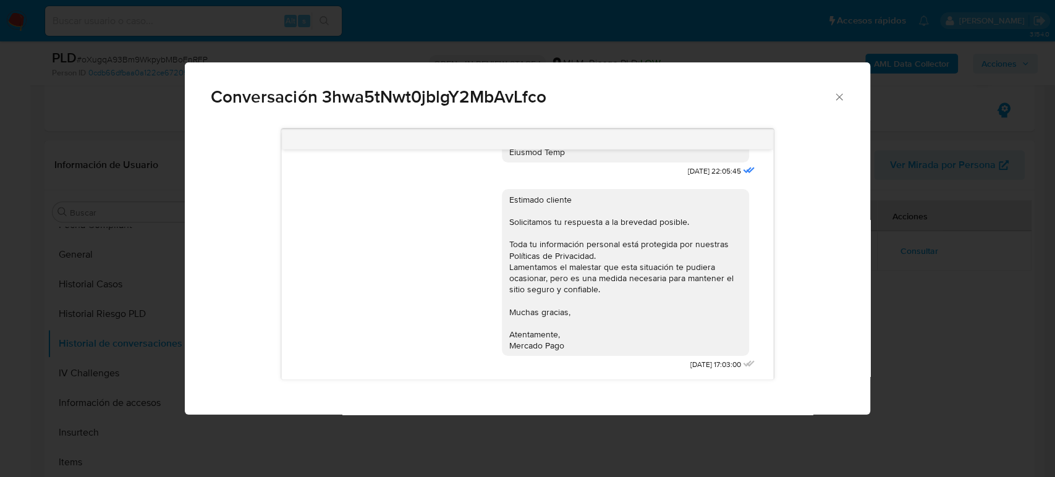
click at [838, 98] on icon "Cerrar" at bounding box center [839, 97] width 12 height 12
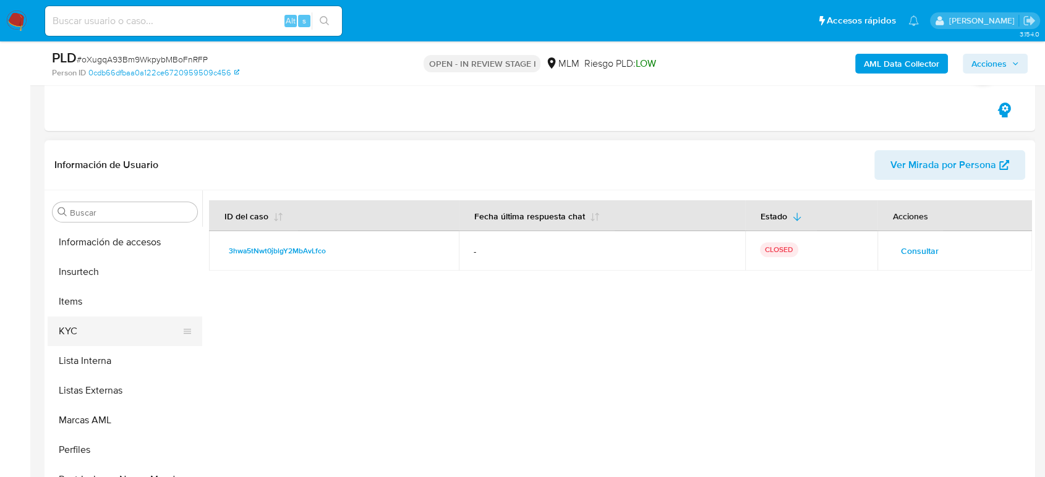
scroll to position [522, 0]
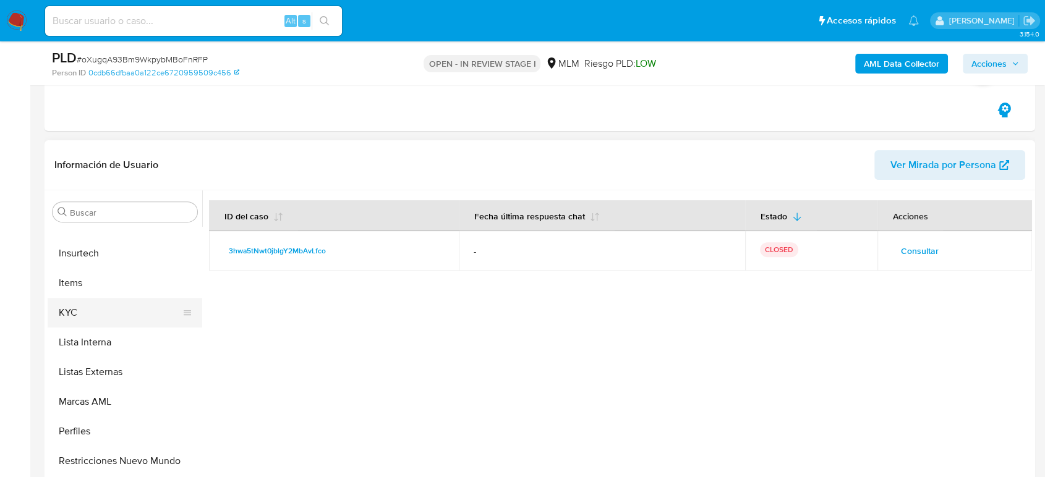
click at [79, 320] on button "KYC" at bounding box center [120, 313] width 145 height 30
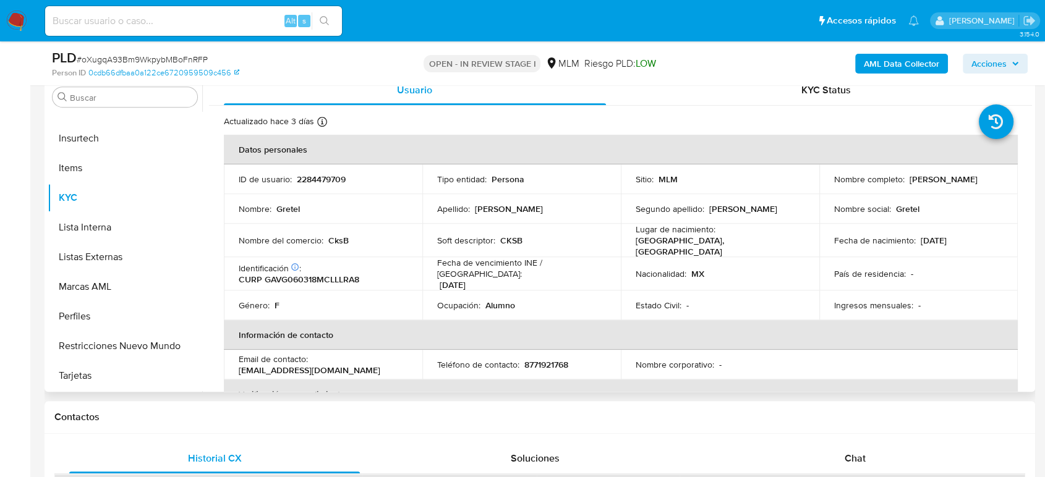
scroll to position [549, 0]
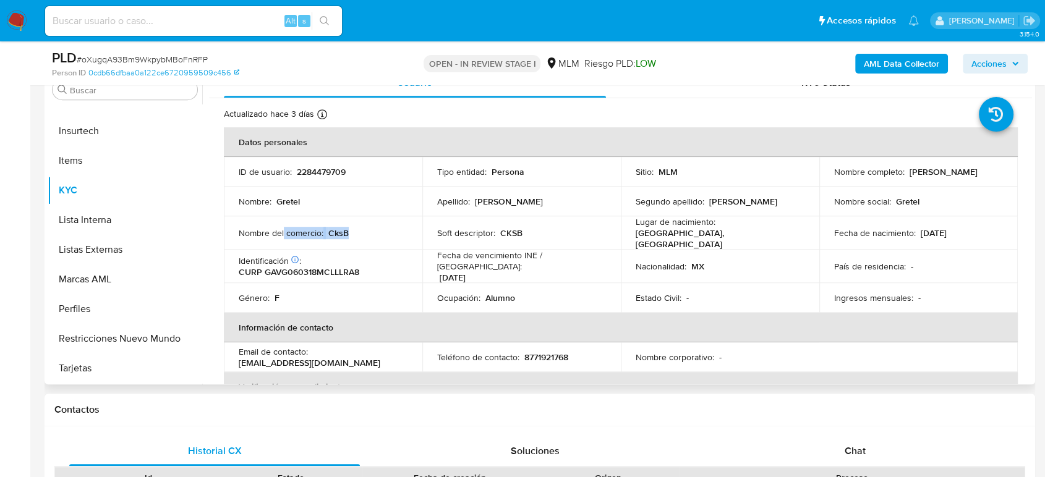
drag, startPoint x: 356, startPoint y: 232, endPoint x: 283, endPoint y: 234, distance: 73.6
click at [283, 234] on div "Nombre del comercio : CksB" at bounding box center [323, 233] width 169 height 11
copy div "comercio : CksB"
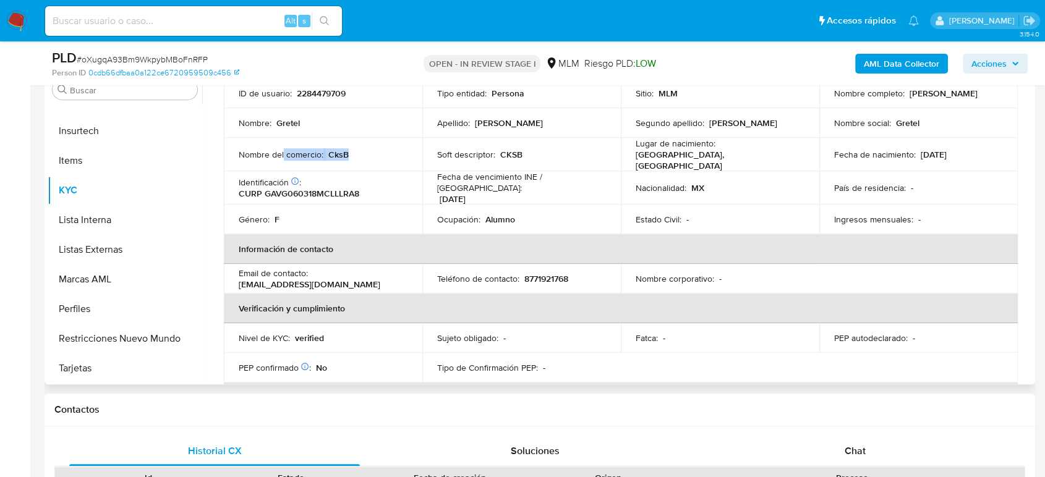
scroll to position [78, 0]
click at [540, 276] on p "8771921768" at bounding box center [546, 279] width 44 height 11
copy p "8771921768"
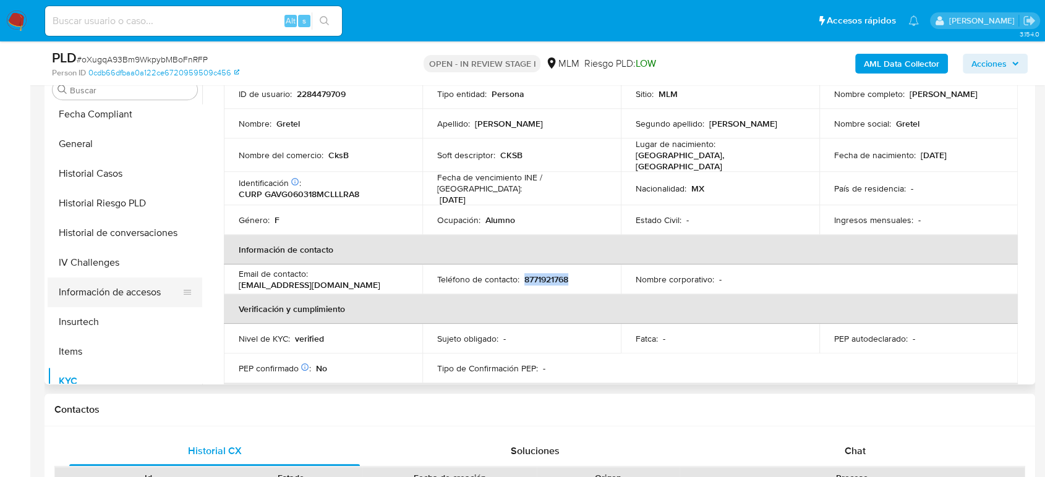
scroll to position [317, 0]
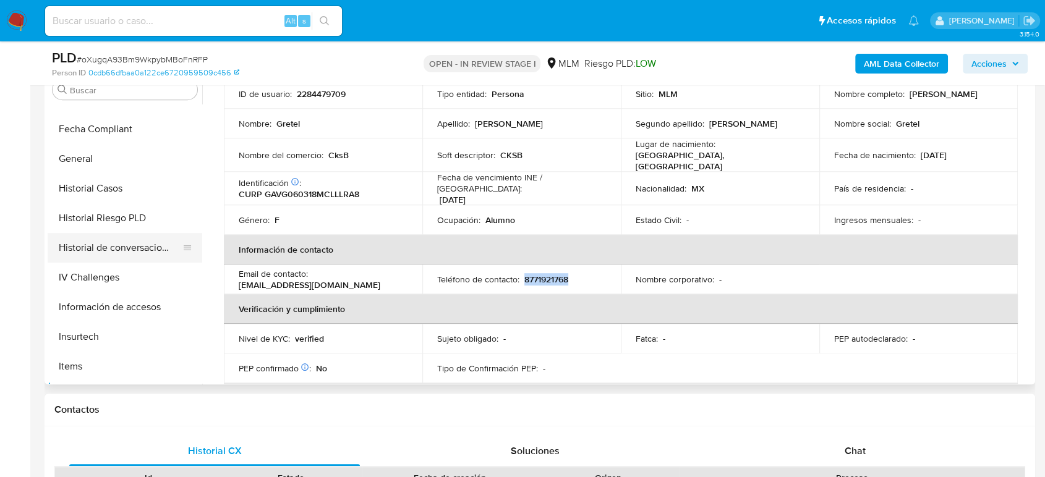
click at [146, 253] on button "Historial de conversaciones" at bounding box center [120, 248] width 145 height 30
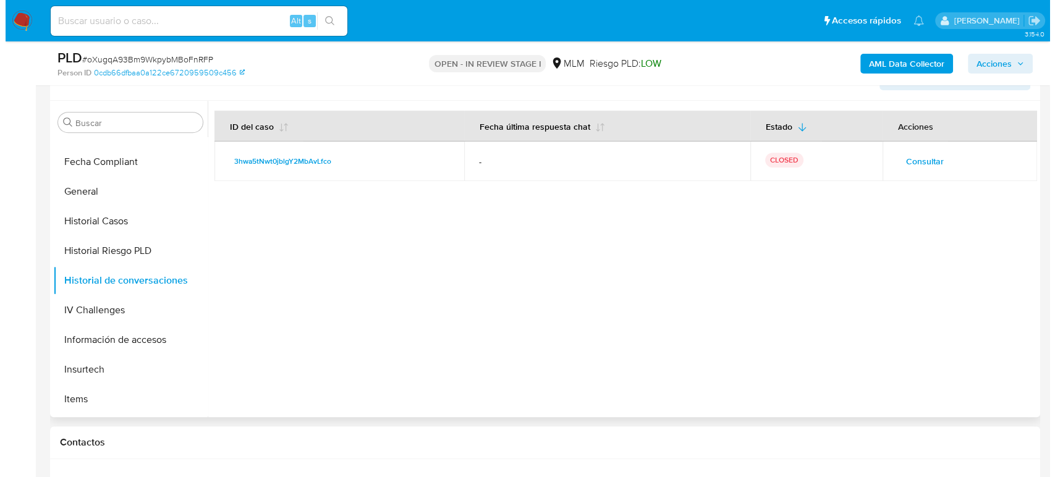
scroll to position [480, 0]
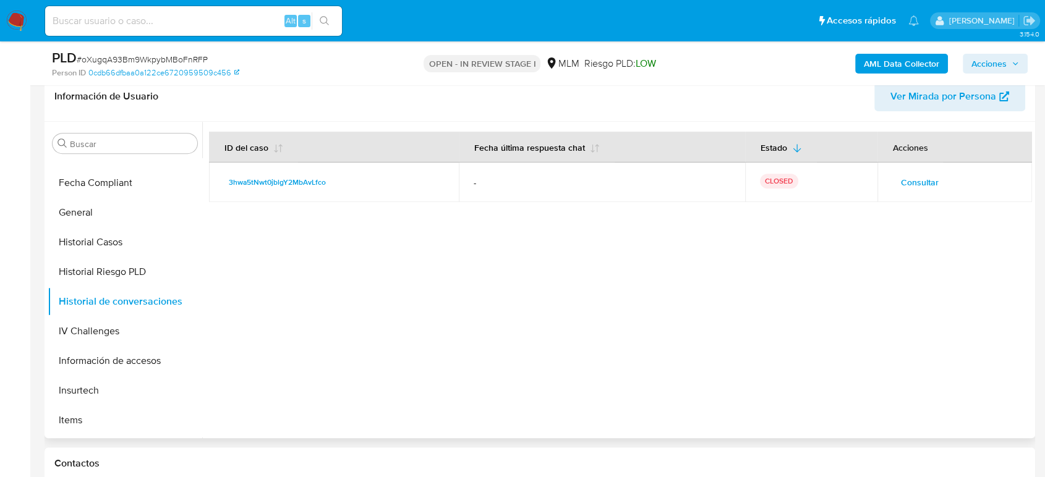
click at [901, 176] on span "Consultar" at bounding box center [920, 182] width 38 height 17
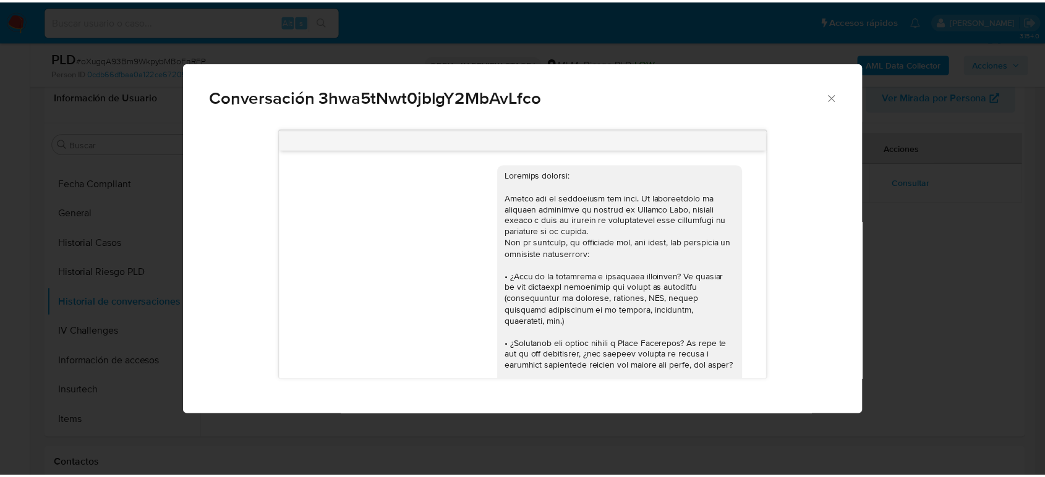
scroll to position [473, 0]
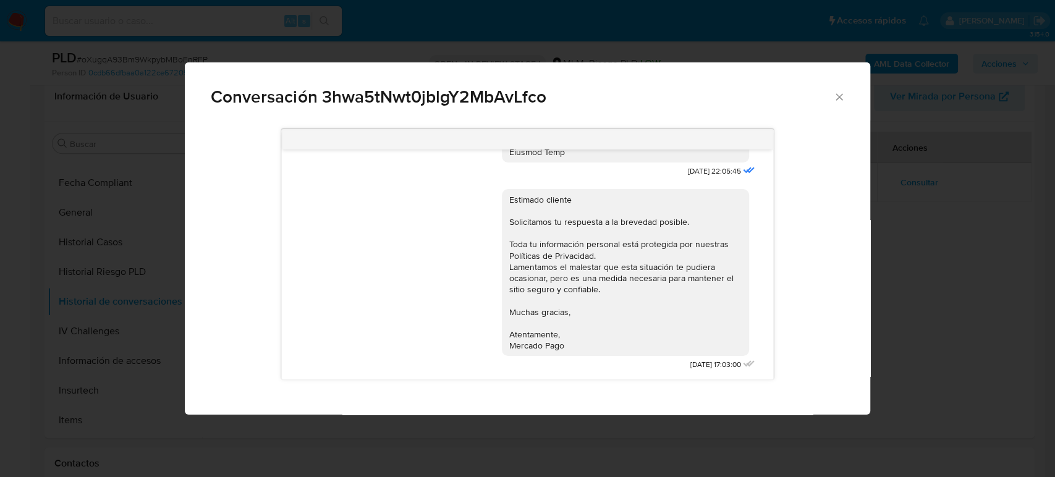
click at [846, 93] on div "Conversación 3hwa5tNwt0jblgY2MbAvLfco" at bounding box center [527, 91] width 685 height 59
click at [837, 101] on icon "Cerrar" at bounding box center [839, 97] width 12 height 12
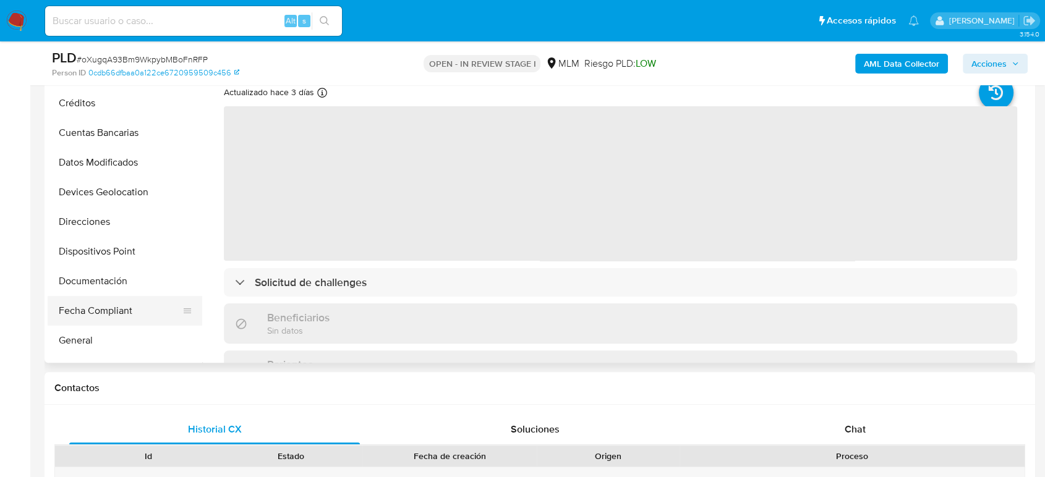
scroll to position [110, 0]
click at [132, 203] on button "Devices Geolocation" at bounding box center [120, 196] width 145 height 30
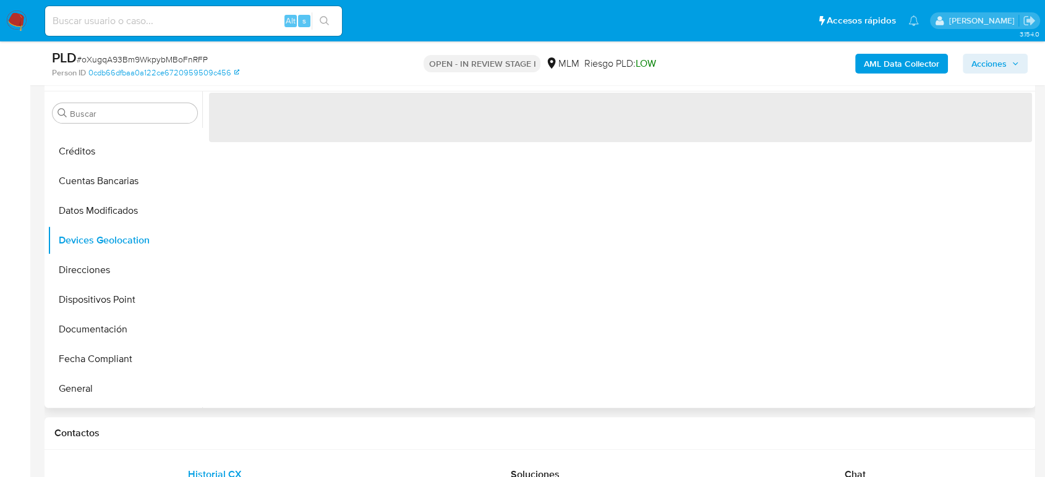
scroll to position [206, 0]
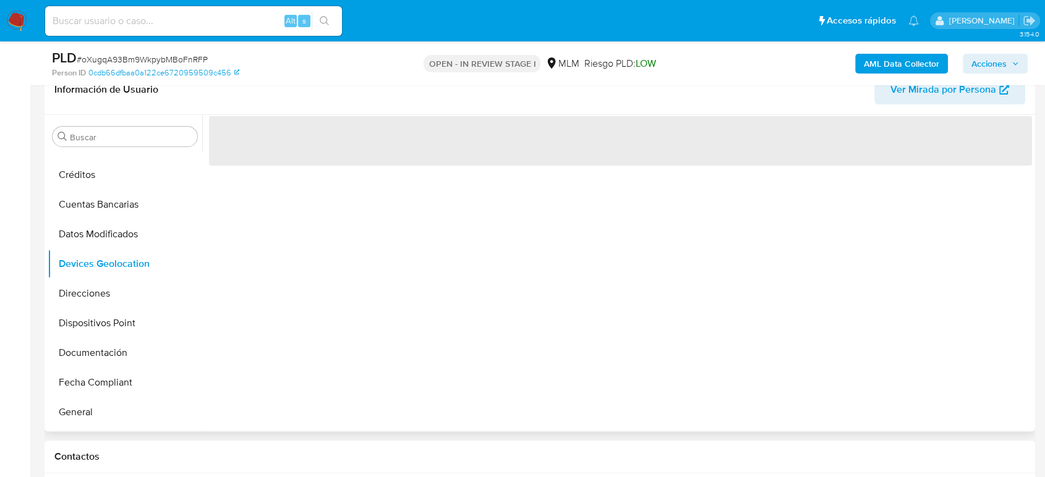
select select "10"
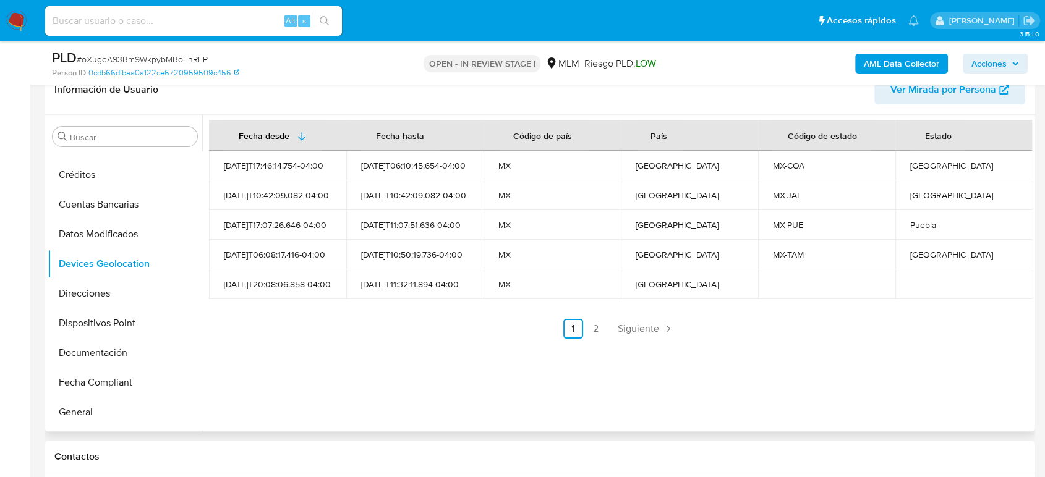
click at [643, 324] on span "Siguiente" at bounding box center [638, 329] width 41 height 10
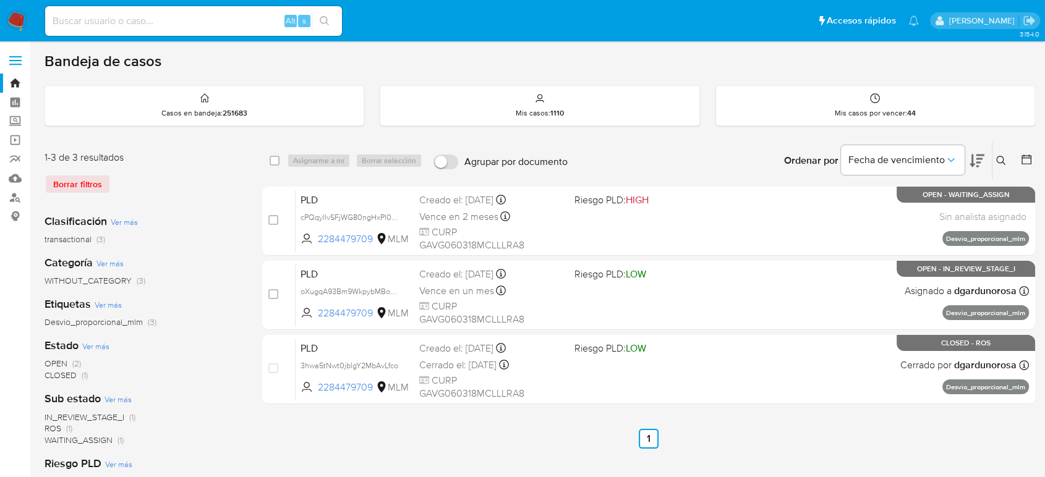
click at [1000, 153] on button at bounding box center [1002, 160] width 20 height 15
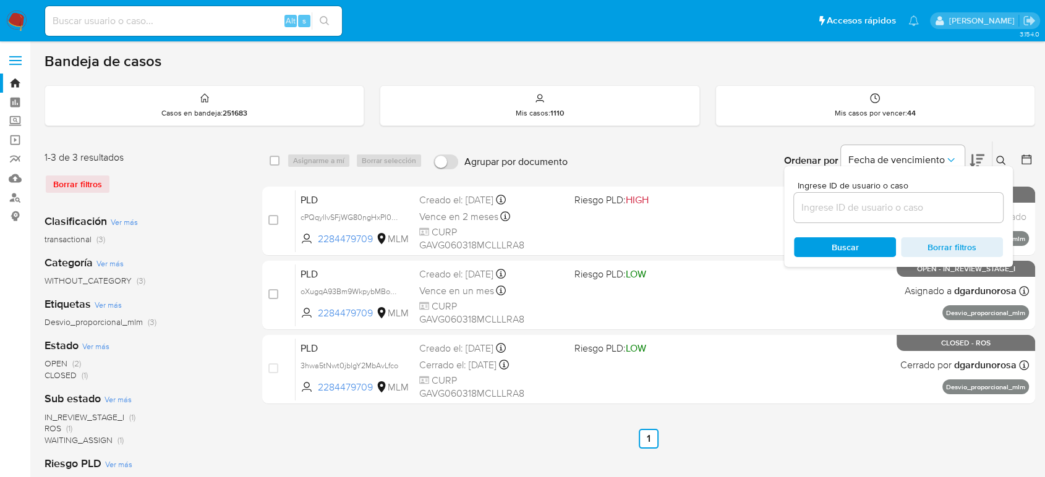
click at [915, 197] on div at bounding box center [898, 208] width 209 height 30
click at [907, 214] on input at bounding box center [898, 208] width 209 height 16
paste input "2188258857"
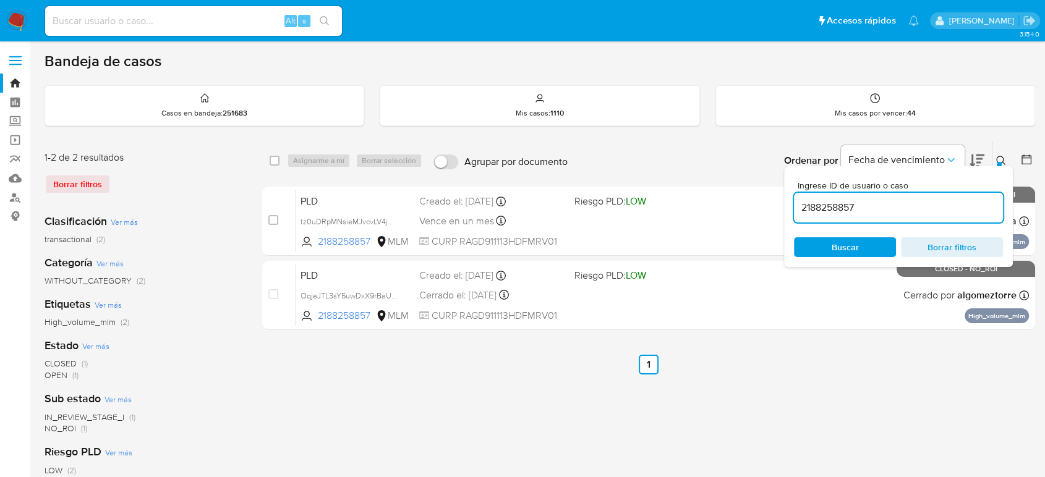
click at [1000, 159] on icon at bounding box center [1001, 161] width 10 height 10
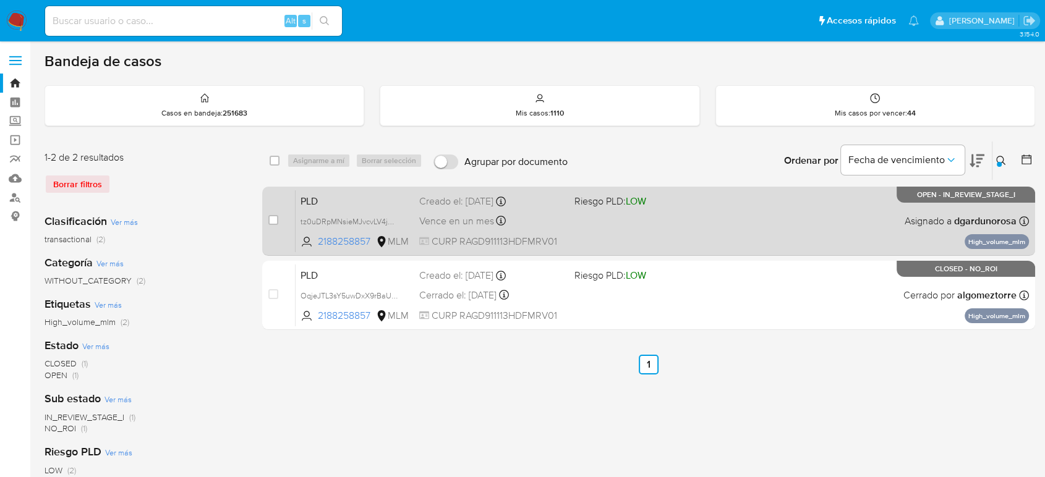
click at [562, 232] on div "PLD tz0uDRpMNsieMJvcvLV4jOzZ 2188258857 MLM Riesgo PLD: LOW Creado el: [DATE] C…" at bounding box center [662, 221] width 733 height 62
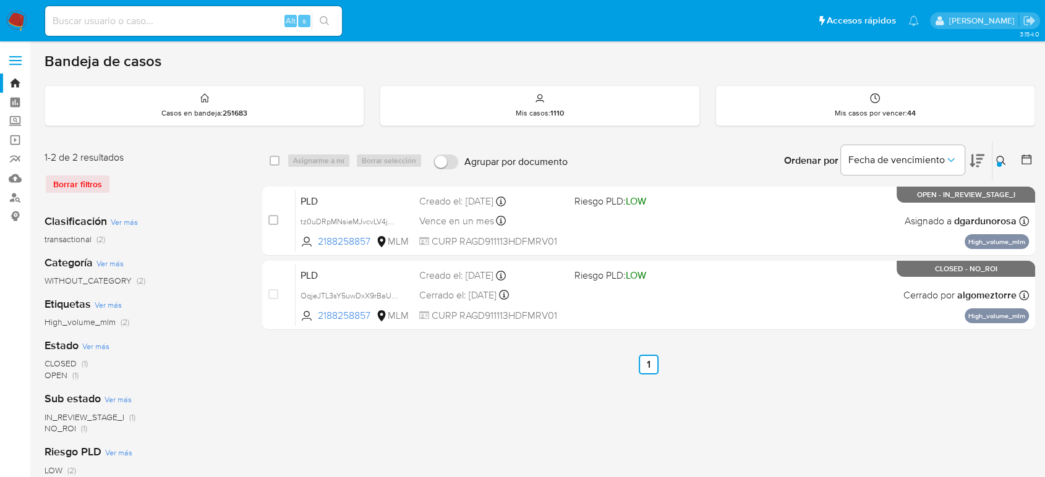
click at [1004, 162] on icon at bounding box center [1001, 161] width 10 height 10
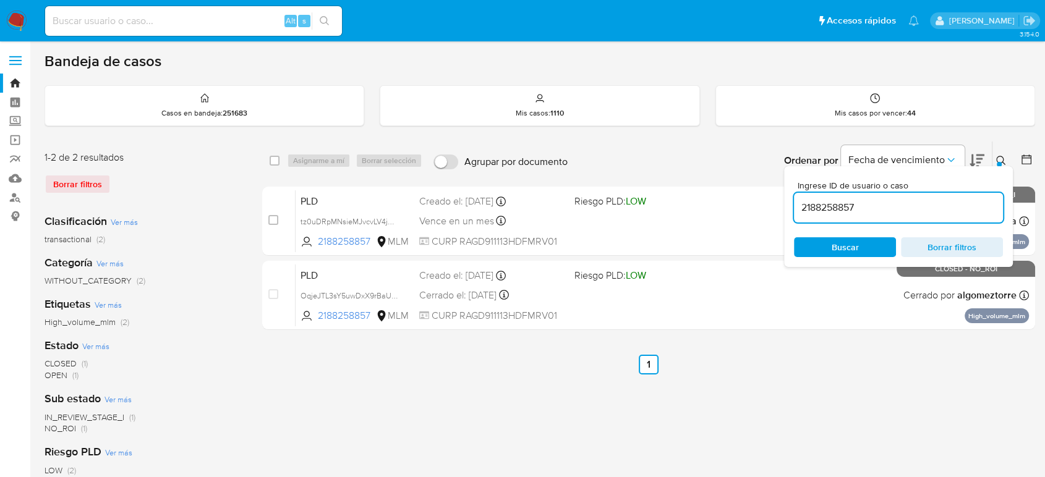
click at [845, 205] on input "2188258857" at bounding box center [898, 208] width 209 height 16
click at [844, 205] on input "2188258857" at bounding box center [898, 208] width 209 height 16
type input "577026131"
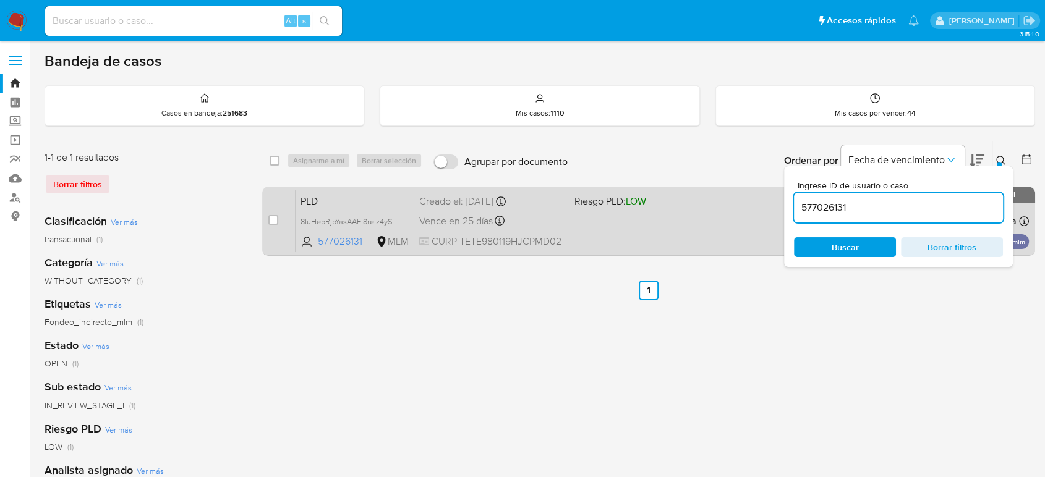
click at [628, 229] on div "PLD 8IuHebRjbYasAAEI8reiz4yS 577026131 MLM Riesgo PLD: LOW Creado el: [DATE] Cr…" at bounding box center [662, 221] width 733 height 62
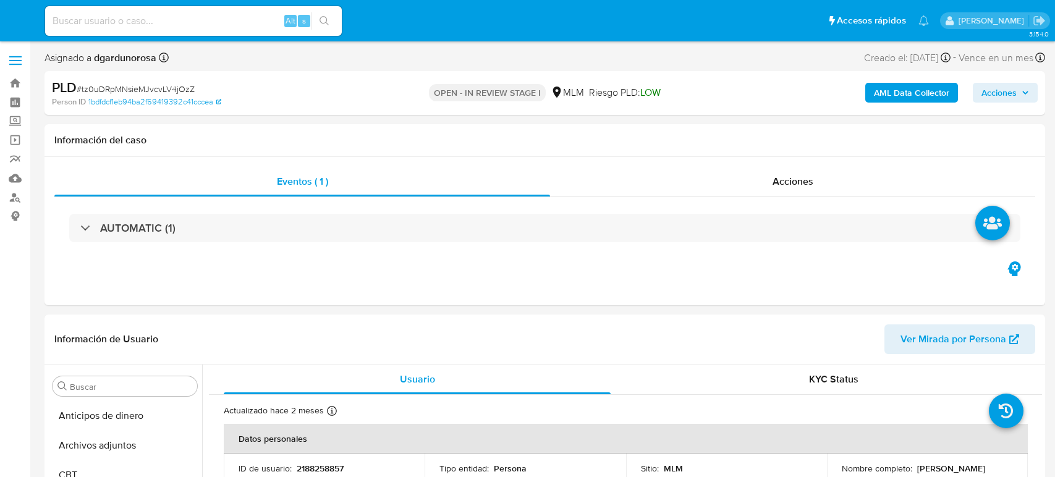
select select "10"
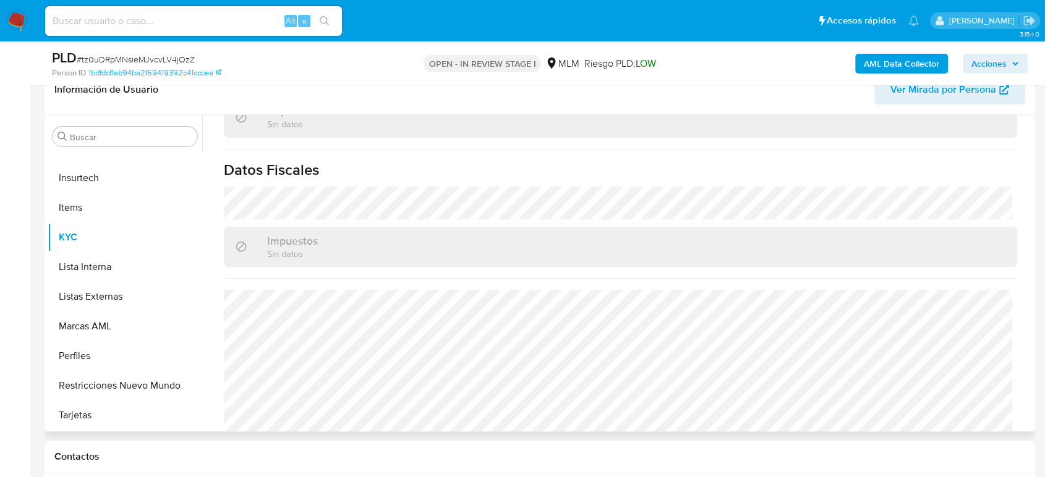
scroll to position [777, 0]
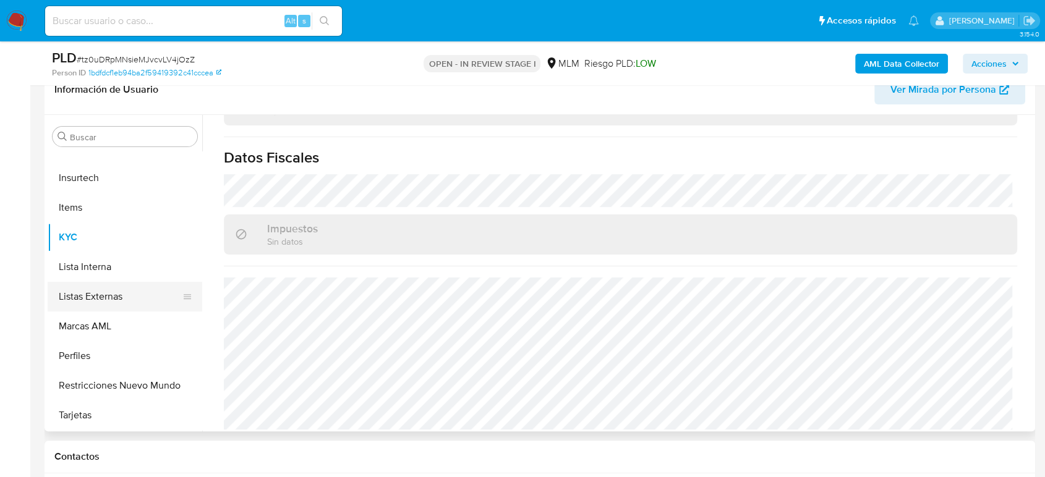
click at [110, 297] on button "Listas Externas" at bounding box center [120, 297] width 145 height 30
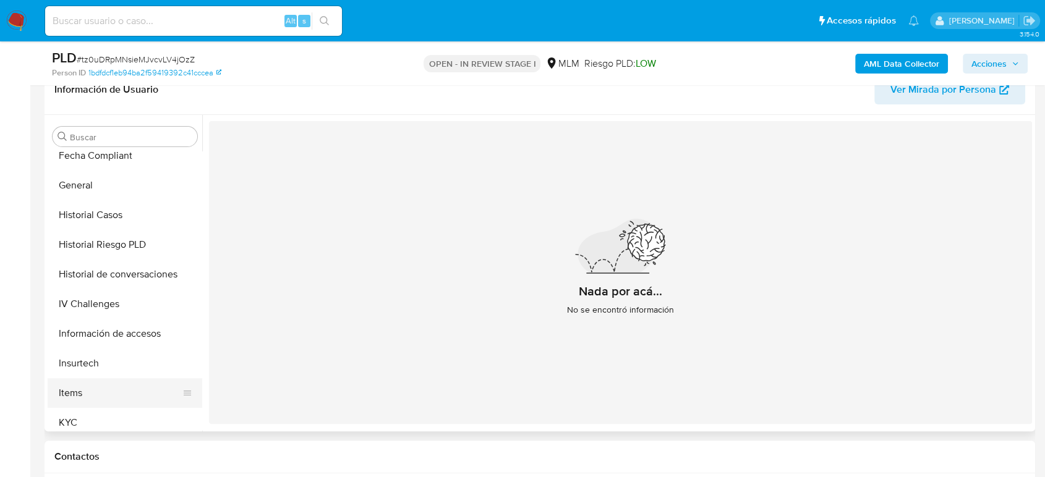
scroll to position [317, 0]
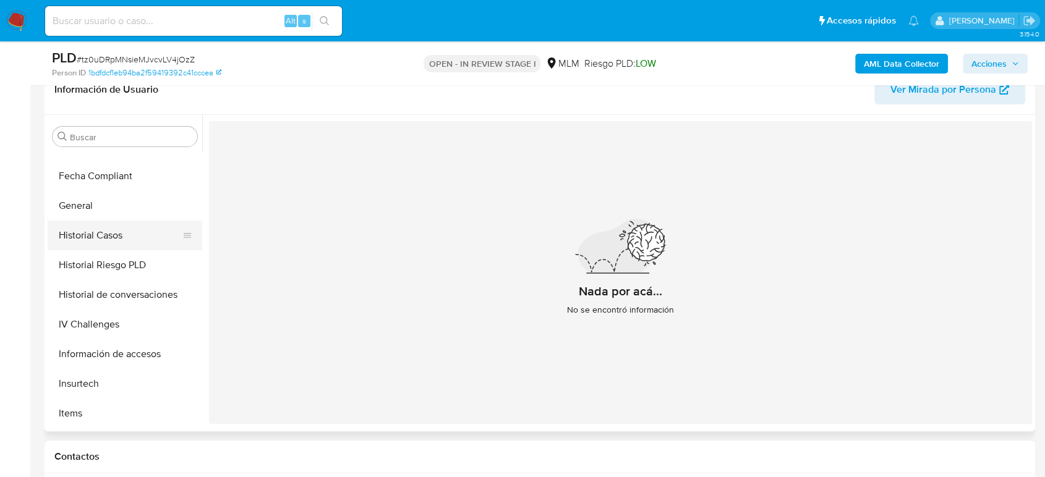
click at [119, 237] on button "Historial Casos" at bounding box center [120, 236] width 145 height 30
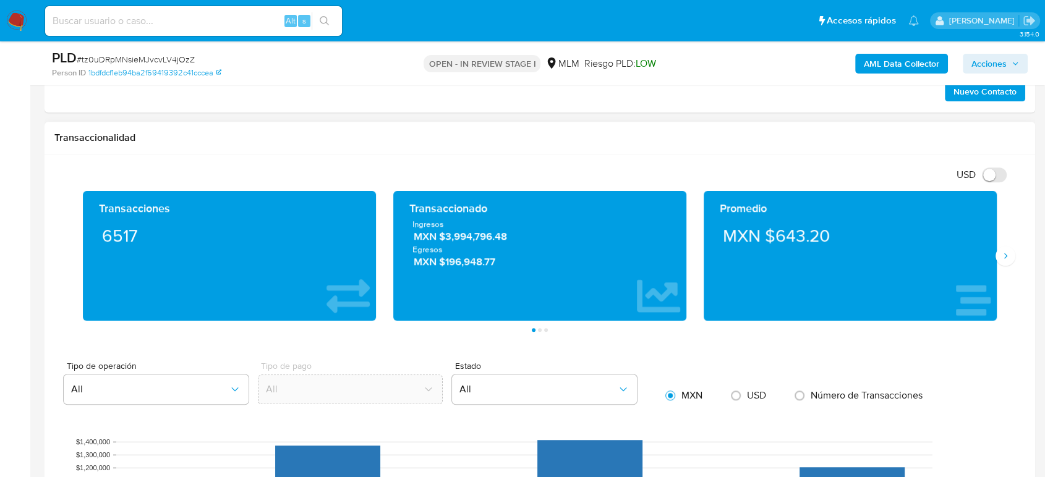
scroll to position [893, 0]
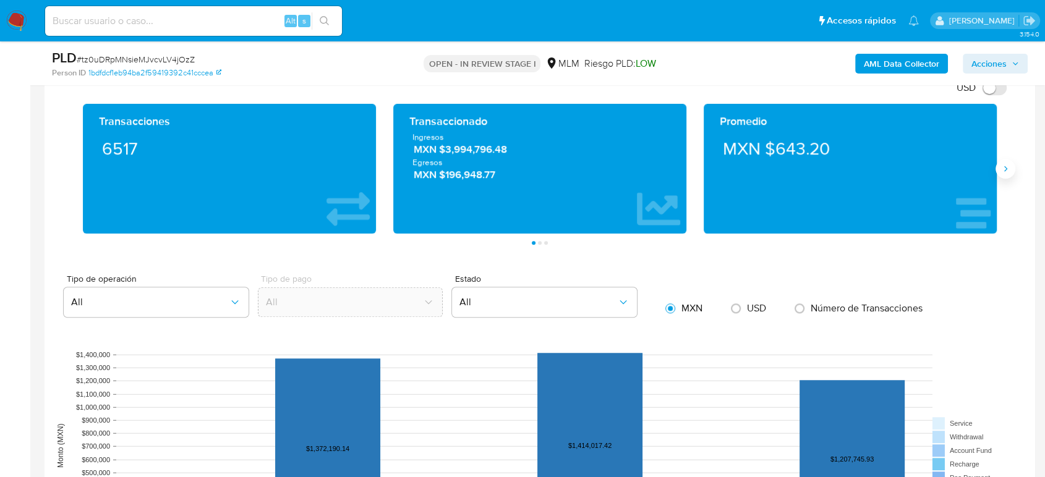
click at [1004, 171] on icon "Siguiente" at bounding box center [1005, 169] width 10 height 10
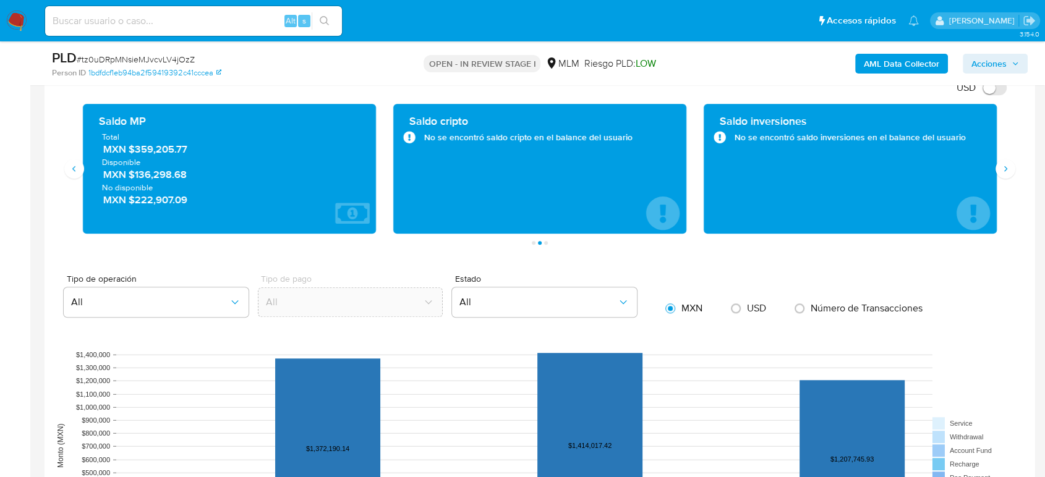
drag, startPoint x: 208, startPoint y: 152, endPoint x: 129, endPoint y: 149, distance: 79.2
click at [129, 149] on span "MXN $359,205.77" at bounding box center [229, 149] width 253 height 14
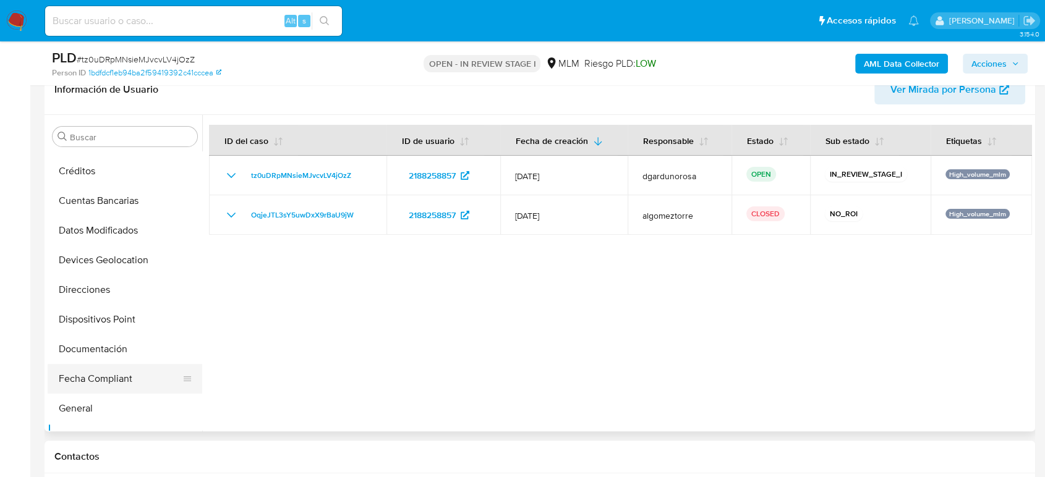
scroll to position [110, 0]
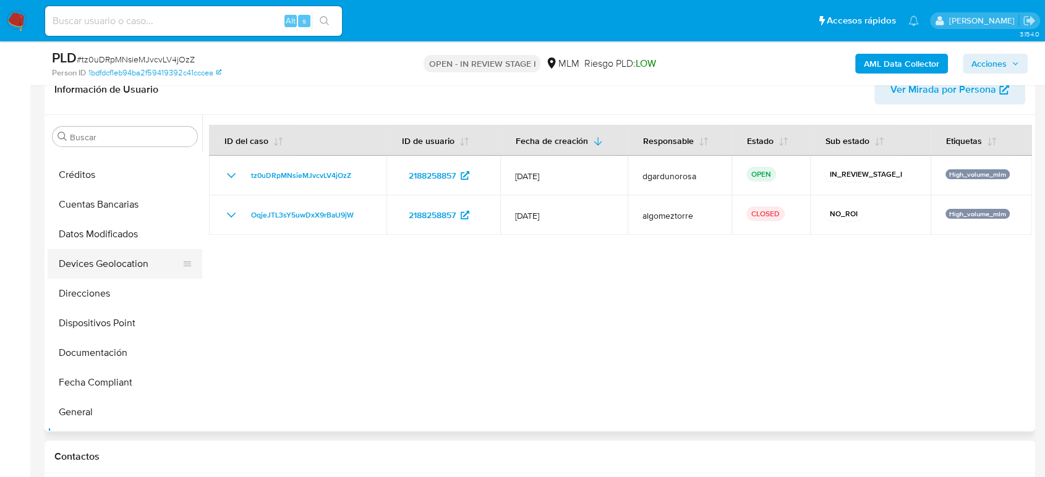
click at [123, 258] on button "Devices Geolocation" at bounding box center [120, 264] width 145 height 30
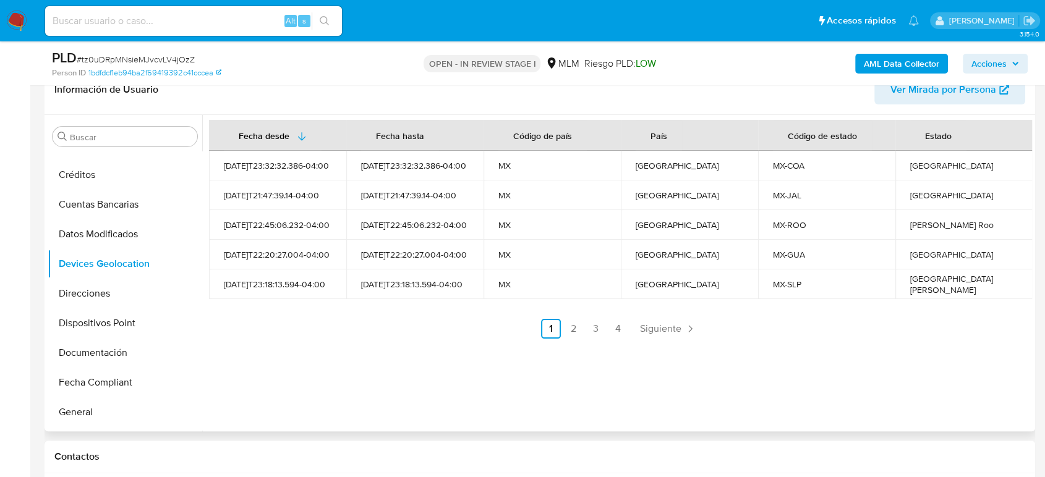
click at [662, 345] on div "Fecha desde [GEOGRAPHIC_DATA] hasta Código de país País Código de estado Estado…" at bounding box center [617, 273] width 830 height 317
click at [659, 339] on div "Fecha desde [GEOGRAPHIC_DATA] hasta Código de país País Código de estado Estado…" at bounding box center [617, 273] width 830 height 317
click at [671, 324] on span "Siguiente" at bounding box center [660, 329] width 41 height 10
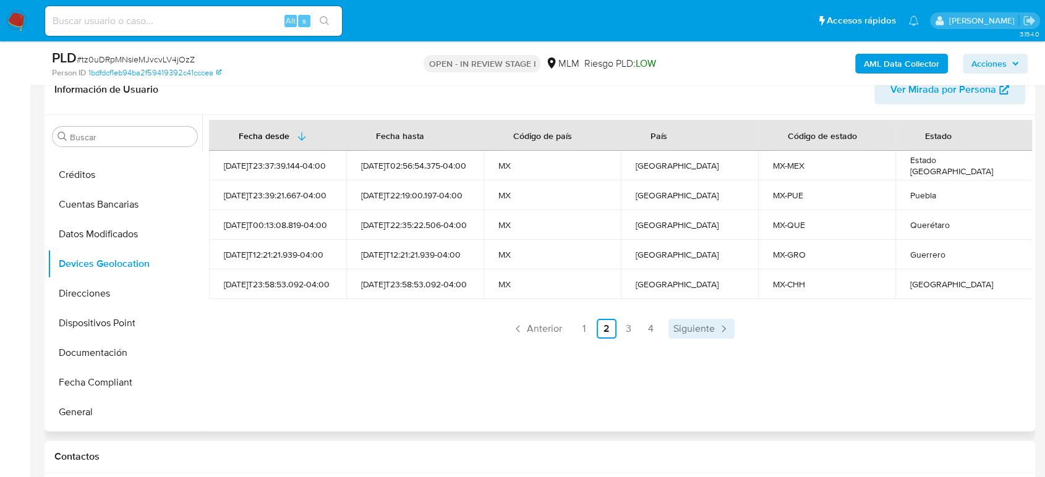
click at [689, 333] on span "Siguiente" at bounding box center [693, 329] width 41 height 10
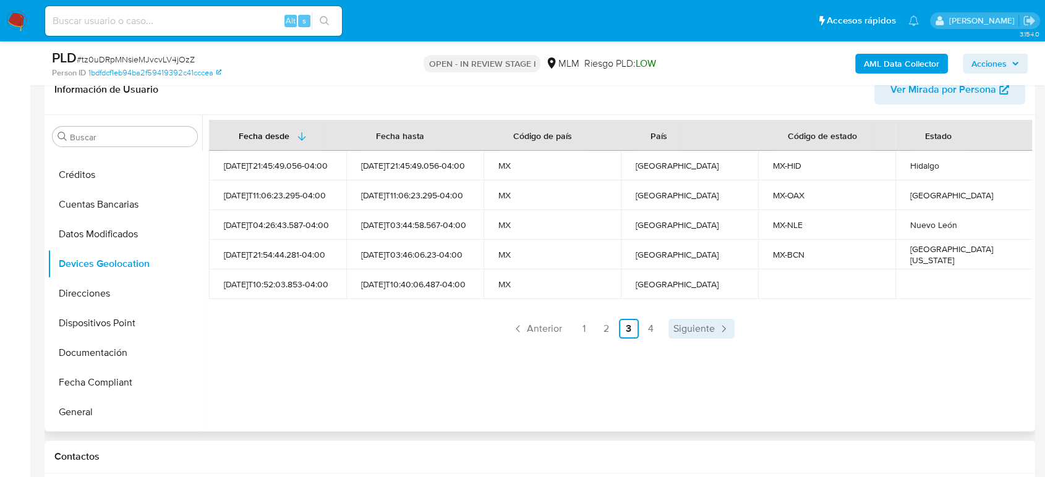
drag, startPoint x: 694, startPoint y: 322, endPoint x: 710, endPoint y: 349, distance: 31.6
click at [694, 324] on span "Siguiente" at bounding box center [693, 329] width 41 height 10
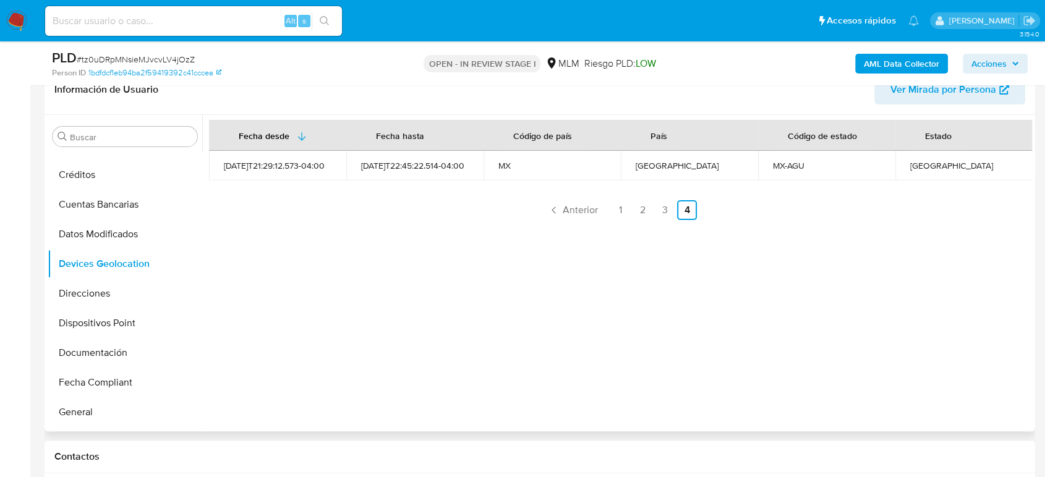
click at [945, 164] on div "[GEOGRAPHIC_DATA]" at bounding box center [964, 165] width 108 height 11
copy div "[GEOGRAPHIC_DATA]"
click at [622, 211] on link "1" at bounding box center [620, 210] width 20 height 20
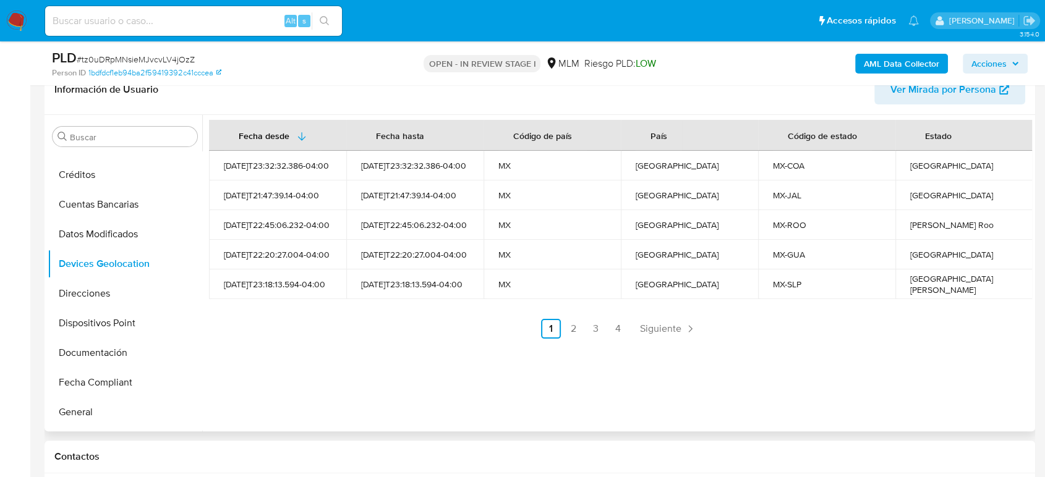
click at [916, 166] on div "[GEOGRAPHIC_DATA]" at bounding box center [964, 165] width 108 height 11
copy div "[GEOGRAPHIC_DATA]"
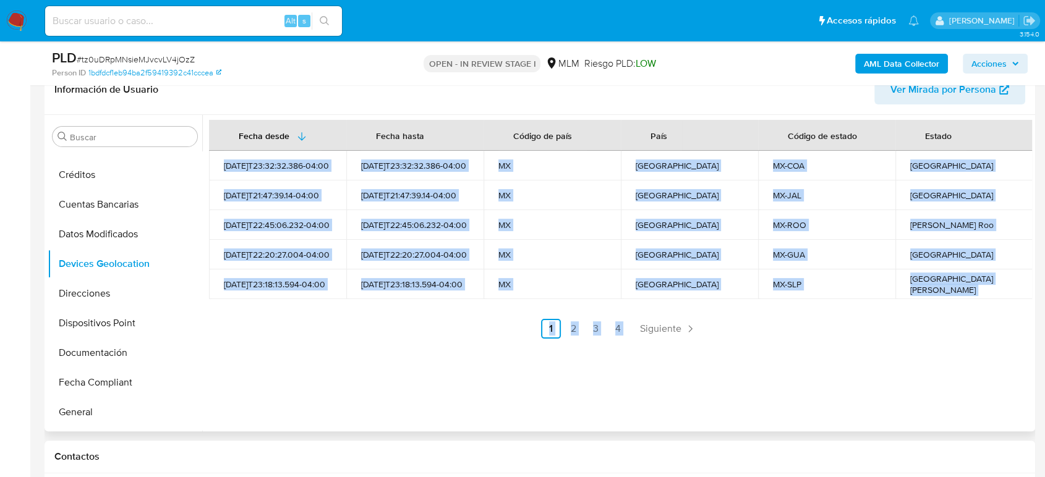
drag, startPoint x: 226, startPoint y: 160, endPoint x: 988, endPoint y: 302, distance: 775.3
click at [988, 302] on div "Fecha desde [GEOGRAPHIC_DATA] hasta Código de país País Código de estado Estado…" at bounding box center [620, 229] width 823 height 219
copy div "[DATE]T23:32:32.386-04:00 [DATE]T23:32:32.386-04:00 MX [GEOGRAPHIC_DATA] MX-COA…"
click at [571, 325] on link "2" at bounding box center [573, 329] width 20 height 20
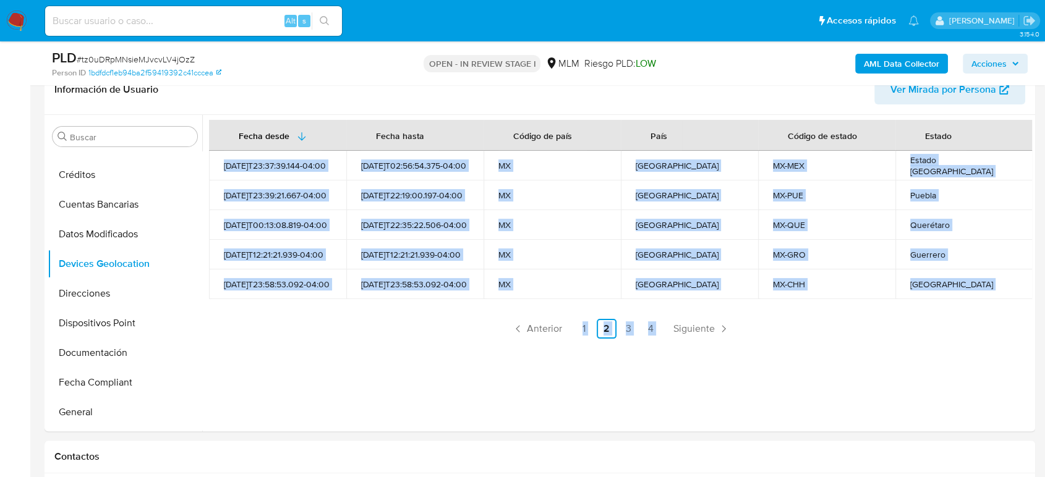
copy div "[DATE]T23:32:32.386-04:00 [DATE]T23:32:32.386-04:00 MX [GEOGRAPHIC_DATA] MX-COA…"
click at [697, 327] on span "Siguiente" at bounding box center [693, 329] width 41 height 10
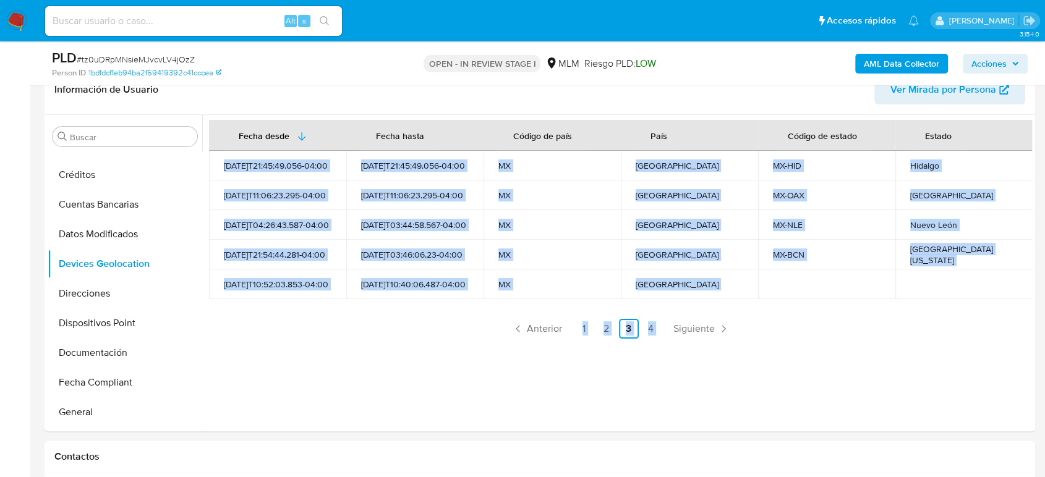
copy div "2025-08-14T23:32:32.386-04:00 2025-08-14T23:32:32.386-04:00 MX México MX-COA Co…"
click at [623, 381] on div "Fecha desde Fecha hasta Código de país País Código de estado Estado 2025-08-05T…" at bounding box center [617, 273] width 830 height 317
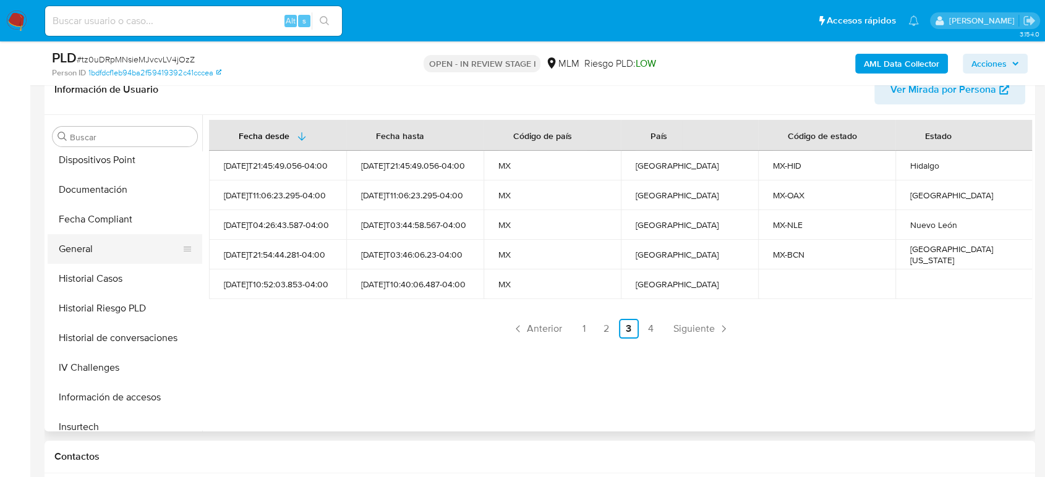
scroll to position [274, 0]
drag, startPoint x: 121, startPoint y: 273, endPoint x: 146, endPoint y: 284, distance: 27.9
click at [121, 273] on button "Historial Casos" at bounding box center [120, 278] width 145 height 30
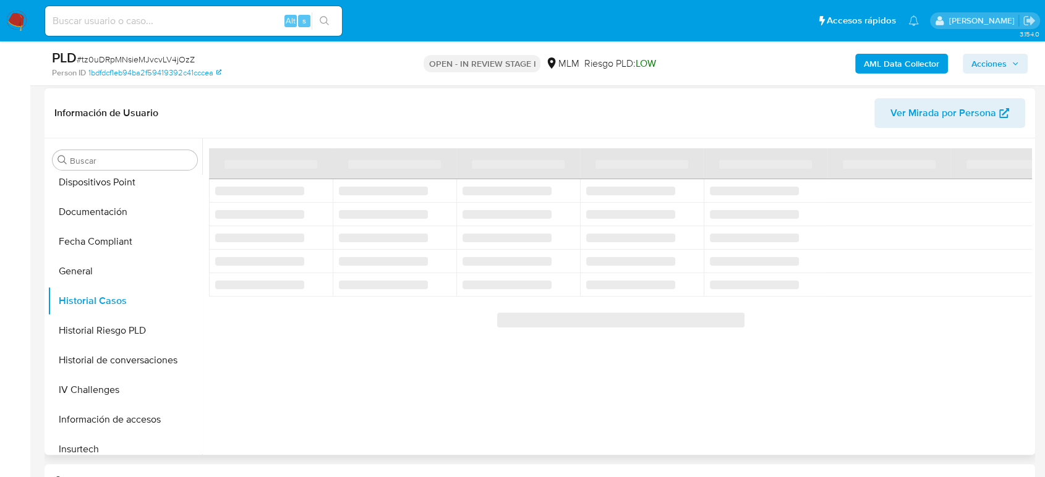
scroll to position [206, 0]
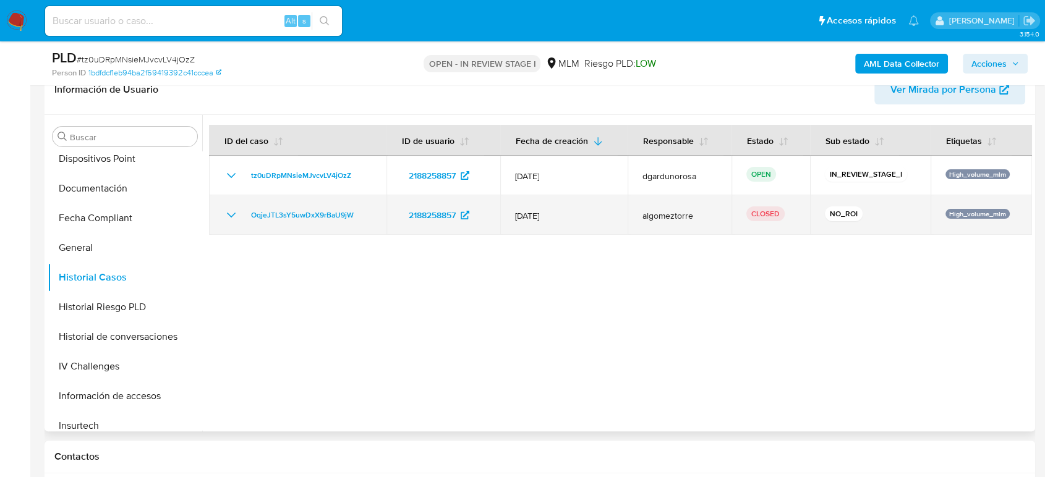
click at [224, 220] on icon "Mostrar/Ocultar" at bounding box center [231, 215] width 15 height 15
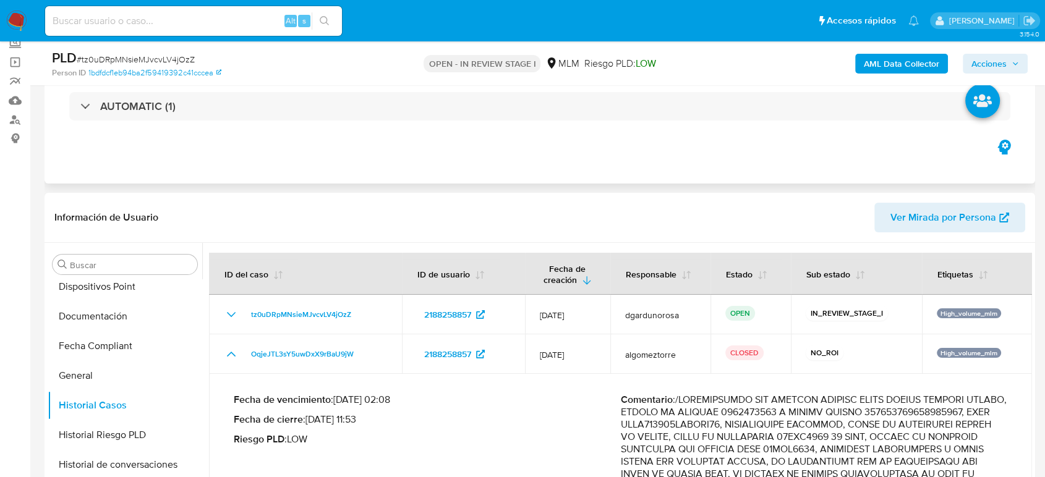
scroll to position [0, 0]
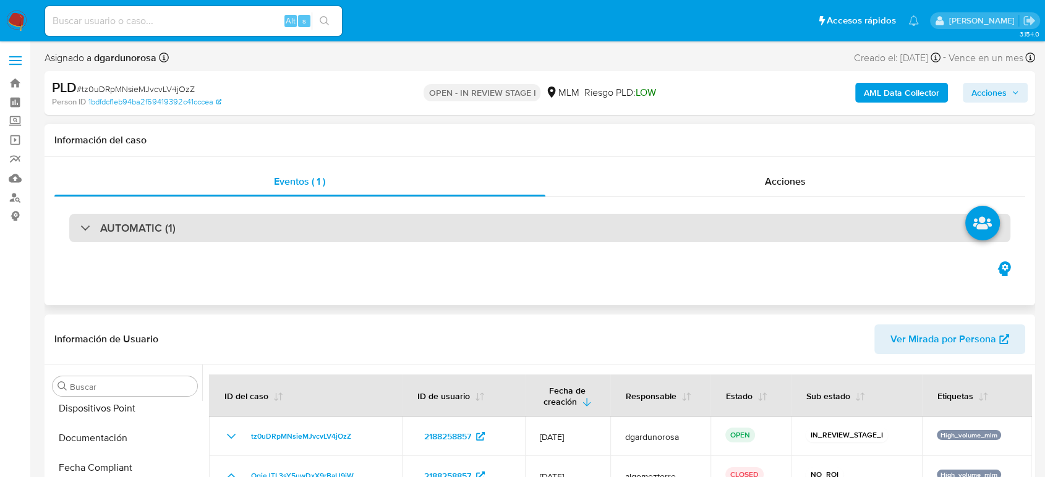
click at [171, 227] on h3 "AUTOMATIC (1)" at bounding box center [137, 228] width 75 height 14
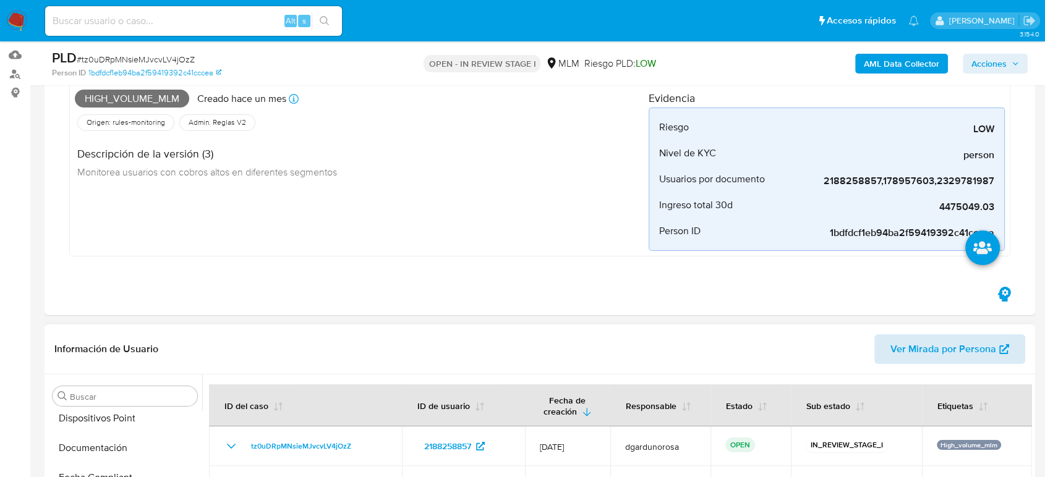
scroll to position [137, 0]
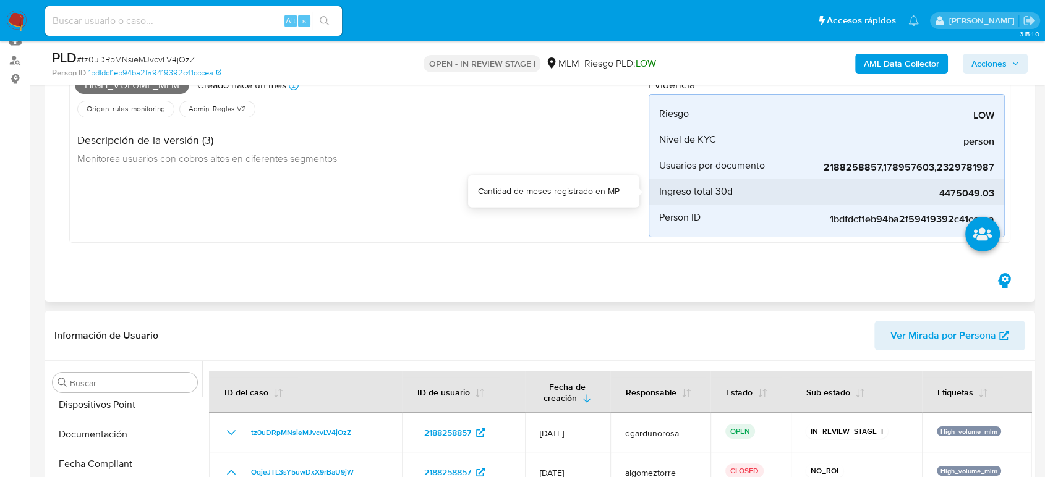
click at [969, 190] on span "4475049.03" at bounding box center [901, 193] width 185 height 12
copy span "4475049.03"
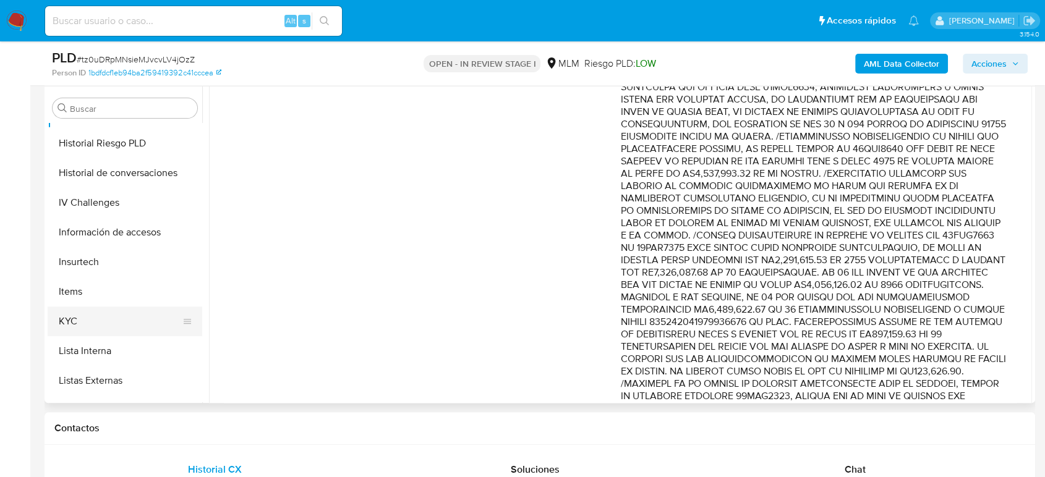
scroll to position [412, 0]
click at [112, 323] on button "KYC" at bounding box center [120, 320] width 145 height 30
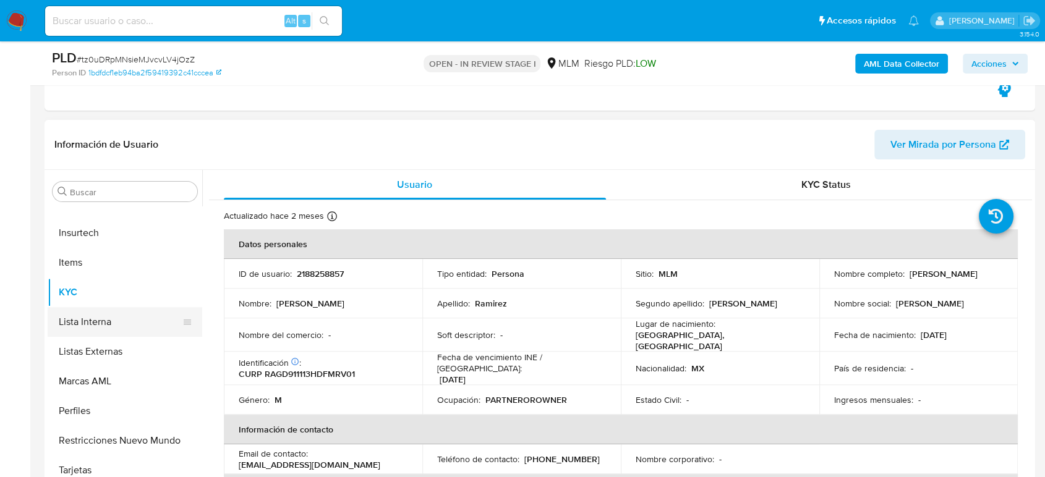
scroll to position [317, 0]
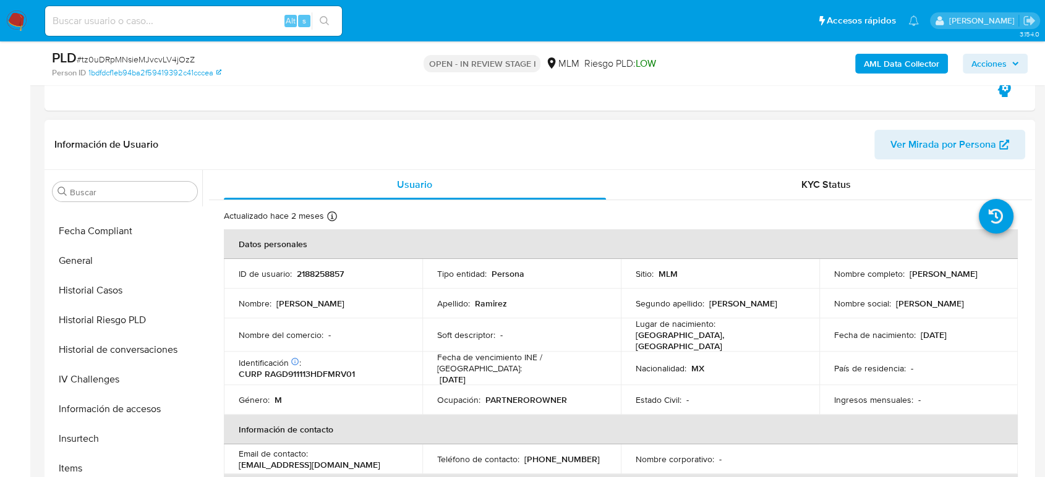
drag, startPoint x: 143, startPoint y: 341, endPoint x: 398, endPoint y: 273, distance: 262.9
click at [143, 341] on button "Historial de conversaciones" at bounding box center [125, 350] width 155 height 30
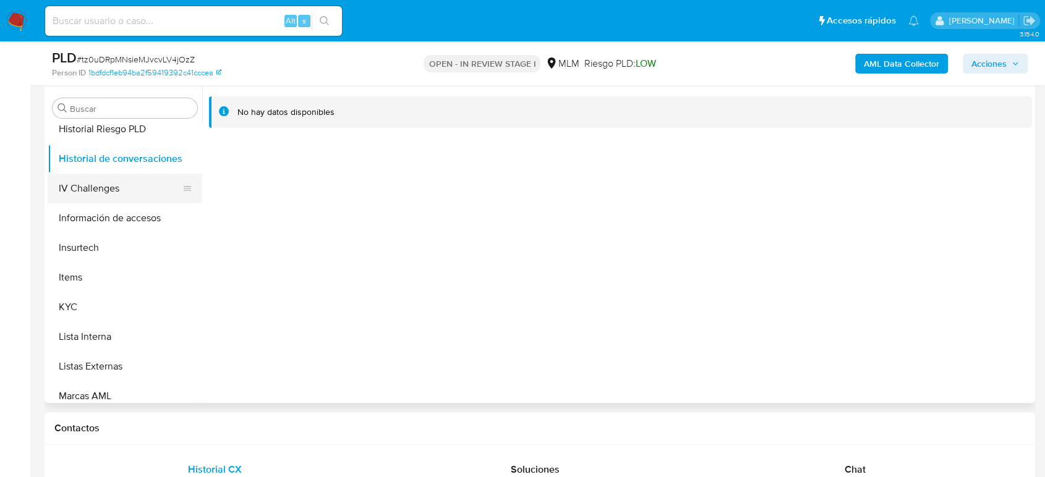
scroll to position [454, 0]
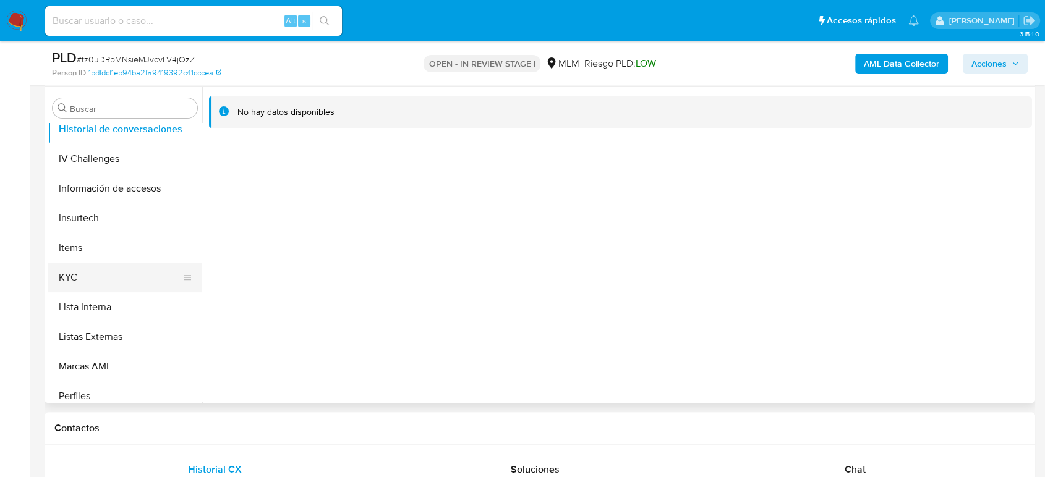
click at [86, 281] on button "KYC" at bounding box center [120, 278] width 145 height 30
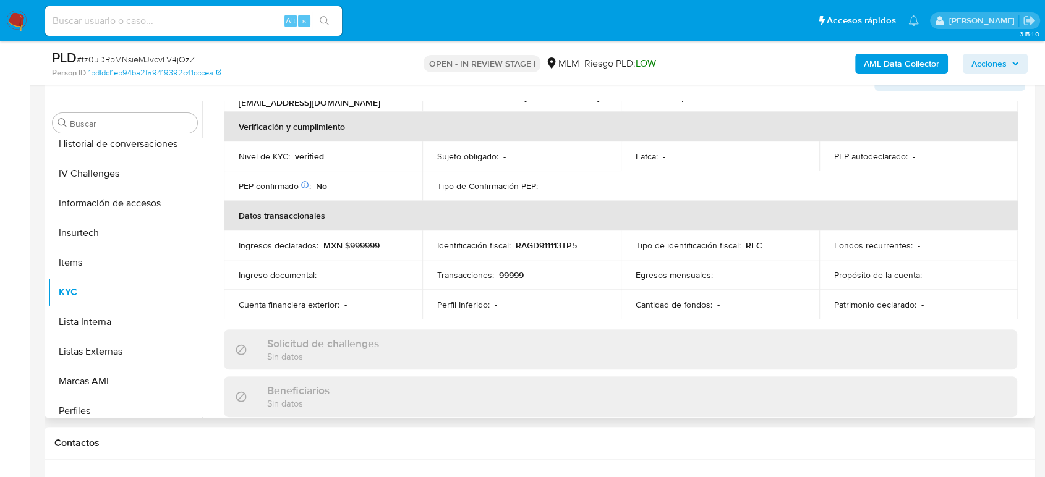
scroll to position [158, 0]
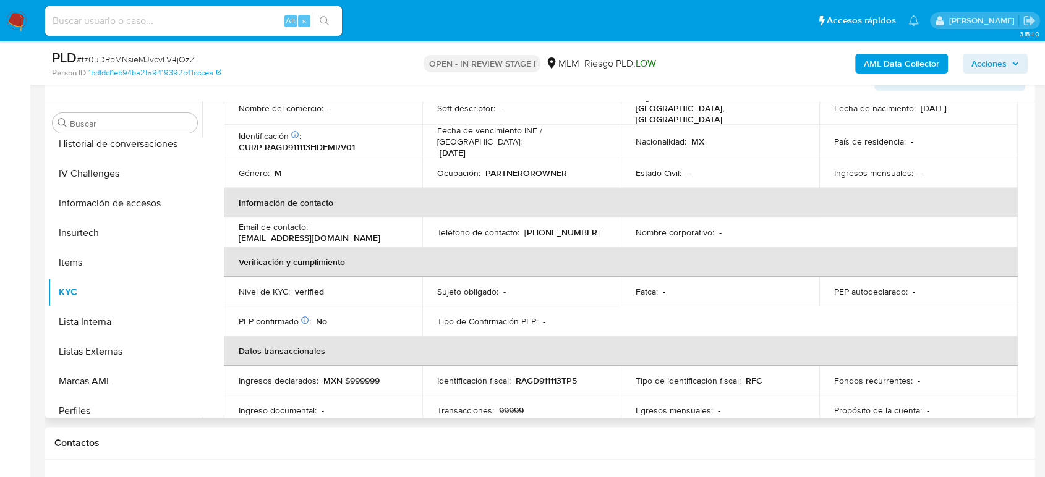
click at [556, 230] on td "Teléfono de contacto : (55) 33324001" at bounding box center [521, 233] width 198 height 30
click at [545, 227] on p "(55) 33324001" at bounding box center [561, 232] width 75 height 11
copy p "33324001"
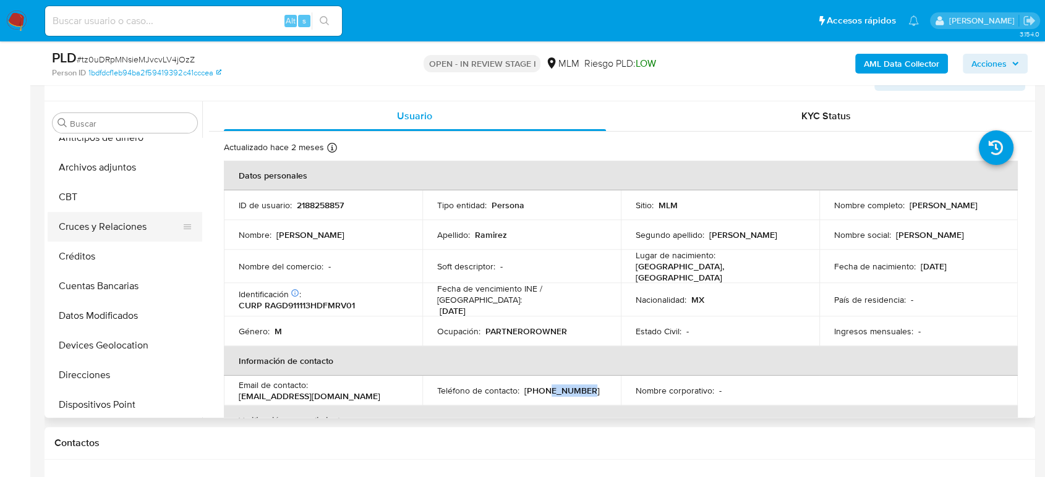
scroll to position [0, 0]
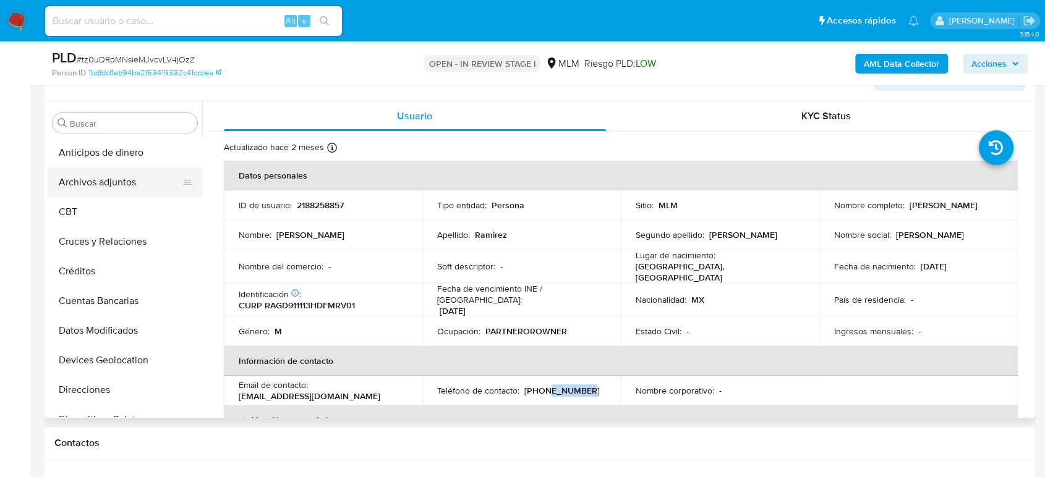
click at [97, 189] on button "Archivos adjuntos" at bounding box center [120, 183] width 145 height 30
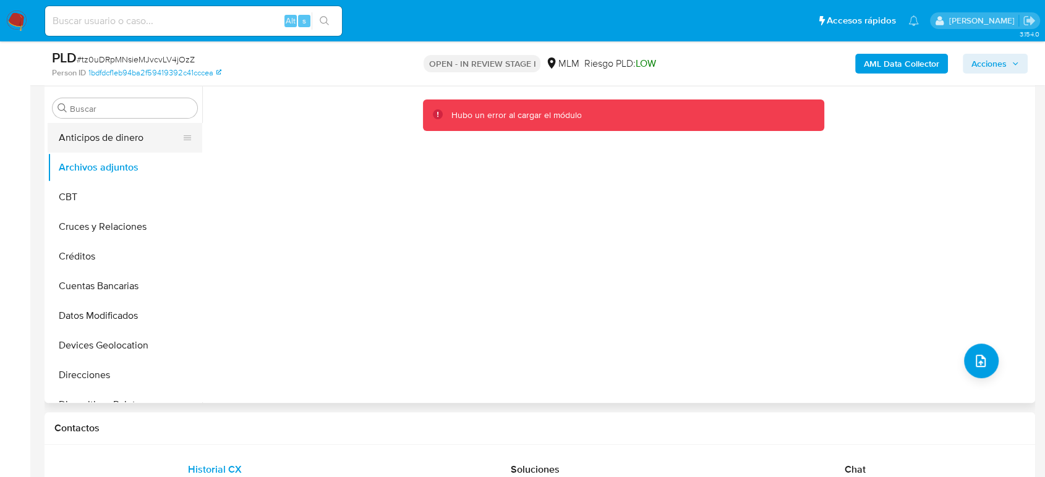
click at [85, 143] on button "Anticipos de dinero" at bounding box center [120, 138] width 145 height 30
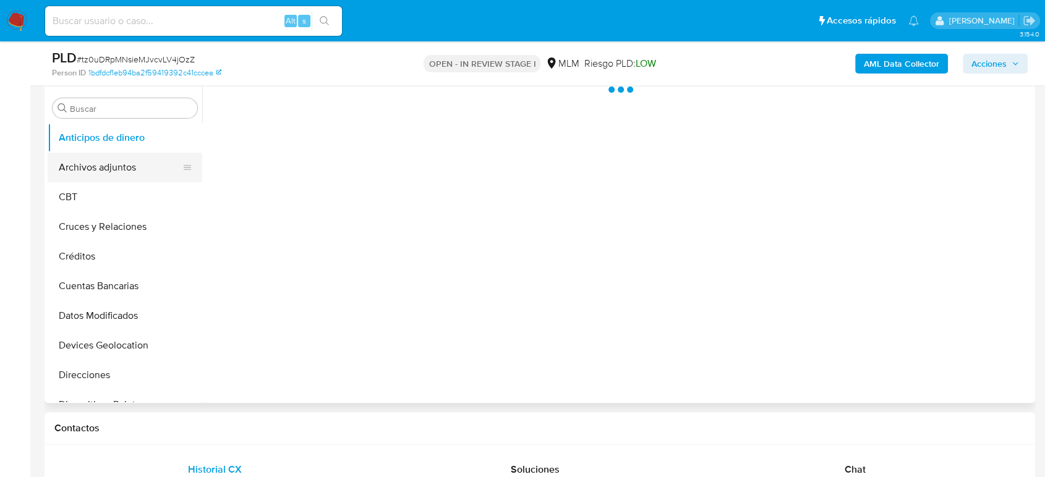
click at [96, 168] on button "Archivos adjuntos" at bounding box center [120, 168] width 145 height 30
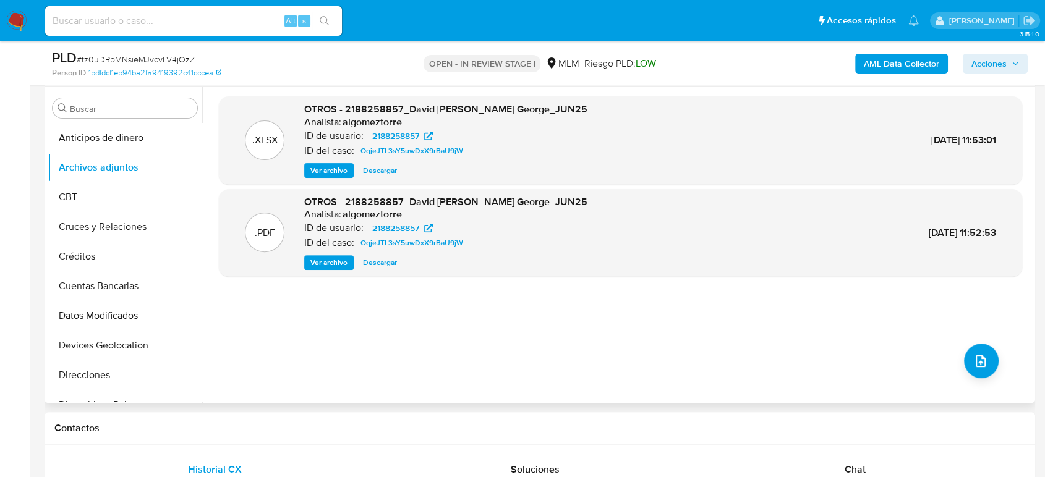
click at [315, 261] on span "Ver archivo" at bounding box center [328, 263] width 37 height 12
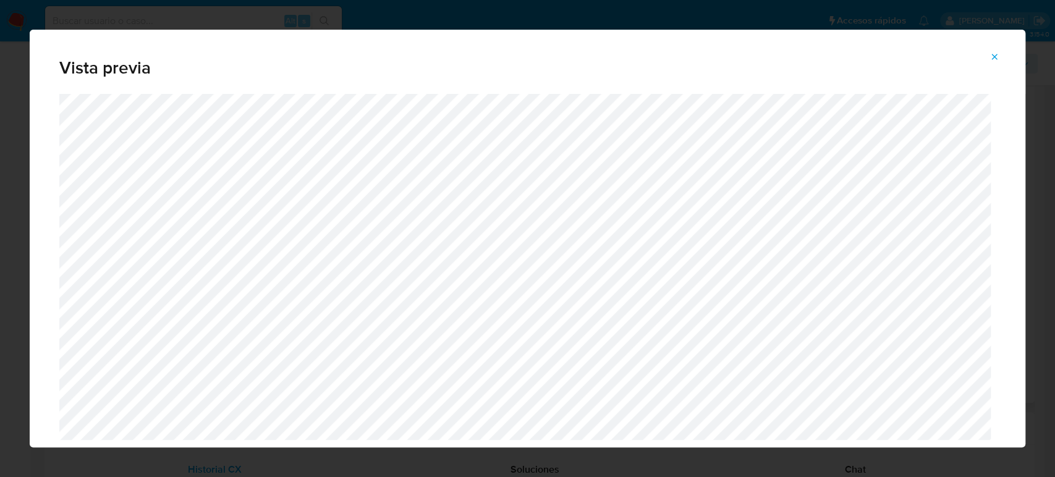
click at [993, 50] on span "Attachment preview" at bounding box center [995, 56] width 10 height 17
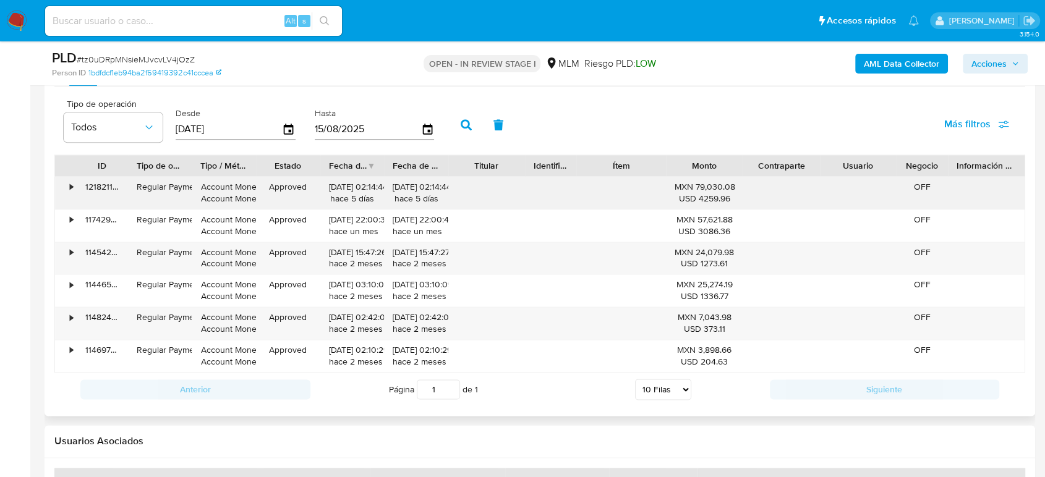
scroll to position [1442, 0]
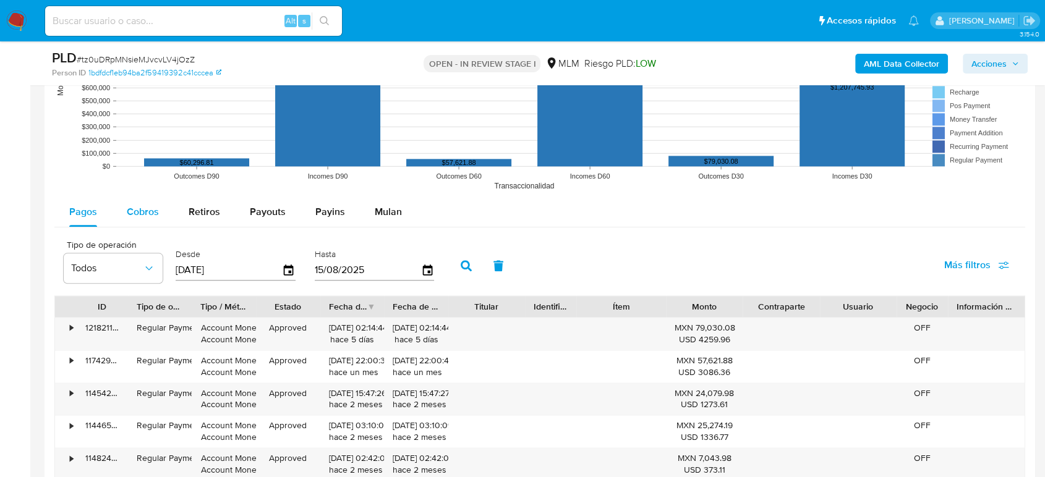
click at [145, 222] on div "Cobros" at bounding box center [143, 212] width 32 height 30
select select "10"
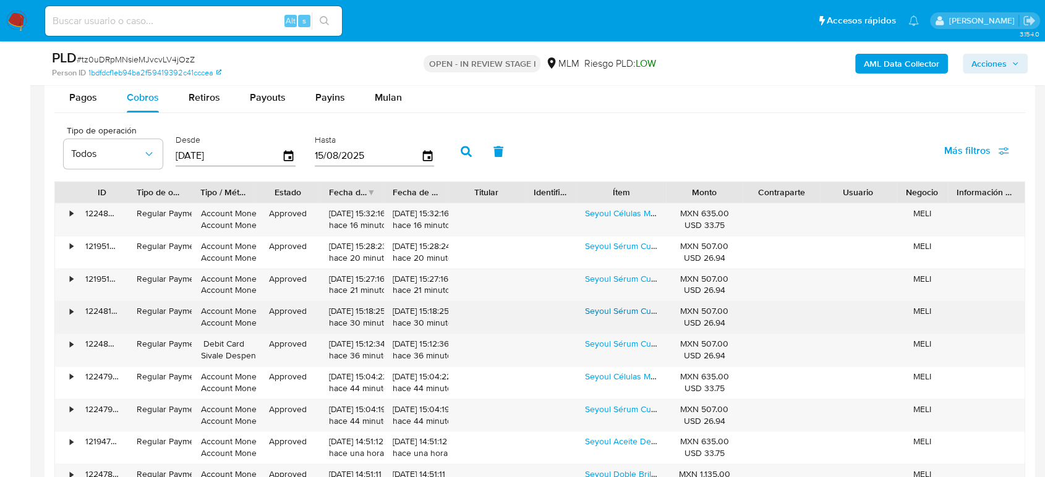
scroll to position [1580, 0]
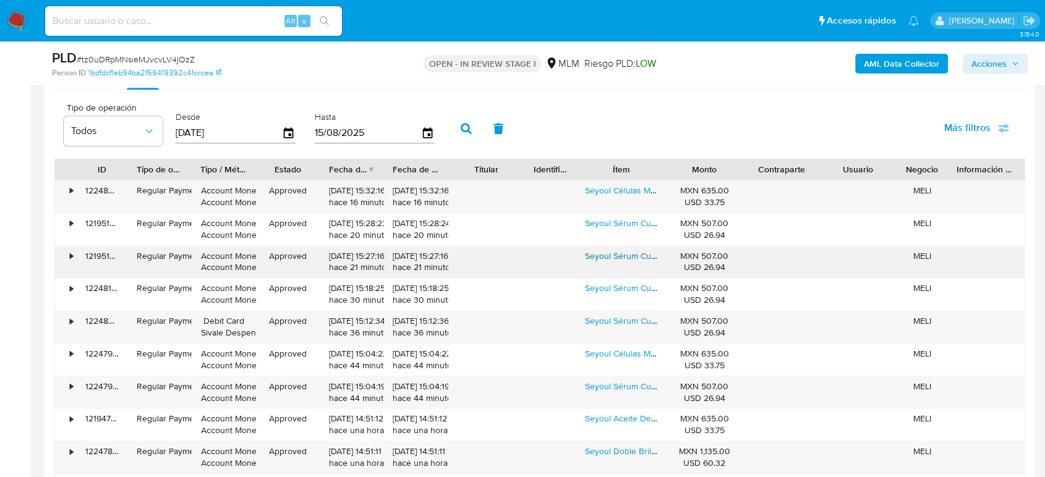
click at [613, 257] on link "Seyoul Sérum Cuidado Facial 21 Días 21 Paquetes Todo Tipo De Piel Noche" at bounding box center [748, 256] width 326 height 12
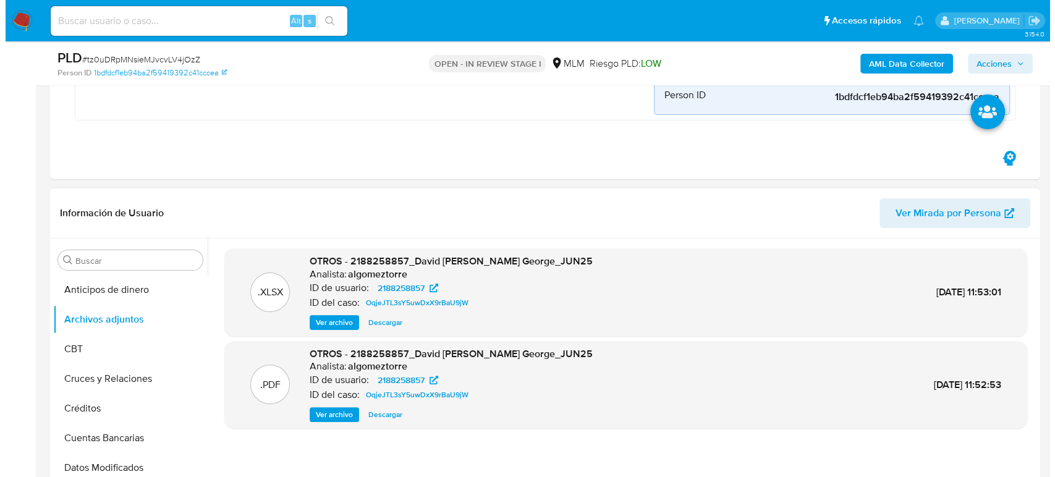
scroll to position [343, 0]
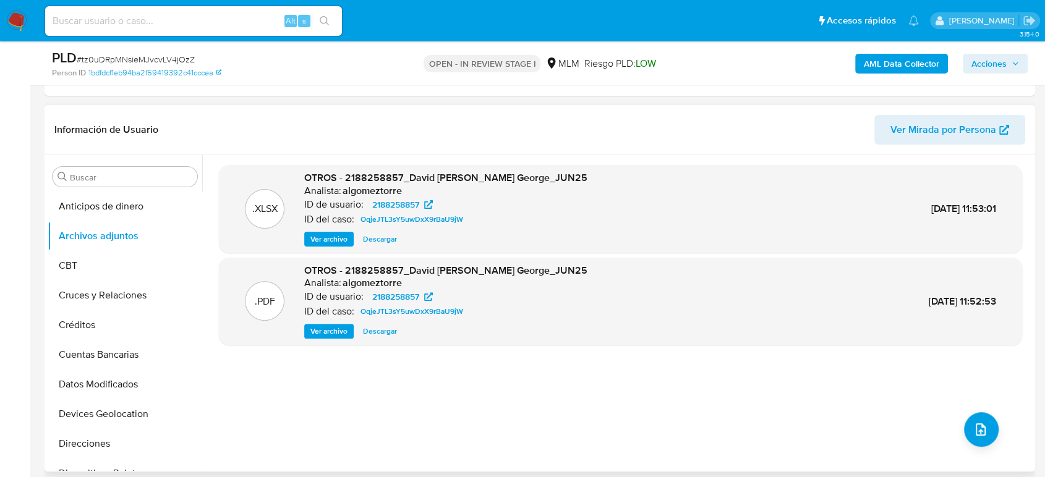
click at [321, 336] on span "Ver archivo" at bounding box center [328, 331] width 37 height 12
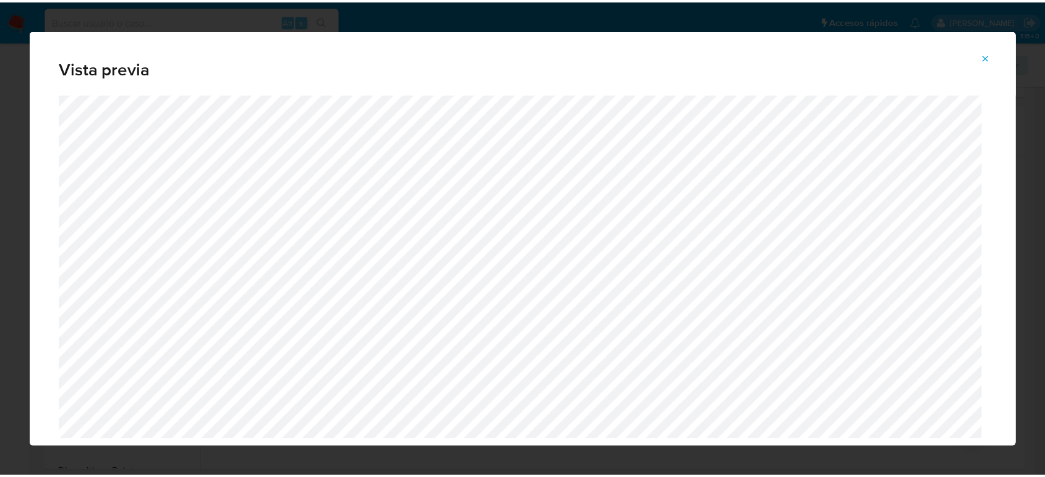
scroll to position [41, 0]
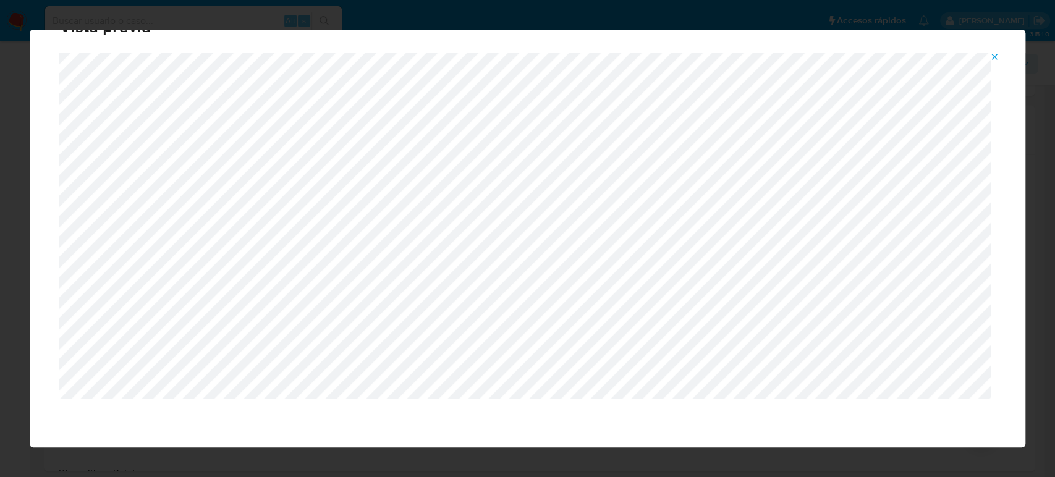
click at [995, 58] on icon "Attachment preview" at bounding box center [995, 57] width 10 height 10
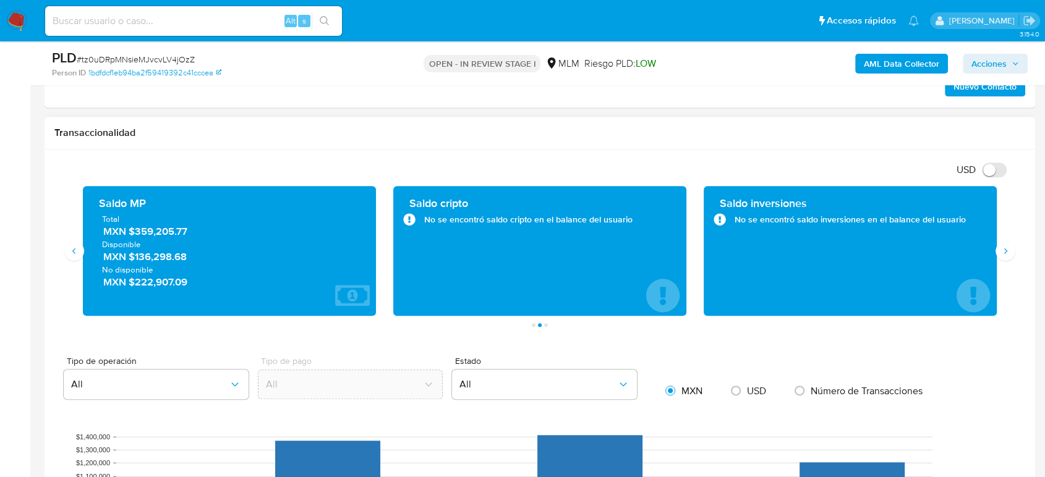
scroll to position [1030, 0]
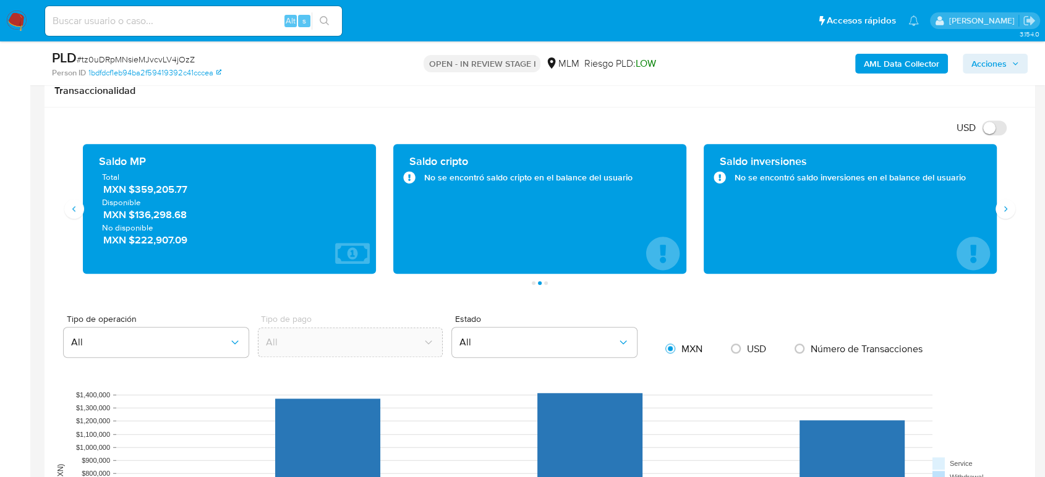
drag, startPoint x: 197, startPoint y: 190, endPoint x: 132, endPoint y: 182, distance: 64.8
click at [132, 183] on span "MXN $359,205.77" at bounding box center [229, 189] width 253 height 14
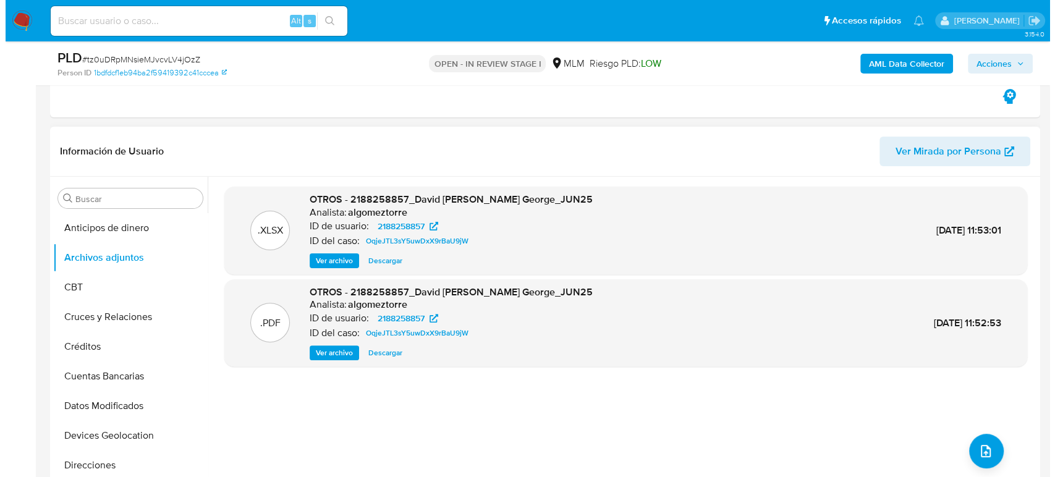
scroll to position [343, 0]
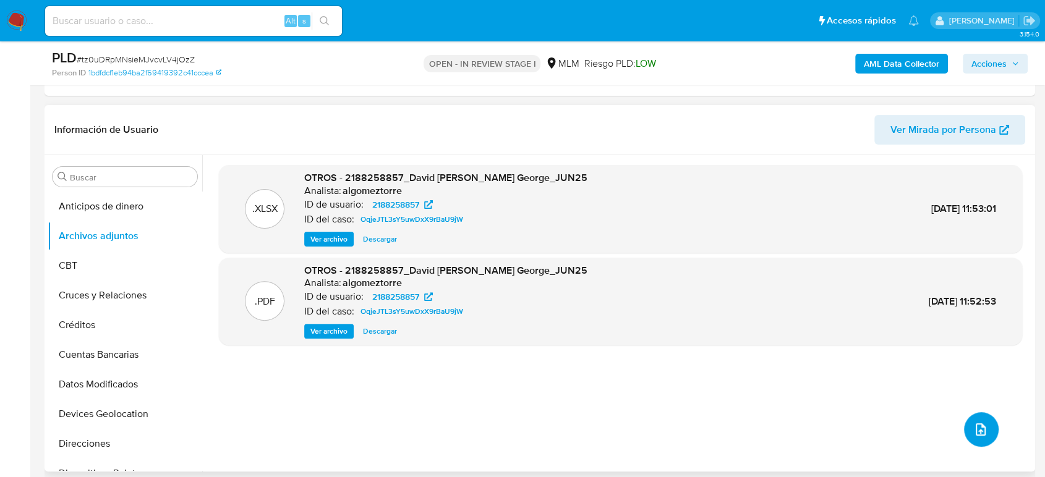
click at [976, 427] on icon "upload-file" at bounding box center [980, 429] width 15 height 15
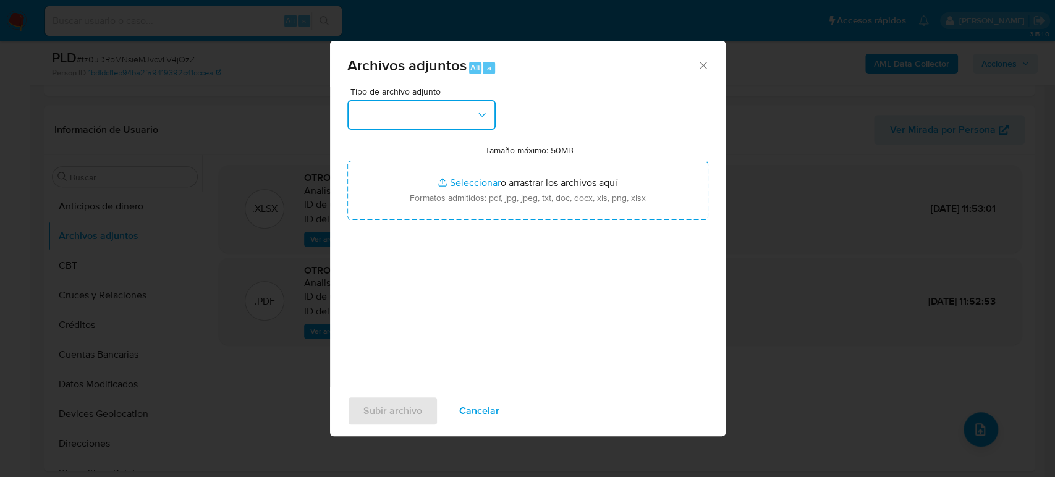
click at [427, 109] on button "button" at bounding box center [421, 115] width 148 height 30
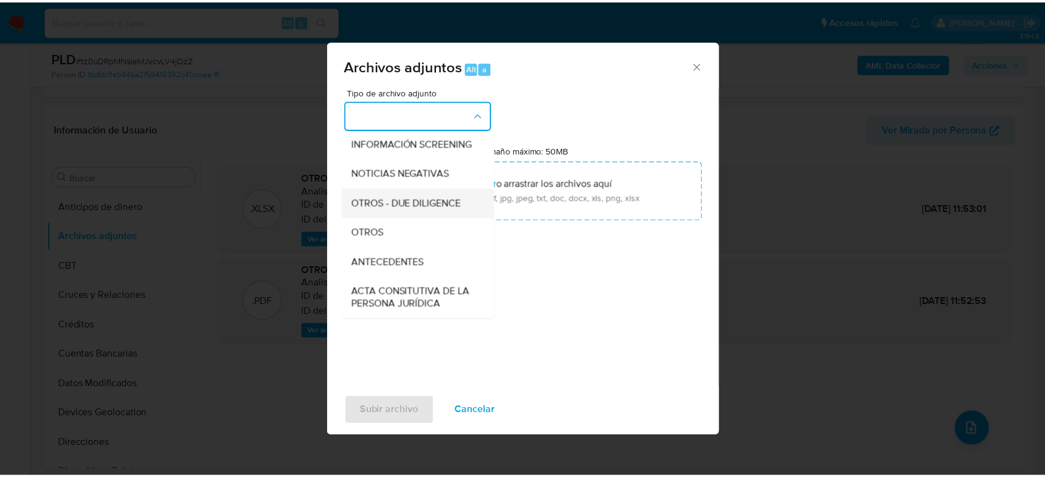
scroll to position [137, 0]
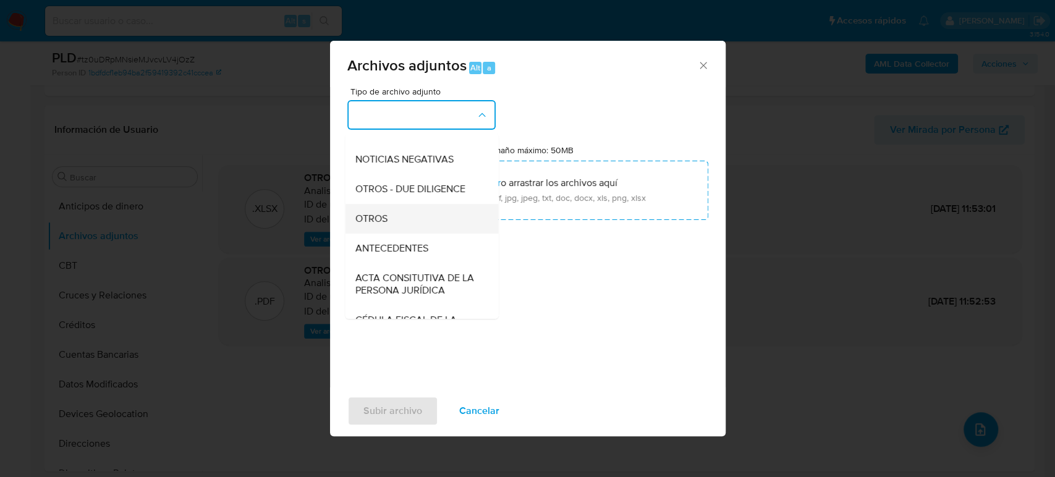
click at [404, 229] on div "OTROS" at bounding box center [418, 219] width 126 height 30
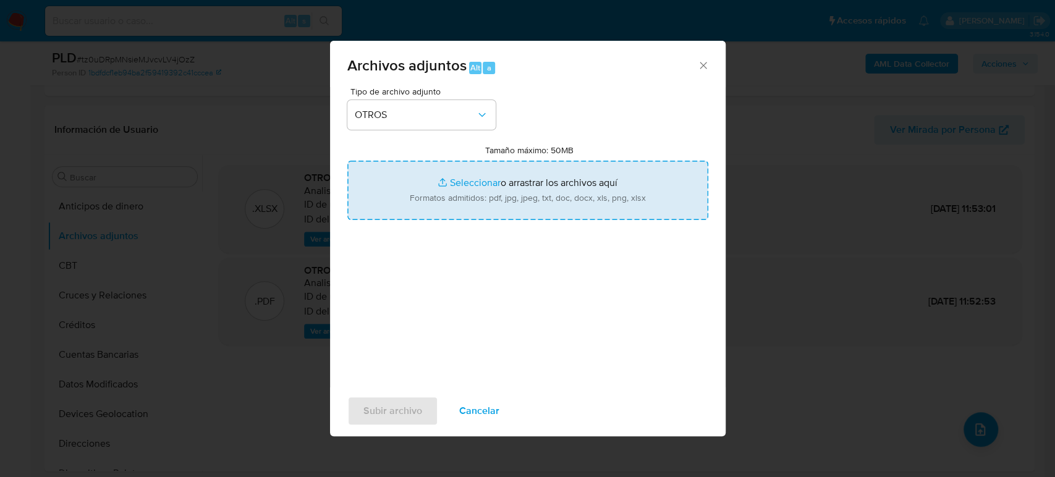
type input "C:\fakepath\2188258857_David Ramirez_Julio2025.pdf"
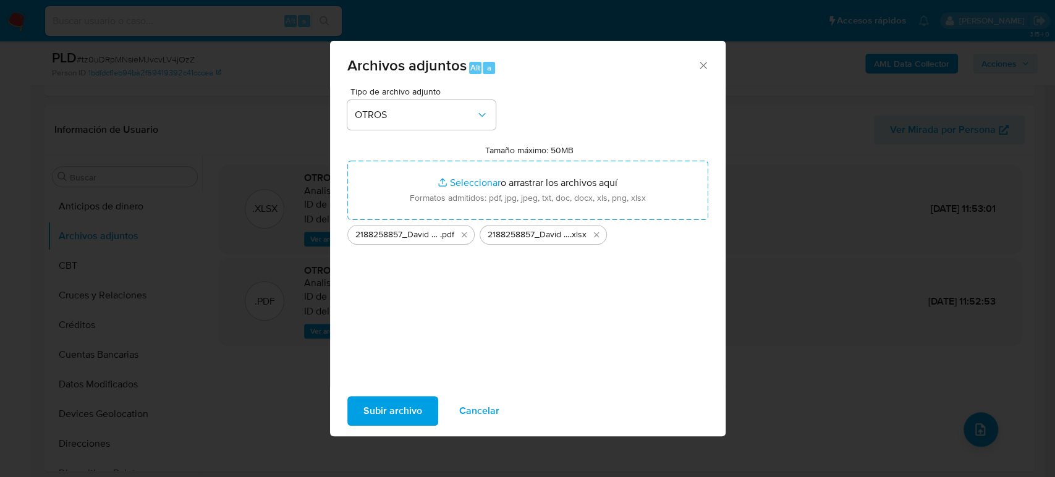
click at [381, 410] on span "Subir archivo" at bounding box center [393, 411] width 59 height 27
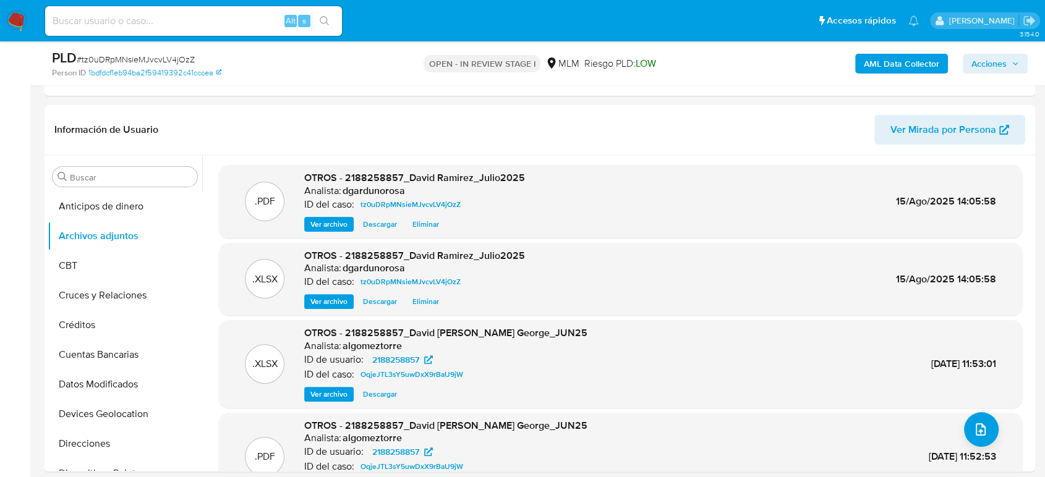
click at [1003, 61] on span "Acciones" at bounding box center [988, 64] width 35 height 20
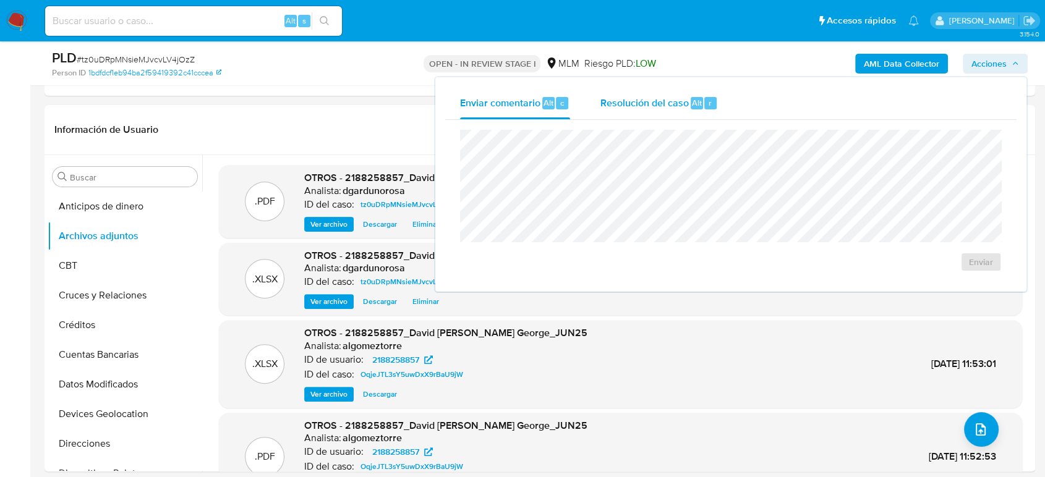
click at [651, 100] on span "Resolución del caso" at bounding box center [644, 102] width 88 height 14
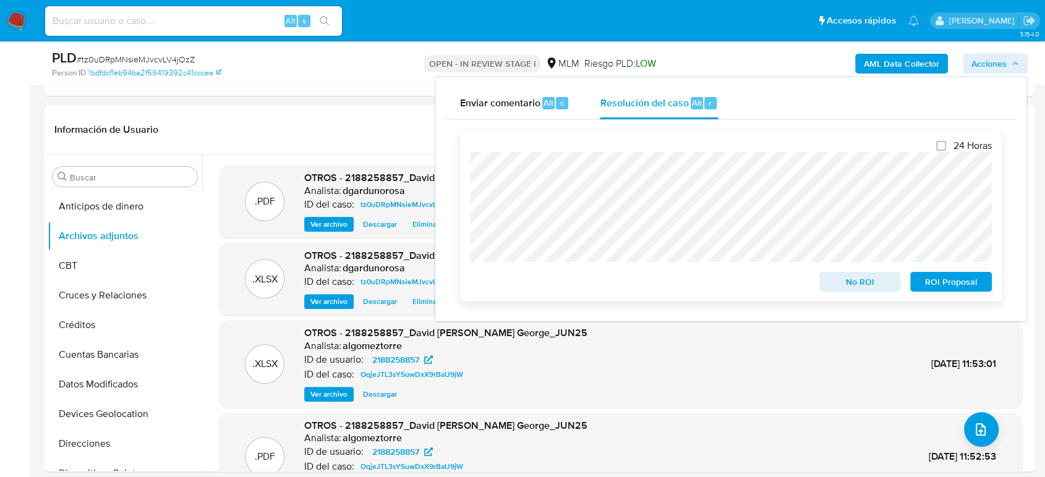
click at [868, 281] on span "No ROI" at bounding box center [860, 281] width 64 height 17
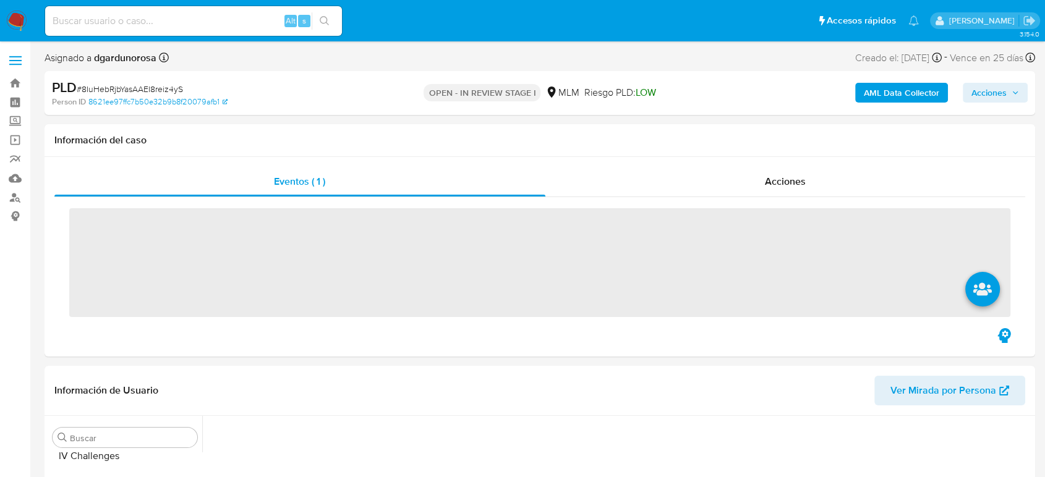
scroll to position [522, 0]
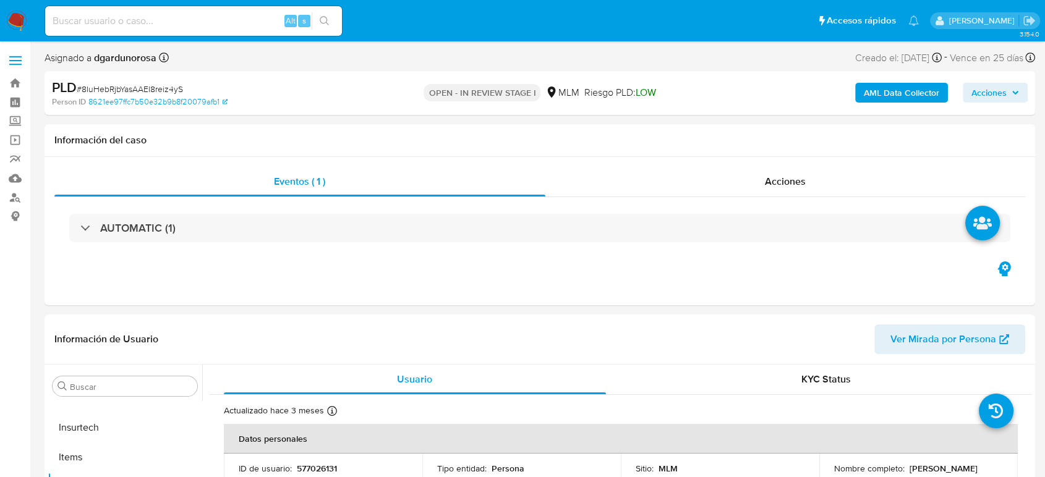
select select "10"
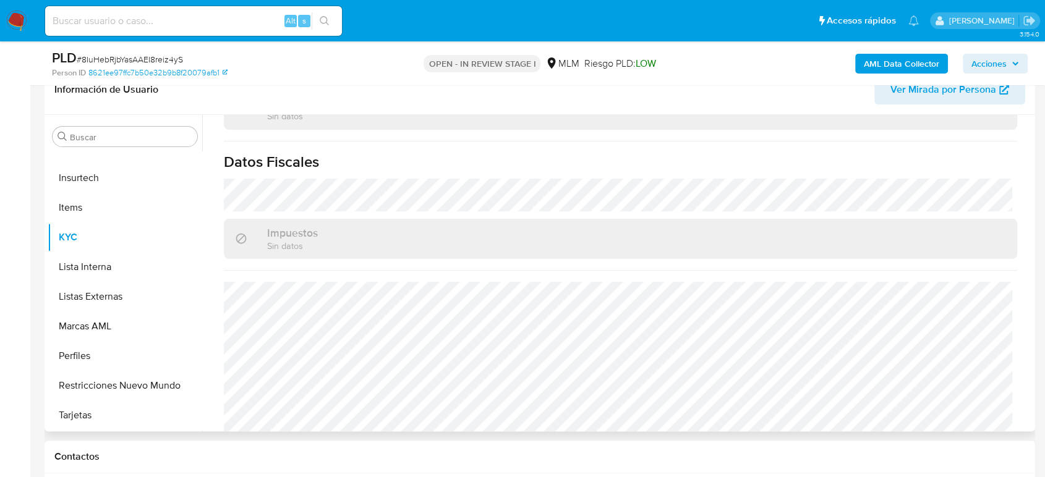
scroll to position [777, 0]
drag, startPoint x: 106, startPoint y: 296, endPoint x: 723, endPoint y: 472, distance: 641.5
click at [106, 296] on button "Listas Externas" at bounding box center [125, 297] width 155 height 30
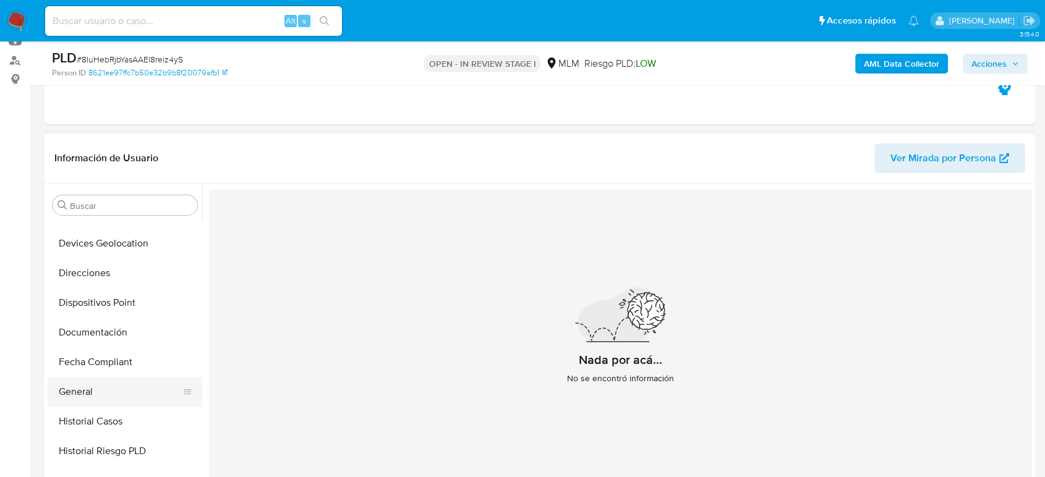
scroll to position [179, 0]
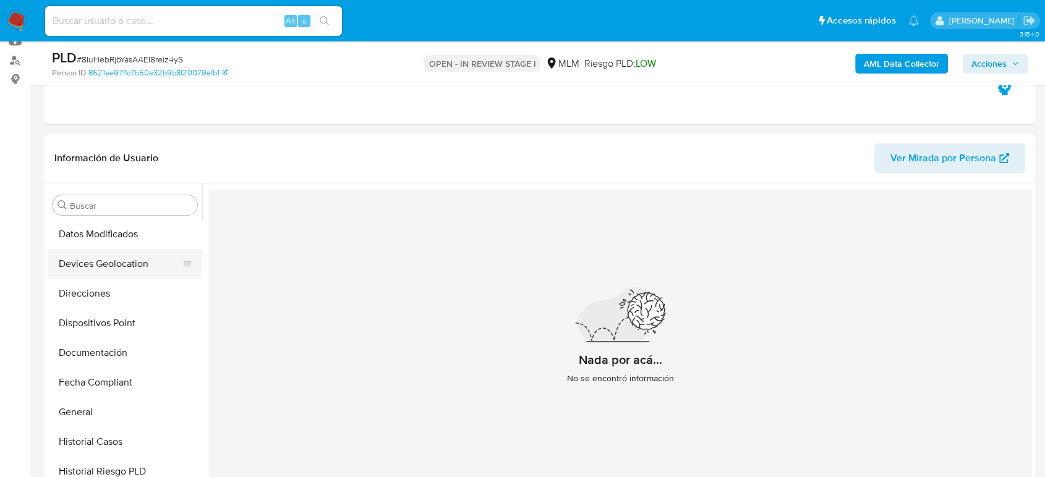
click at [113, 273] on button "Devices Geolocation" at bounding box center [120, 264] width 145 height 30
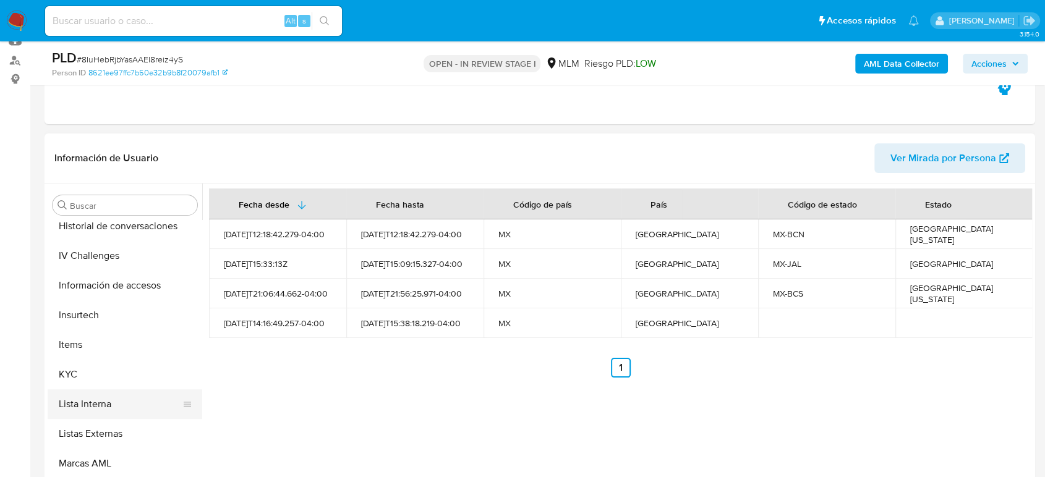
scroll to position [317, 0]
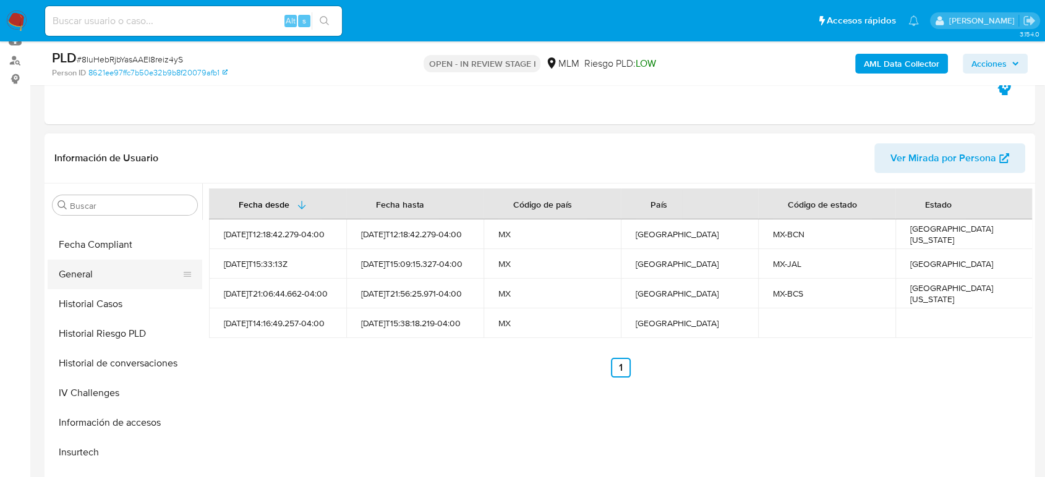
click at [121, 280] on button "General" at bounding box center [120, 275] width 145 height 30
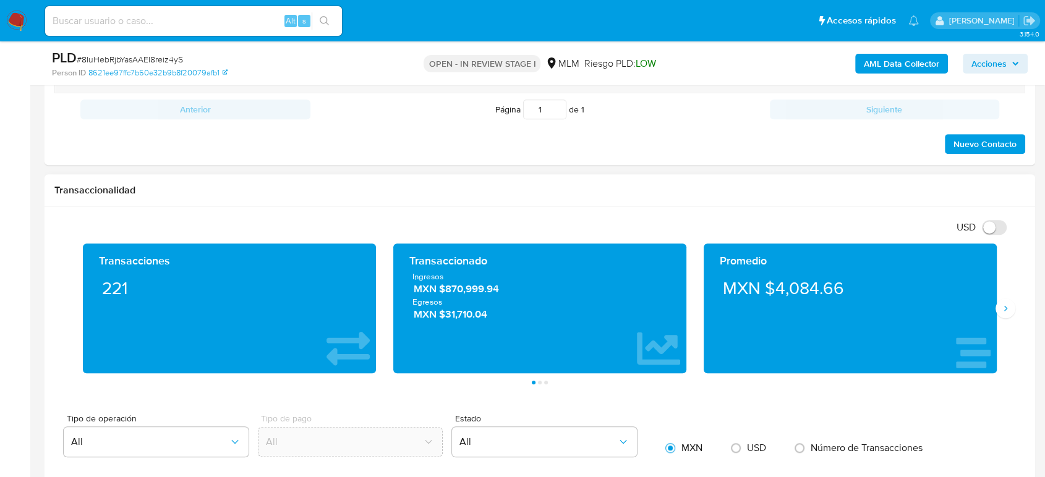
scroll to position [824, 0]
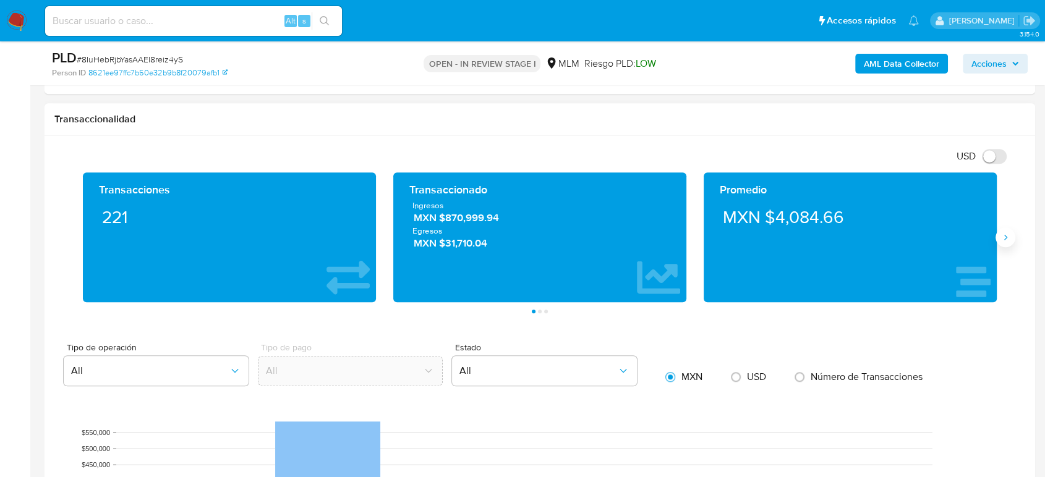
click at [1006, 241] on button "Siguiente" at bounding box center [1005, 238] width 20 height 20
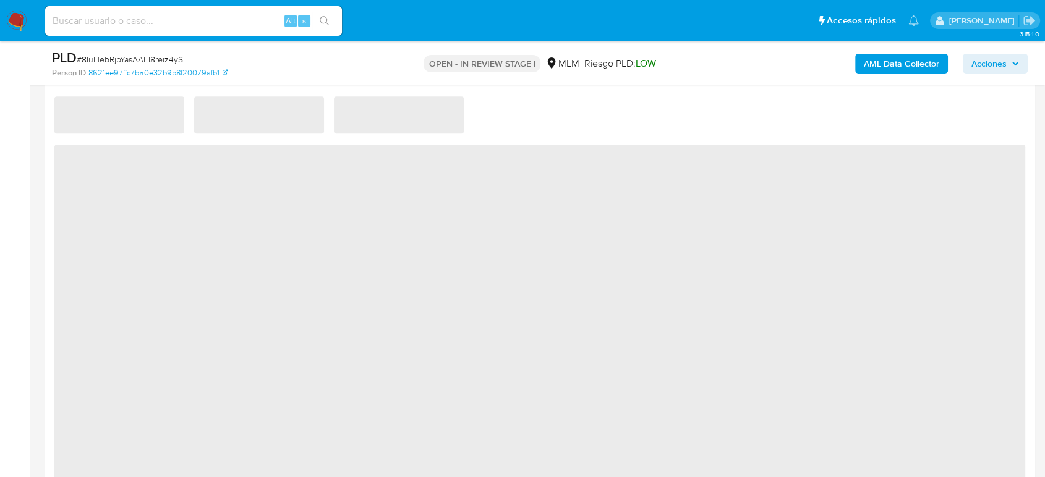
scroll to position [777, 0]
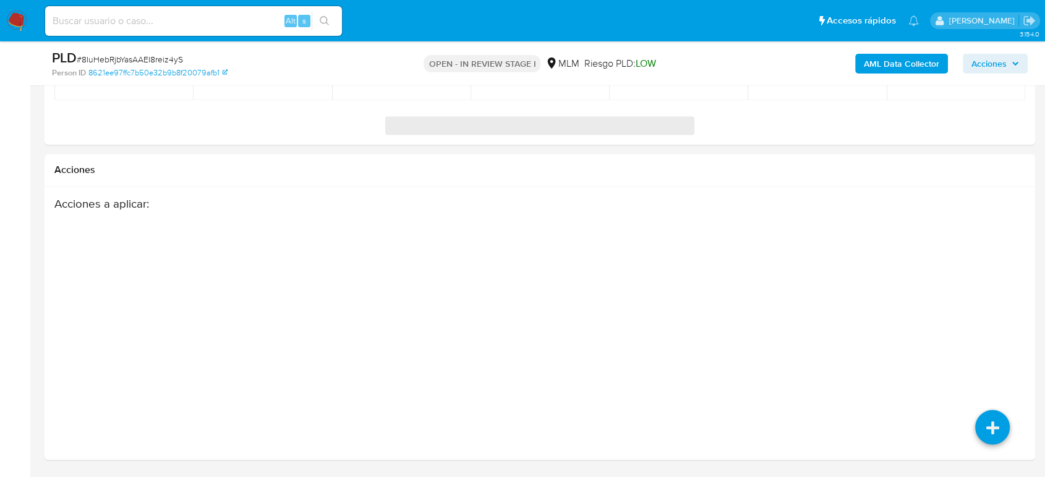
select select "10"
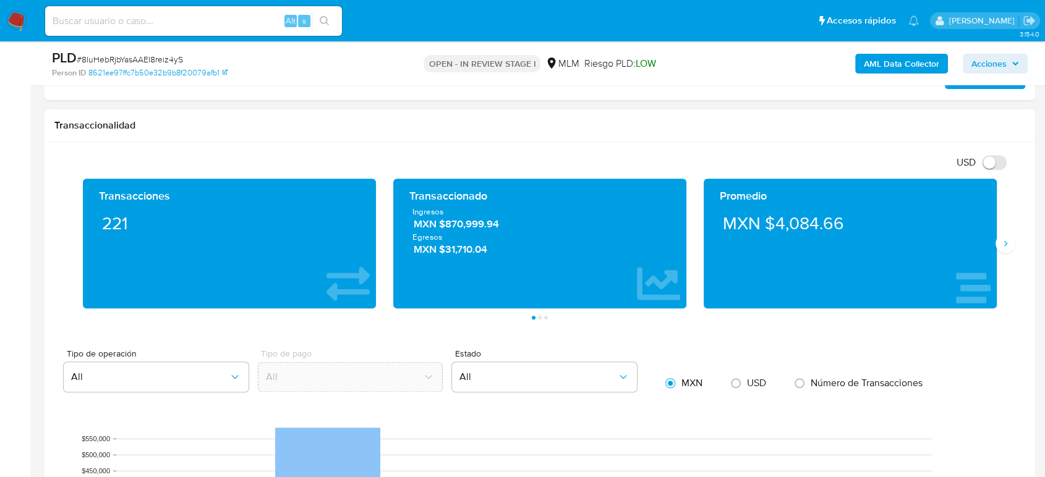
scroll to position [811, 0]
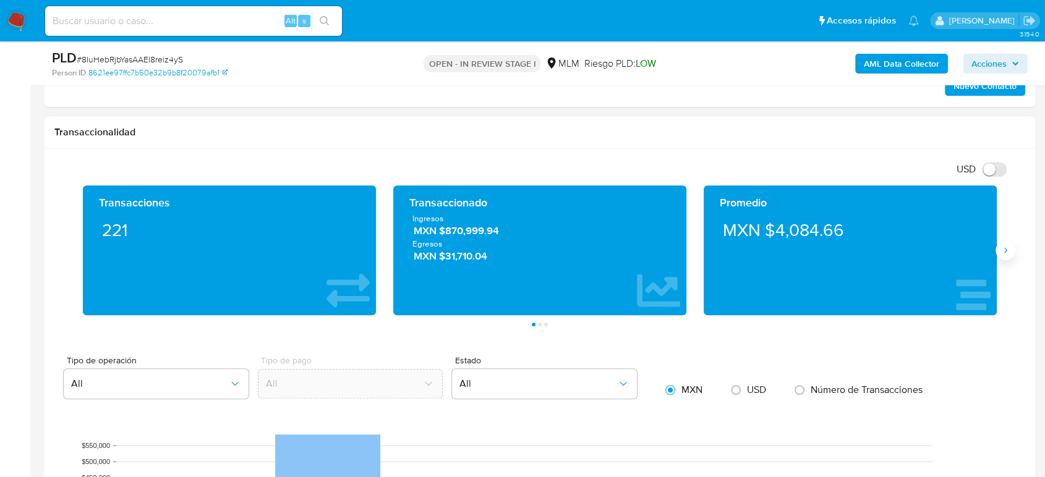
click at [1000, 250] on icon "Siguiente" at bounding box center [1005, 250] width 10 height 10
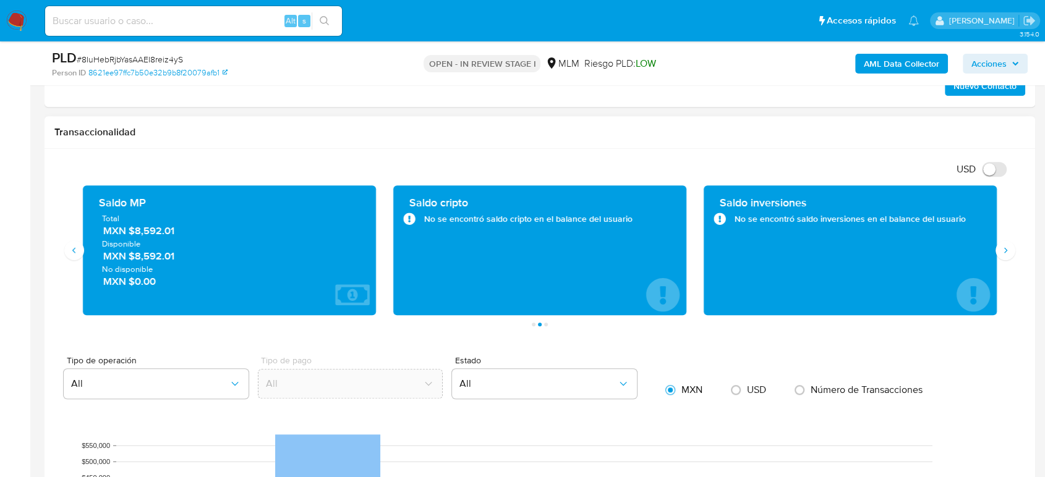
drag, startPoint x: 184, startPoint y: 229, endPoint x: 130, endPoint y: 231, distance: 53.8
click at [130, 231] on span "MXN $8,592.01" at bounding box center [229, 231] width 253 height 14
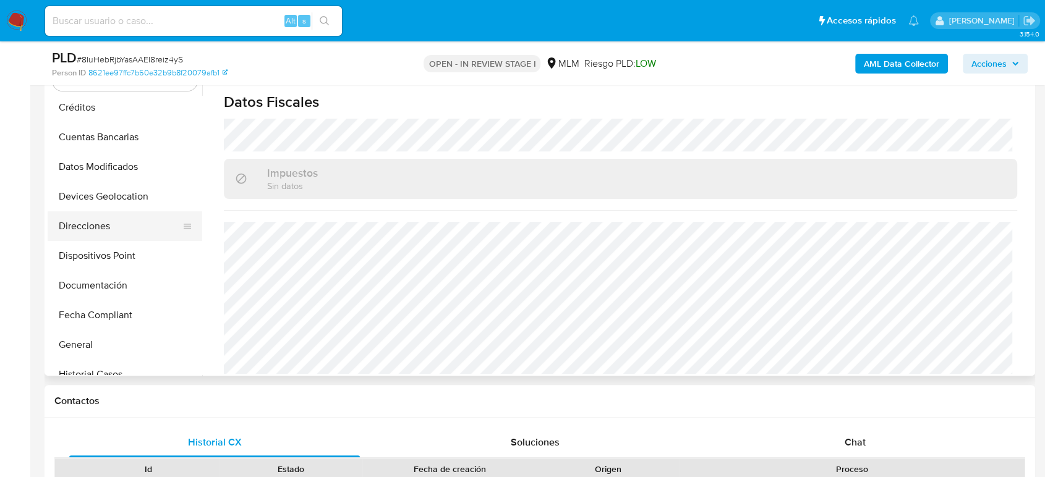
scroll to position [110, 0]
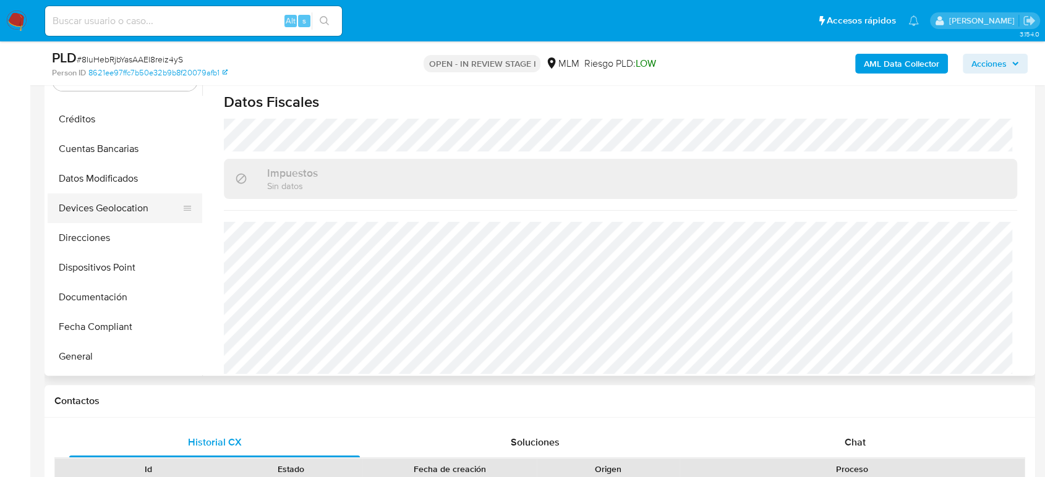
click at [122, 214] on button "Devices Geolocation" at bounding box center [120, 209] width 145 height 30
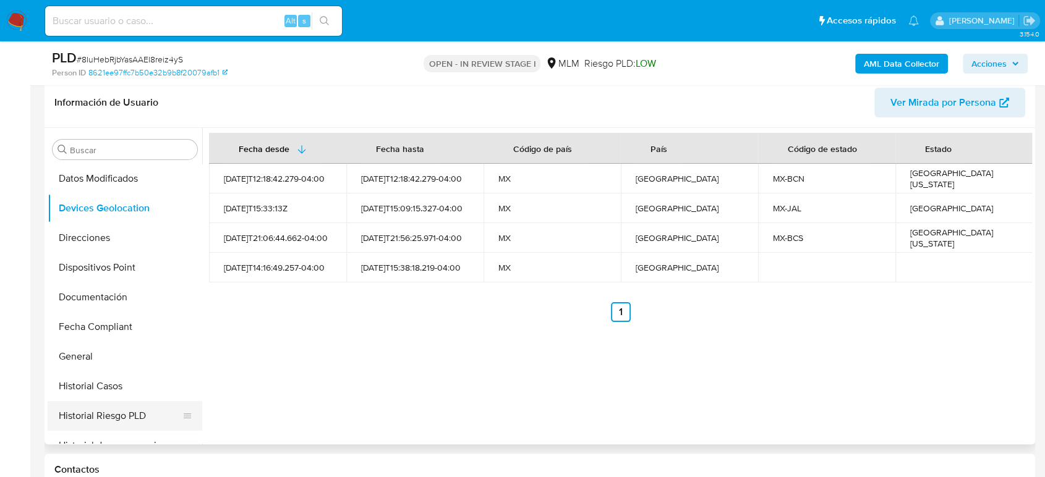
scroll to position [247, 0]
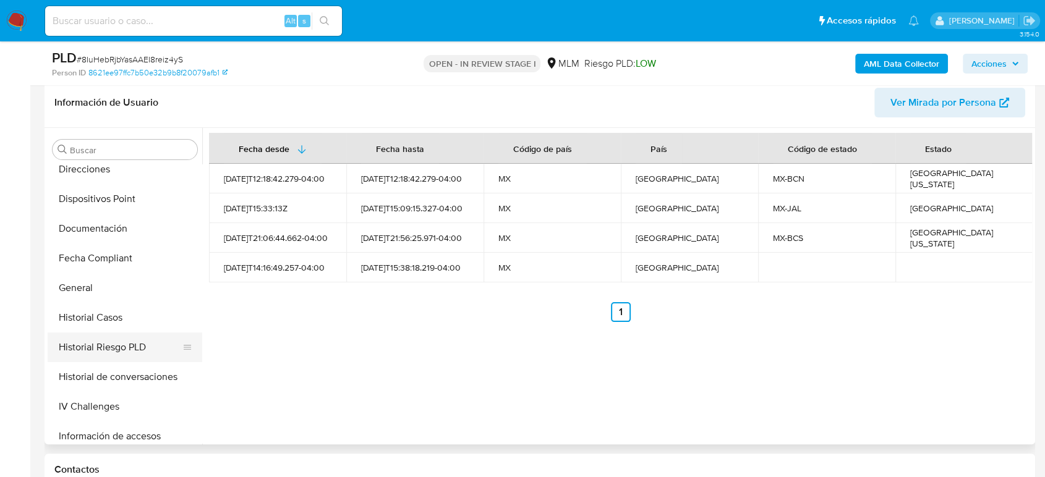
click at [115, 334] on button "Historial Riesgo PLD" at bounding box center [120, 348] width 145 height 30
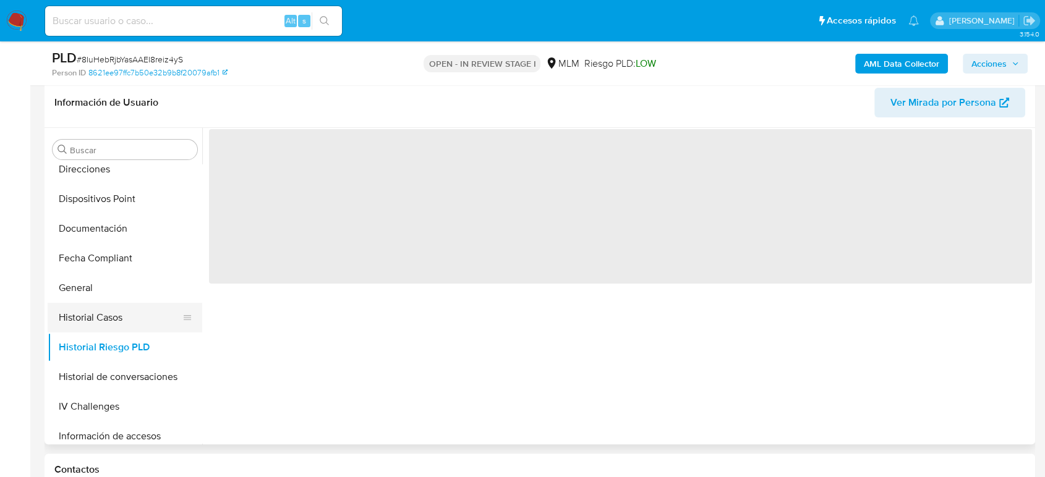
click at [129, 312] on button "Historial Casos" at bounding box center [120, 318] width 145 height 30
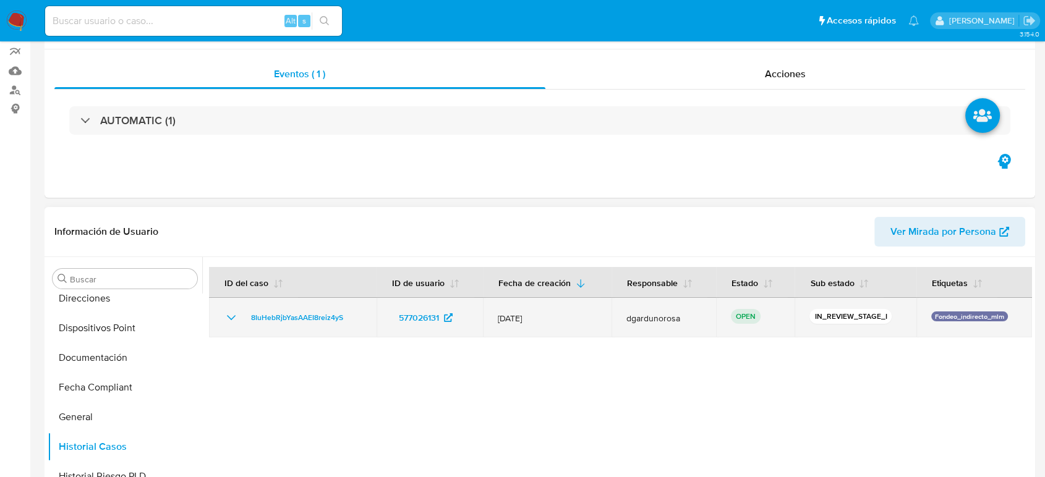
scroll to position [0, 0]
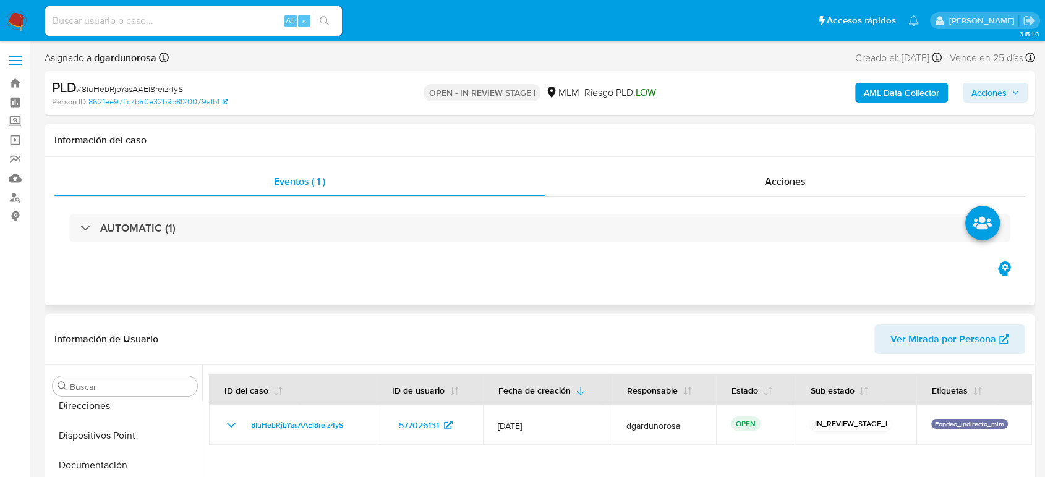
click at [223, 250] on div "AUTOMATIC (1)" at bounding box center [539, 228] width 971 height 62
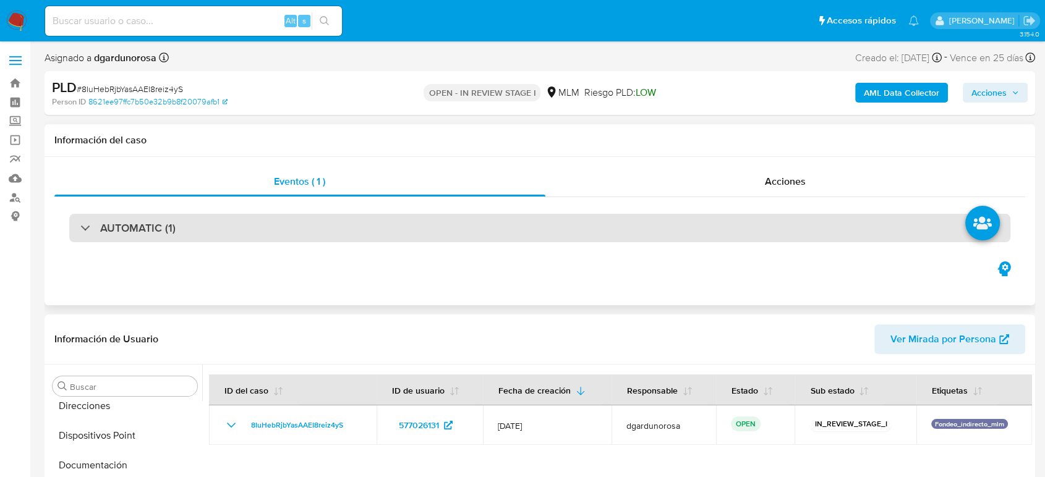
click at [220, 234] on div "AUTOMATIC (1)" at bounding box center [539, 228] width 941 height 28
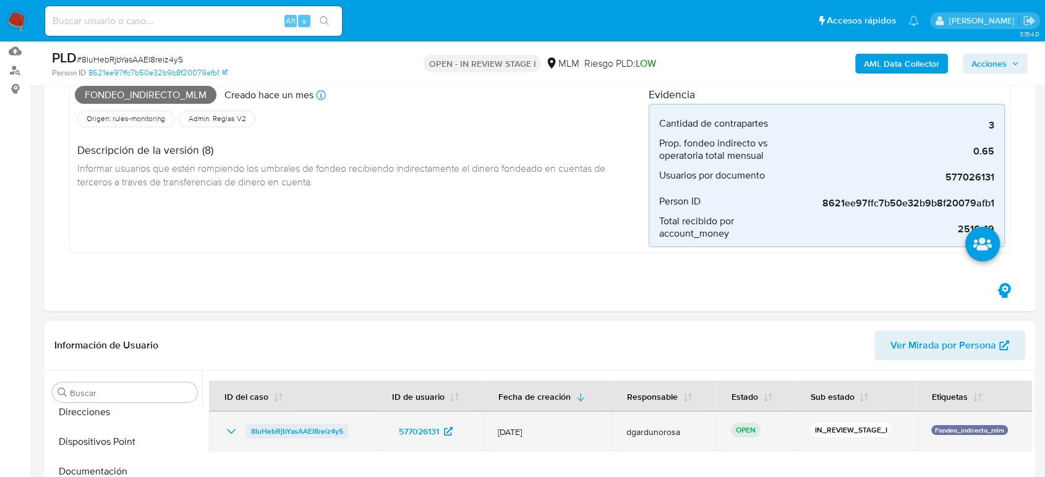
scroll to position [206, 0]
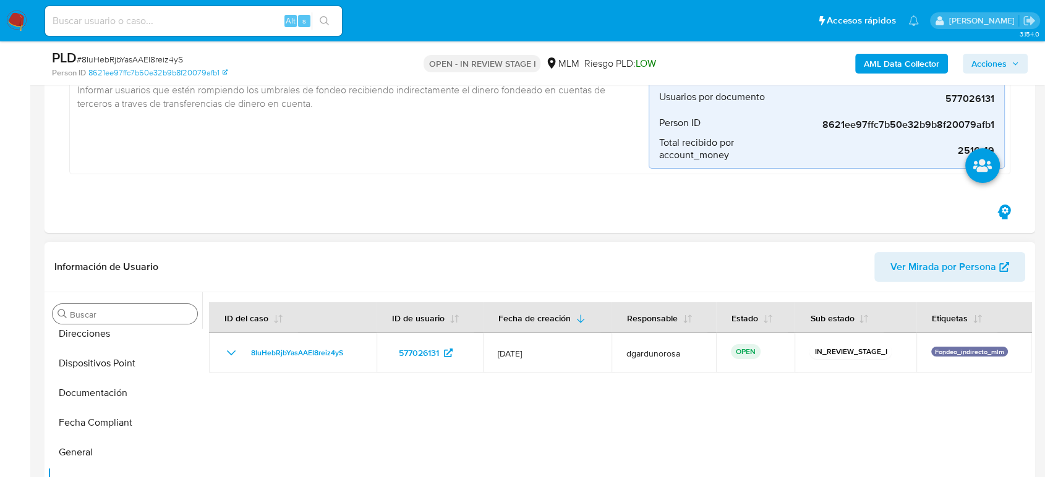
click at [122, 320] on input "Buscar" at bounding box center [131, 314] width 122 height 11
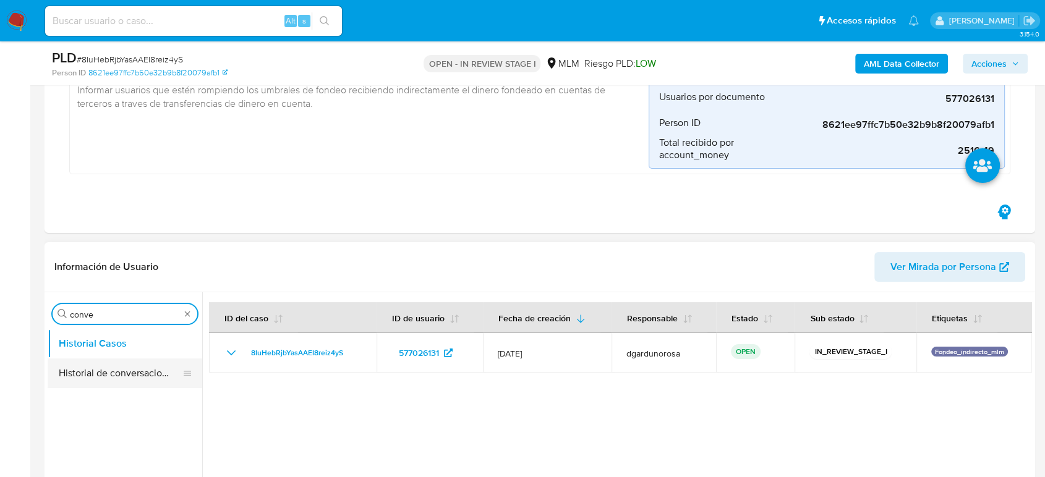
type input "conve"
click at [112, 370] on button "Historial de conversaciones" at bounding box center [120, 374] width 145 height 30
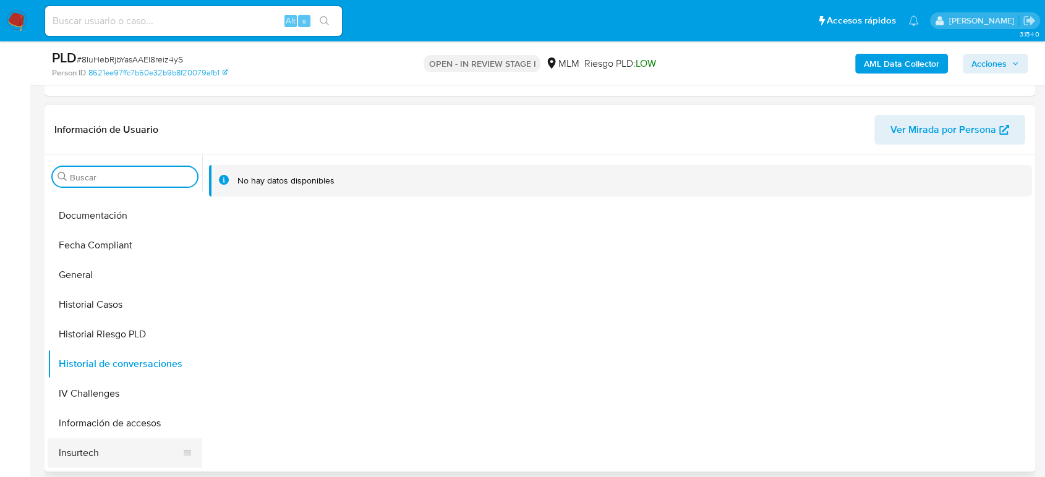
scroll to position [343, 0]
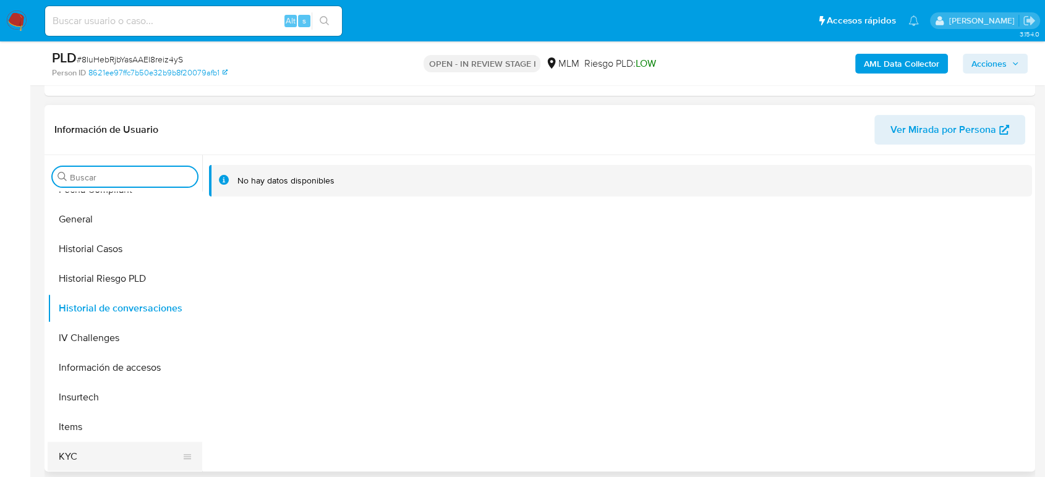
click at [90, 446] on button "KYC" at bounding box center [120, 457] width 145 height 30
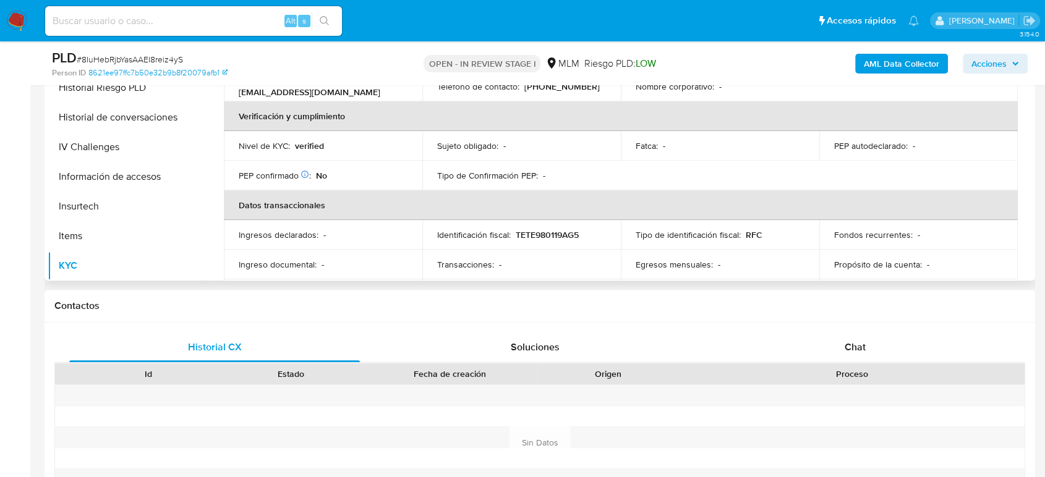
scroll to position [54, 0]
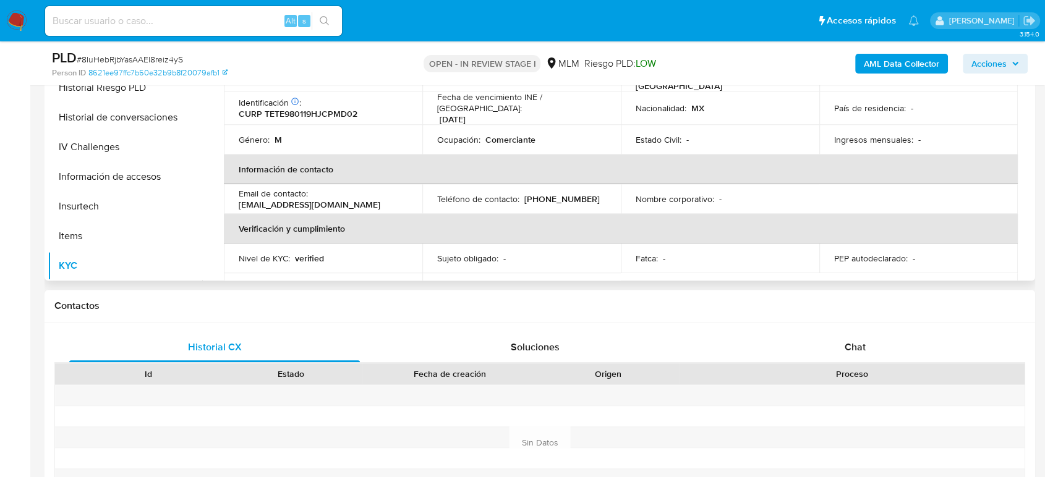
click at [557, 197] on td "Teléfono de contacto : (33) 17849441" at bounding box center [521, 199] width 198 height 30
click at [561, 194] on p "(33) 17849441" at bounding box center [561, 199] width 75 height 11
copy p "17849441"
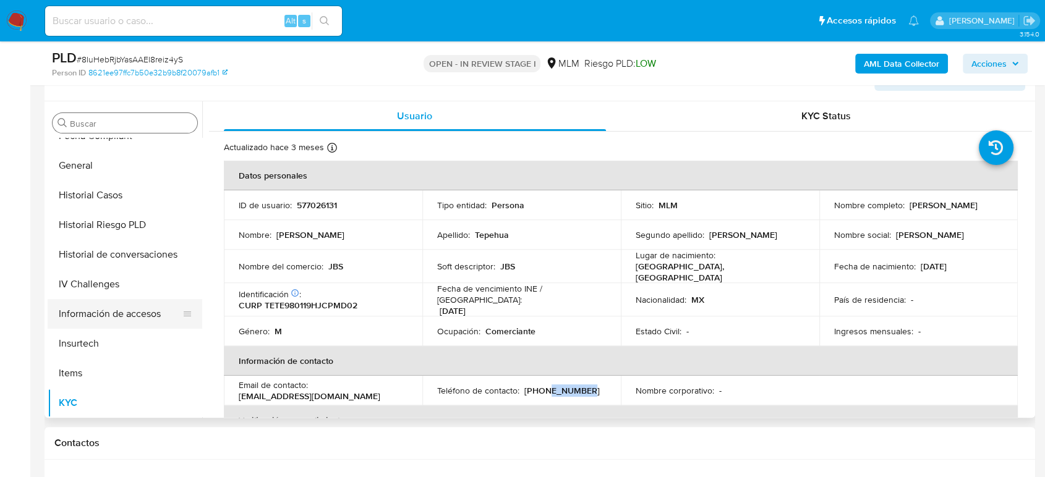
scroll to position [137, 0]
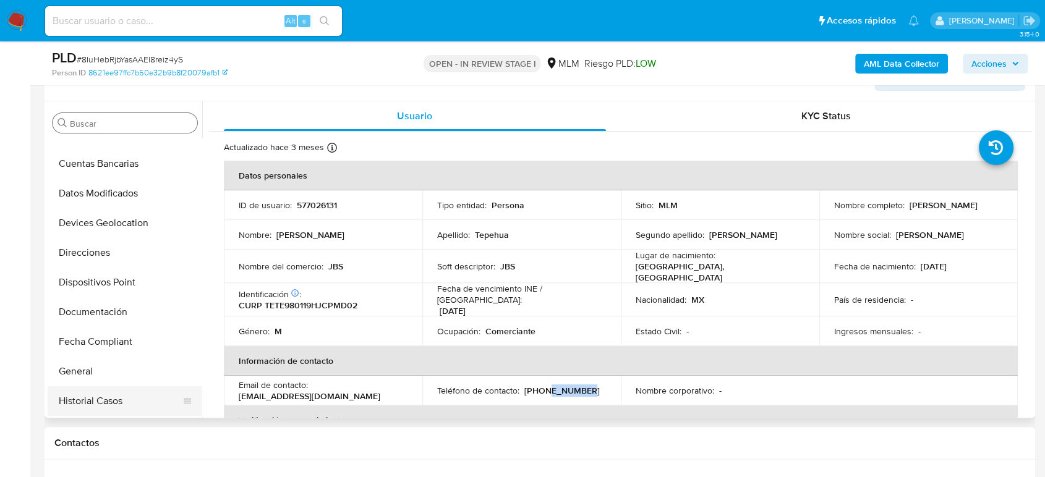
click at [106, 394] on button "Historial Casos" at bounding box center [120, 401] width 145 height 30
